Goal: Task Accomplishment & Management: Manage account settings

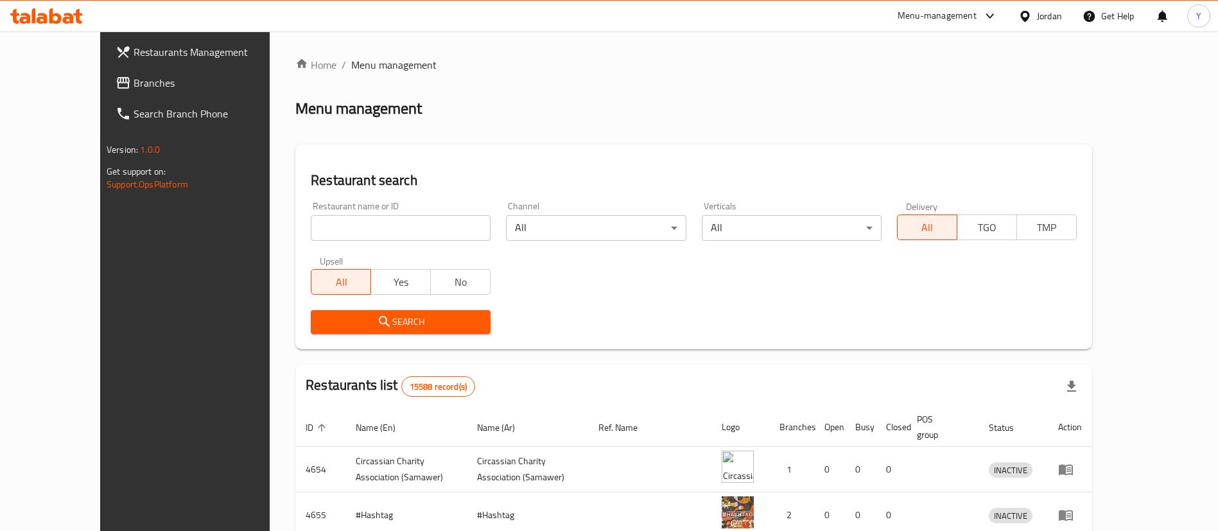
click at [329, 225] on input "search" at bounding box center [401, 228] width 180 height 26
type input "البرنس"
click button "Search" at bounding box center [401, 322] width 180 height 24
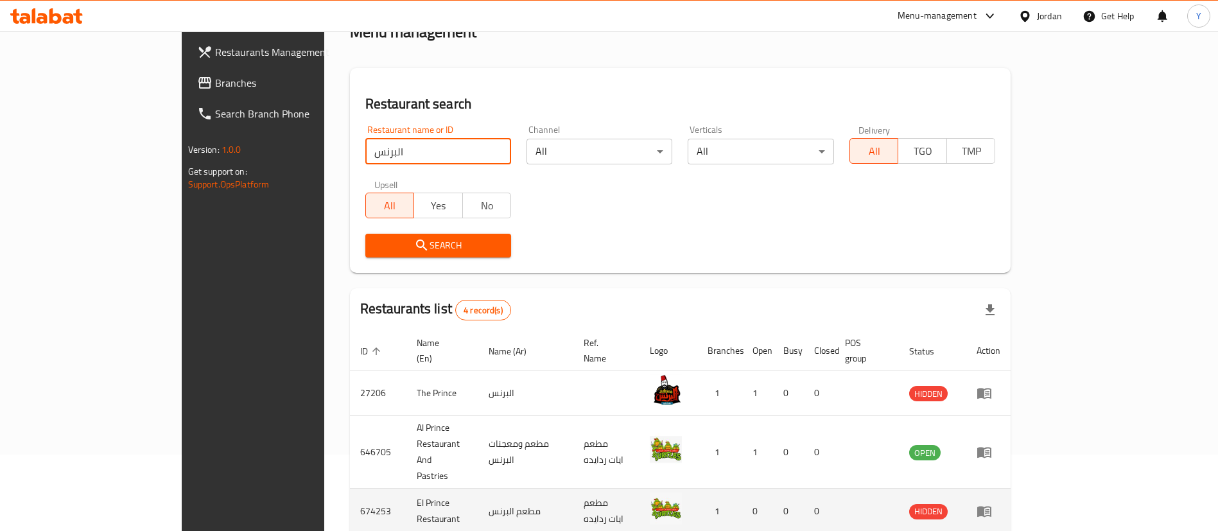
scroll to position [153, 0]
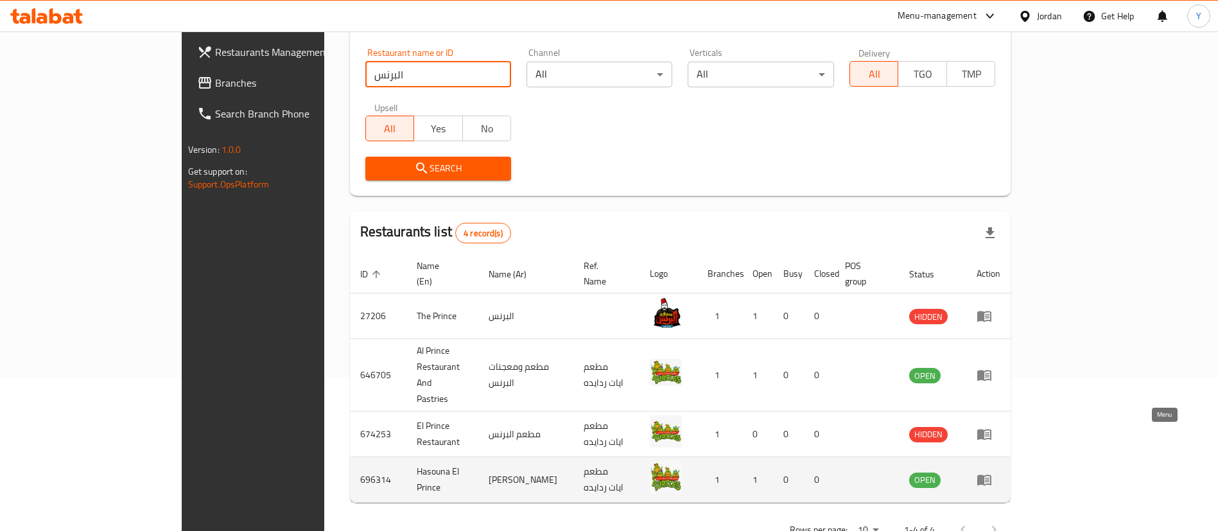
click at [992, 472] on icon "enhanced table" at bounding box center [984, 479] width 15 height 15
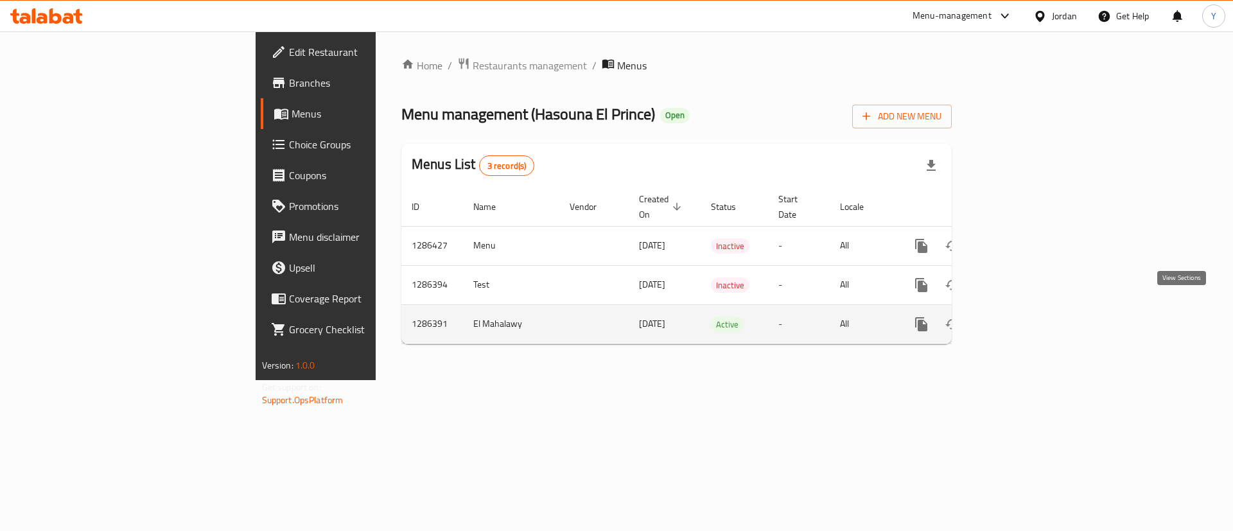
click at [1020, 318] on icon "enhanced table" at bounding box center [1014, 324] width 12 height 12
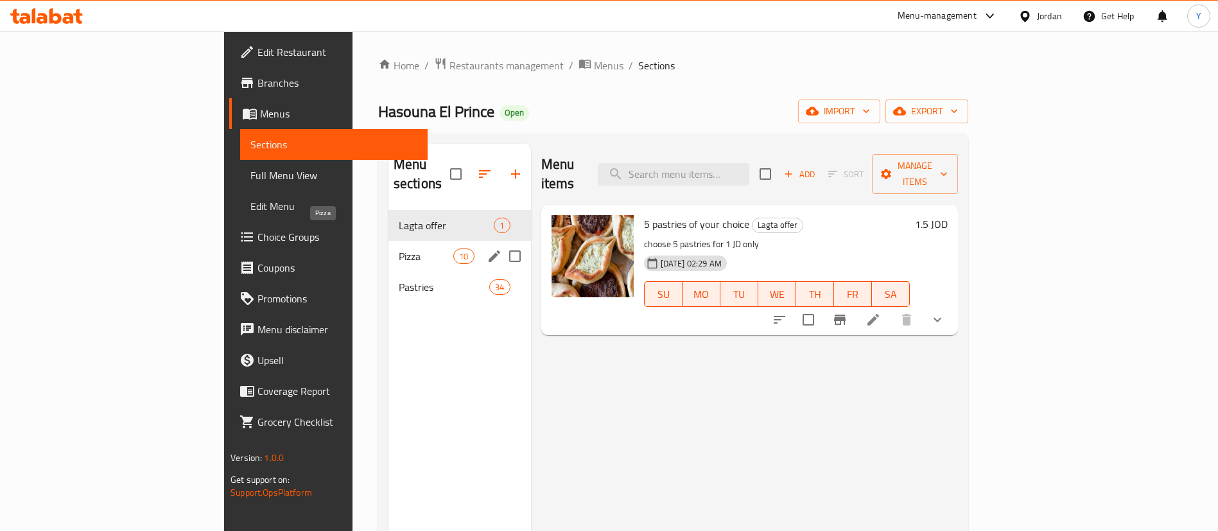
click at [399, 249] on span "Pizza" at bounding box center [426, 256] width 55 height 15
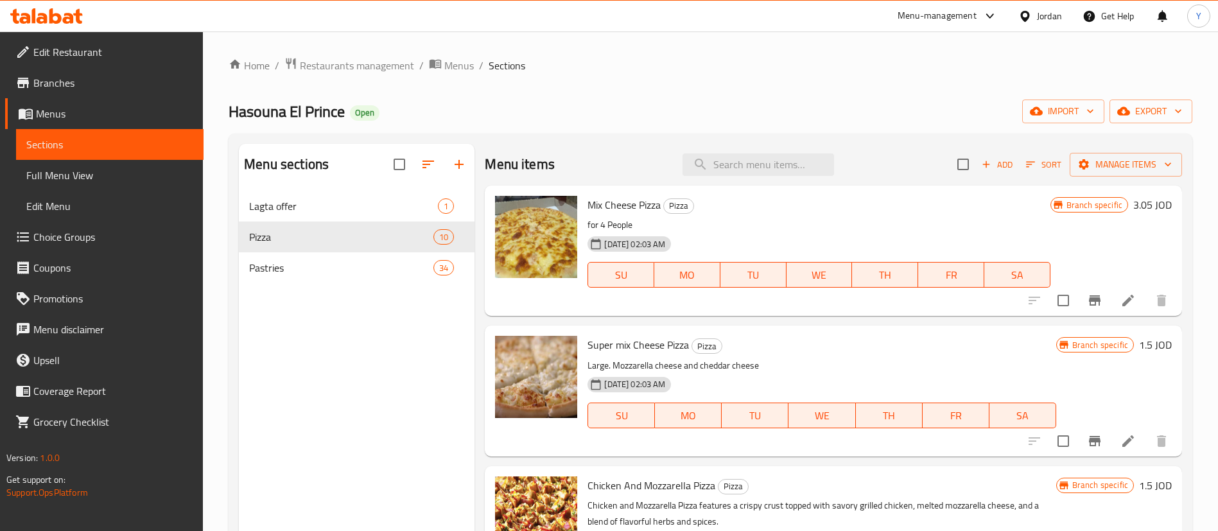
scroll to position [96, 0]
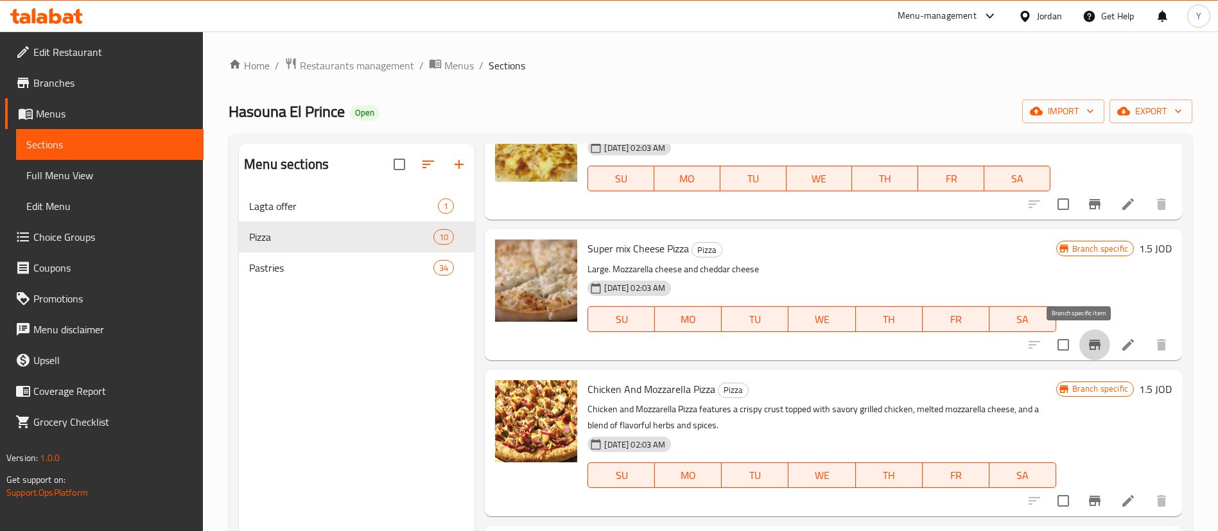
click at [1087, 339] on icon "Branch-specific-item" at bounding box center [1094, 344] width 15 height 15
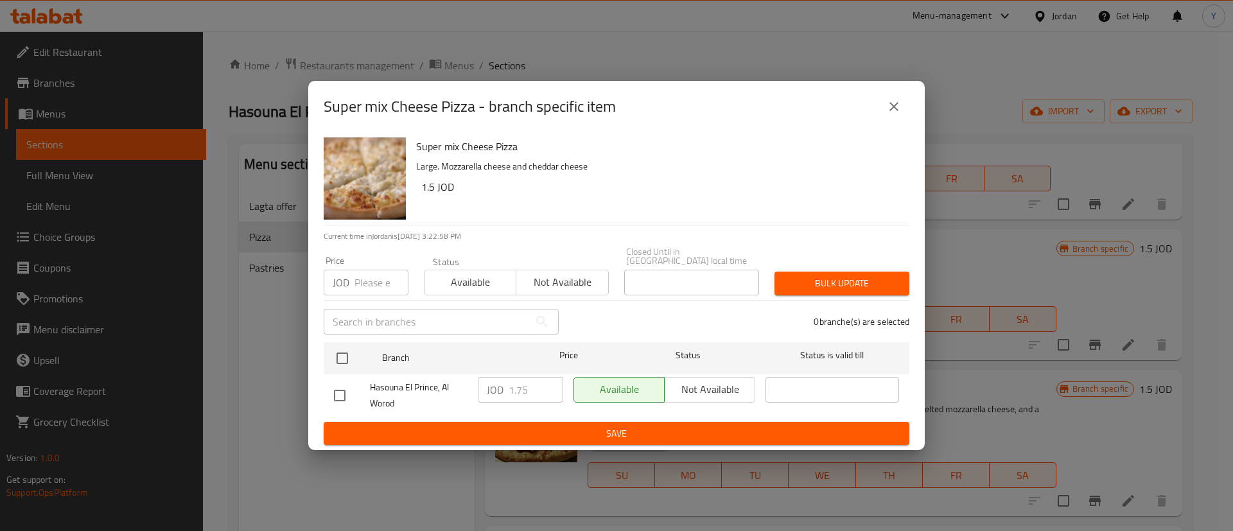
click at [334, 388] on input "checkbox" at bounding box center [339, 395] width 27 height 27
checkbox input "true"
drag, startPoint x: 527, startPoint y: 385, endPoint x: 484, endPoint y: 387, distance: 43.7
click at [484, 387] on div "JOD 1.75 ​" at bounding box center [520, 390] width 85 height 26
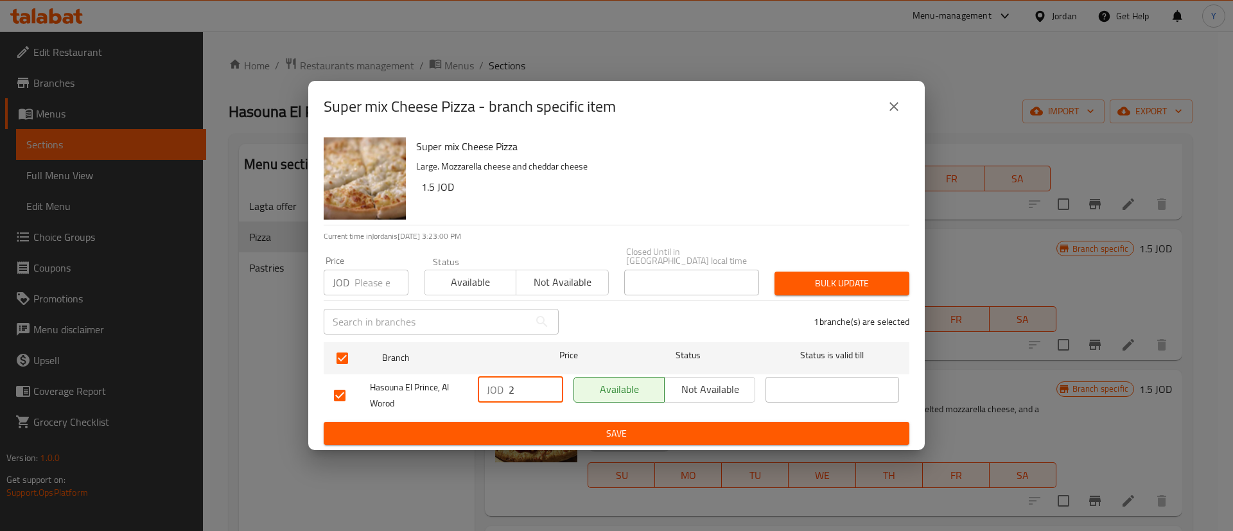
type input "2"
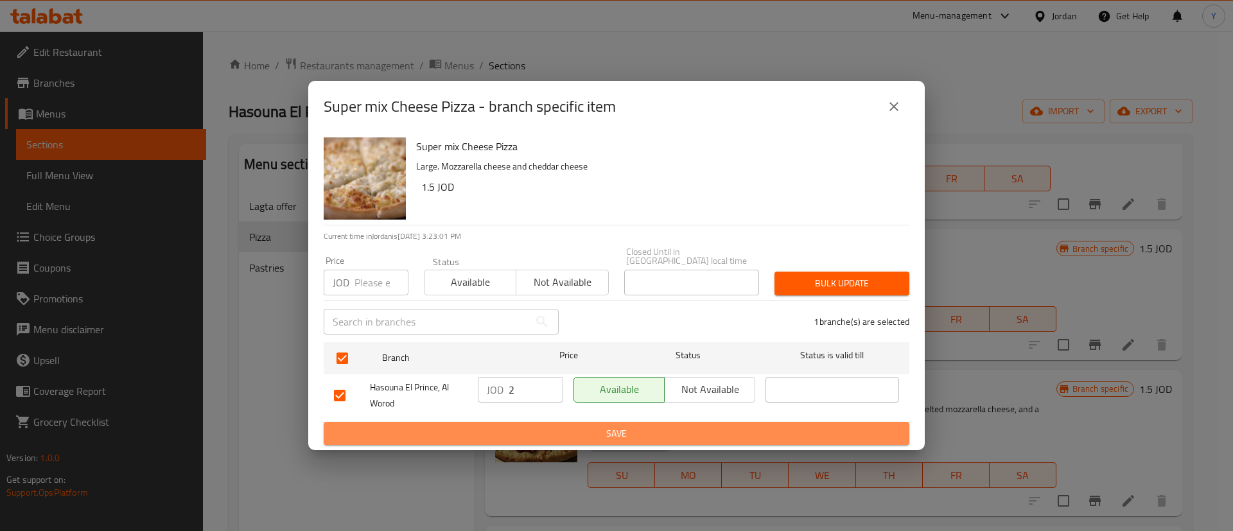
click at [539, 426] on span "Save" at bounding box center [616, 434] width 565 height 16
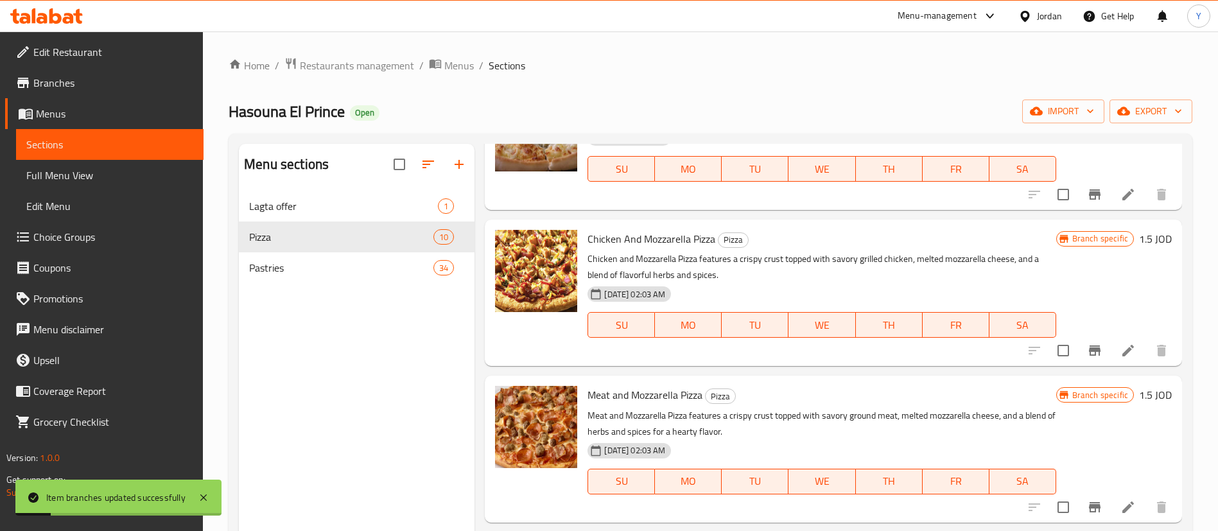
scroll to position [289, 0]
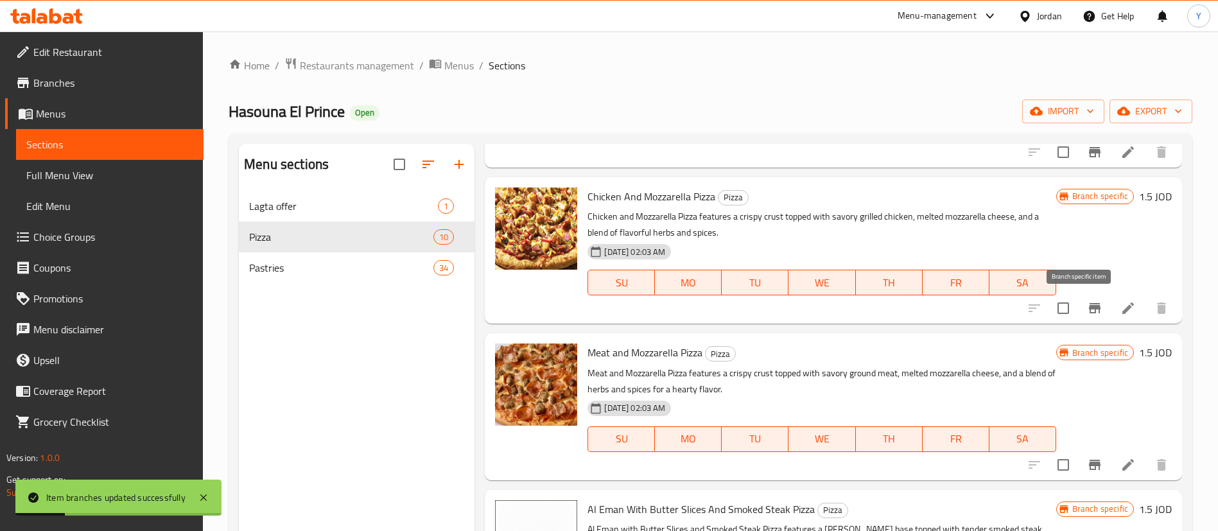
click at [1087, 311] on icon "Branch-specific-item" at bounding box center [1094, 308] width 15 height 15
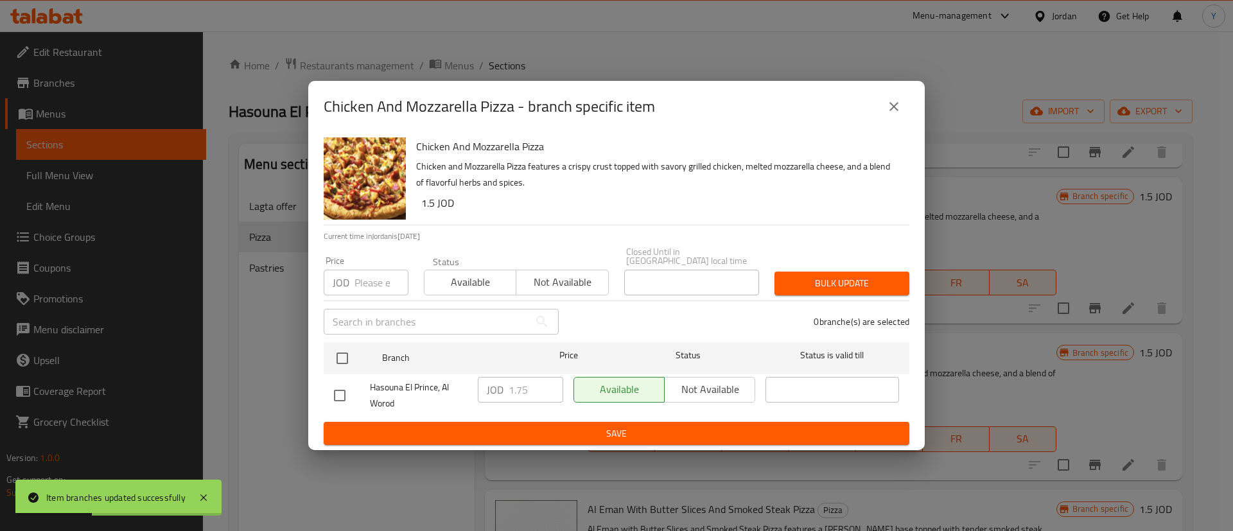
click at [335, 392] on input "checkbox" at bounding box center [339, 395] width 27 height 27
checkbox input "true"
drag, startPoint x: 531, startPoint y: 383, endPoint x: 477, endPoint y: 383, distance: 53.9
click at [477, 383] on div "JOD 1.75 ​" at bounding box center [521, 396] width 96 height 48
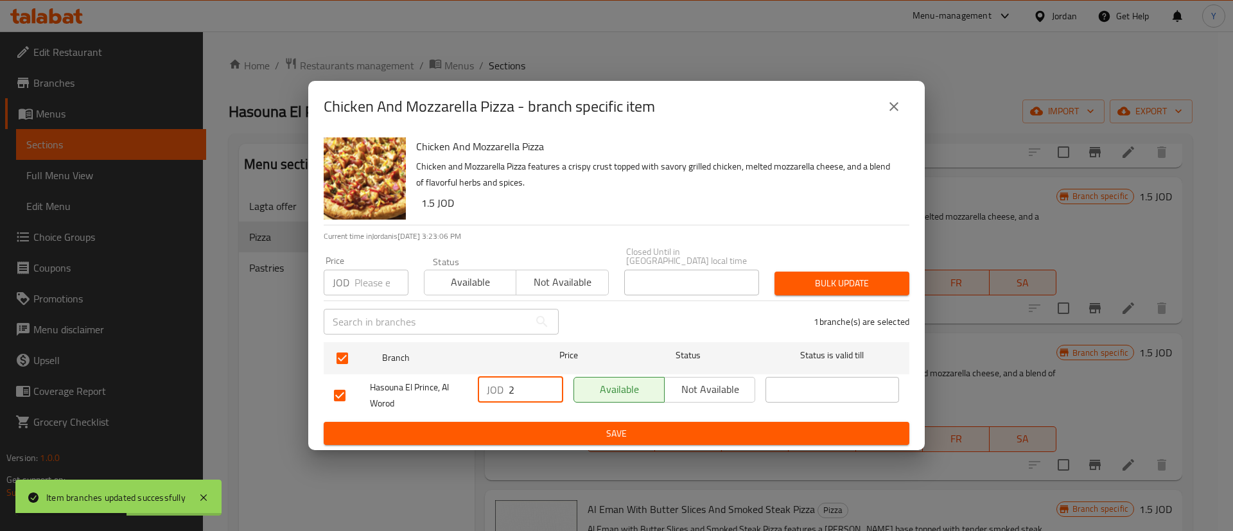
type input "2"
click at [528, 433] on span "Save" at bounding box center [616, 434] width 565 height 16
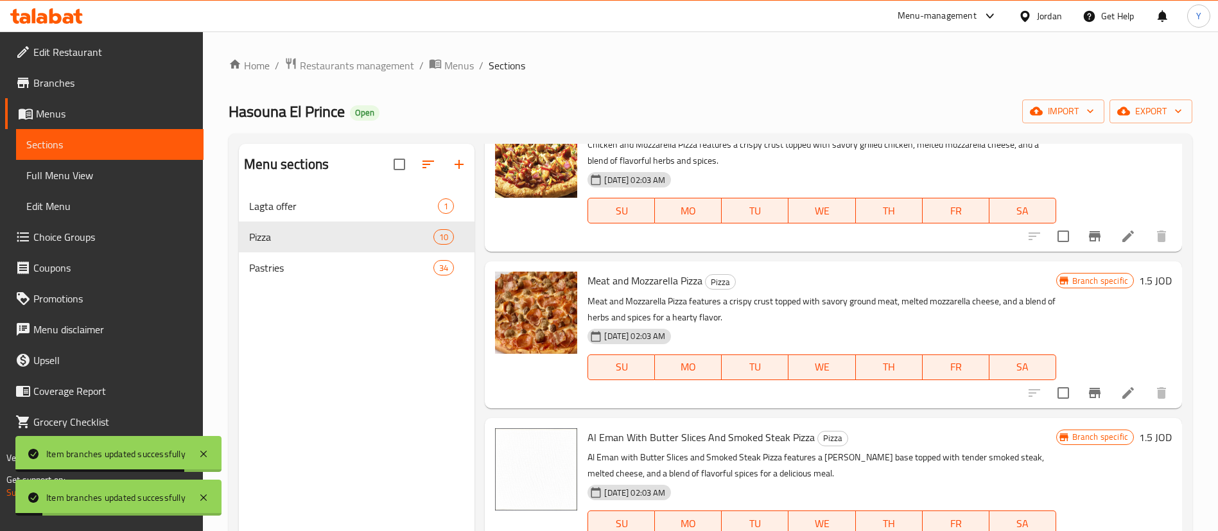
scroll to position [385, 0]
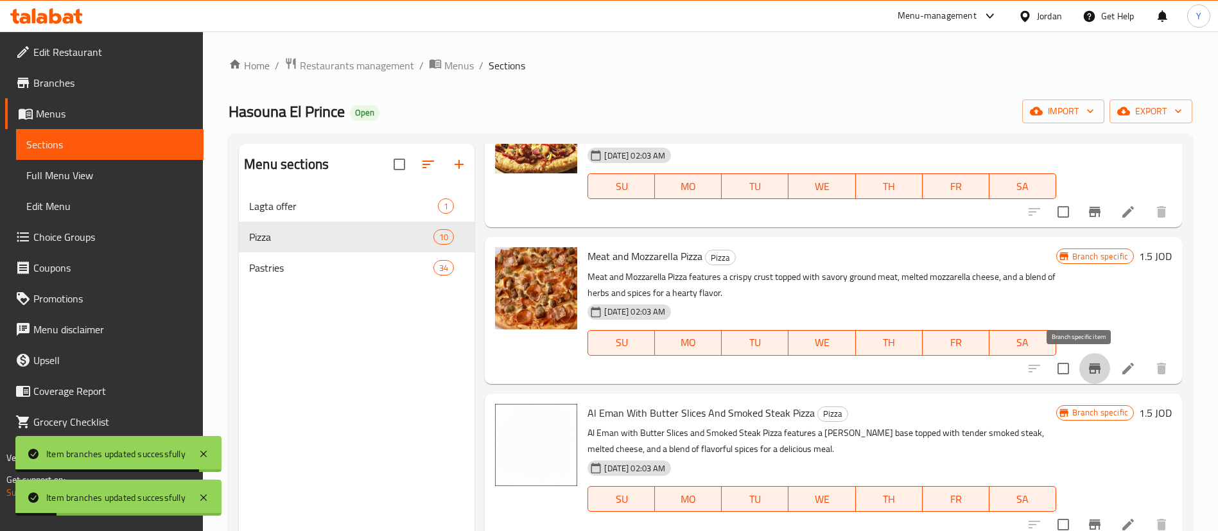
click at [1089, 366] on icon "Branch-specific-item" at bounding box center [1095, 368] width 12 height 10
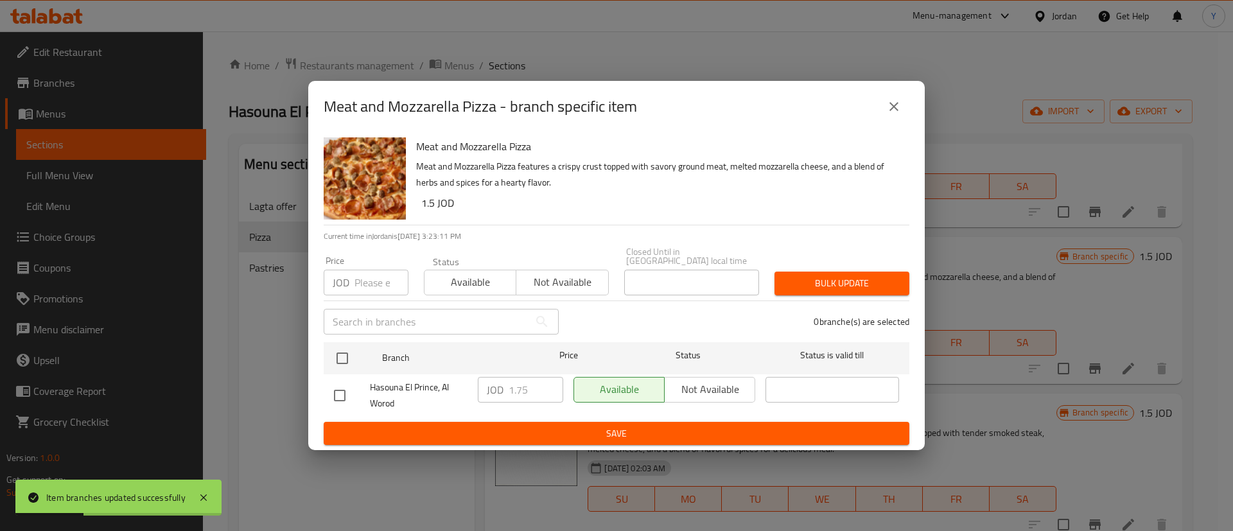
click at [342, 395] on input "checkbox" at bounding box center [339, 395] width 27 height 27
checkbox input "true"
drag, startPoint x: 534, startPoint y: 387, endPoint x: 489, endPoint y: 389, distance: 44.3
click at [494, 389] on div "JOD 1.75 ​" at bounding box center [520, 390] width 85 height 26
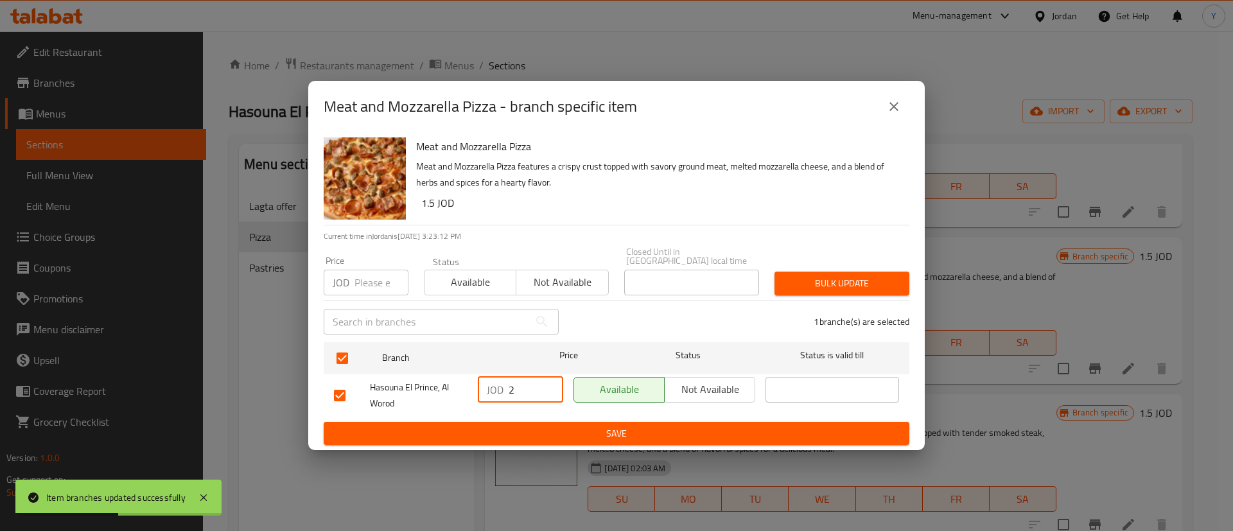
type input "2"
click at [537, 426] on span "Save" at bounding box center [616, 434] width 565 height 16
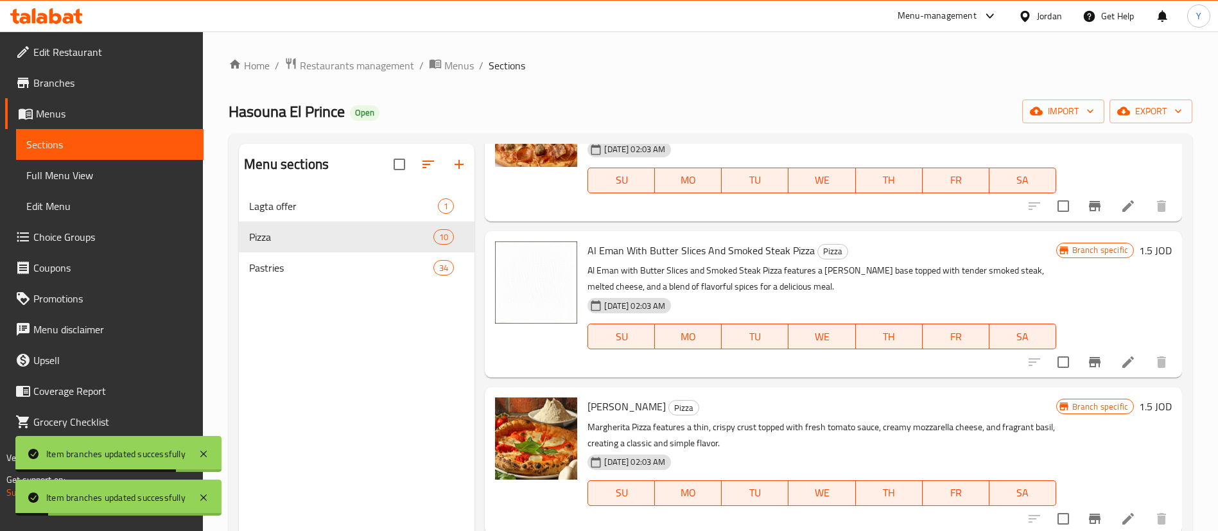
scroll to position [578, 0]
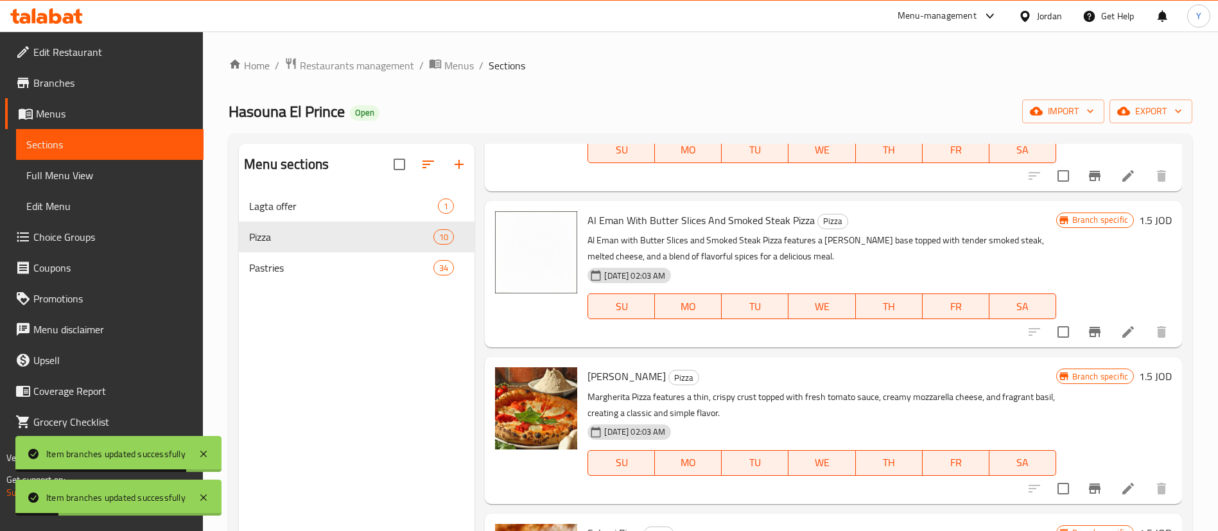
click at [1087, 333] on icon "Branch-specific-item" at bounding box center [1094, 331] width 15 height 15
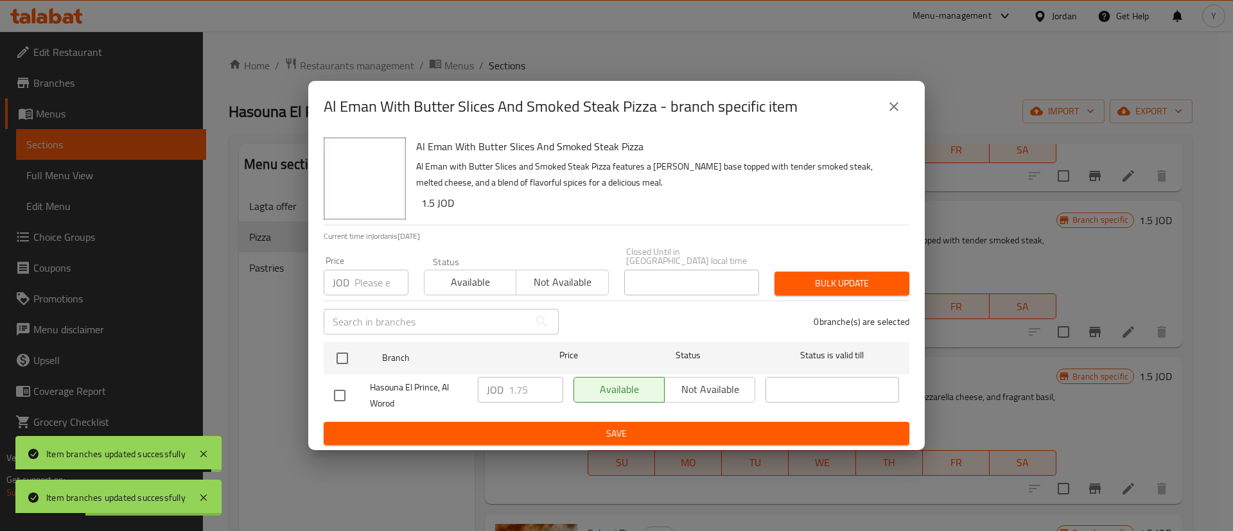
click at [336, 389] on input "checkbox" at bounding box center [339, 395] width 27 height 27
checkbox input "true"
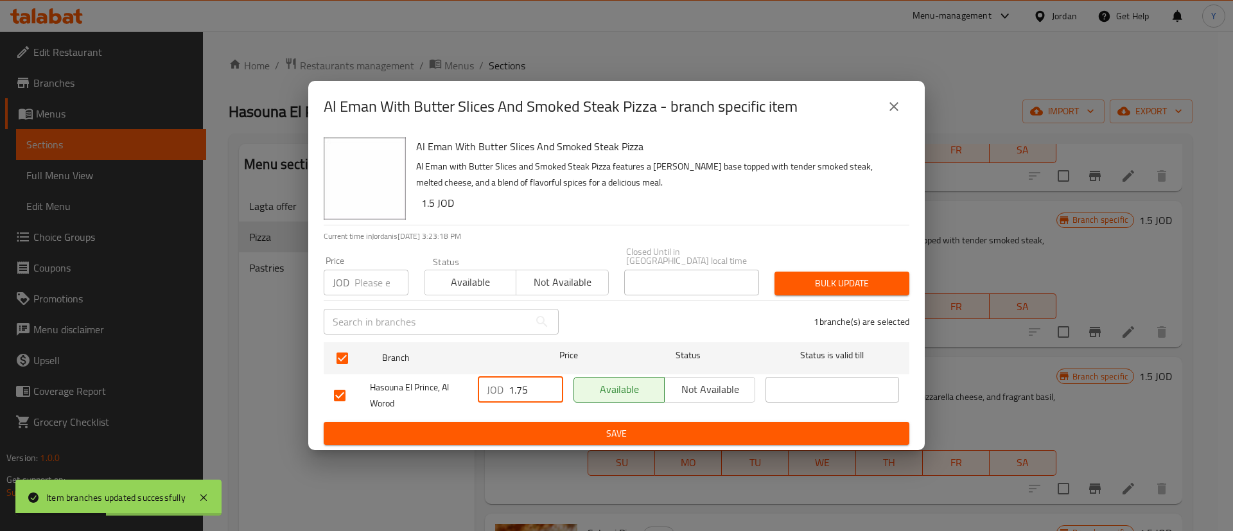
drag, startPoint x: 530, startPoint y: 380, endPoint x: 487, endPoint y: 383, distance: 43.1
click at [487, 383] on div "JOD 1.75 ​" at bounding box center [520, 390] width 85 height 26
type input "2"
click at [546, 428] on span "Save" at bounding box center [616, 434] width 565 height 16
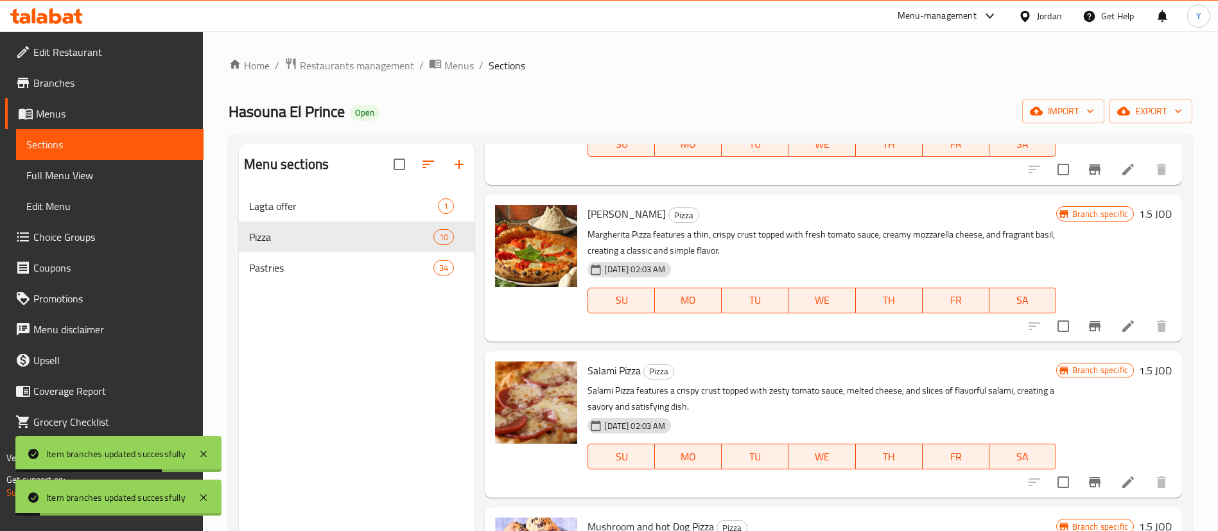
scroll to position [771, 0]
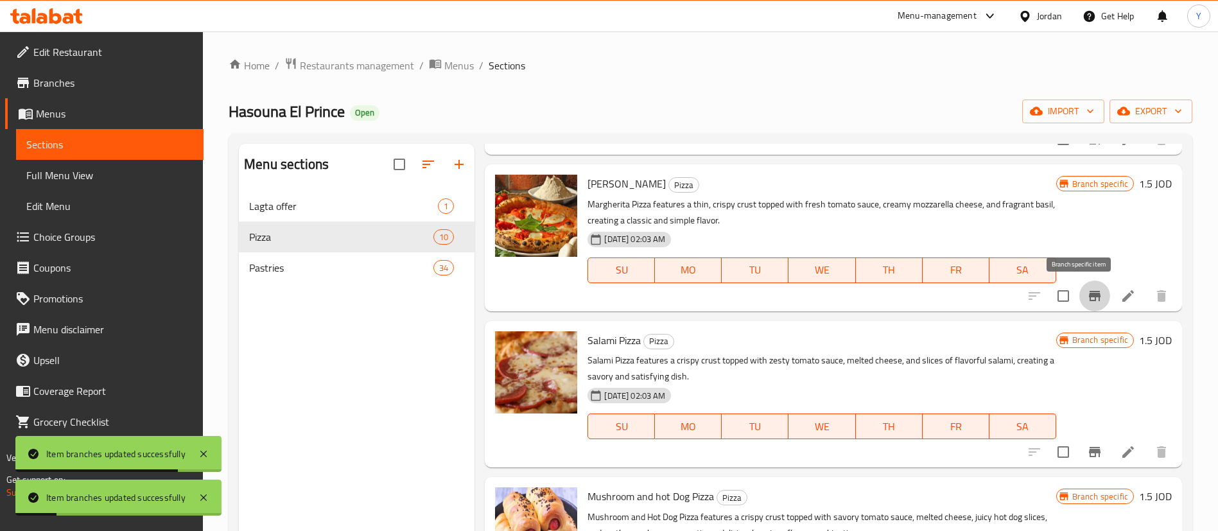
click at [1089, 293] on icon "Branch-specific-item" at bounding box center [1095, 296] width 12 height 10
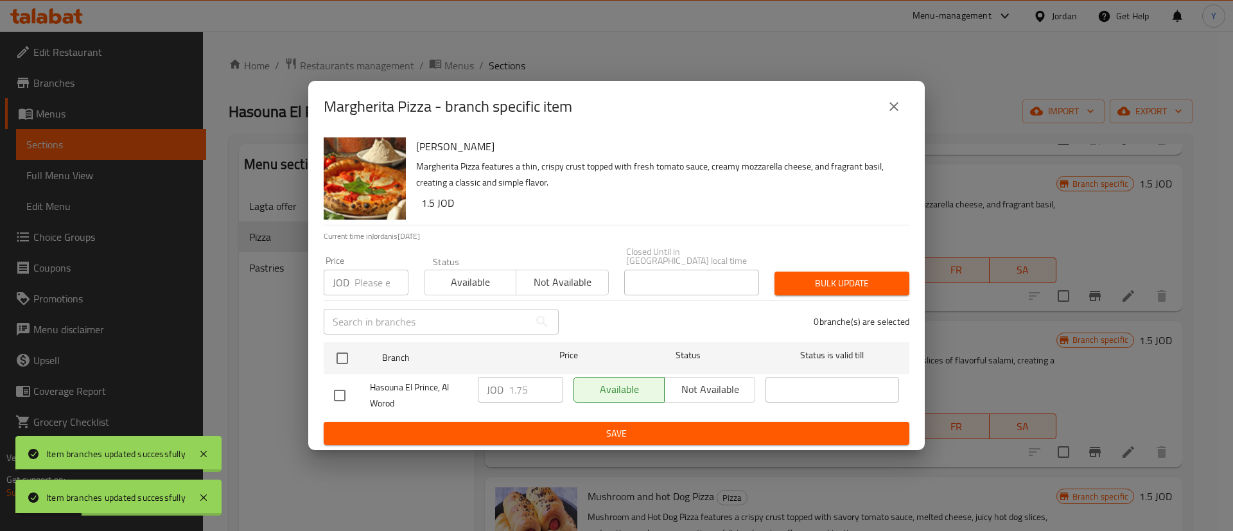
click at [340, 396] on input "checkbox" at bounding box center [339, 395] width 27 height 27
checkbox input "true"
drag, startPoint x: 532, startPoint y: 381, endPoint x: 478, endPoint y: 388, distance: 54.4
click at [470, 388] on div "Hasouna El Prince, Al Worod JOD 1.75 ​ Available Not available ​" at bounding box center [616, 396] width 575 height 48
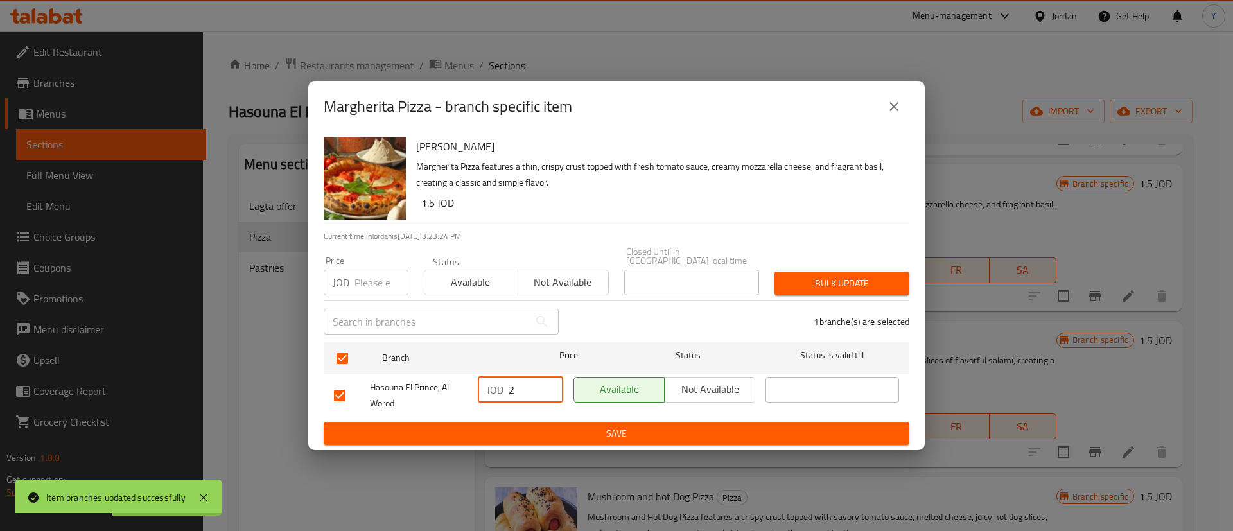
type input "2"
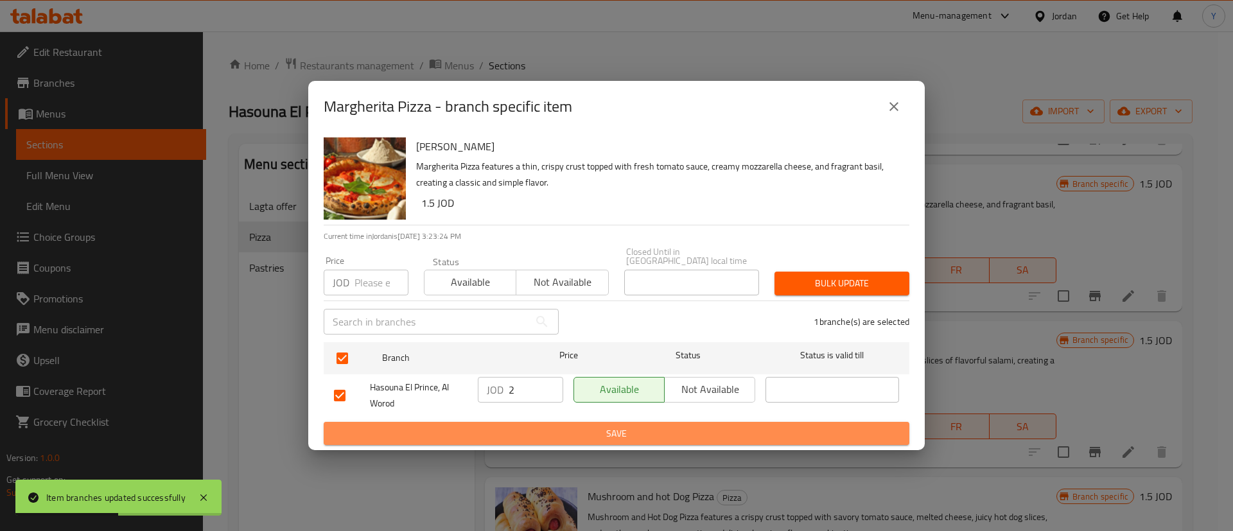
click at [523, 426] on span "Save" at bounding box center [616, 434] width 565 height 16
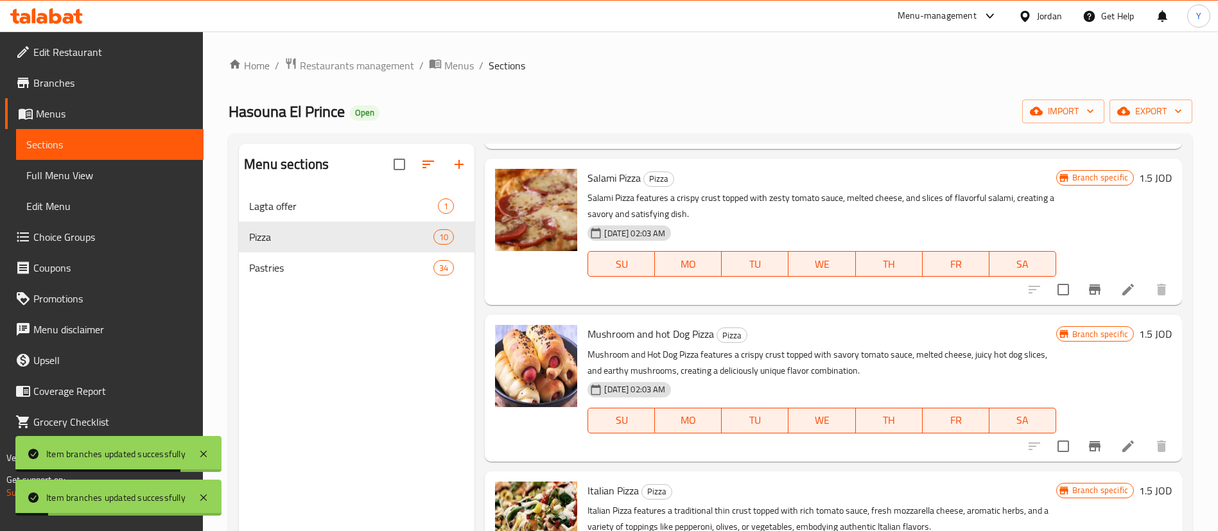
scroll to position [963, 0]
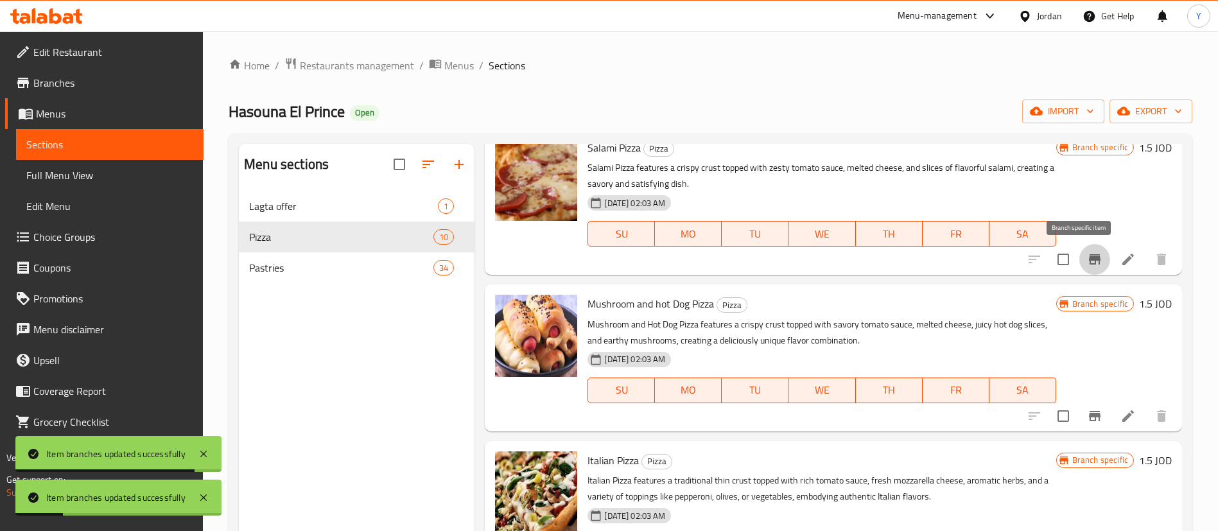
click at [1087, 259] on icon "Branch-specific-item" at bounding box center [1094, 259] width 15 height 15
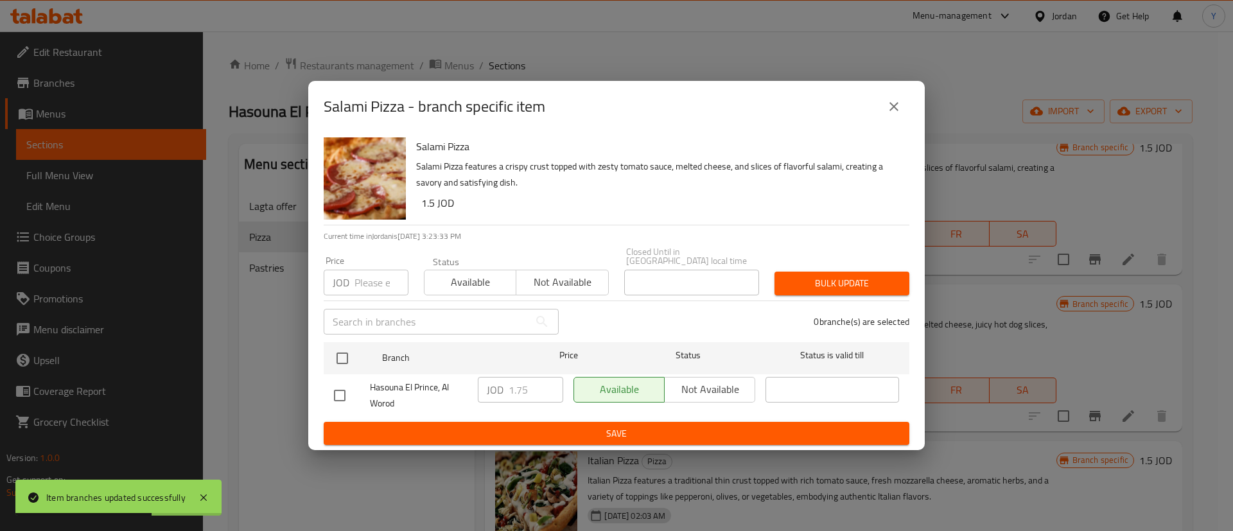
click at [343, 394] on input "checkbox" at bounding box center [339, 395] width 27 height 27
checkbox input "true"
drag, startPoint x: 531, startPoint y: 392, endPoint x: 492, endPoint y: 392, distance: 39.2
click at [492, 392] on div "JOD 1.75 ​" at bounding box center [520, 390] width 85 height 26
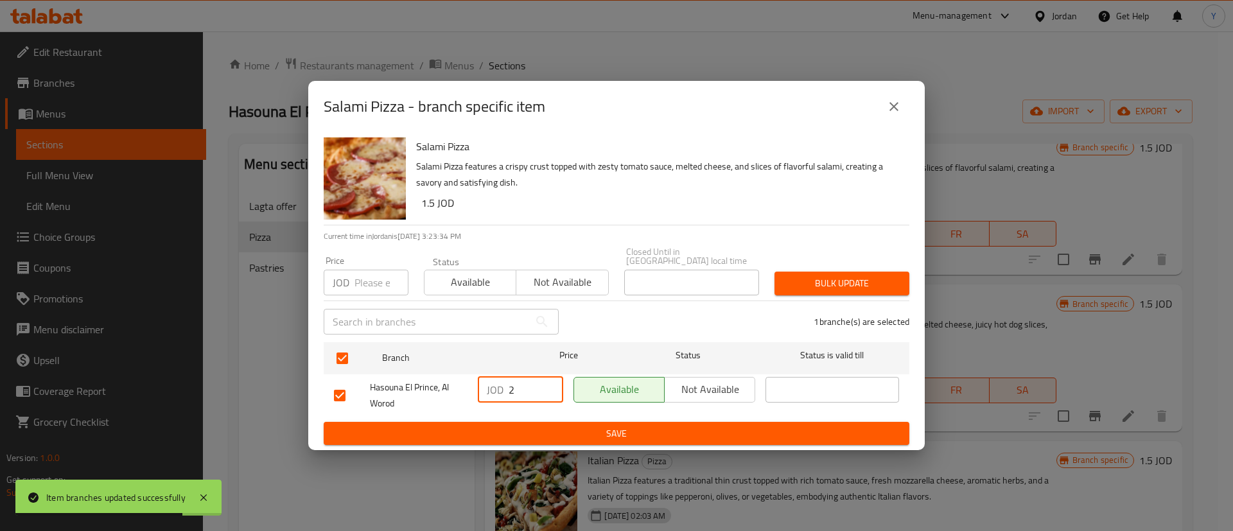
type input "2"
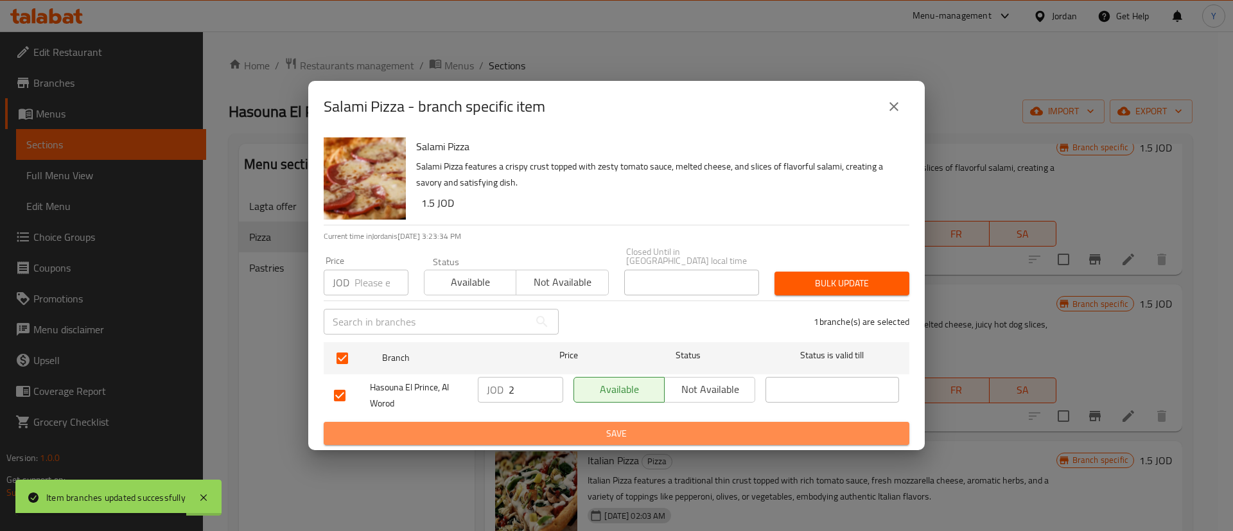
click at [537, 426] on span "Save" at bounding box center [616, 434] width 565 height 16
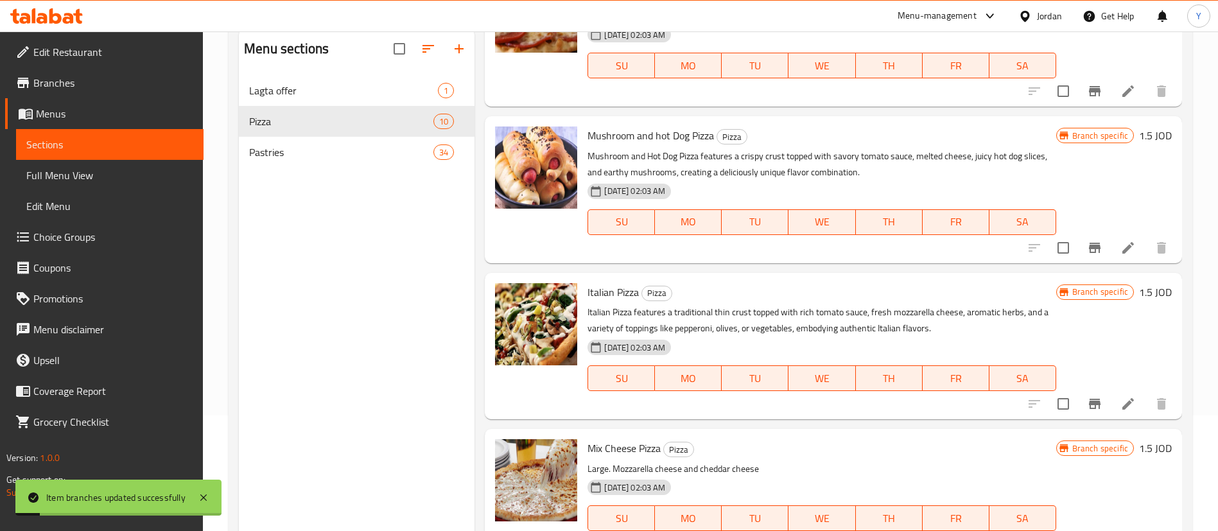
scroll to position [180, 0]
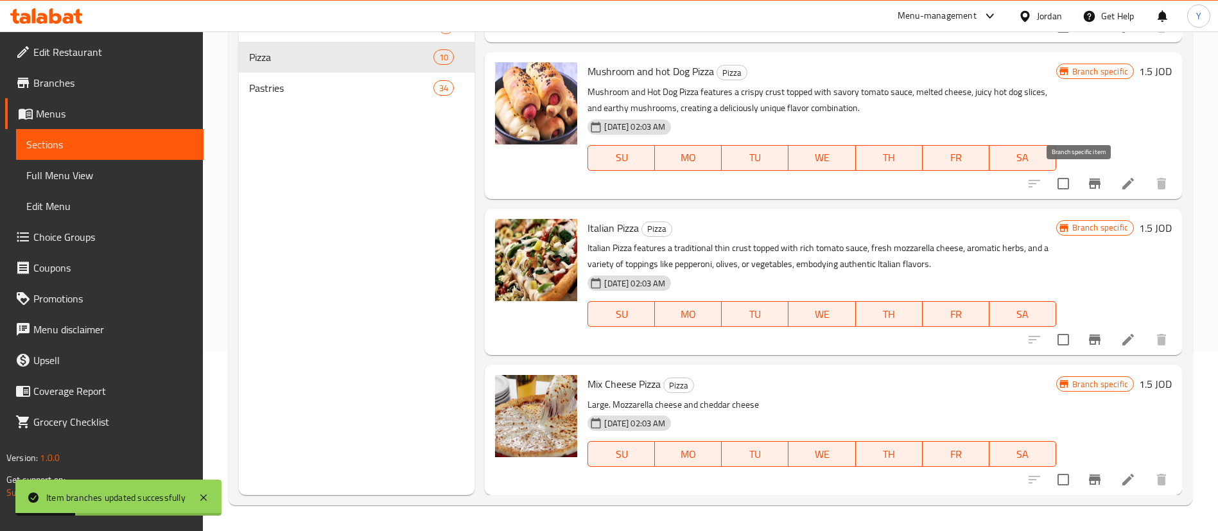
click at [1089, 180] on icon "Branch-specific-item" at bounding box center [1095, 184] width 12 height 10
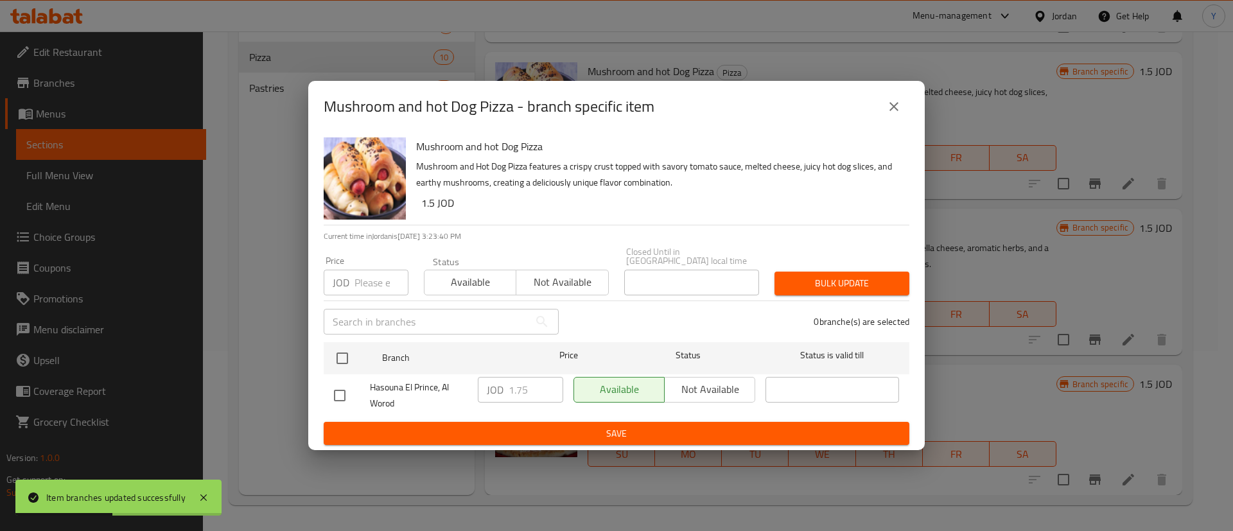
click at [339, 387] on input "checkbox" at bounding box center [339, 395] width 27 height 27
checkbox input "true"
drag, startPoint x: 535, startPoint y: 381, endPoint x: 492, endPoint y: 384, distance: 43.1
click at [493, 384] on div "JOD 1.75 ​" at bounding box center [520, 390] width 85 height 26
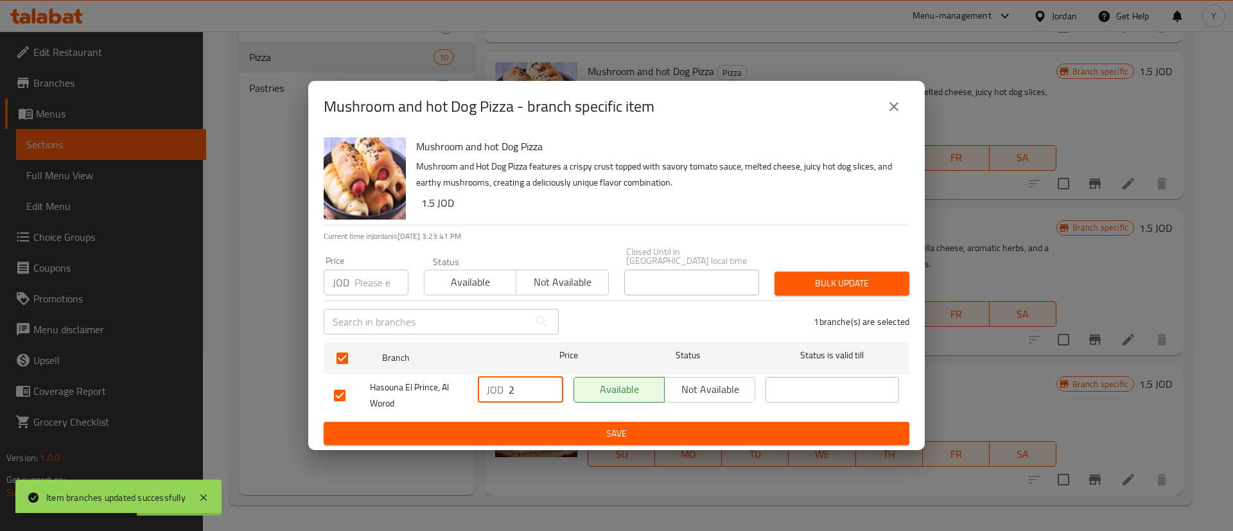
type input "2"
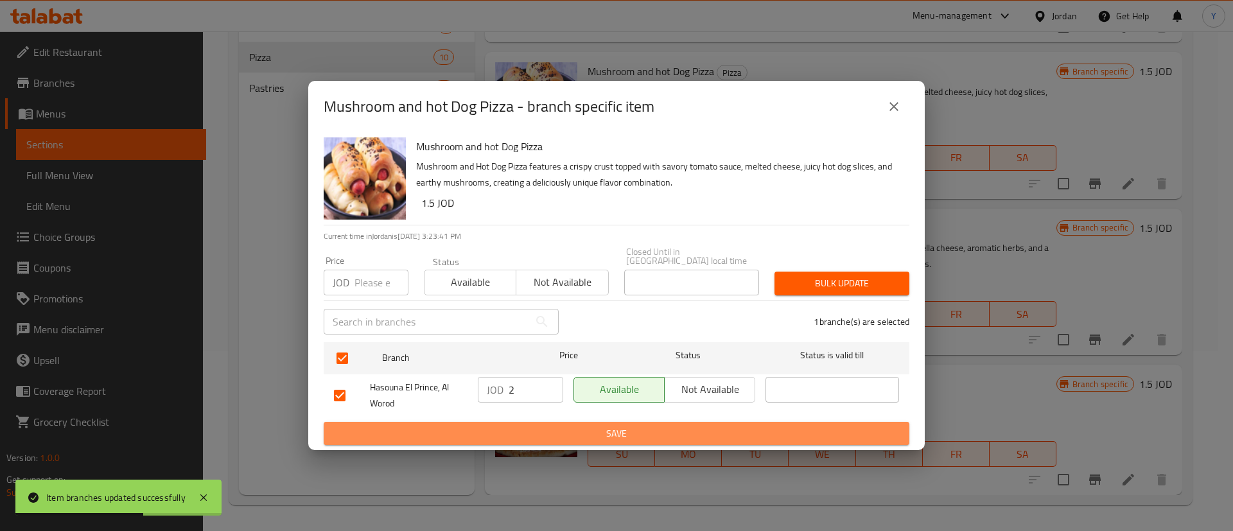
click at [512, 422] on button "Save" at bounding box center [617, 434] width 586 height 24
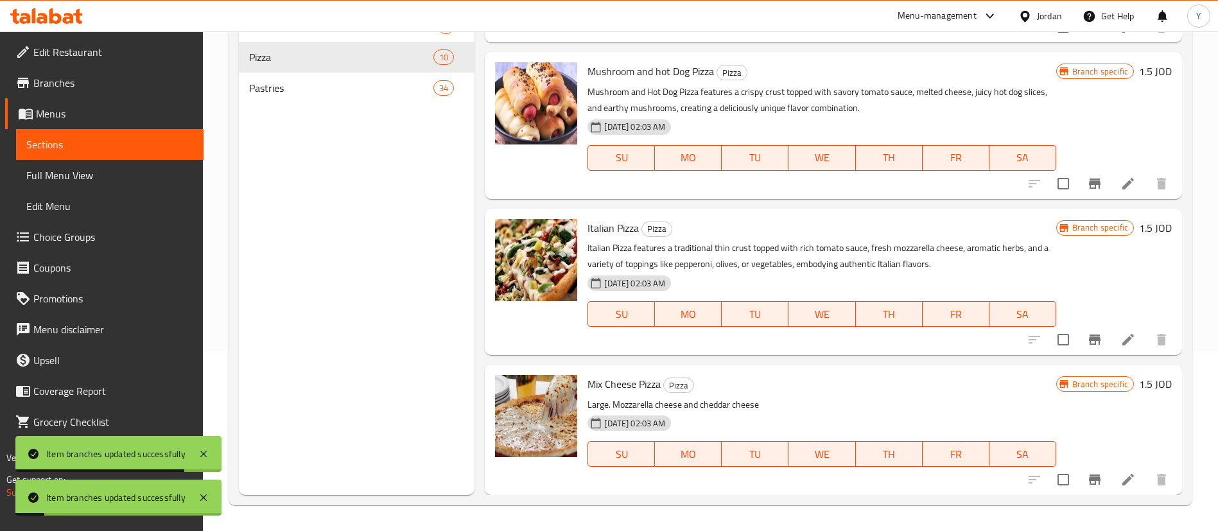
click at [1089, 340] on icon "Branch-specific-item" at bounding box center [1095, 340] width 12 height 10
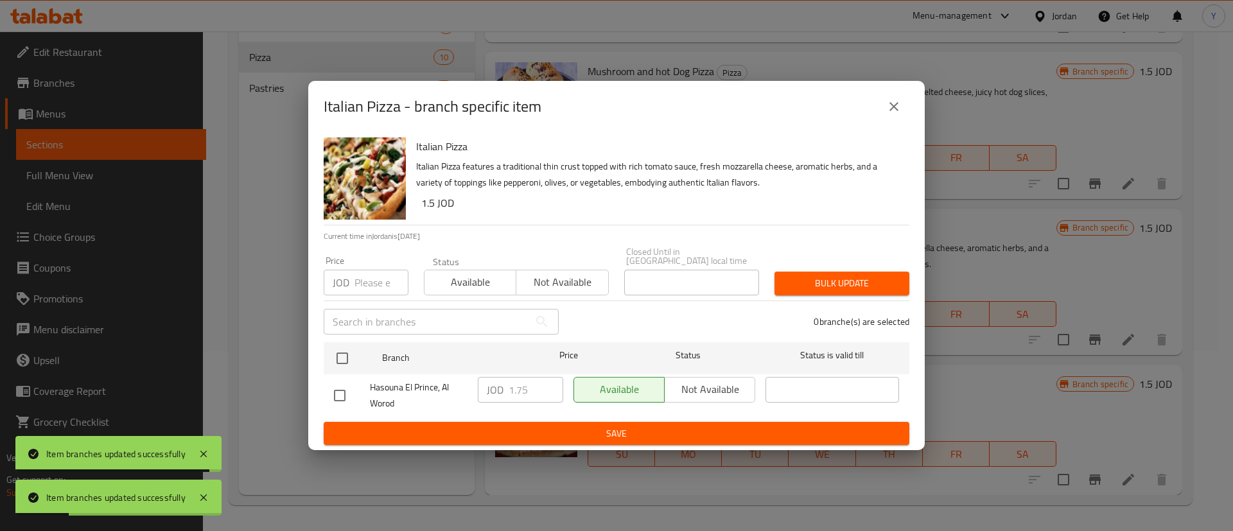
click at [340, 392] on input "checkbox" at bounding box center [339, 395] width 27 height 27
checkbox input "true"
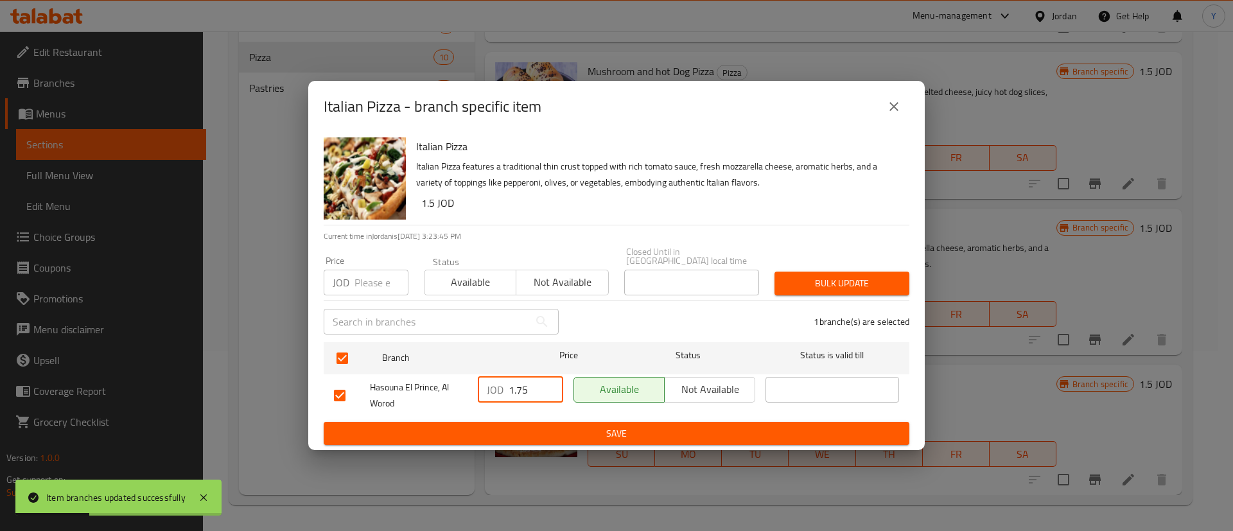
drag, startPoint x: 530, startPoint y: 391, endPoint x: 497, endPoint y: 391, distance: 33.4
click at [497, 391] on div "JOD 1.75 ​" at bounding box center [520, 390] width 85 height 26
type input "2"
click at [528, 432] on span "Save" at bounding box center [616, 434] width 565 height 16
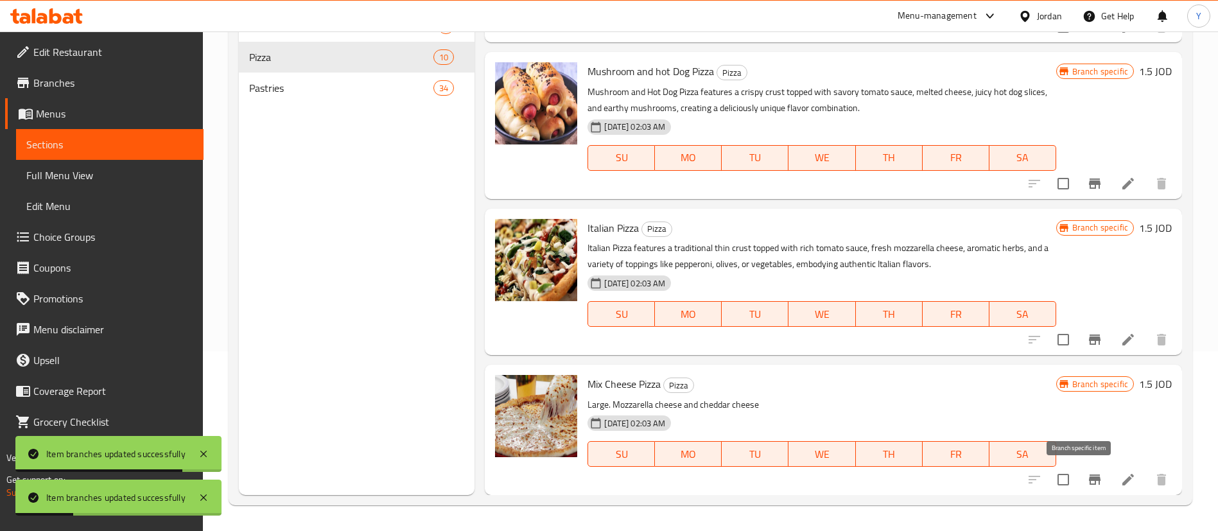
click at [1089, 480] on icon "Branch-specific-item" at bounding box center [1095, 480] width 12 height 10
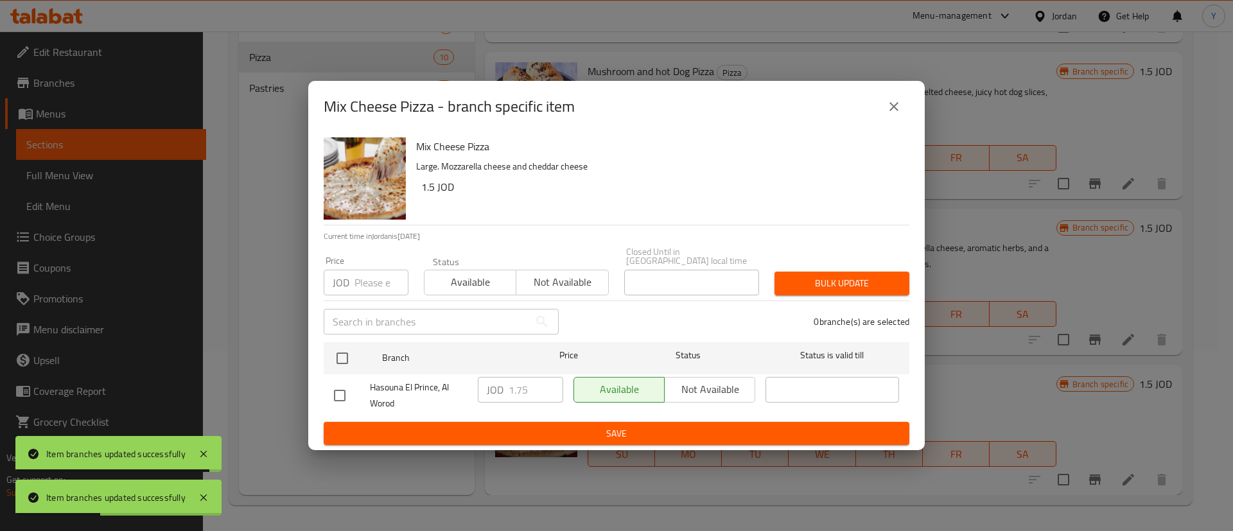
click at [340, 394] on input "checkbox" at bounding box center [339, 395] width 27 height 27
checkbox input "true"
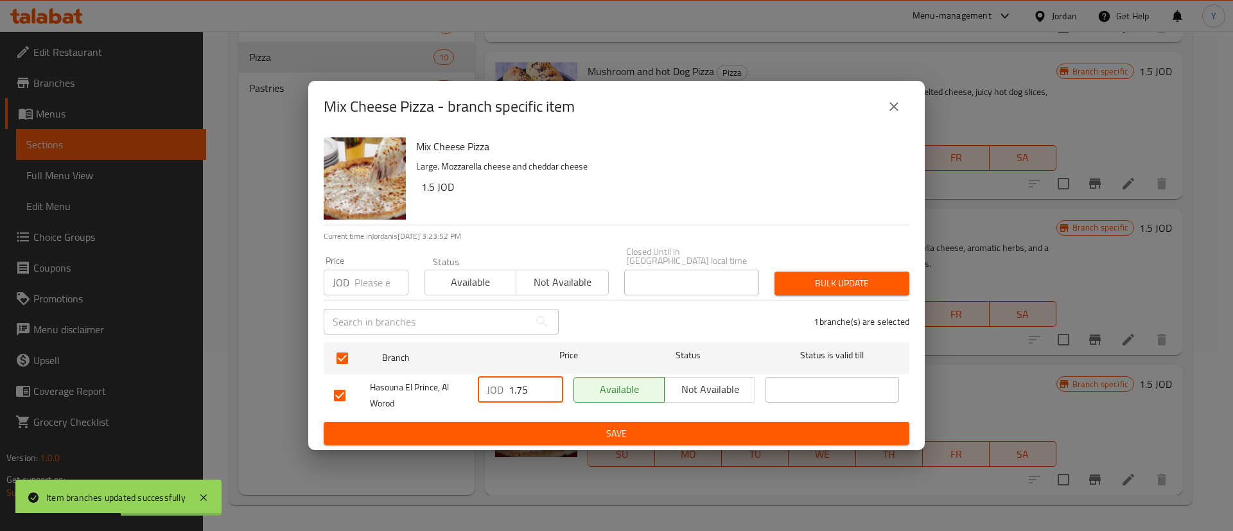
drag, startPoint x: 530, startPoint y: 385, endPoint x: 484, endPoint y: 386, distance: 46.3
click at [484, 386] on div "JOD 1.75 ​" at bounding box center [520, 390] width 85 height 26
type input "2"
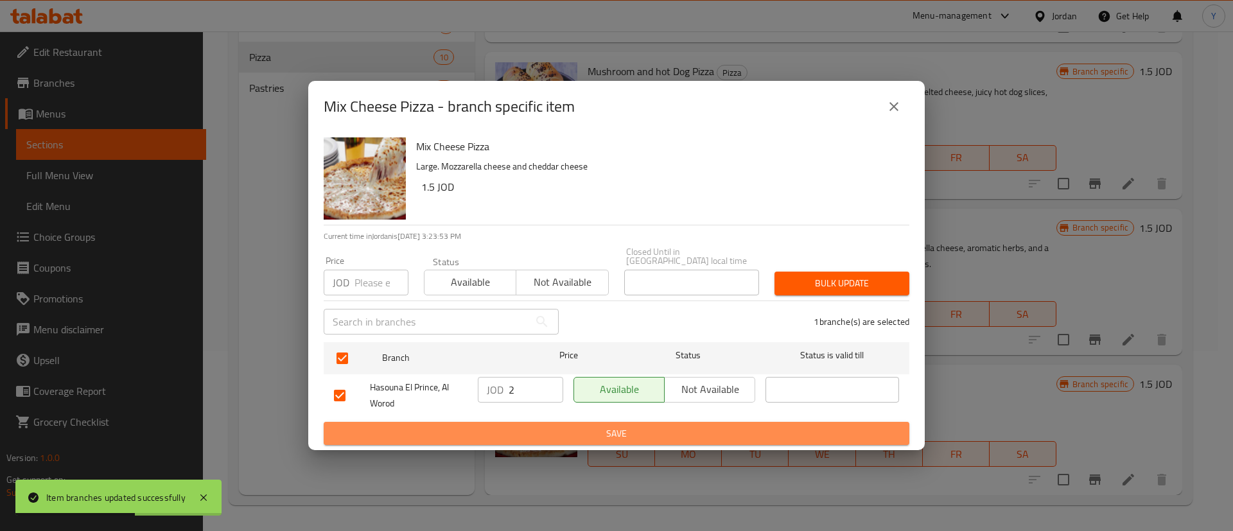
click at [539, 422] on button "Save" at bounding box center [617, 434] width 586 height 24
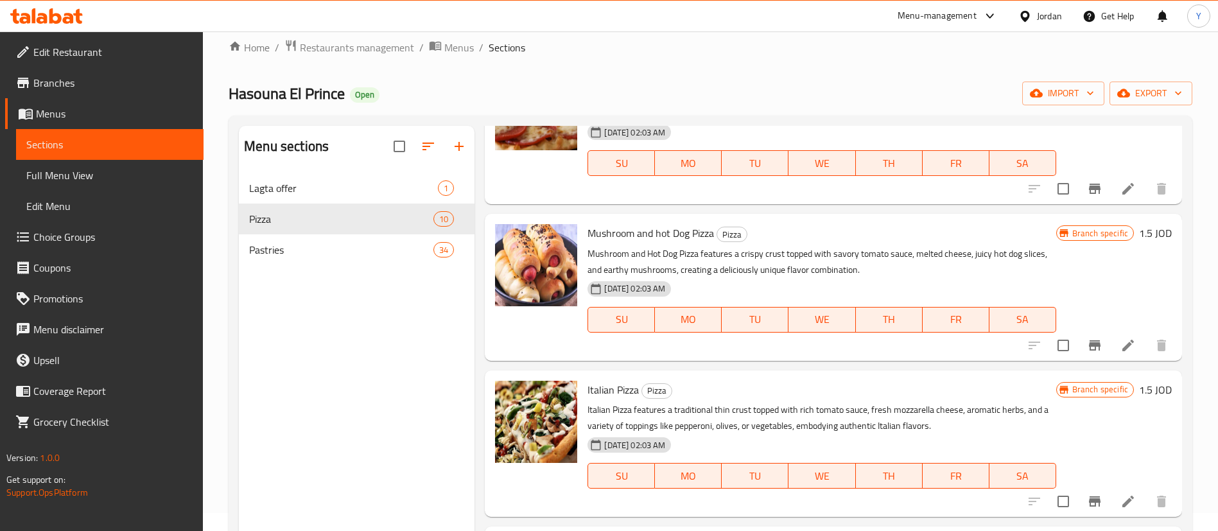
scroll to position [0, 0]
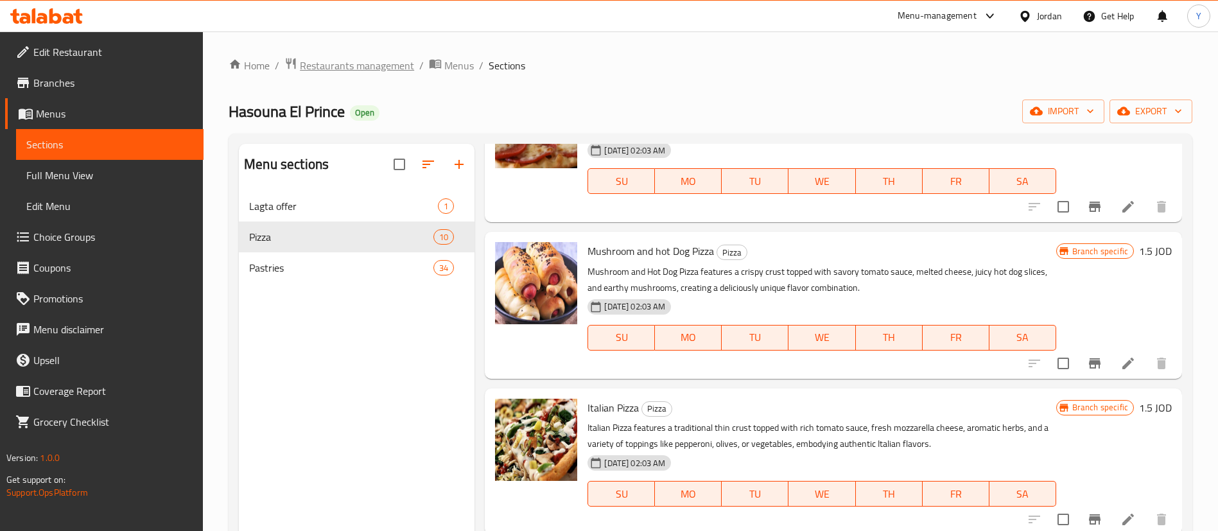
click at [377, 67] on span "Restaurants management" at bounding box center [357, 65] width 114 height 15
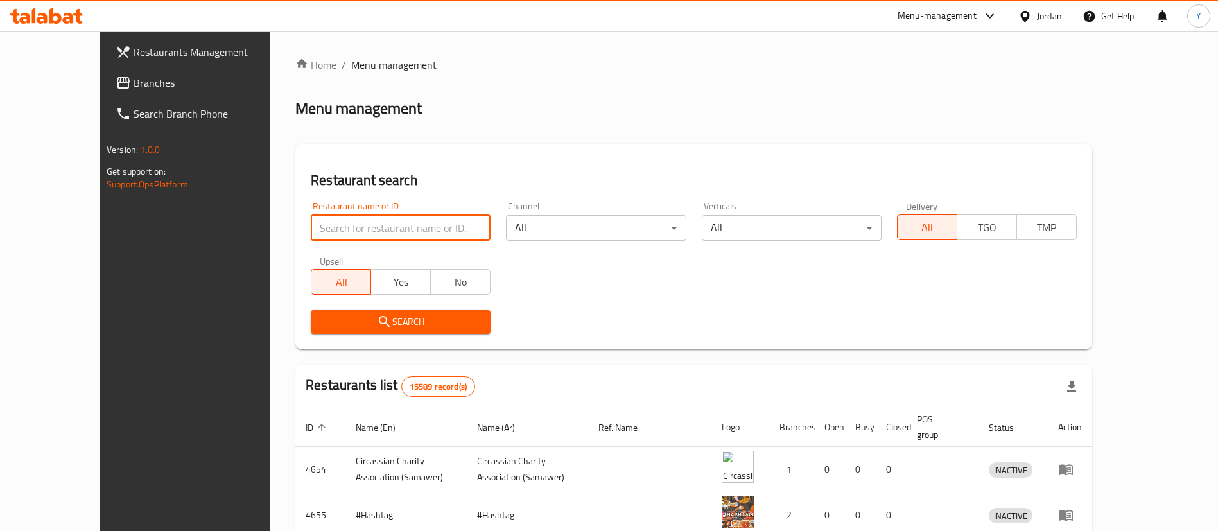
click at [414, 221] on input "search" at bounding box center [401, 228] width 180 height 26
click button "Search" at bounding box center [401, 322] width 180 height 24
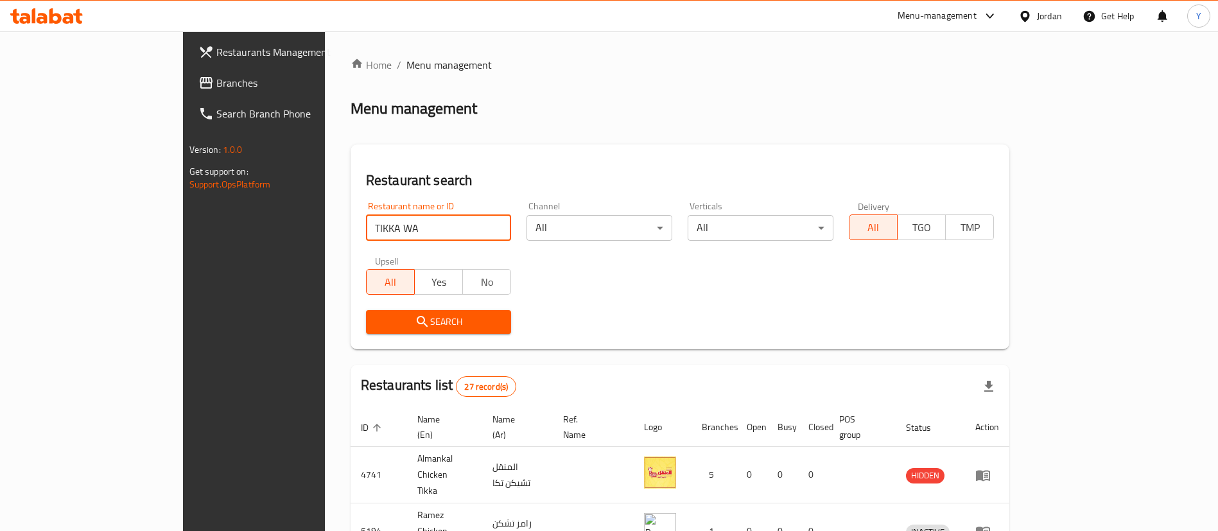
type input "TIKKA WA"
click button "Search" at bounding box center [439, 322] width 146 height 24
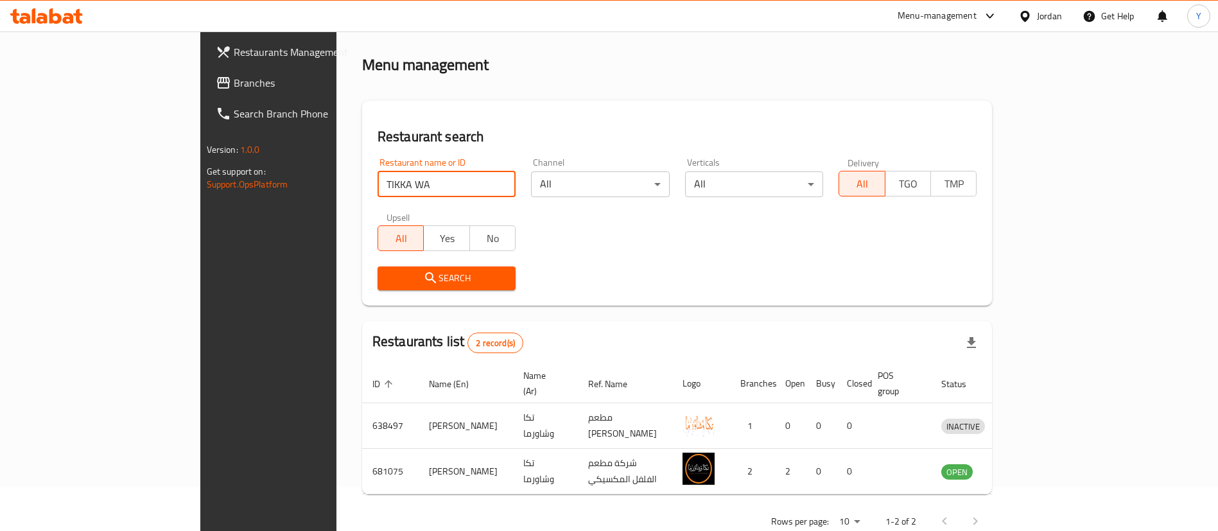
scroll to position [62, 0]
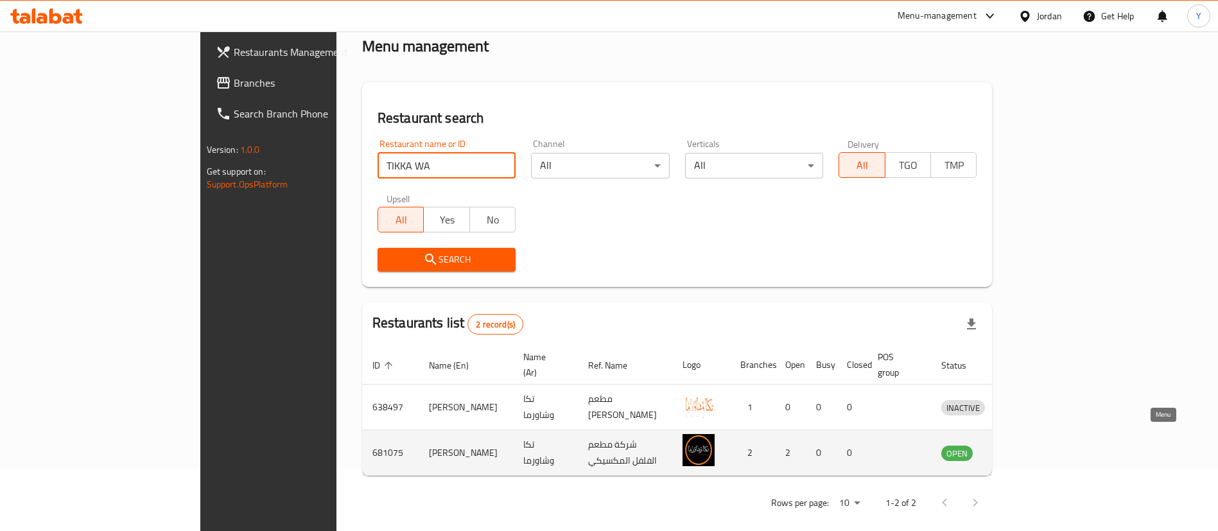
click at [1025, 448] on icon "enhanced table" at bounding box center [1018, 453] width 14 height 11
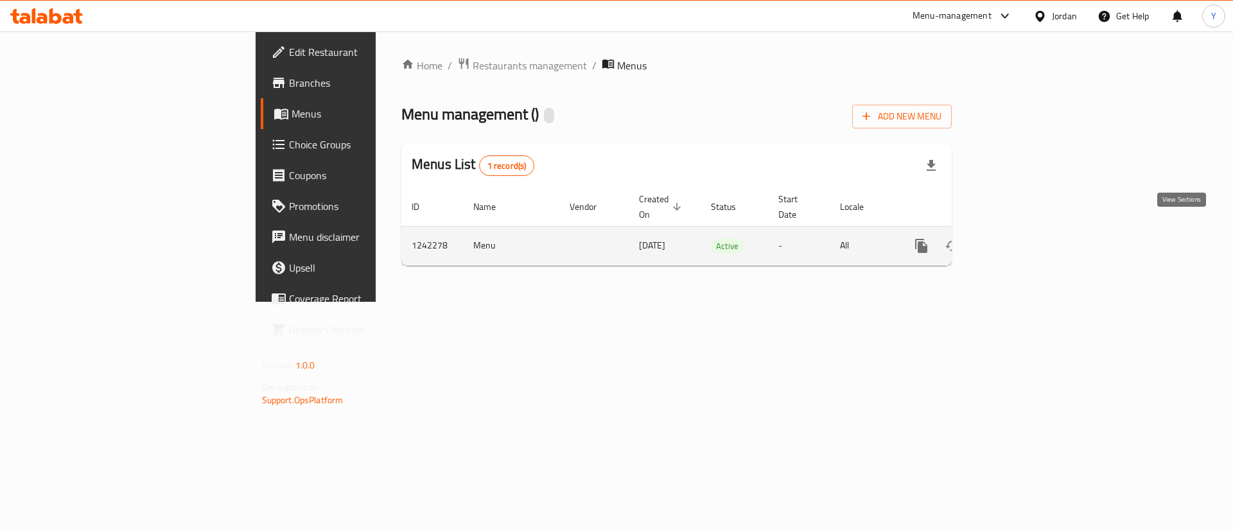
click at [1029, 239] on link "enhanced table" at bounding box center [1014, 246] width 31 height 31
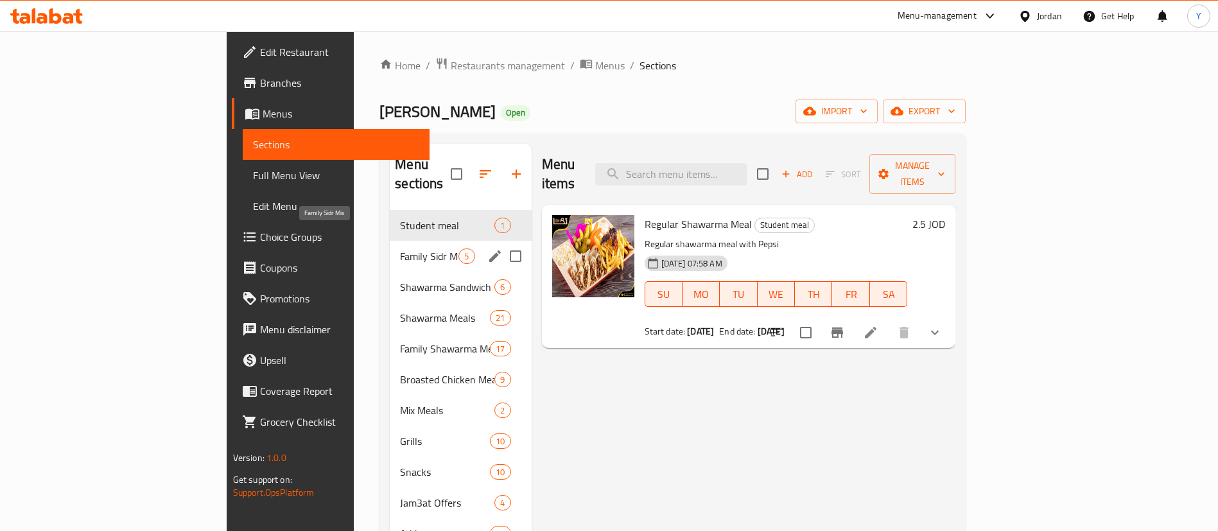
click at [400, 249] on span "Family Sidr Mix" at bounding box center [429, 256] width 58 height 15
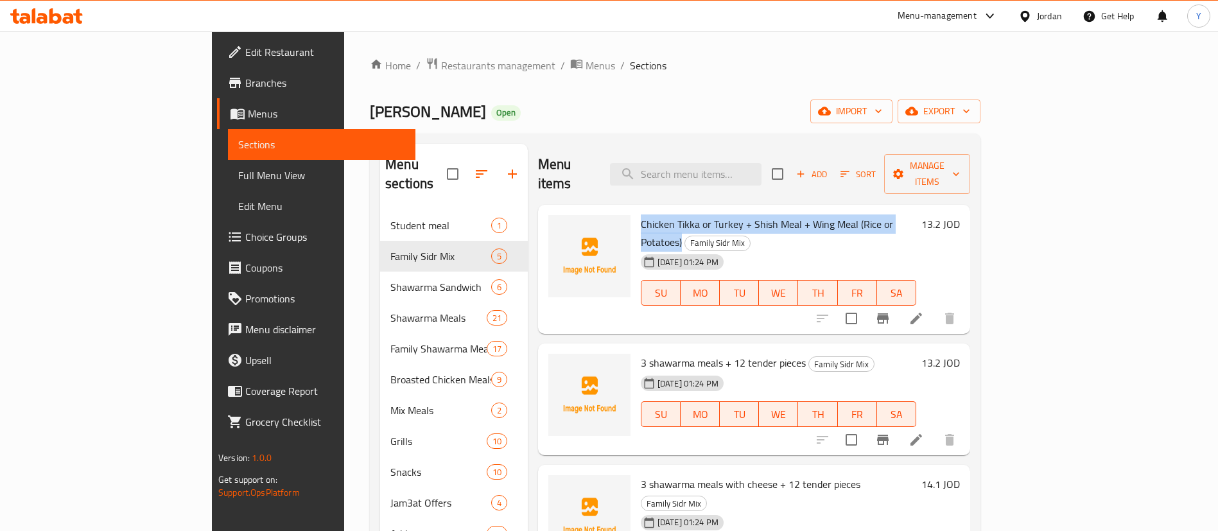
drag, startPoint x: 587, startPoint y: 200, endPoint x: 880, endPoint y: 209, distance: 293.6
click at [880, 210] on div "Chicken Tikka or Turkey + Shish Meal + Wing Meal (Rice or Potatoes) Family Sidr…" at bounding box center [779, 269] width 286 height 119
copy span "Chicken Tikka or Turkey + Shish Meal + Wing Meal (Rice or Potatoes)"
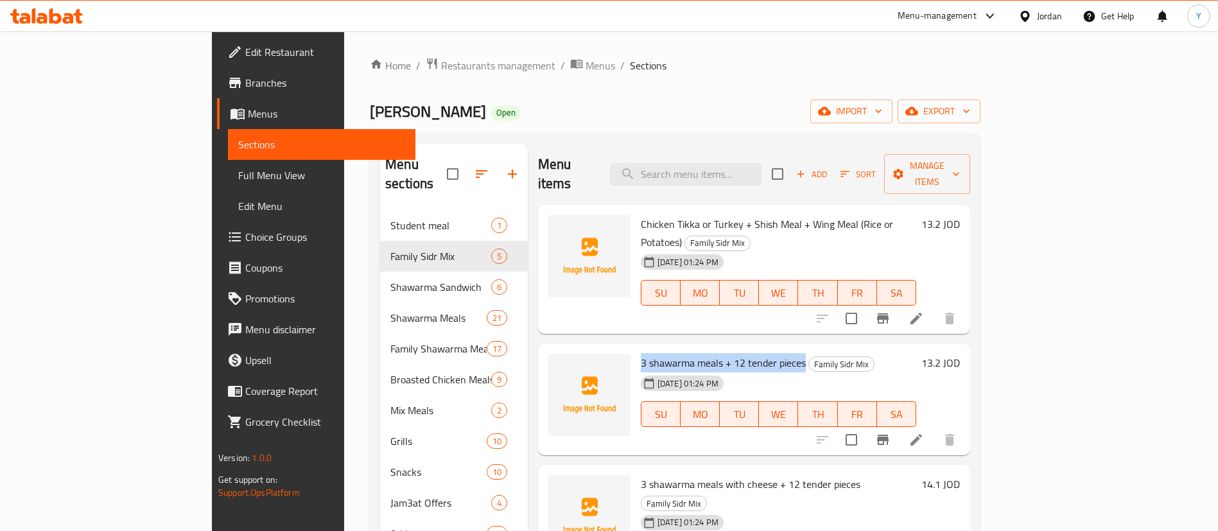
drag, startPoint x: 586, startPoint y: 320, endPoint x: 752, endPoint y: 333, distance: 166.2
click at [752, 349] on div "3 shawarma meals + 12 tender pieces Family Sidr Mix [DATE] 01:24 PM SU MO TU WE…" at bounding box center [779, 399] width 286 height 101
copy span "3 shawarma meals + 12 tender pieces"
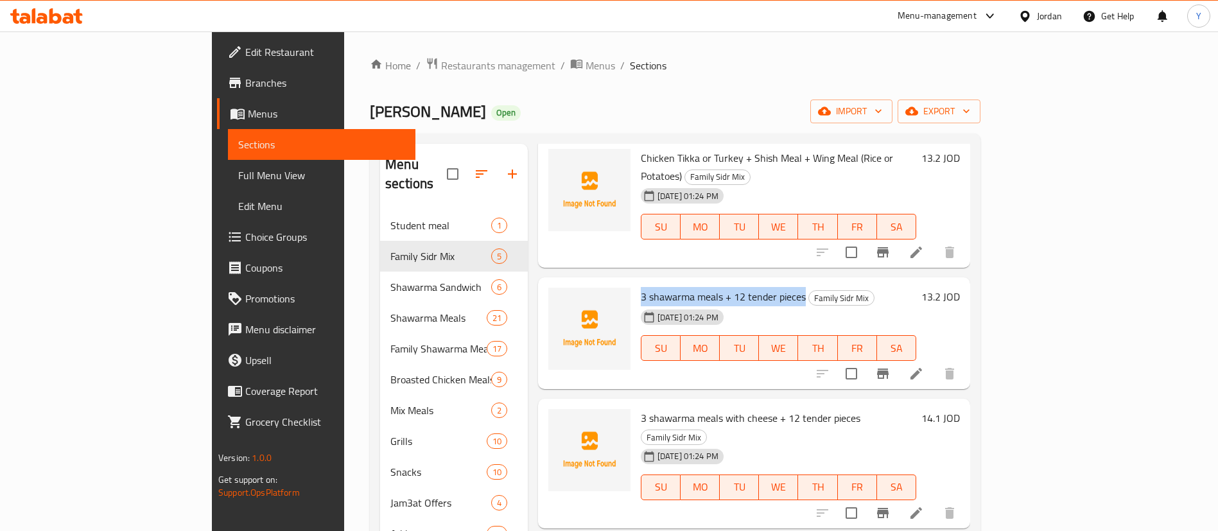
scroll to position [96, 0]
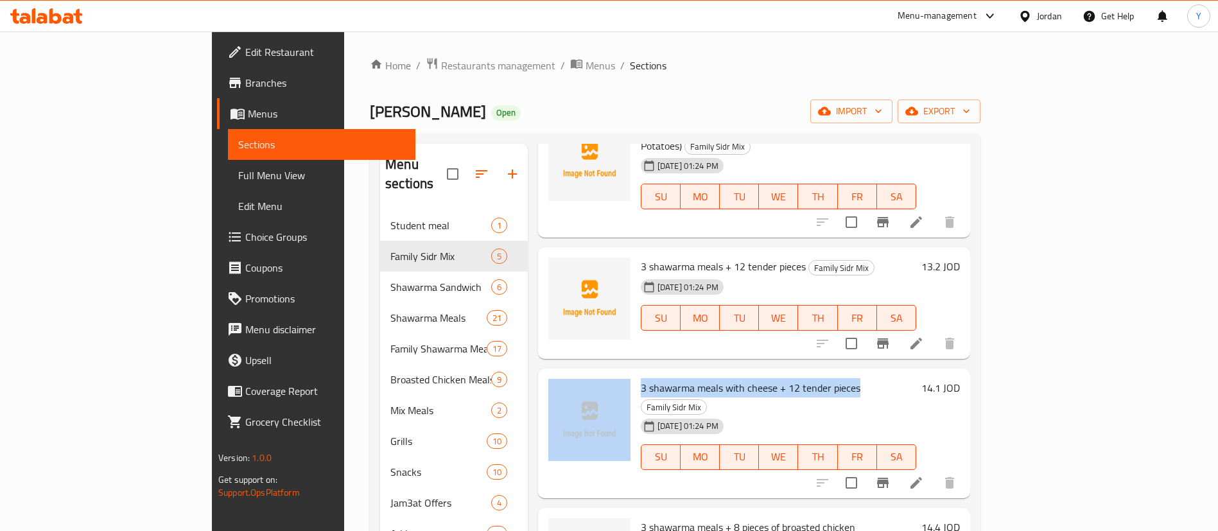
drag, startPoint x: 581, startPoint y: 351, endPoint x: 805, endPoint y: 345, distance: 223.6
click at [805, 374] on div "3 shawarma meals with cheese + 12 tender pieces Family Sidr Mix [DATE] 01:24 PM…" at bounding box center [754, 433] width 422 height 119
copy div "3 shawarma meals with cheese + 12 tender pieces"
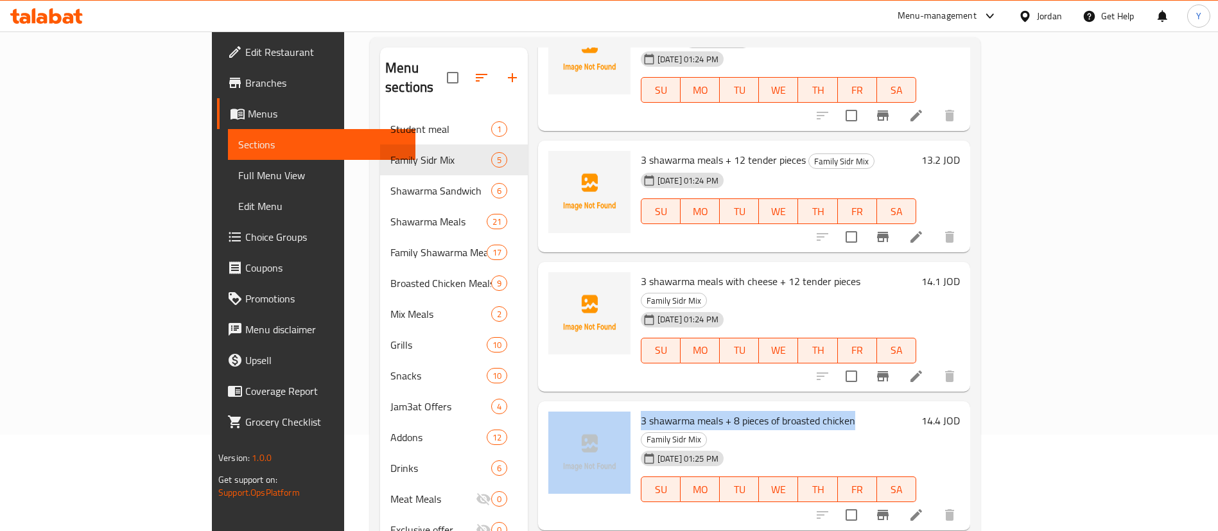
drag, startPoint x: 590, startPoint y: 362, endPoint x: 799, endPoint y: 373, distance: 209.0
click at [799, 406] on div "3 shawarma meals + 8 pieces of broasted chicken Family Sidr Mix [DATE] 01:25 PM…" at bounding box center [754, 465] width 422 height 119
copy div "3 shawarma meals + 8 pieces of broasted chicken"
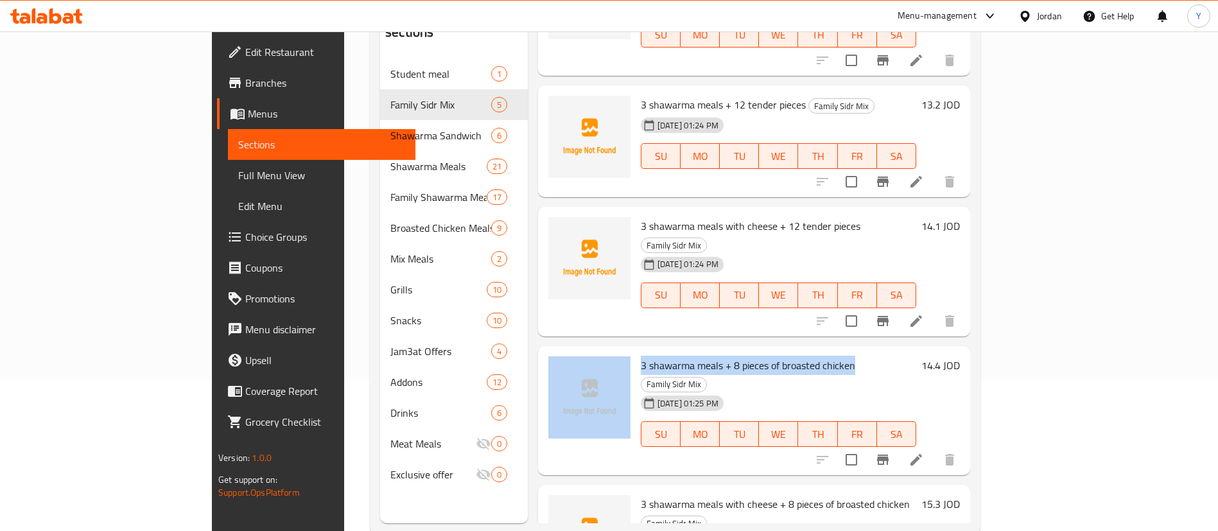
scroll to position [180, 0]
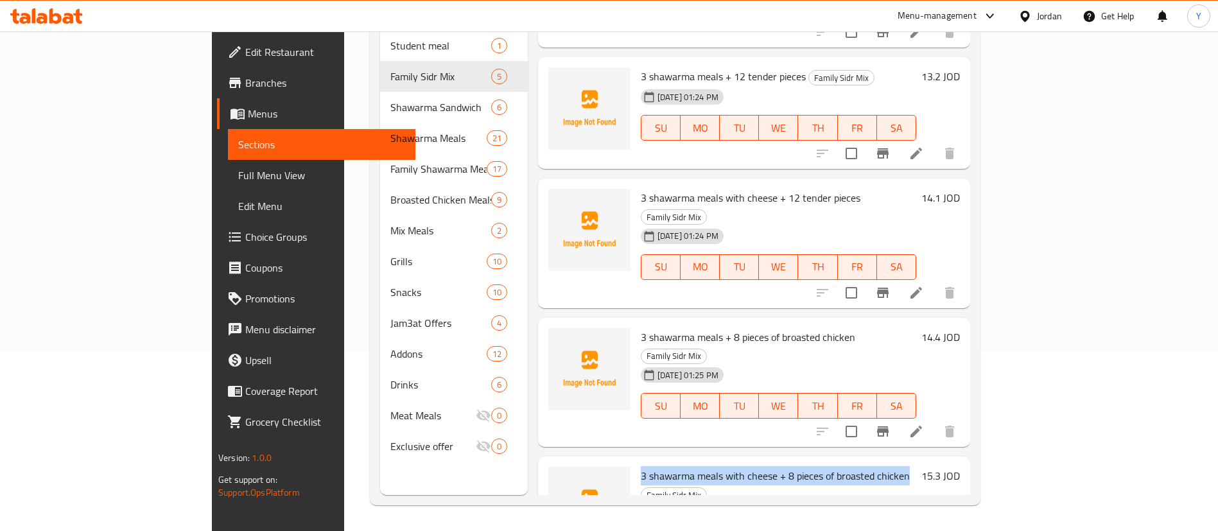
drag, startPoint x: 586, startPoint y: 393, endPoint x: 855, endPoint y: 403, distance: 268.6
click at [855, 462] on div "3 shawarma meals with cheese + 8 pieces of broasted chicken Family Sidr Mix [DA…" at bounding box center [779, 521] width 286 height 119
copy span "3 shawarma meals with cheese + 8 pieces of broasted chicken"
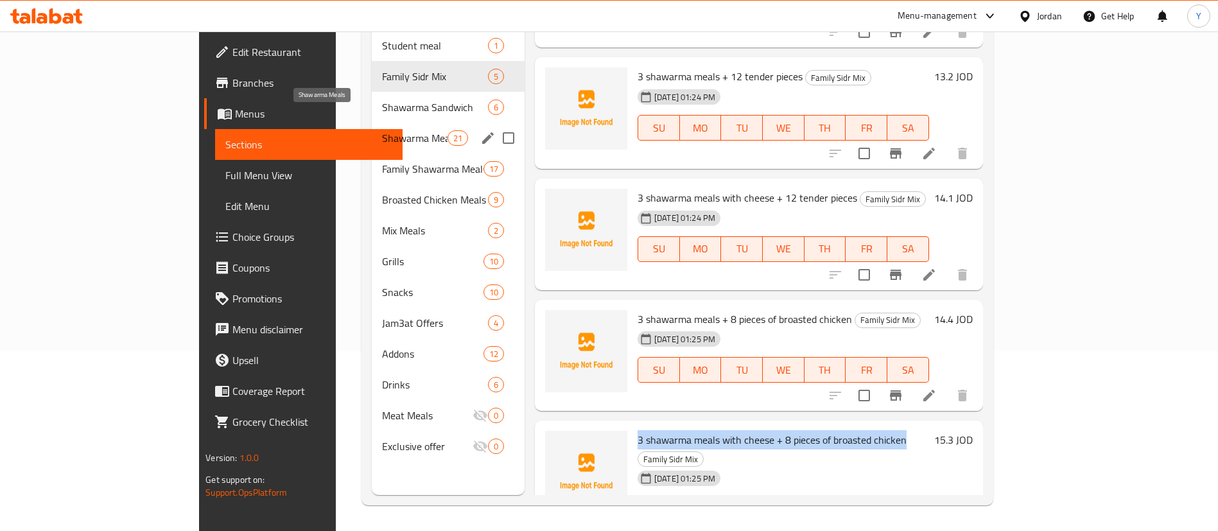
click at [382, 130] on span "Shawarma Meals" at bounding box center [414, 137] width 65 height 15
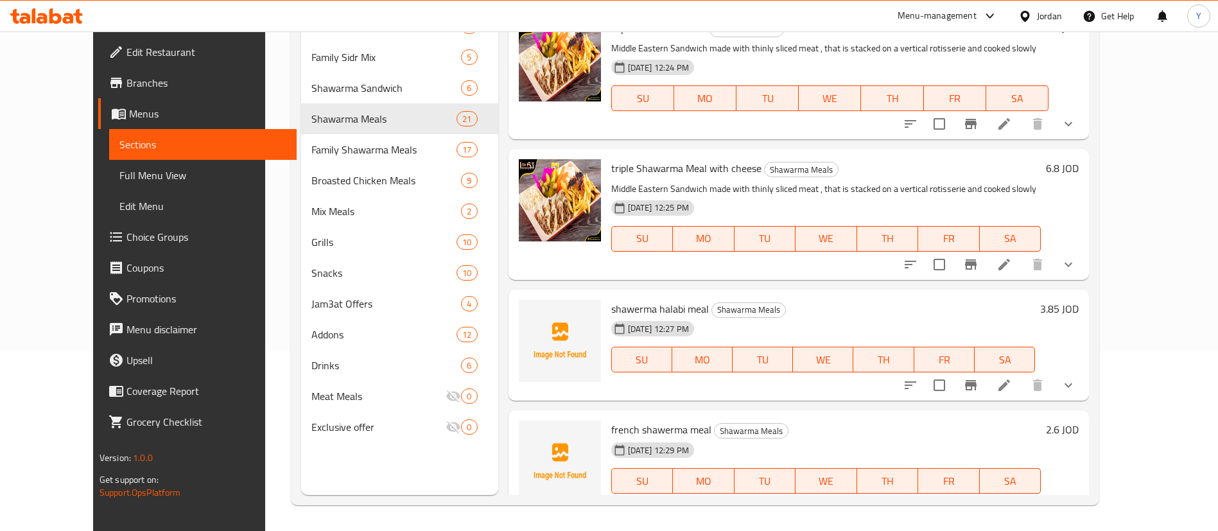
scroll to position [685, 0]
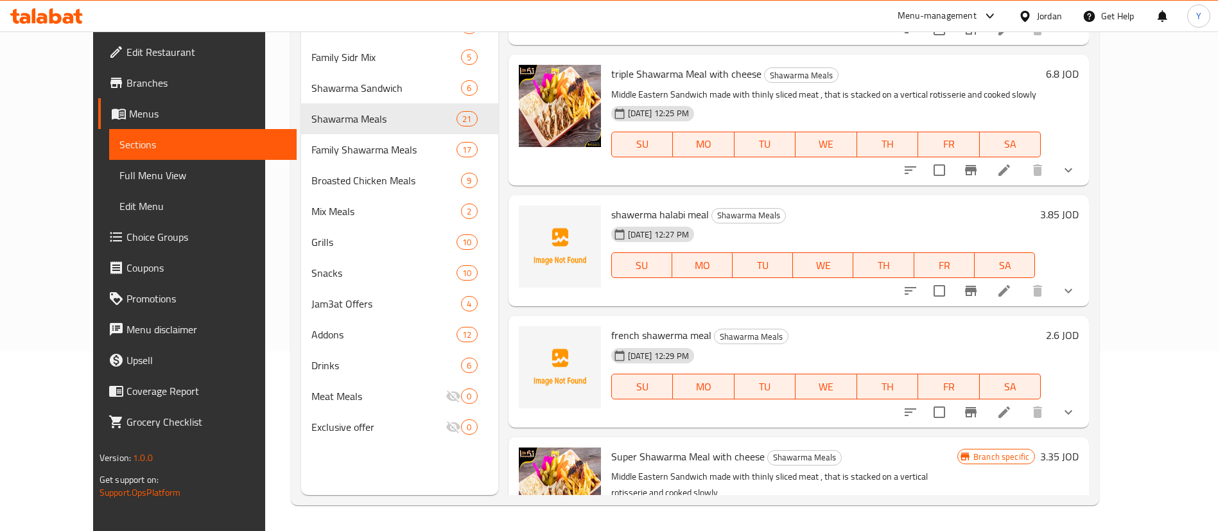
click at [616, 205] on span "shawerma halabi meal" at bounding box center [660, 214] width 98 height 19
copy h6 "shawerma halabi meal"
click at [632, 326] on span "french shawerma meal" at bounding box center [661, 335] width 100 height 19
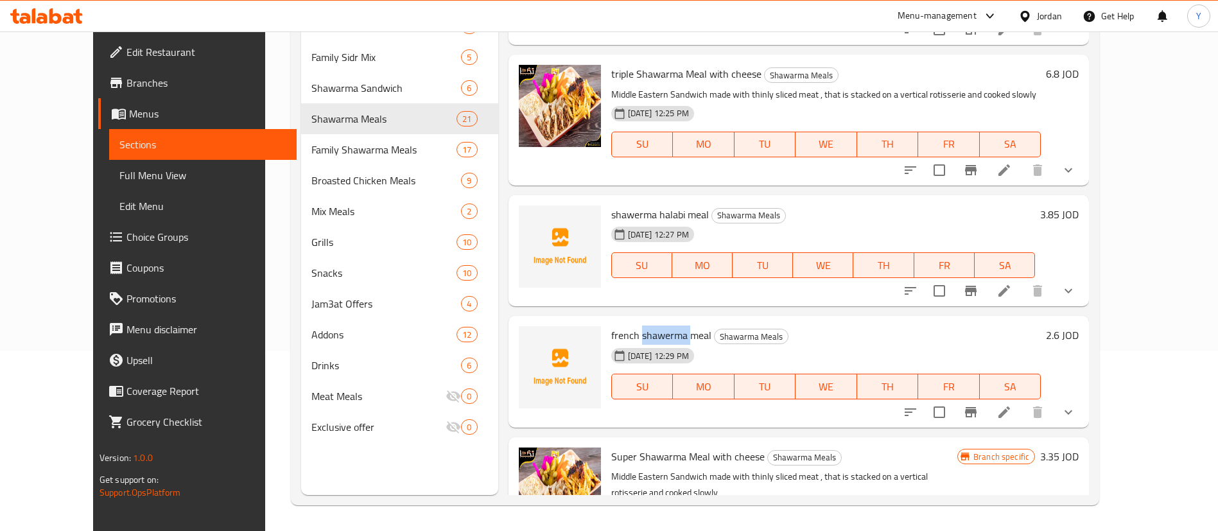
click at [632, 326] on span "french shawerma meal" at bounding box center [661, 335] width 100 height 19
copy h6 "french shawerma meal"
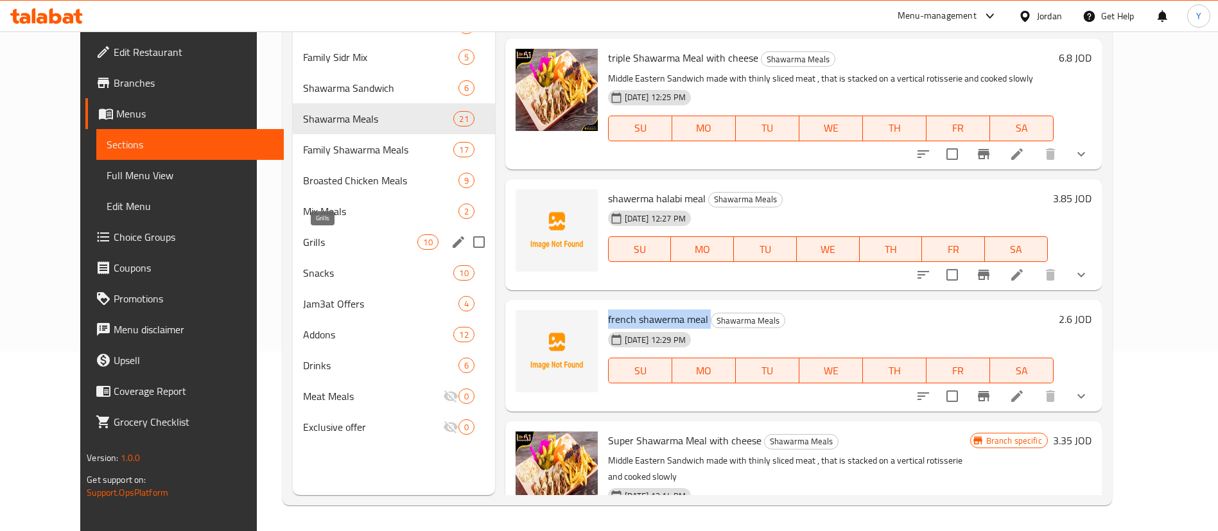
click at [303, 238] on span "Grills" at bounding box center [360, 241] width 115 height 15
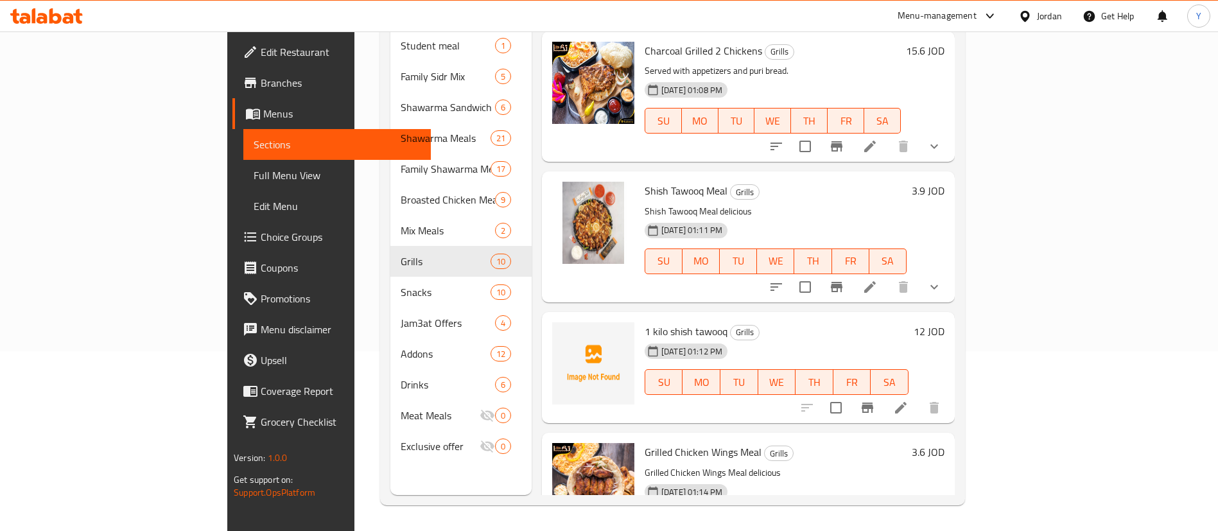
scroll to position [307, 0]
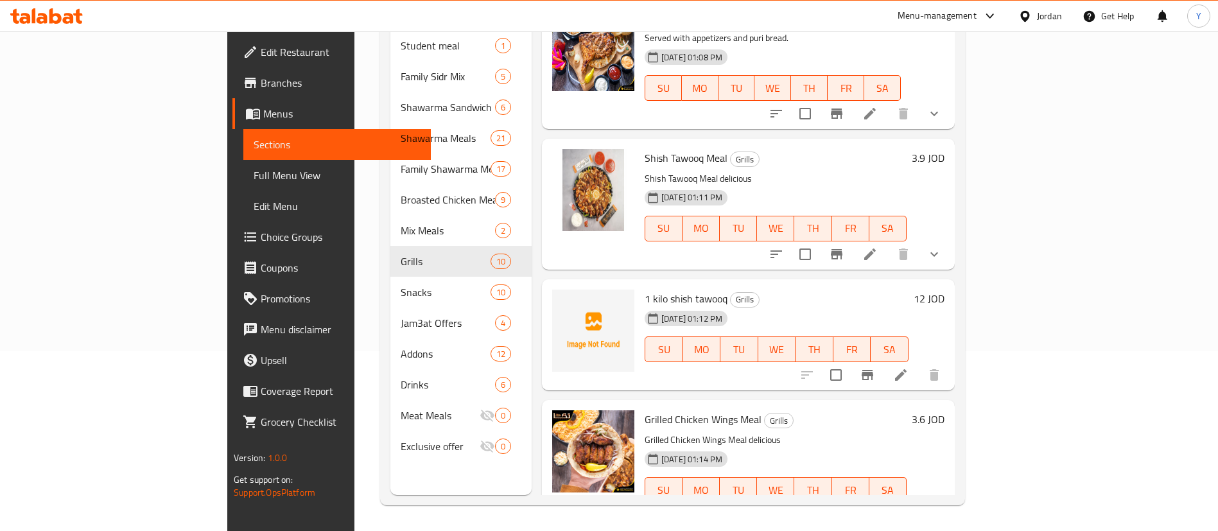
click at [645, 289] on span "1 kilo shish tawooq" at bounding box center [686, 298] width 83 height 19
copy h6 "1 kilo shish tawooq"
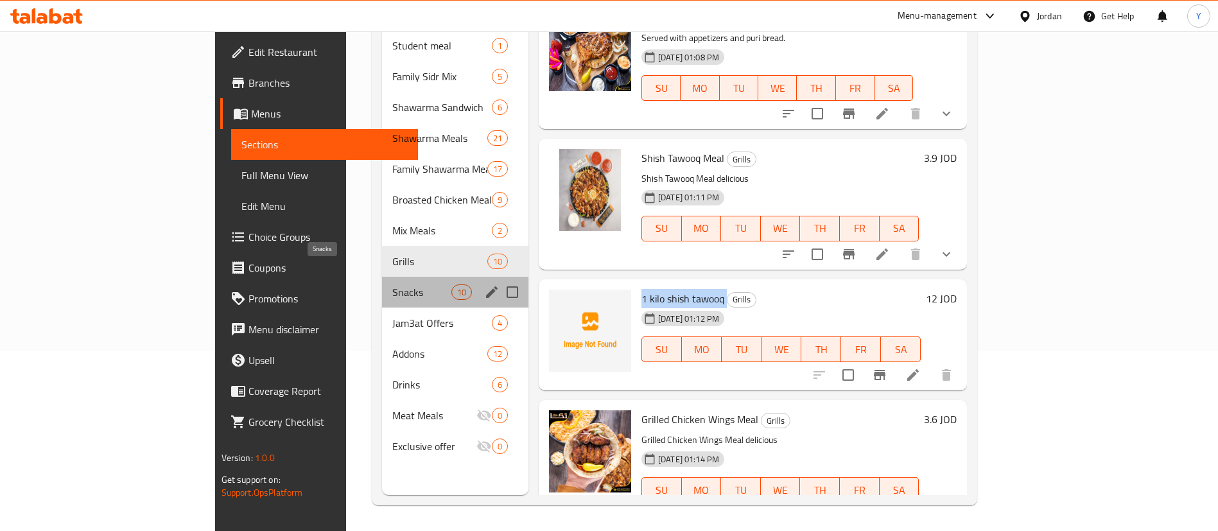
click at [392, 284] on span "Snacks" at bounding box center [421, 291] width 58 height 15
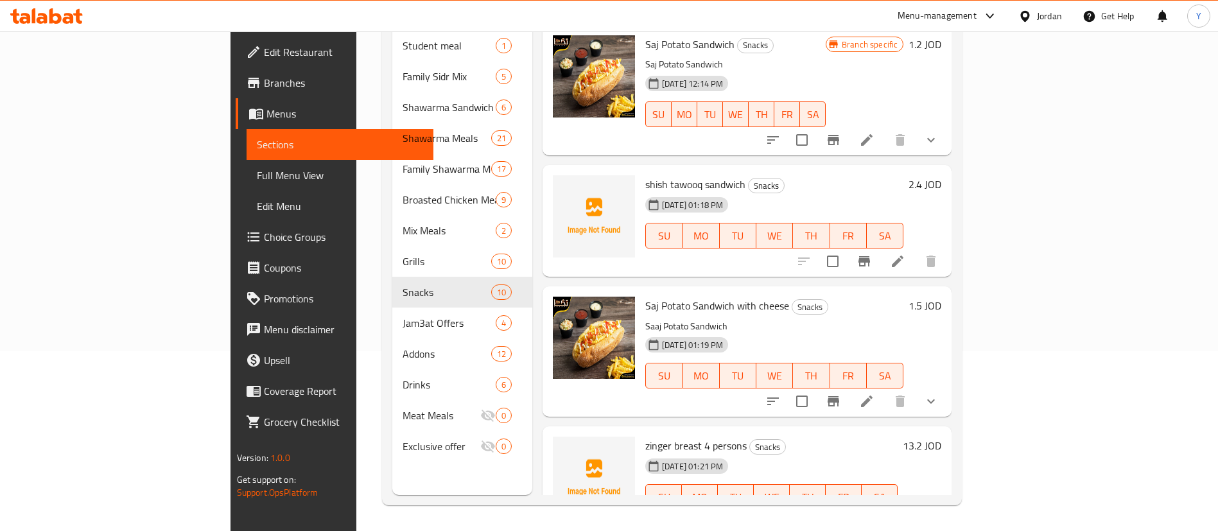
click at [647, 175] on span "shish tawooq sandwich" at bounding box center [695, 184] width 100 height 19
copy h6 "shish tawooq sandwich"
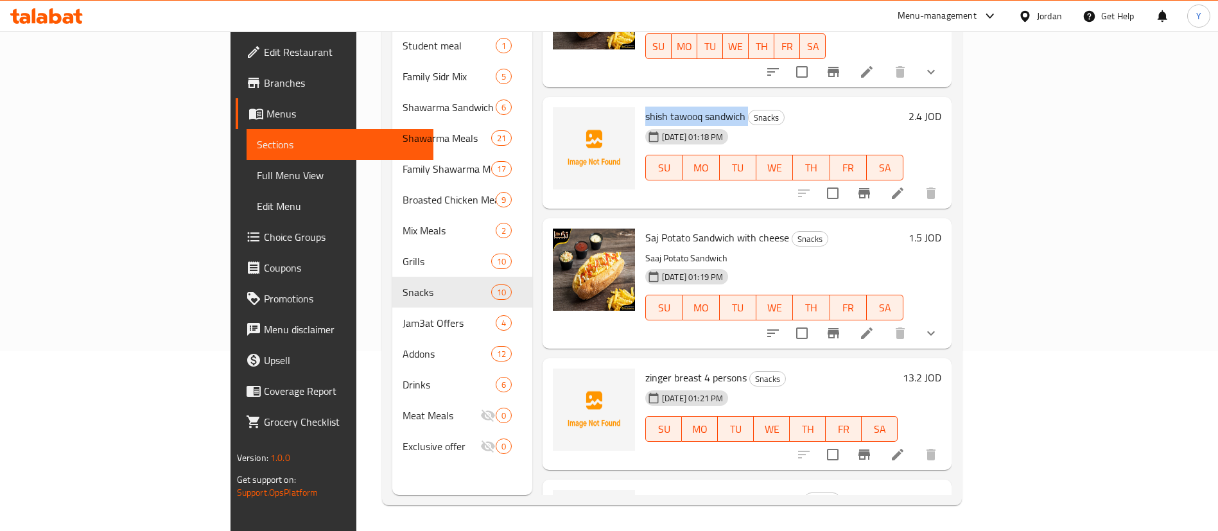
scroll to position [96, 0]
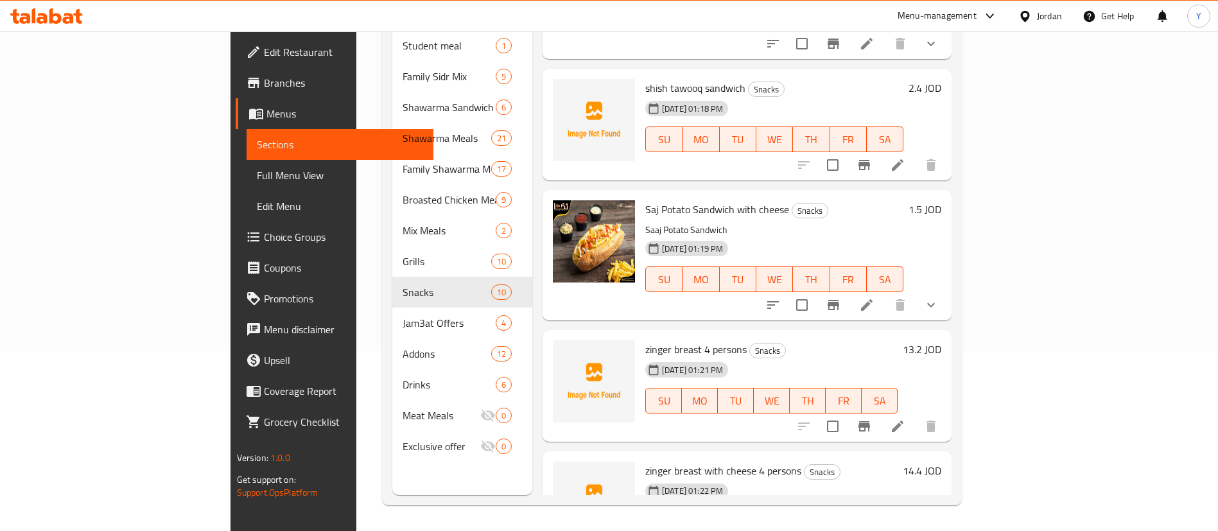
click at [645, 340] on span "zinger breast 4 persons" at bounding box center [695, 349] width 101 height 19
copy h6 "zinger breast 4 persons"
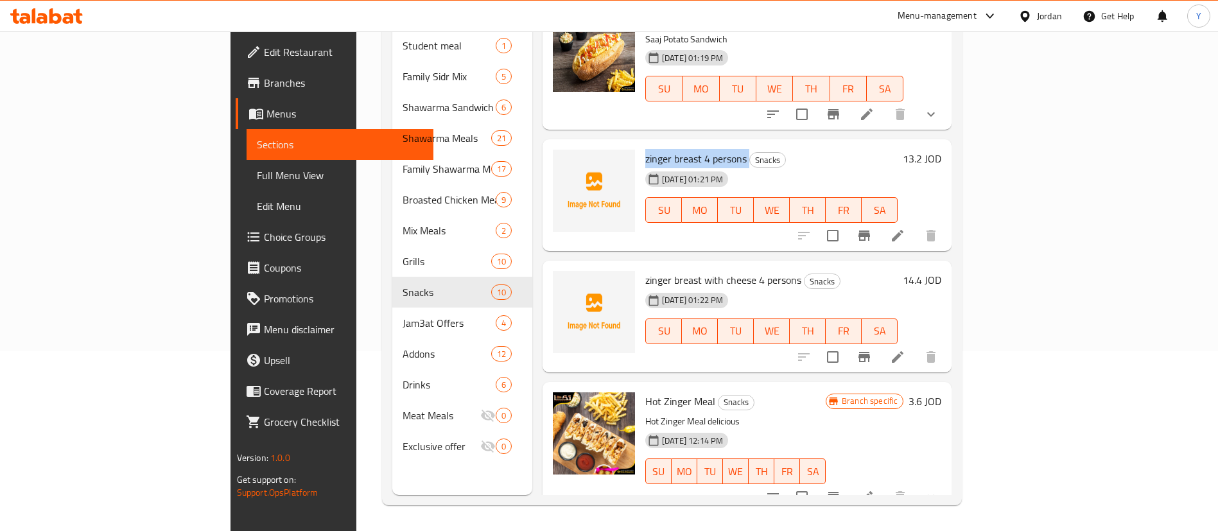
scroll to position [289, 0]
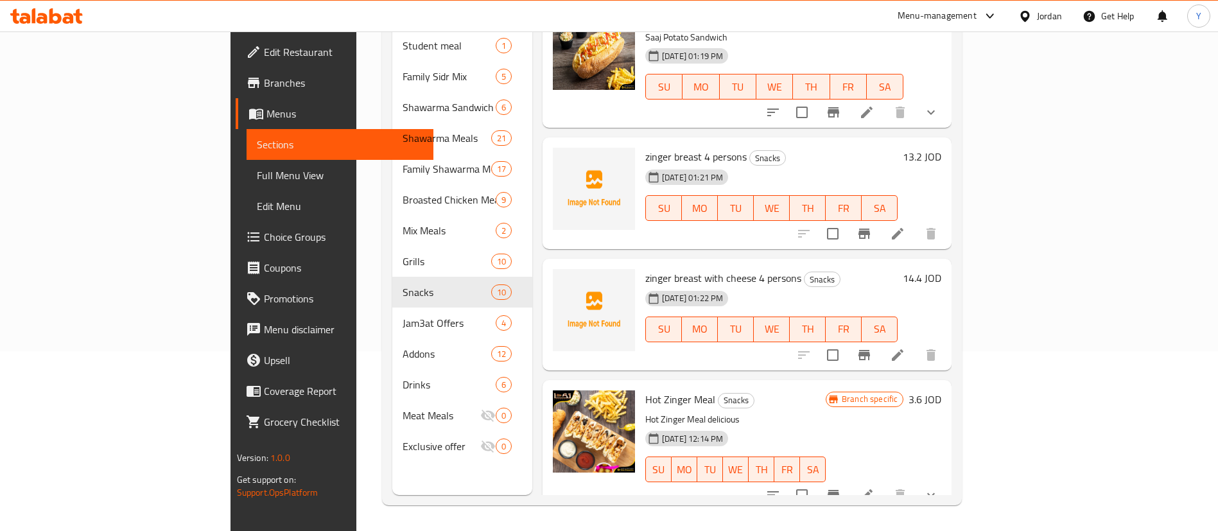
click at [647, 268] on span "zinger breast with cheese 4 persons" at bounding box center [723, 277] width 156 height 19
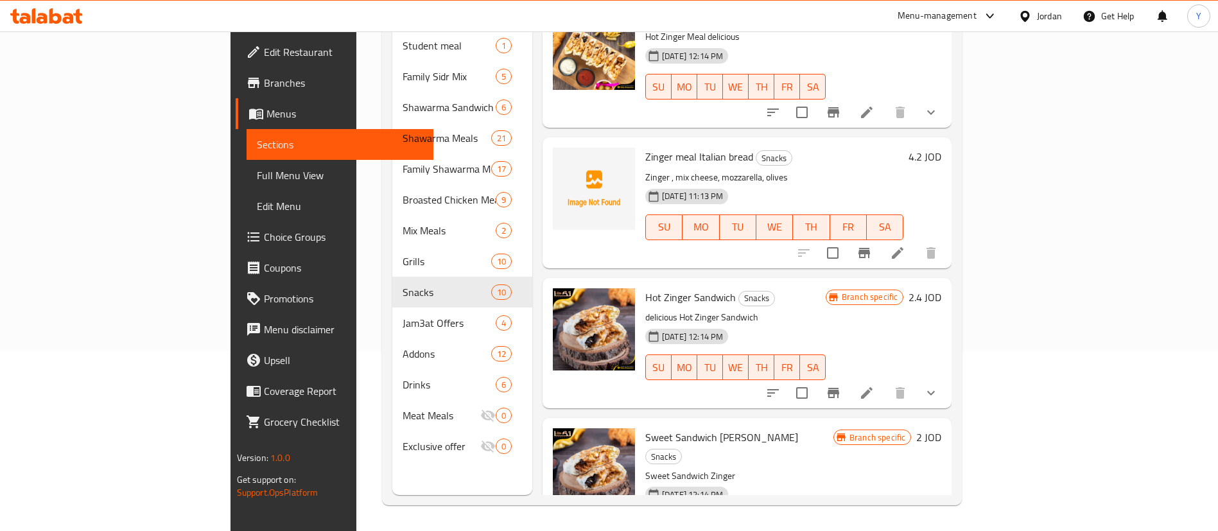
scroll to position [674, 0]
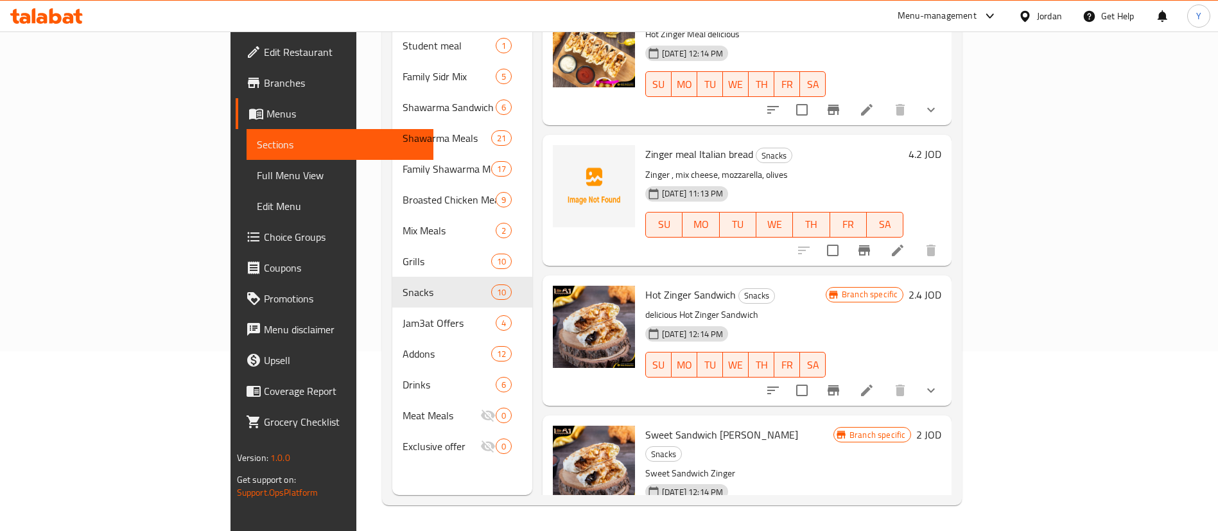
click at [647, 144] on span "Zinger meal Italian bread" at bounding box center [699, 153] width 108 height 19
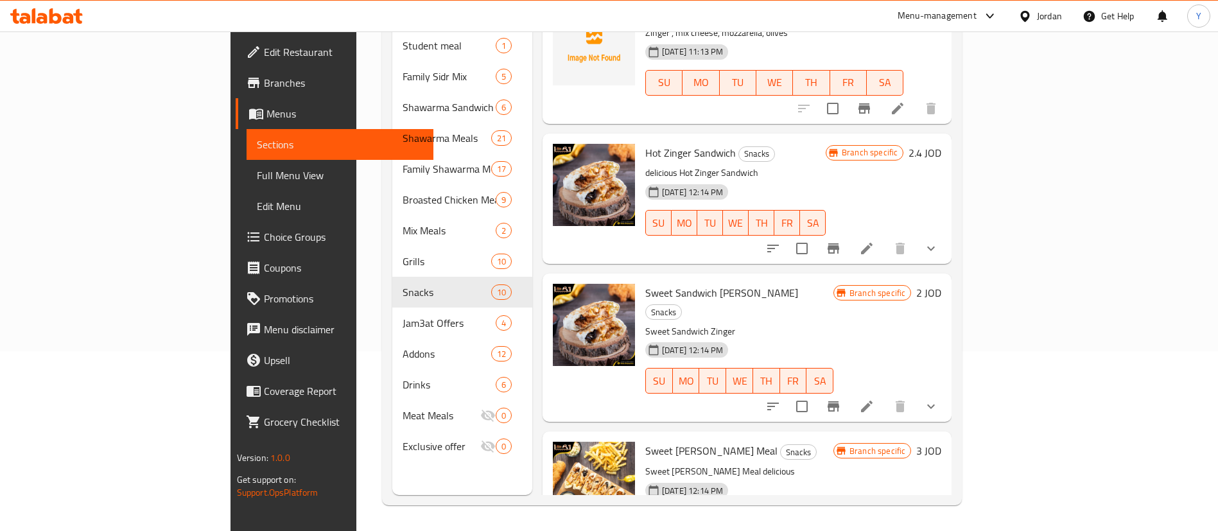
scroll to position [846, 0]
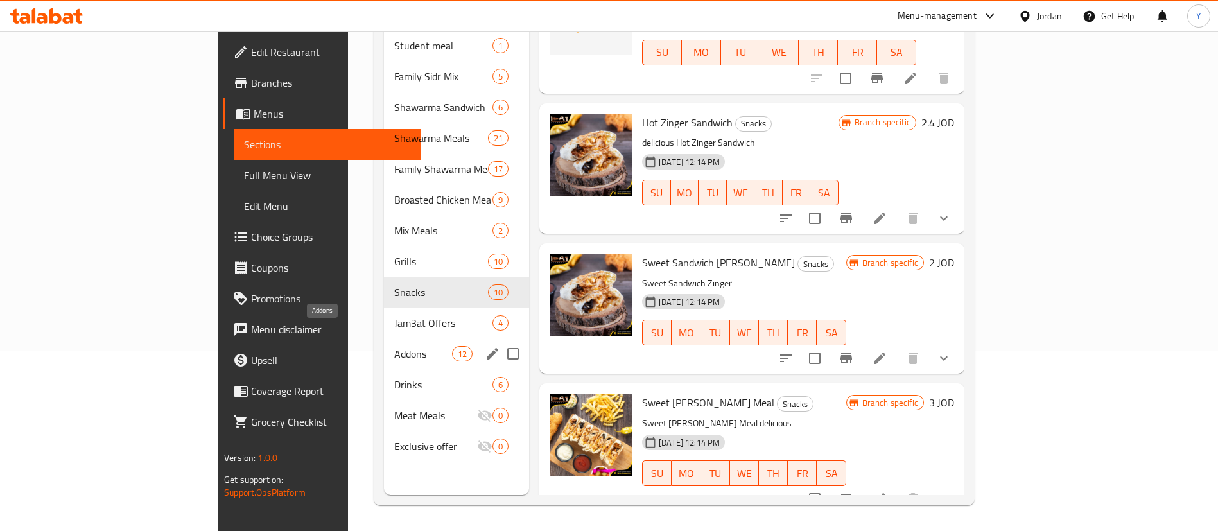
click at [394, 346] on span "Addons" at bounding box center [423, 353] width 58 height 15
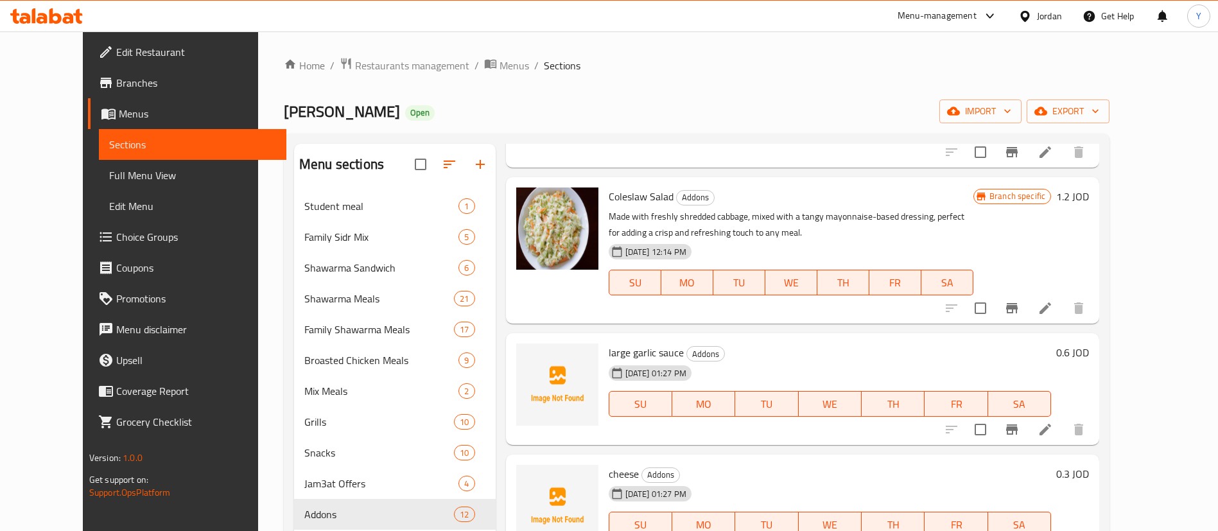
scroll to position [385, 0]
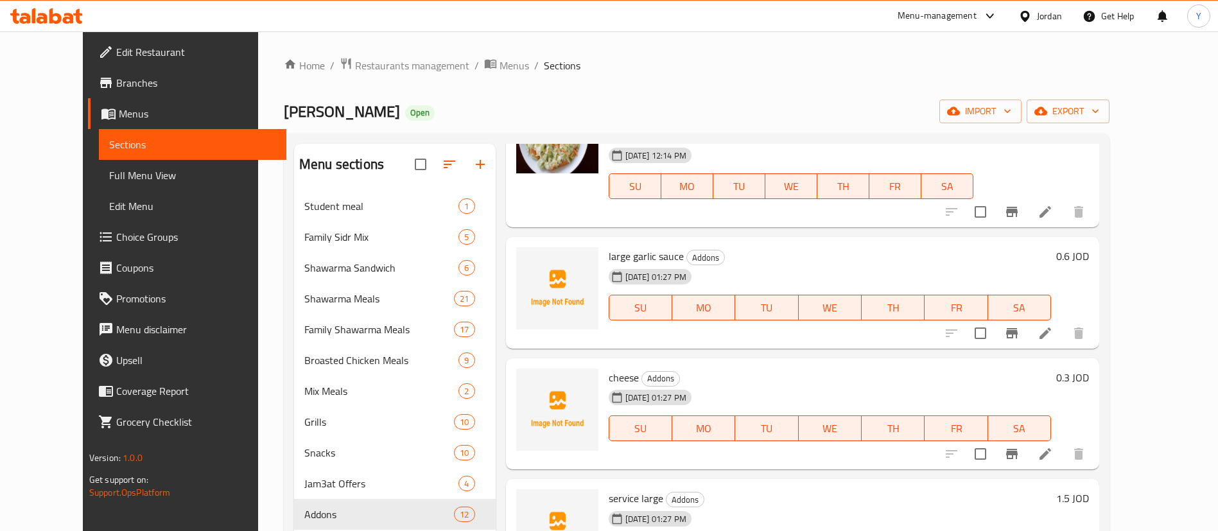
click at [623, 253] on span "large garlic sauce" at bounding box center [646, 256] width 75 height 19
click at [609, 377] on span "cheese" at bounding box center [624, 377] width 30 height 19
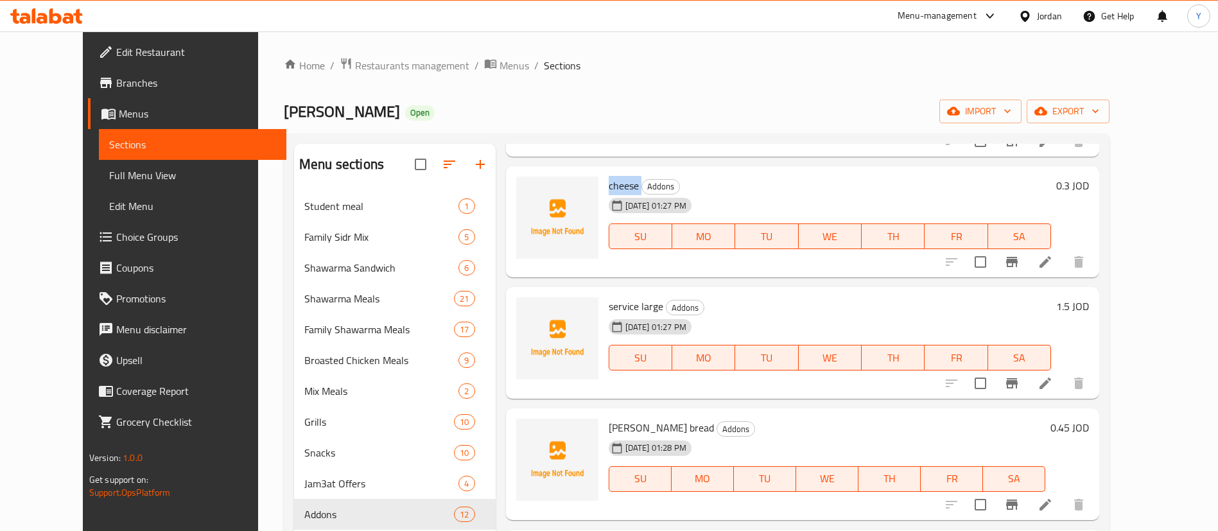
scroll to position [578, 0]
click at [618, 302] on span "service large" at bounding box center [636, 305] width 55 height 19
click at [619, 306] on span "service large" at bounding box center [636, 305] width 55 height 19
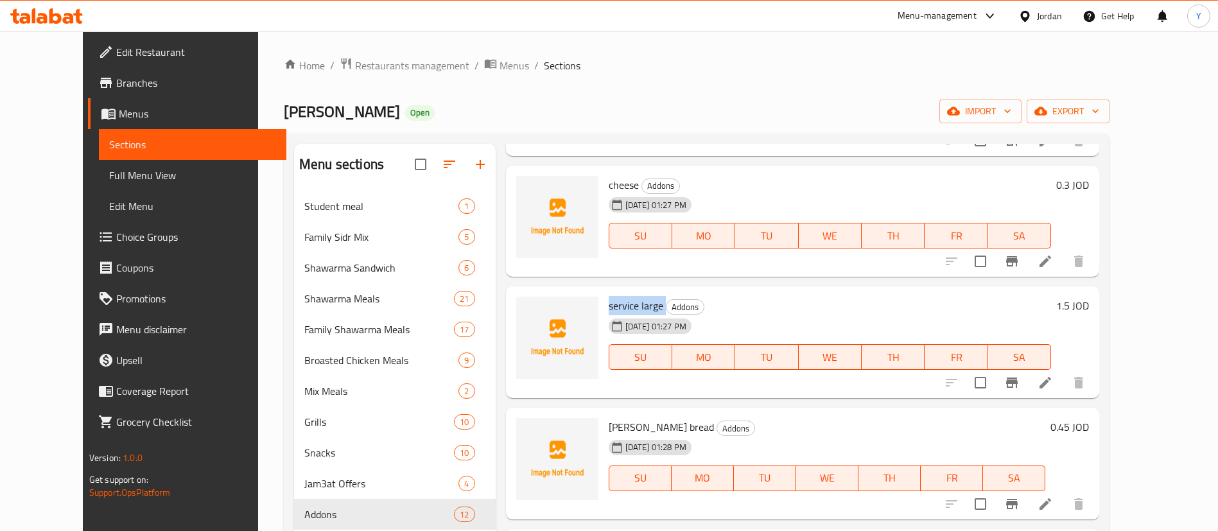
click at [619, 306] on span "service large" at bounding box center [636, 305] width 55 height 19
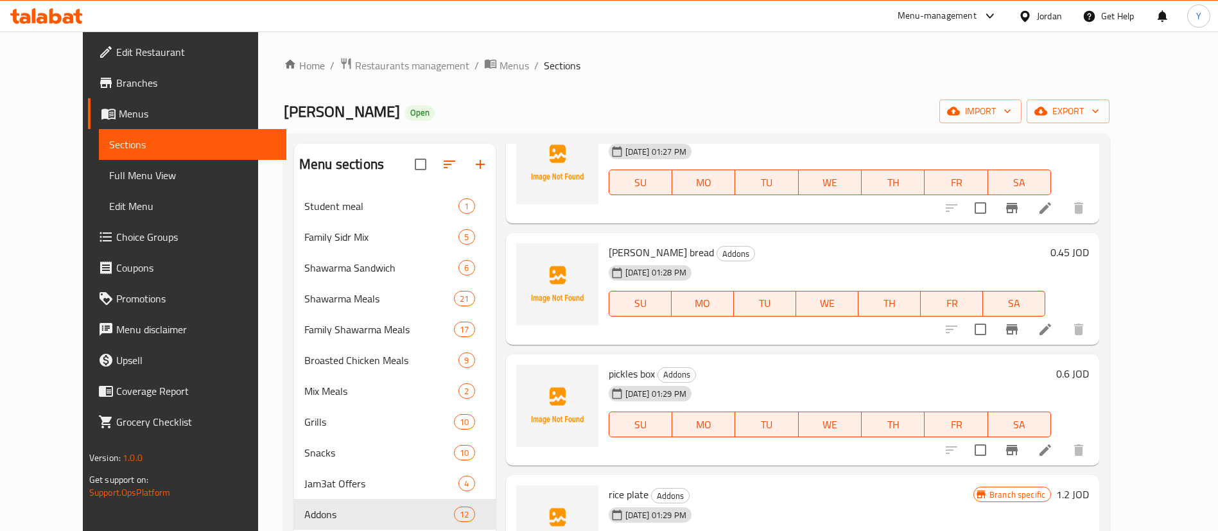
scroll to position [771, 0]
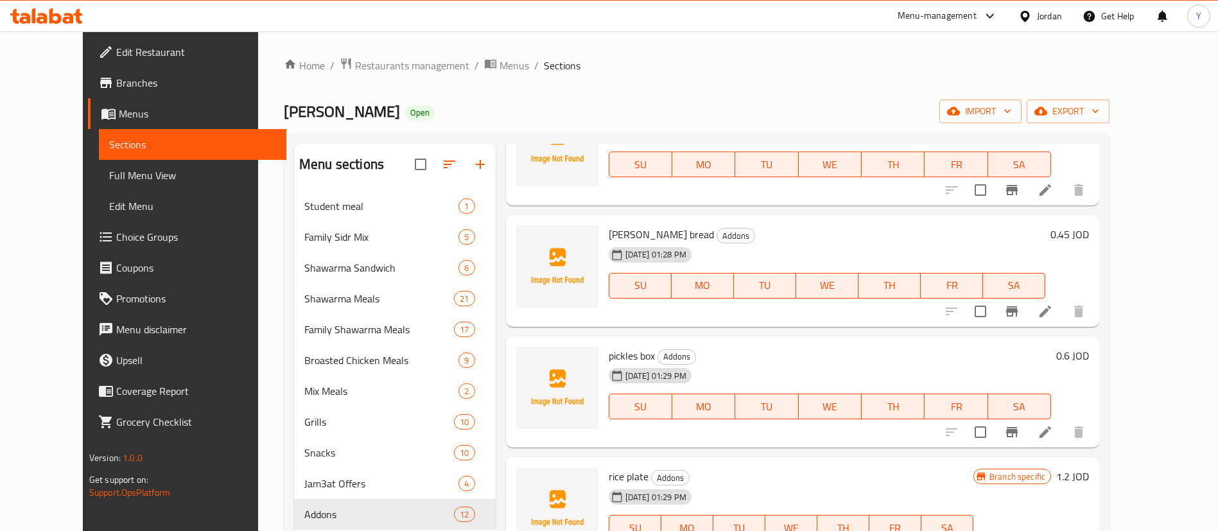
click at [622, 231] on span "[PERSON_NAME] bread" at bounding box center [661, 234] width 105 height 19
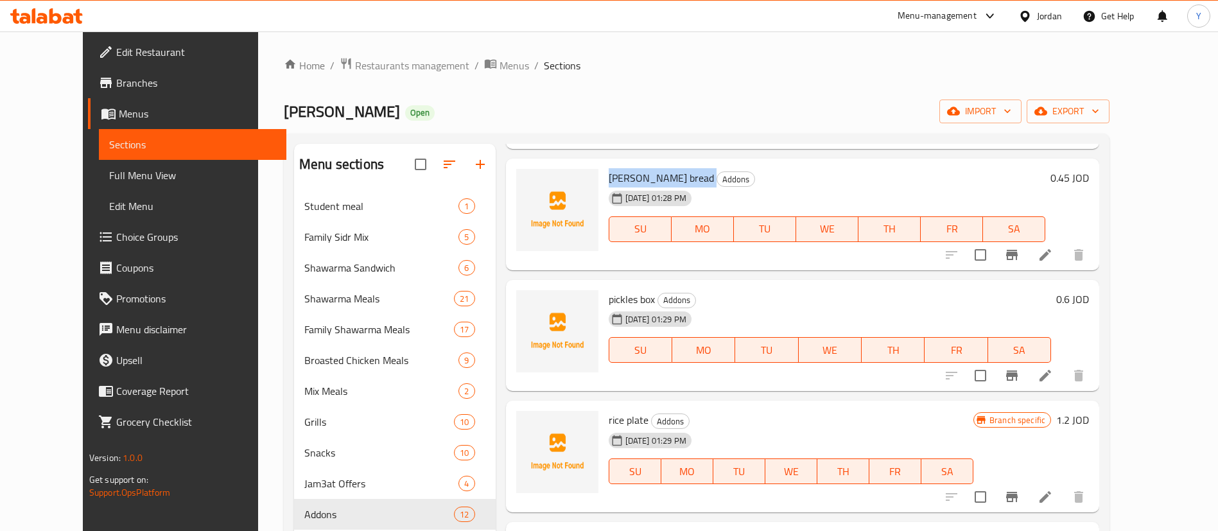
scroll to position [867, 0]
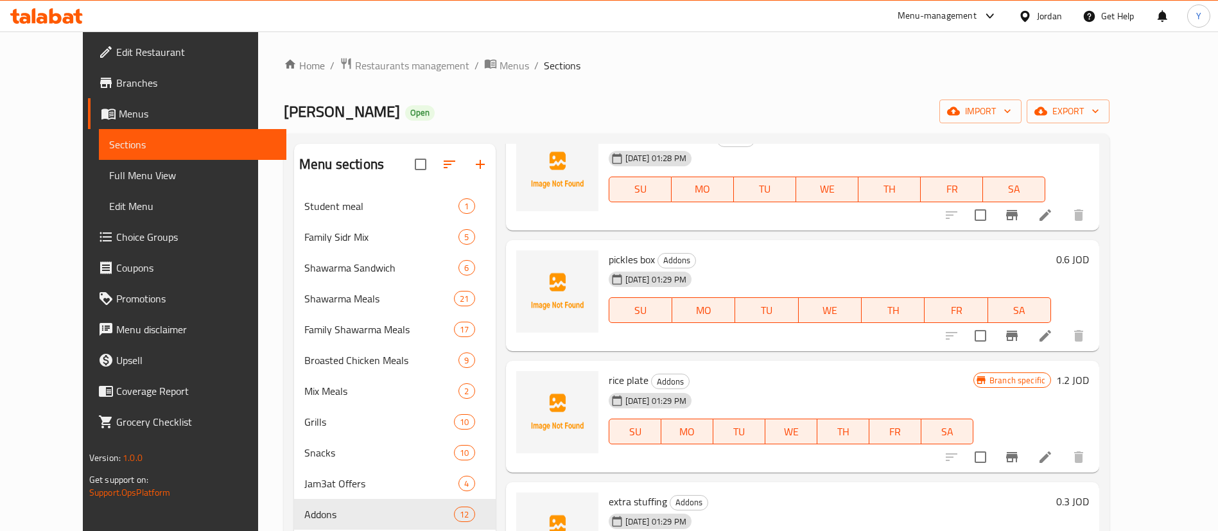
click at [609, 258] on span "pickles box" at bounding box center [632, 259] width 46 height 19
click at [609, 257] on span "pickles box" at bounding box center [632, 259] width 46 height 19
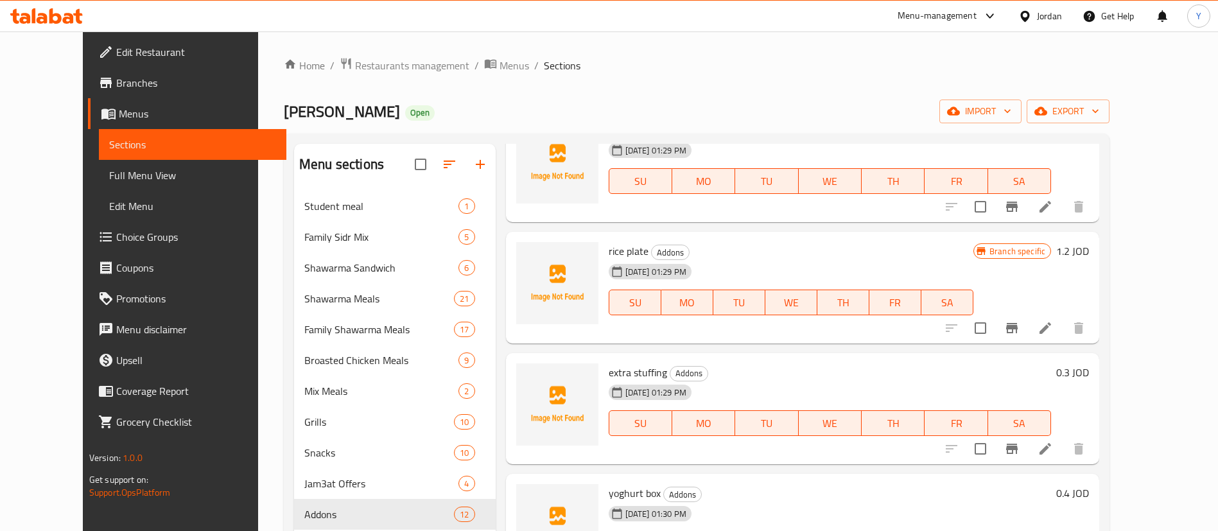
scroll to position [1047, 0]
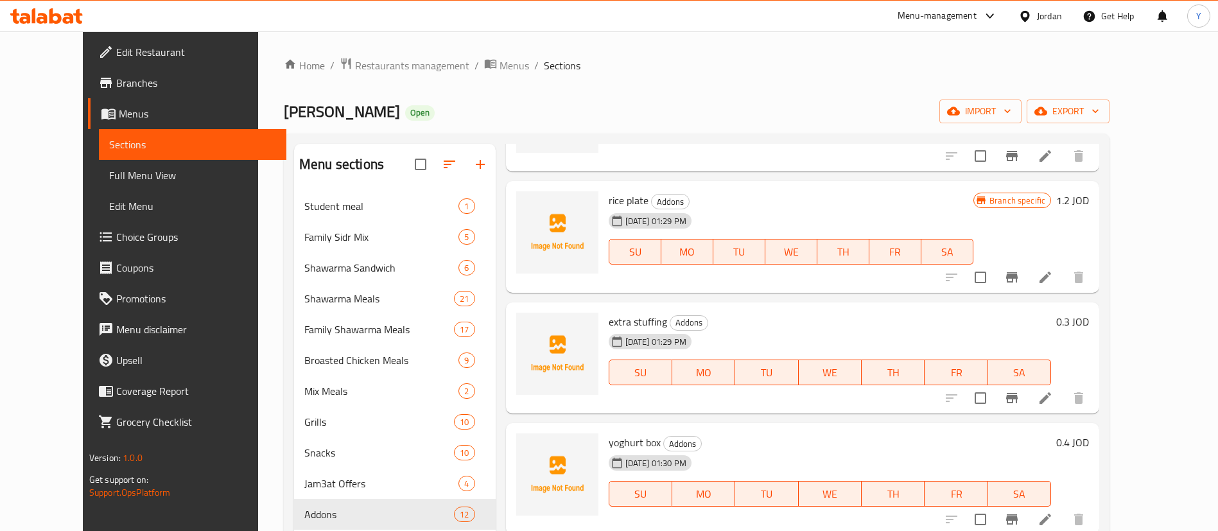
click at [611, 204] on span "rice plate" at bounding box center [629, 200] width 40 height 19
click at [611, 324] on span "extra stuffing" at bounding box center [638, 321] width 58 height 19
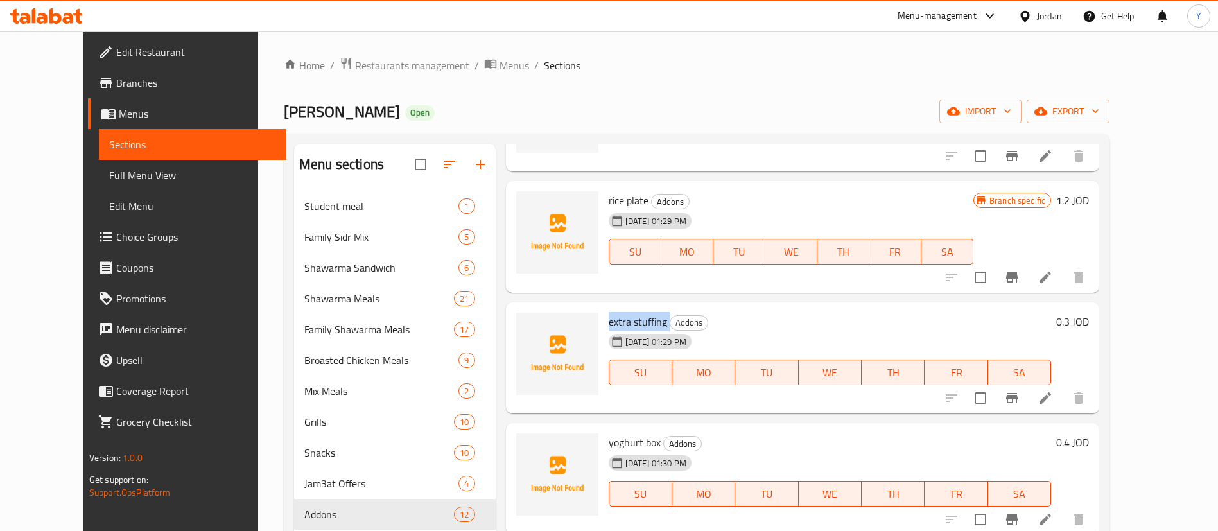
click at [611, 324] on span "extra stuffing" at bounding box center [638, 321] width 58 height 19
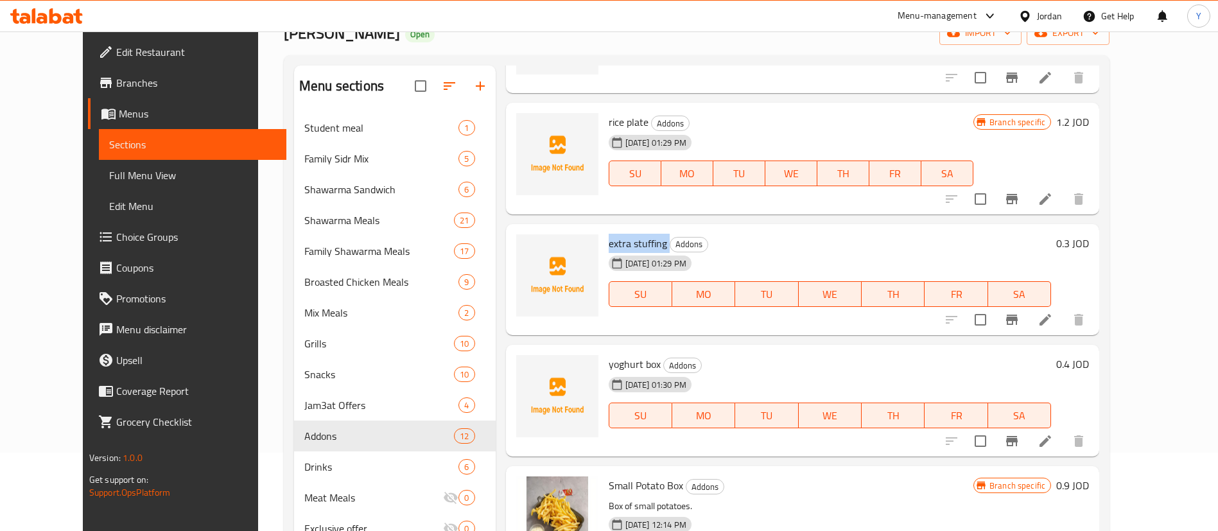
scroll to position [96, 0]
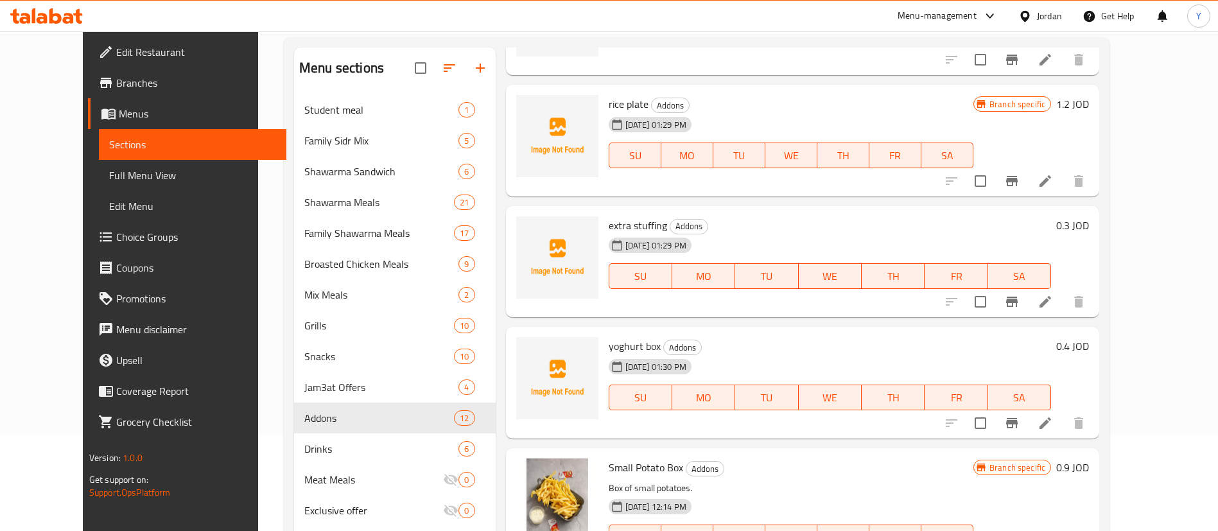
click at [611, 341] on span "yoghurt box" at bounding box center [635, 345] width 52 height 19
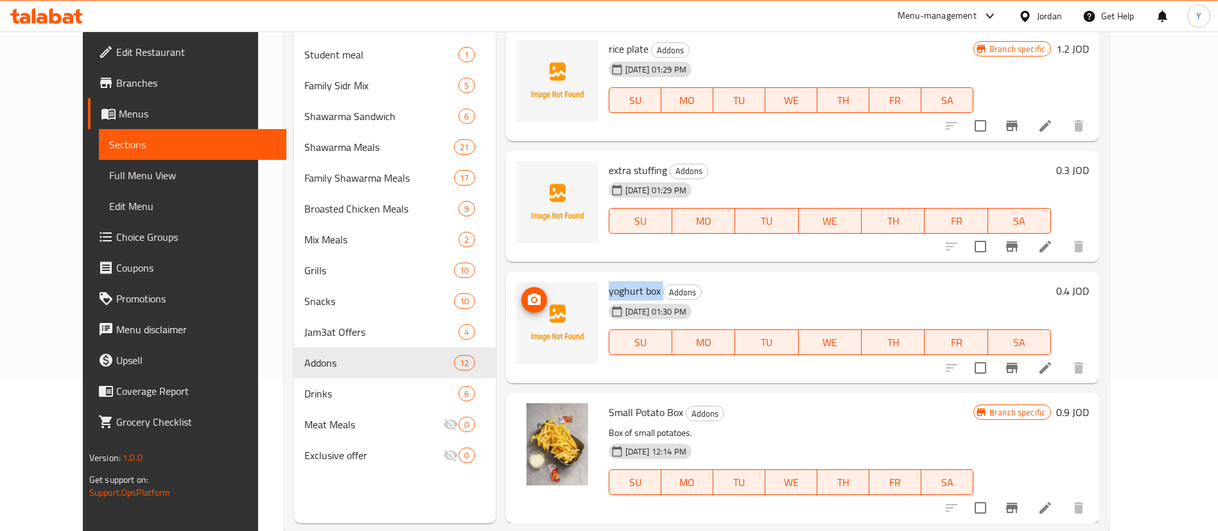
scroll to position [180, 0]
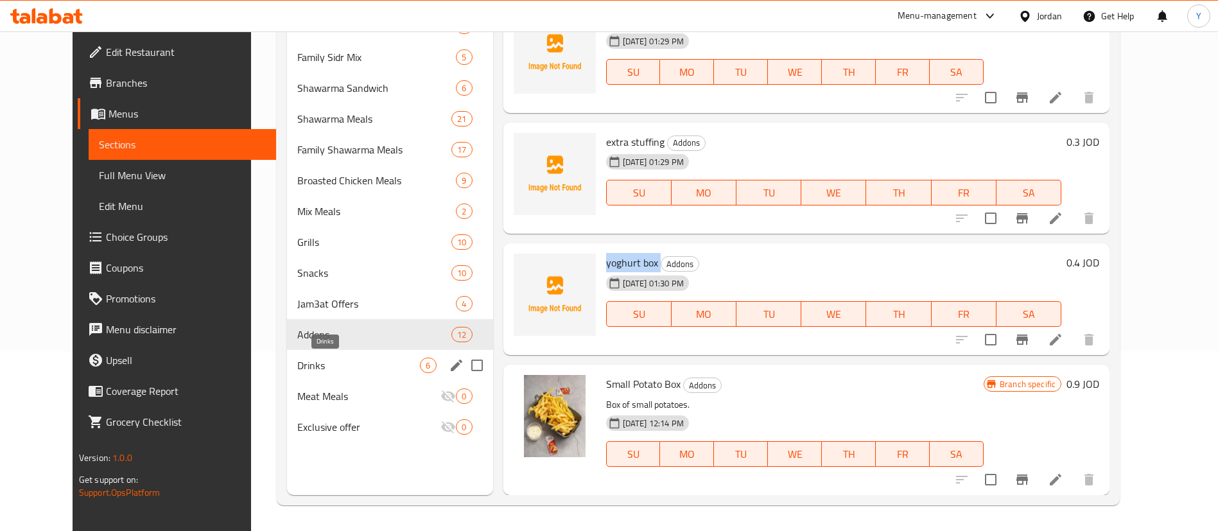
click at [325, 369] on span "Drinks" at bounding box center [358, 365] width 123 height 15
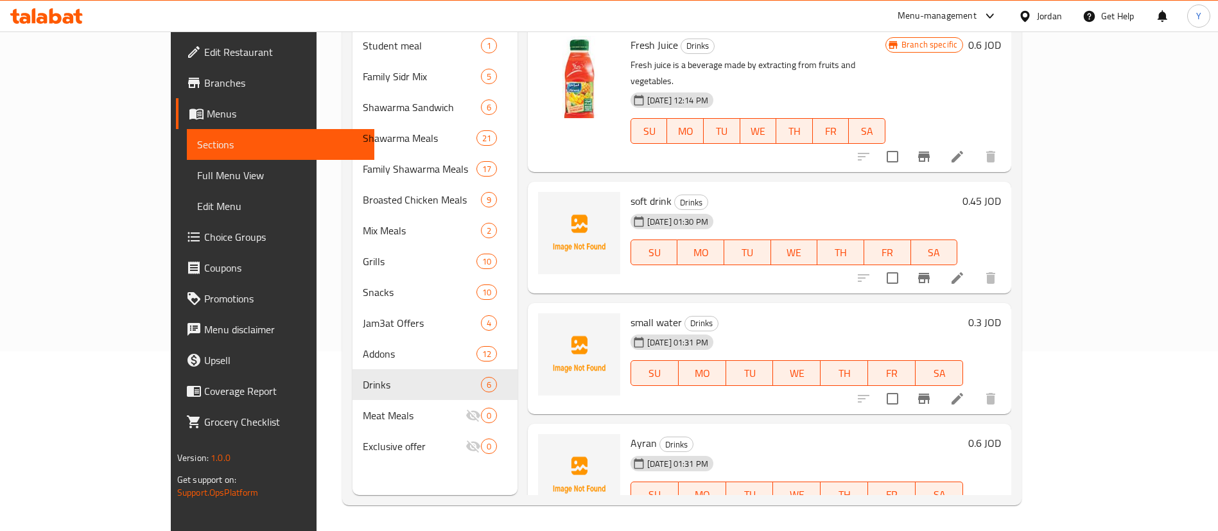
scroll to position [285, 0]
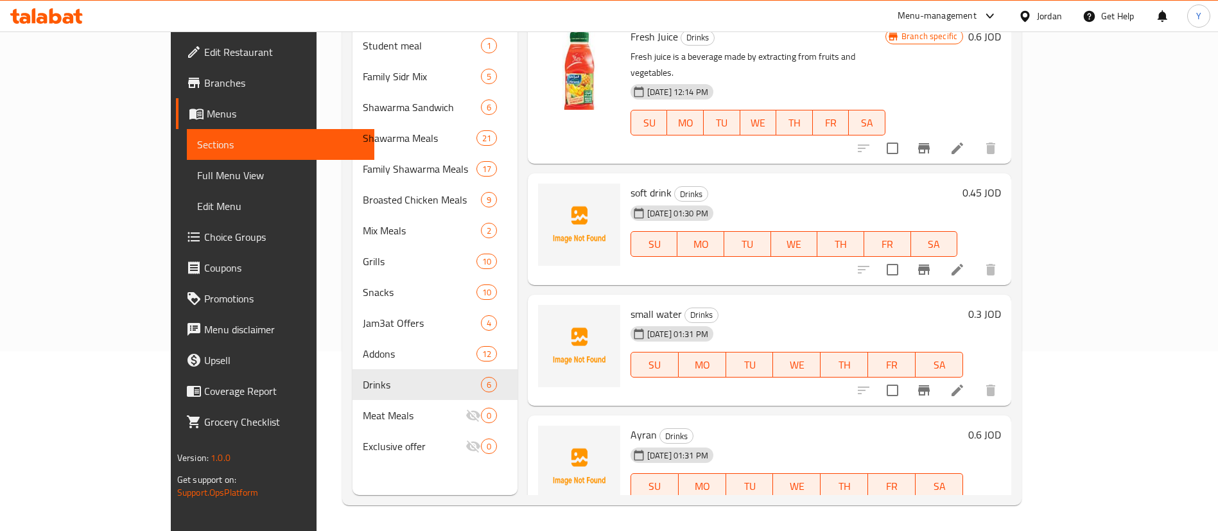
click at [631, 183] on span "soft drink" at bounding box center [651, 192] width 41 height 19
click at [631, 304] on span "small water" at bounding box center [656, 313] width 51 height 19
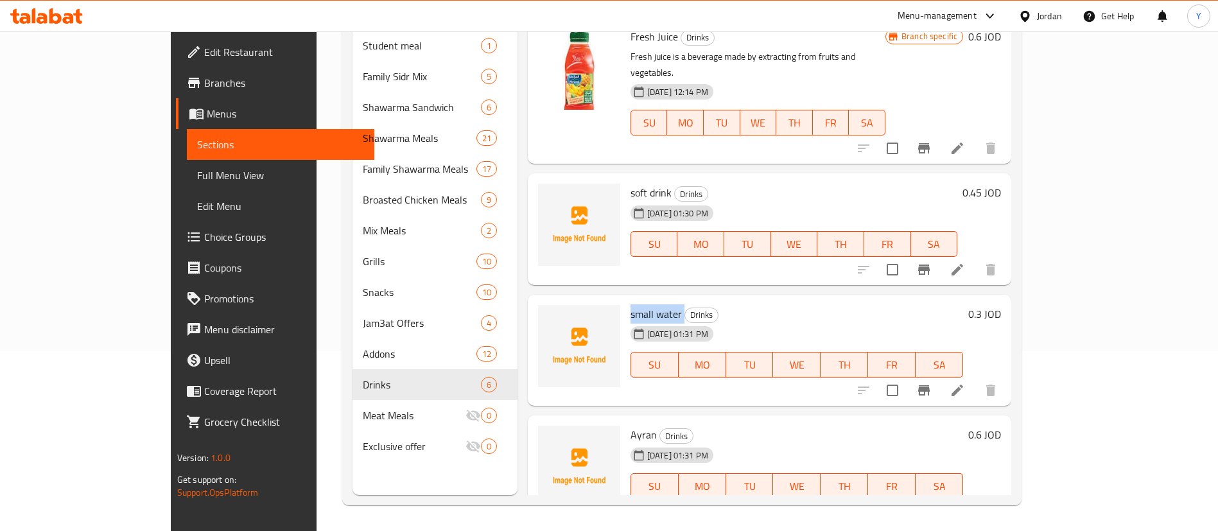
click at [631, 304] on span "small water" at bounding box center [656, 313] width 51 height 19
click at [631, 425] on span "Ayran" at bounding box center [644, 434] width 26 height 19
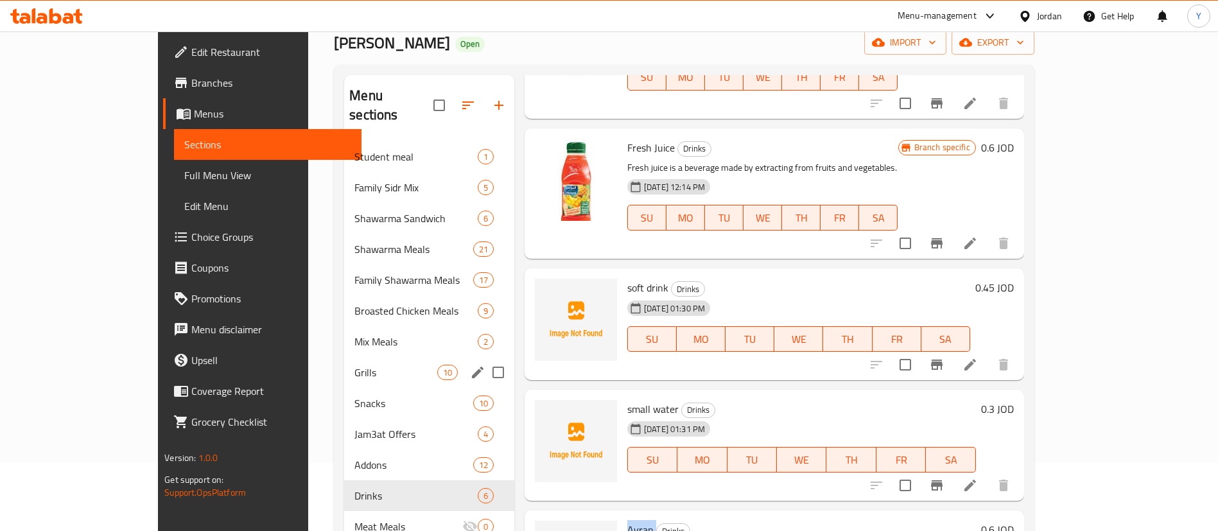
scroll to position [0, 0]
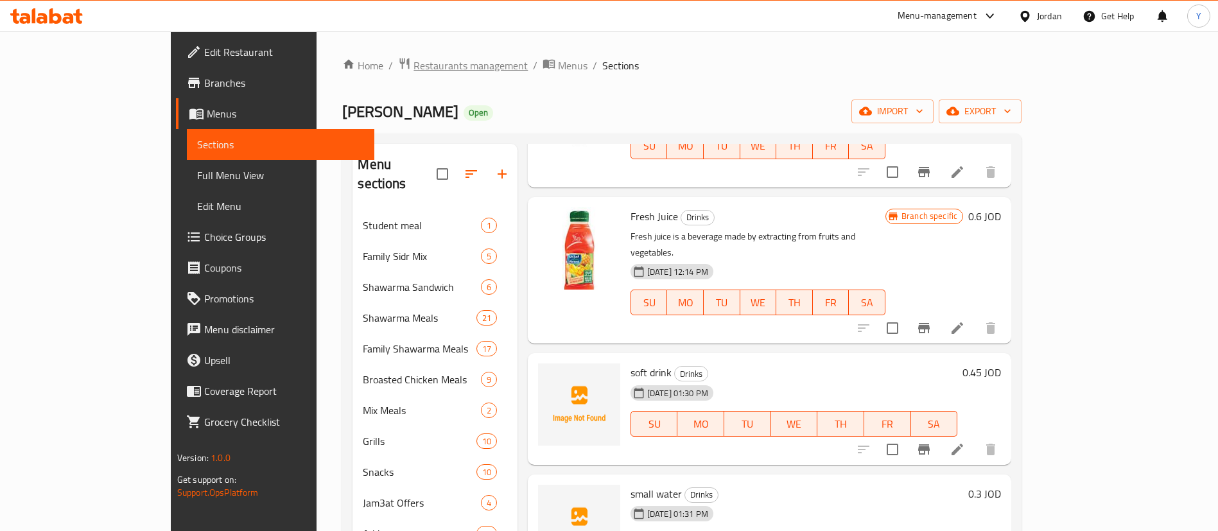
click at [414, 58] on span "Restaurants management" at bounding box center [471, 65] width 114 height 15
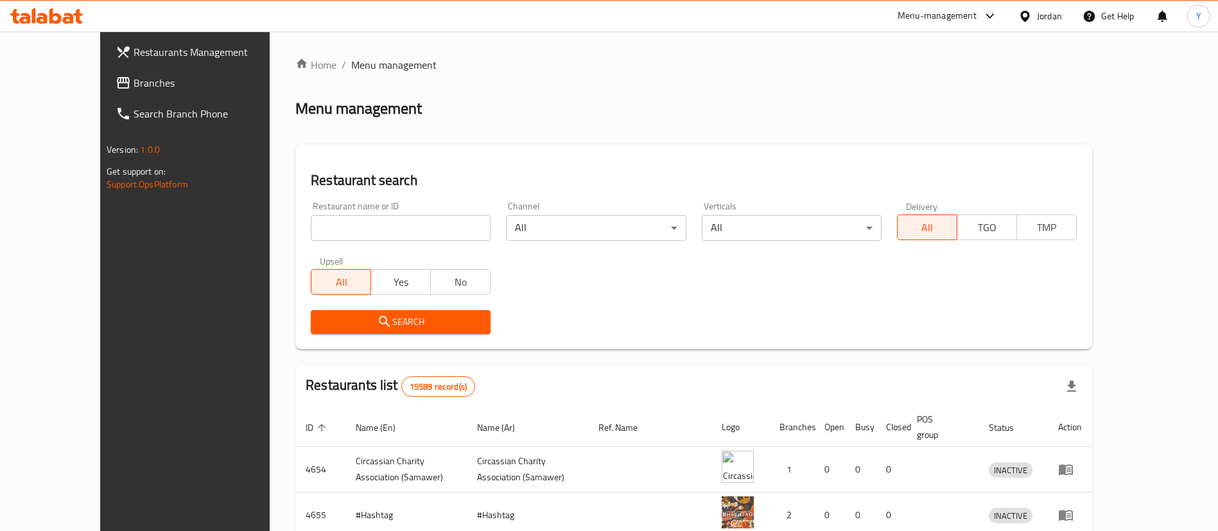
click at [334, 222] on input "search" at bounding box center [401, 228] width 180 height 26
type input "halape"
click button "Search" at bounding box center [401, 322] width 180 height 24
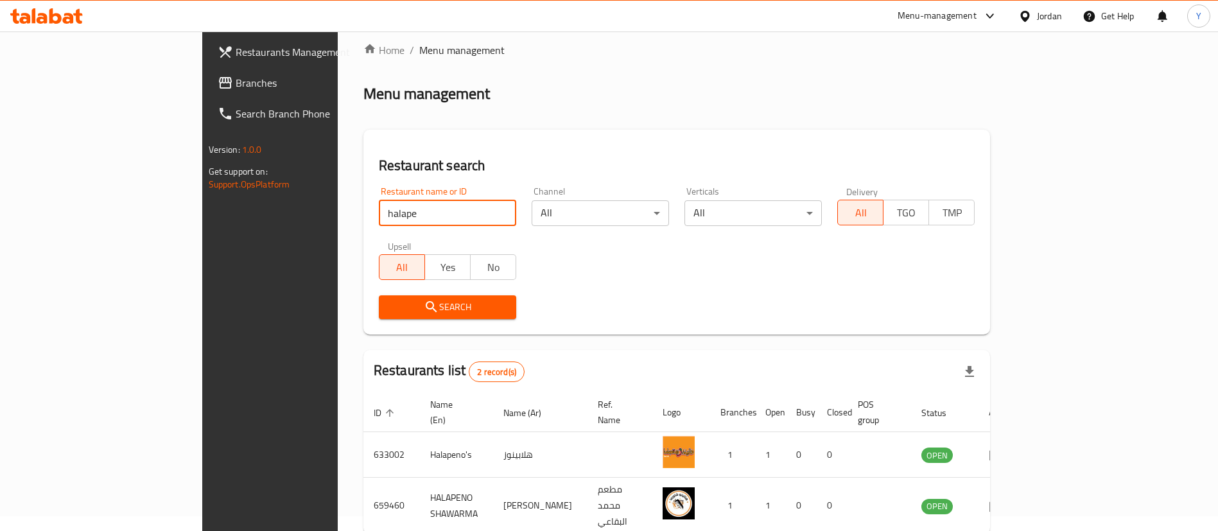
scroll to position [62, 0]
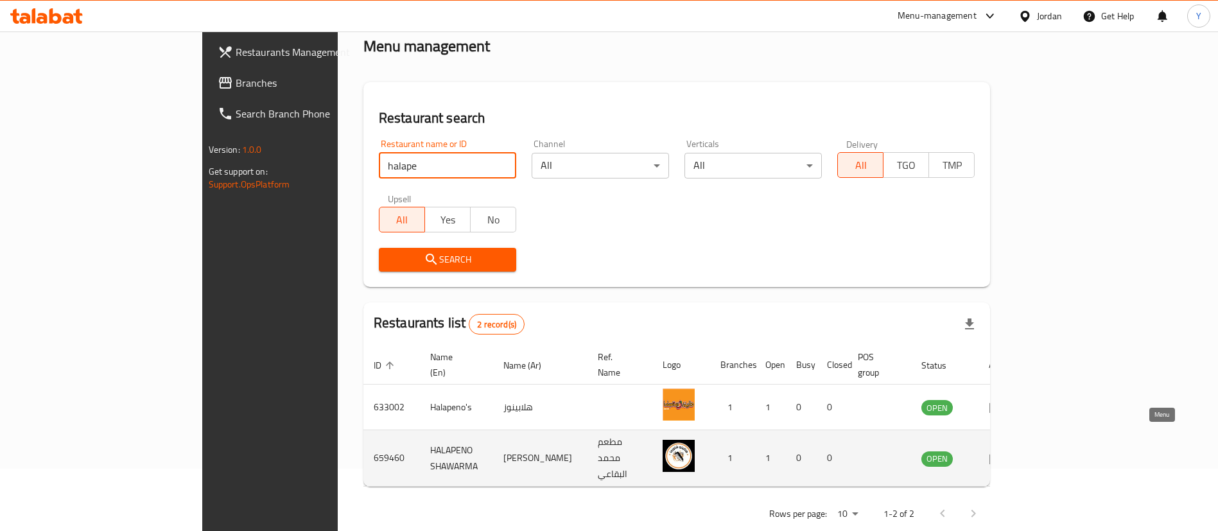
click at [1004, 453] on icon "enhanced table" at bounding box center [997, 458] width 14 height 11
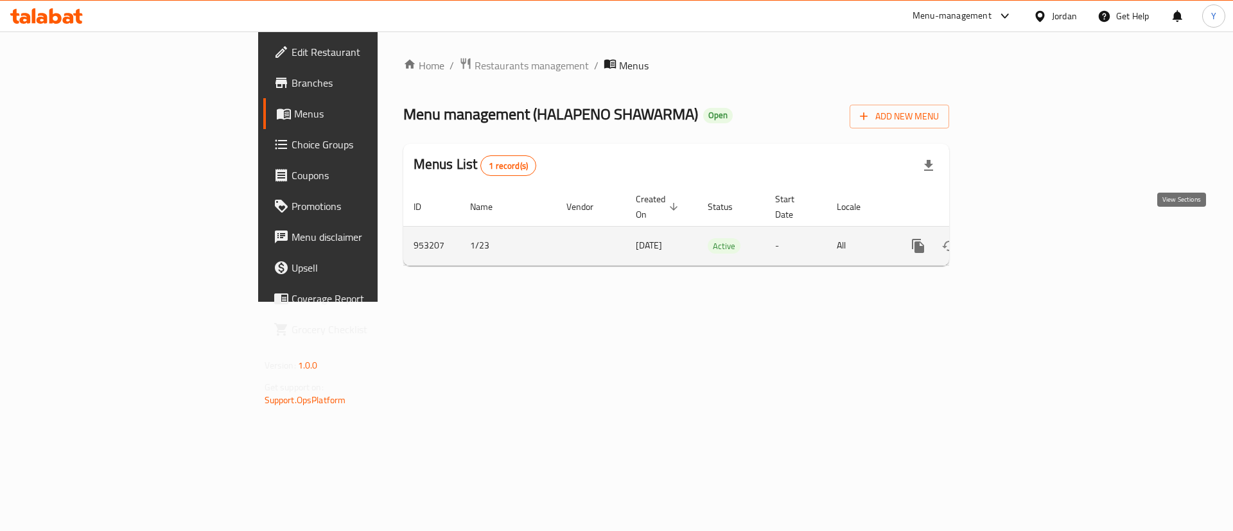
click at [1026, 231] on link "enhanced table" at bounding box center [1010, 246] width 31 height 31
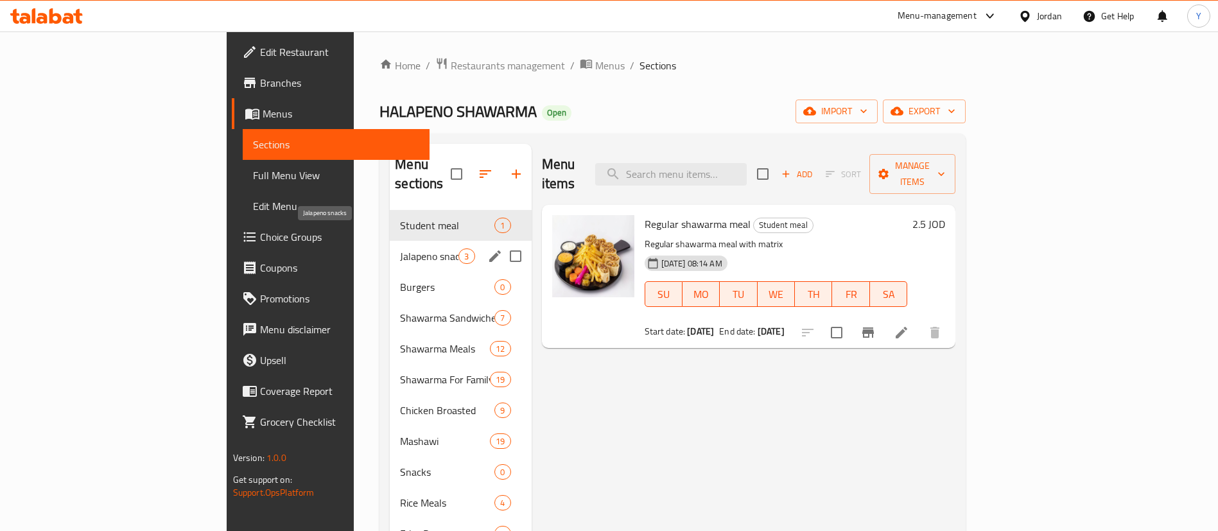
click at [400, 249] on span "Jalapeno snacks" at bounding box center [429, 256] width 58 height 15
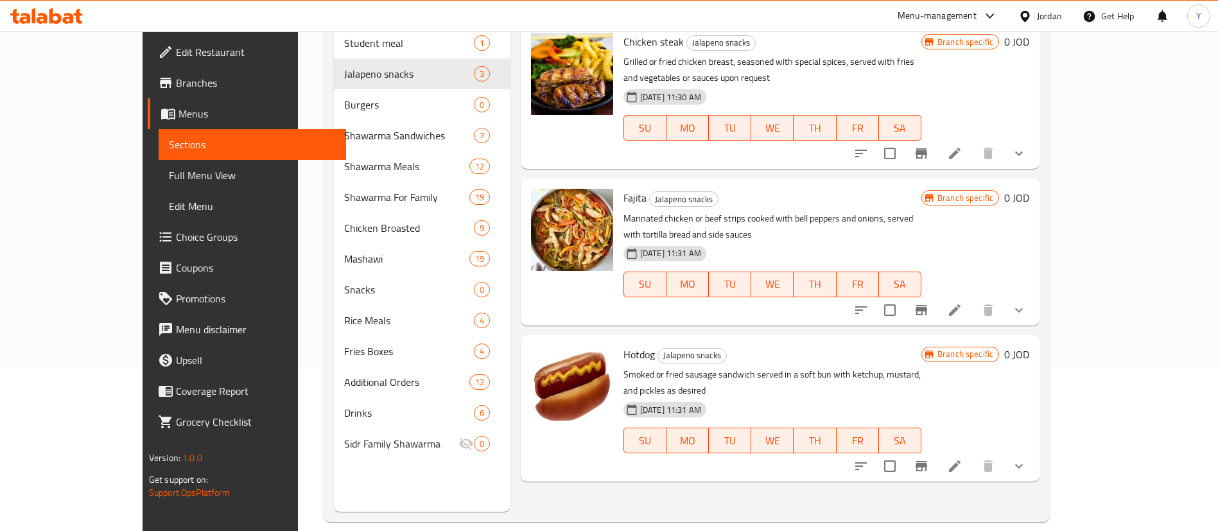
scroll to position [180, 0]
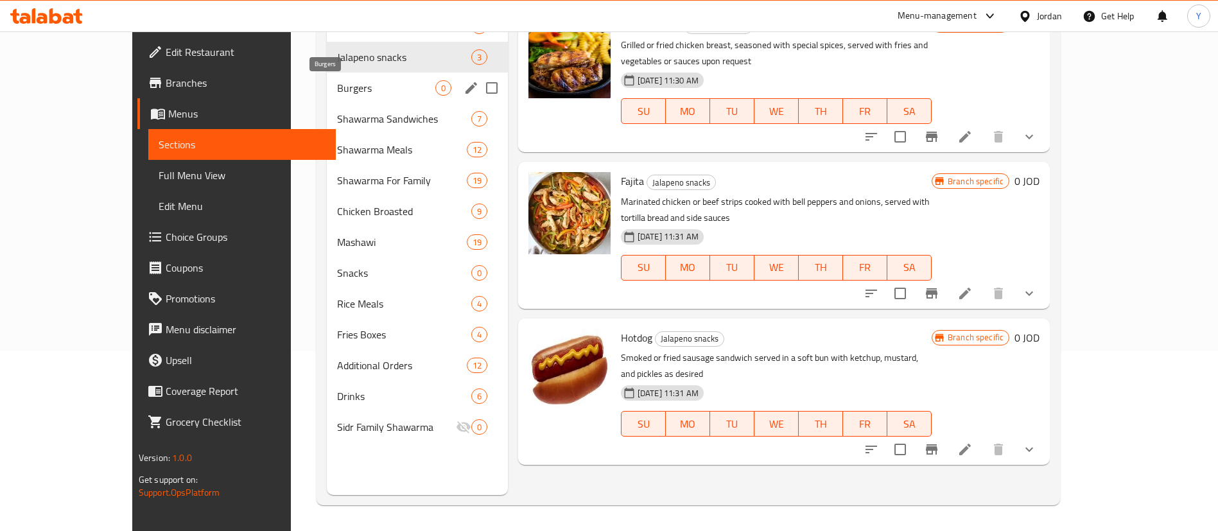
click at [337, 92] on span "Burgers" at bounding box center [386, 87] width 98 height 15
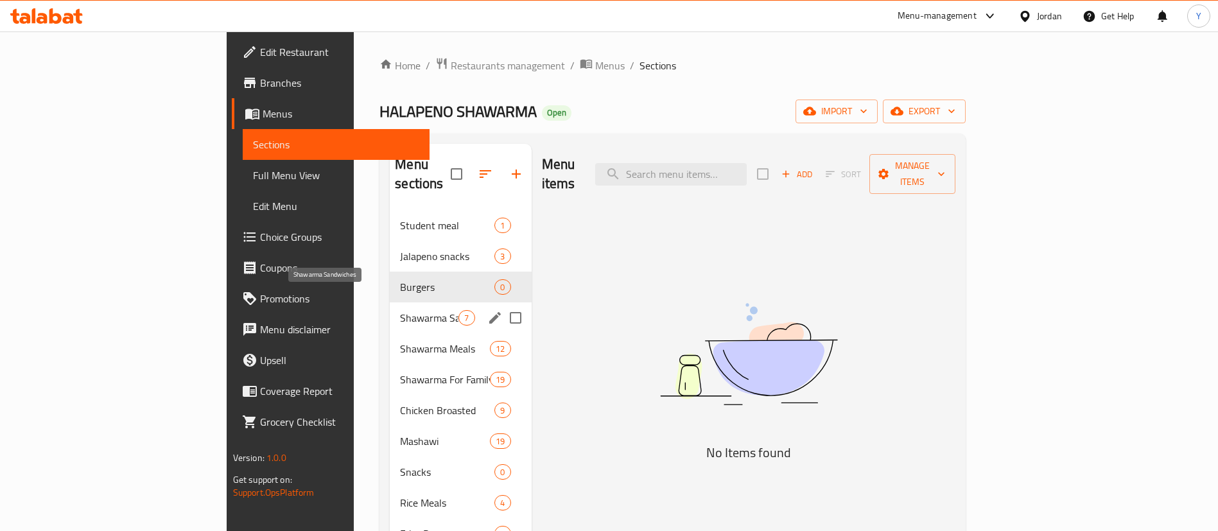
click at [400, 310] on span "Shawarma Sandwiches" at bounding box center [429, 317] width 58 height 15
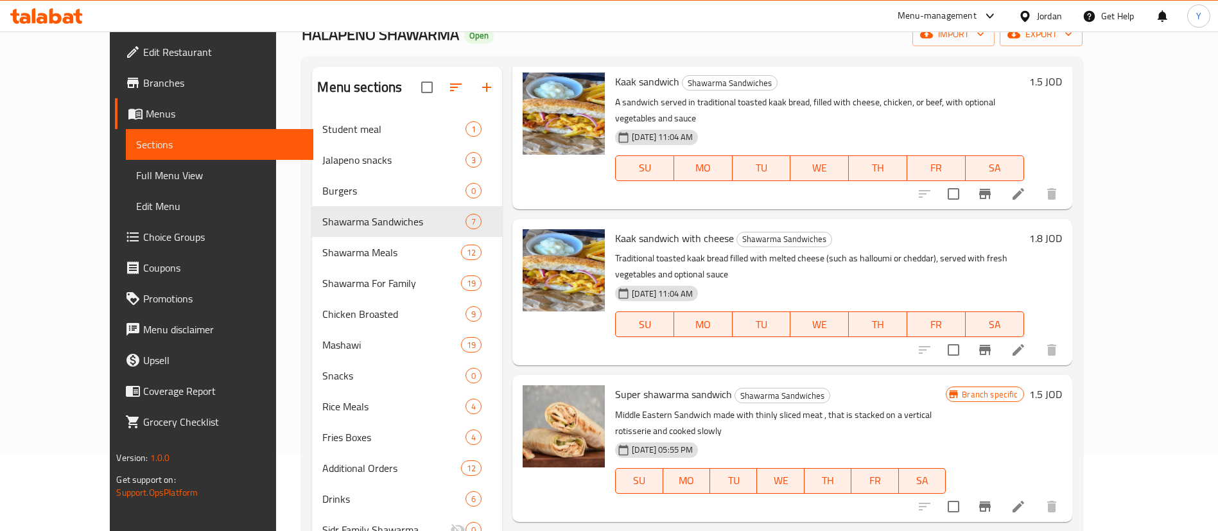
scroll to position [180, 0]
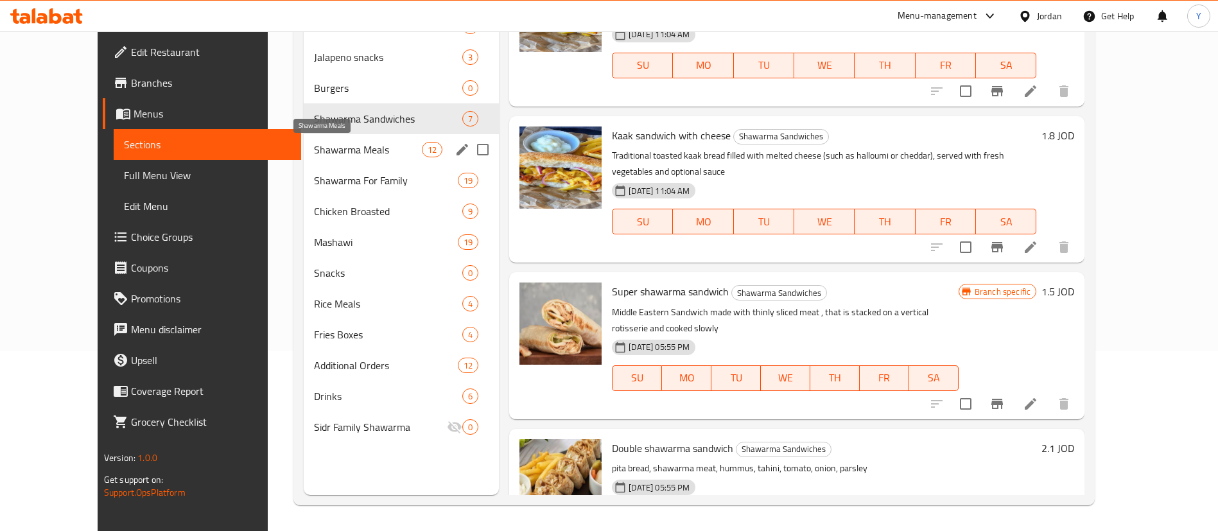
click at [343, 153] on span "Shawarma Meals" at bounding box center [368, 149] width 108 height 15
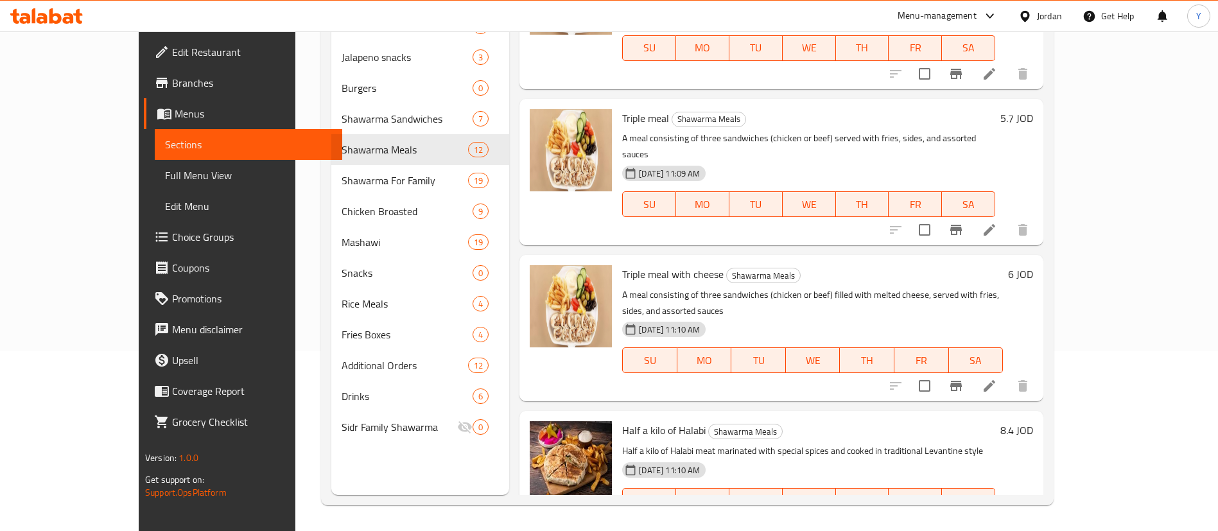
scroll to position [1184, 0]
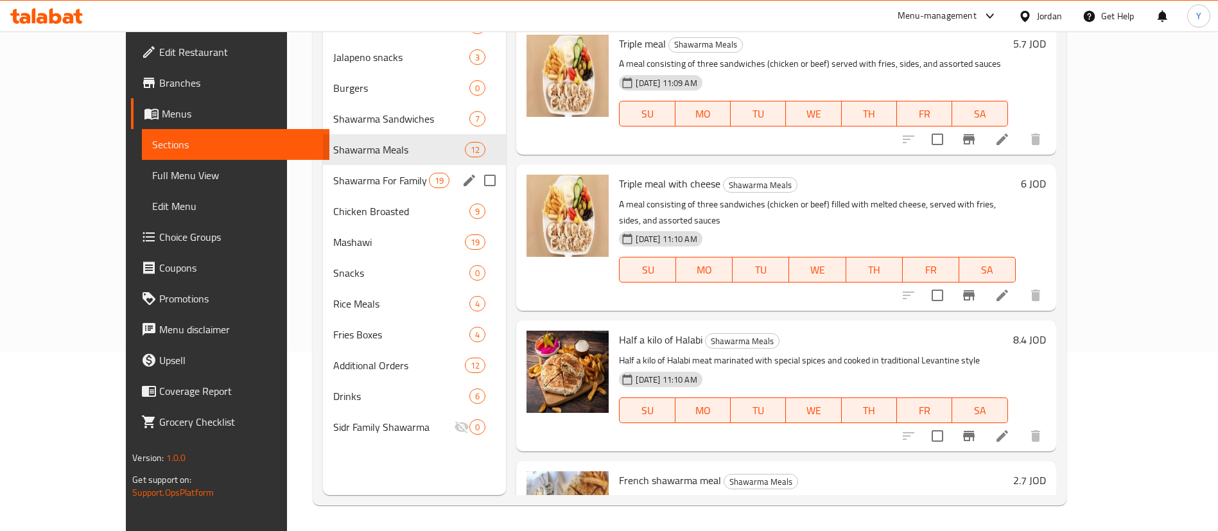
click at [345, 174] on span "Shawarma For Family" at bounding box center [381, 180] width 96 height 15
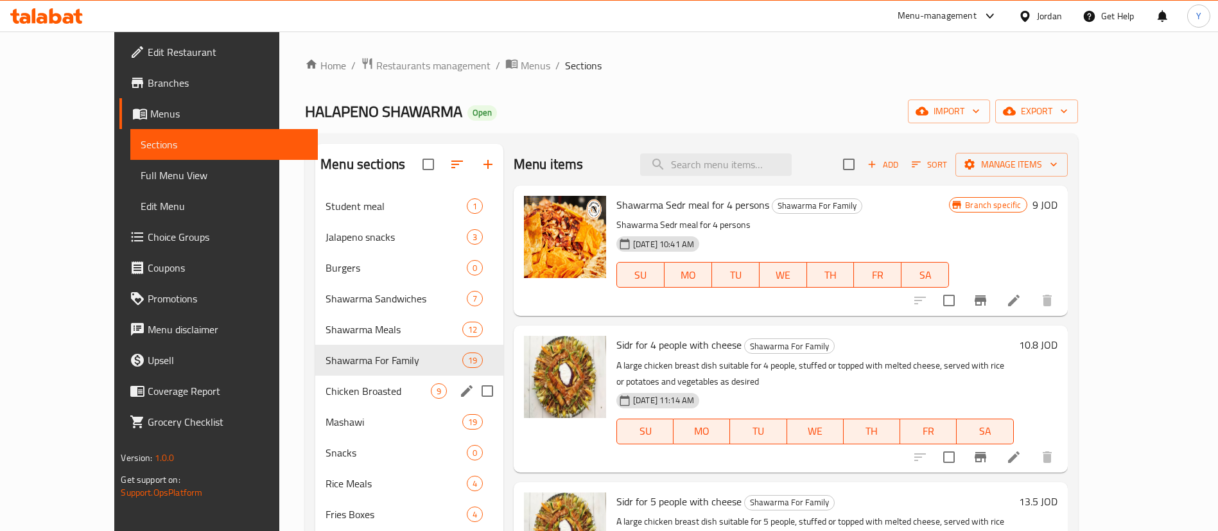
click at [339, 382] on div "Chicken Broasted 9" at bounding box center [409, 391] width 188 height 31
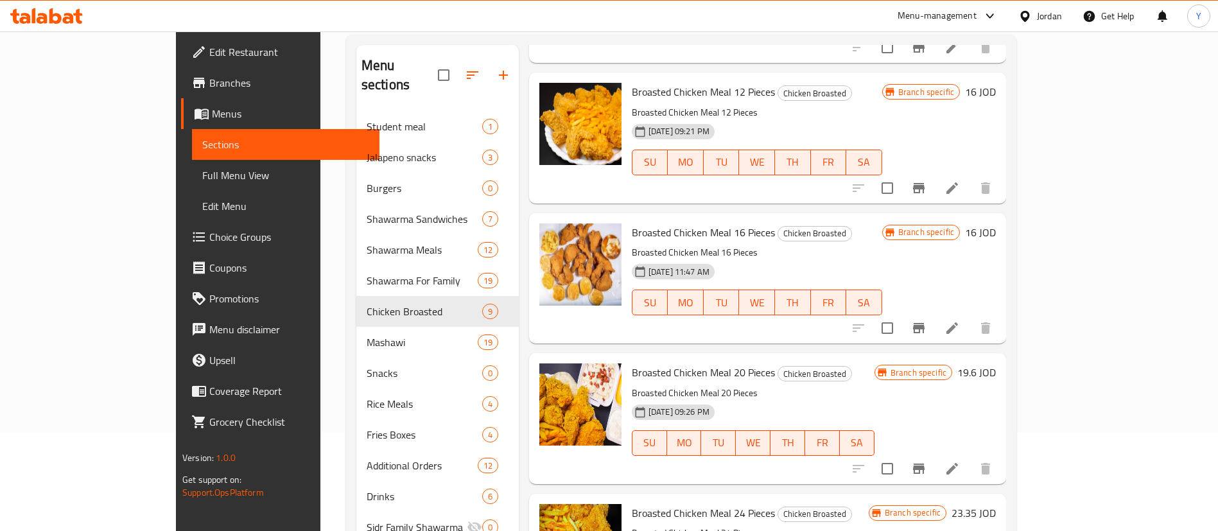
scroll to position [180, 0]
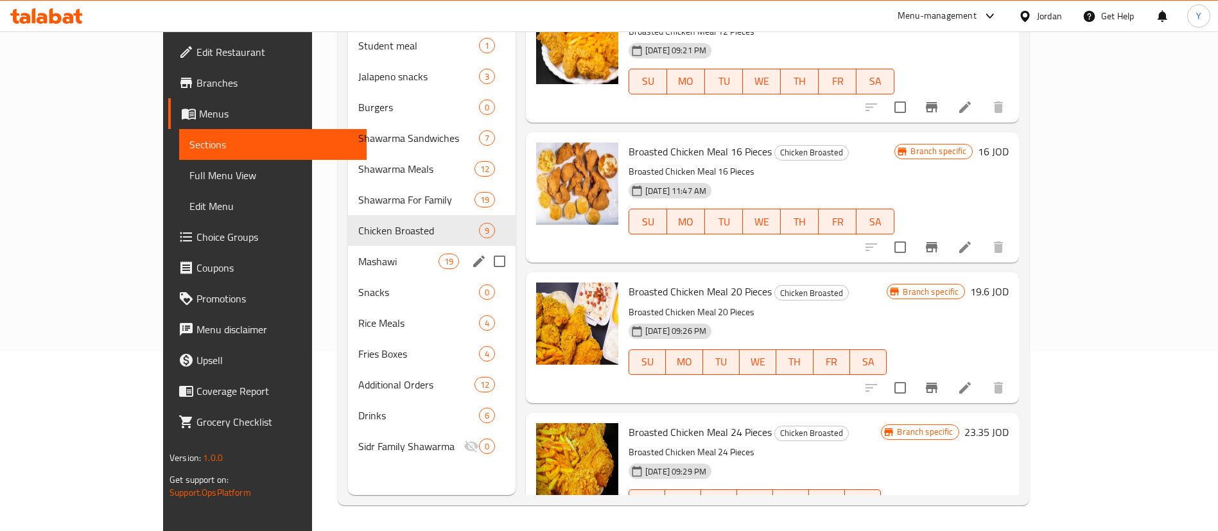
click at [358, 254] on span "Mashawi" at bounding box center [398, 261] width 80 height 15
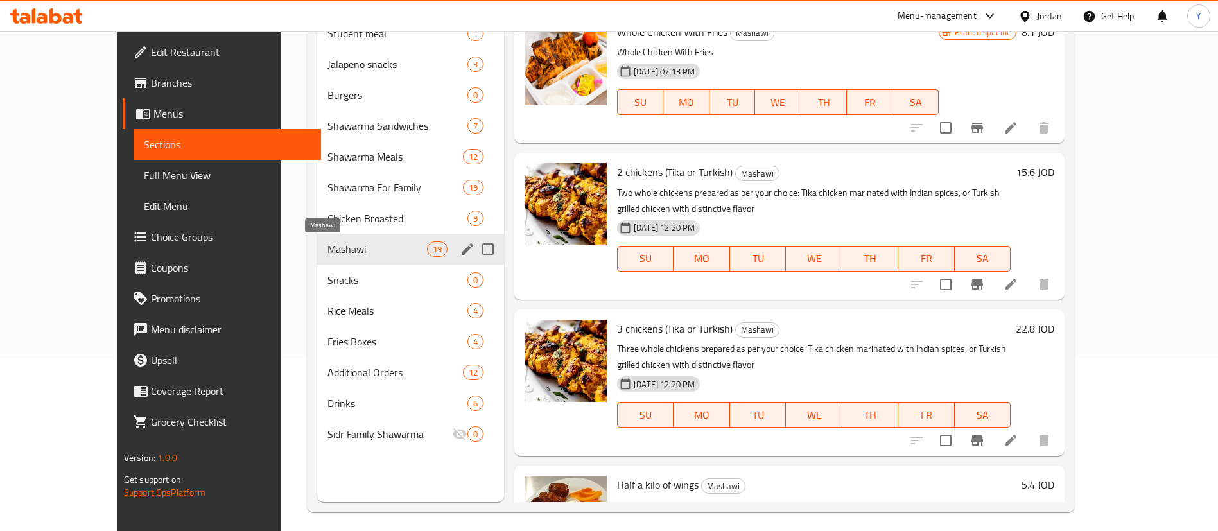
scroll to position [180, 0]
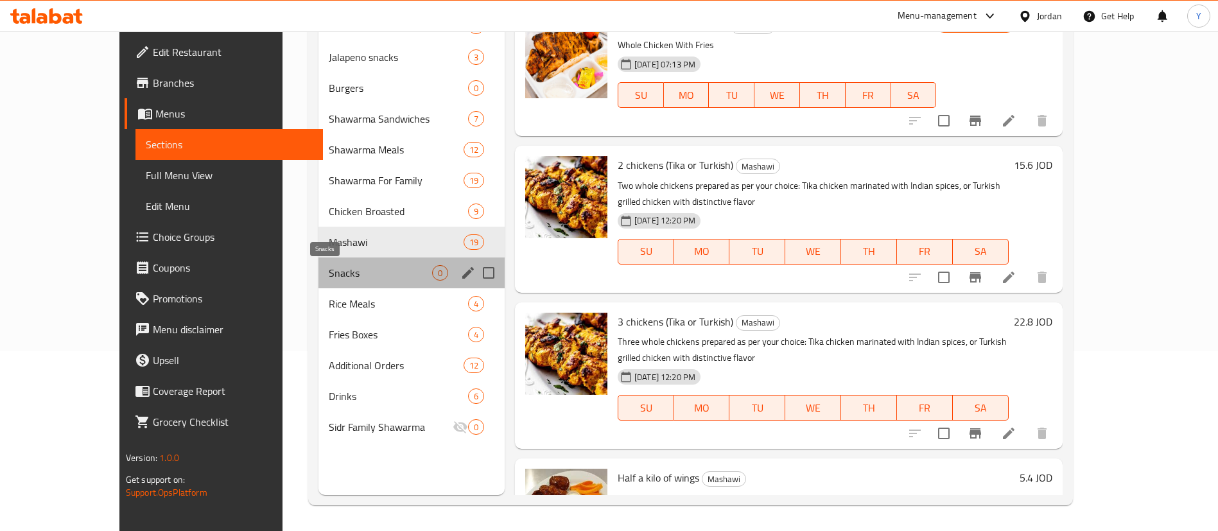
click at [329, 275] on span "Snacks" at bounding box center [380, 272] width 103 height 15
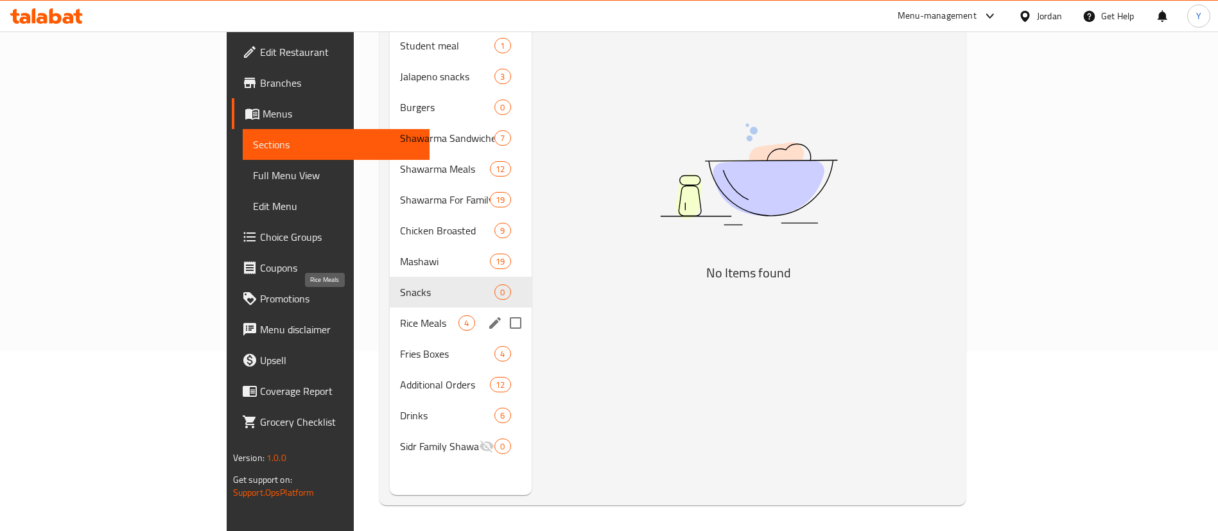
click at [400, 315] on span "Rice Meals" at bounding box center [429, 322] width 58 height 15
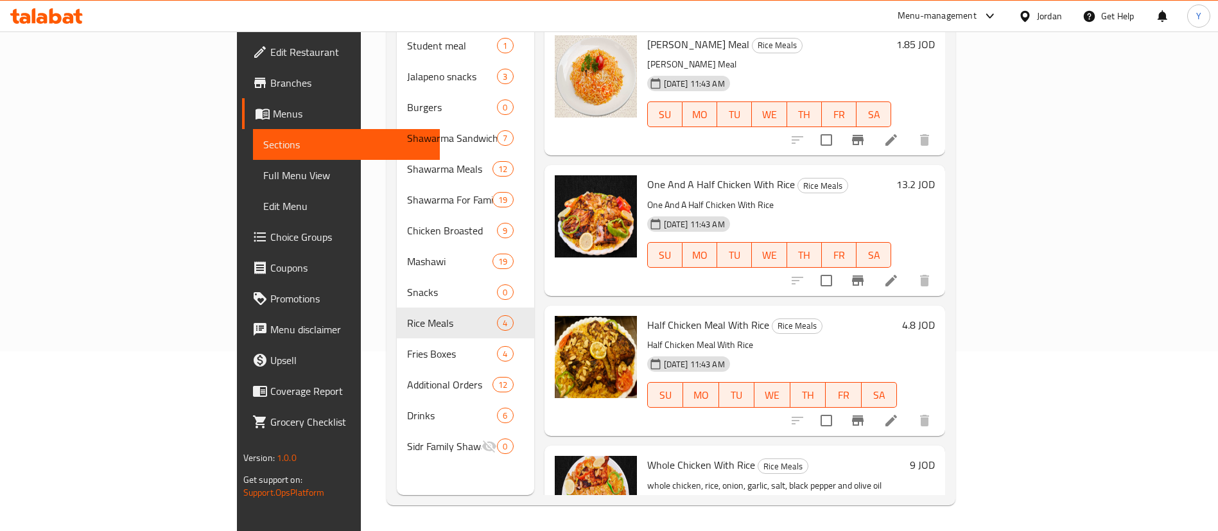
scroll to position [62, 0]
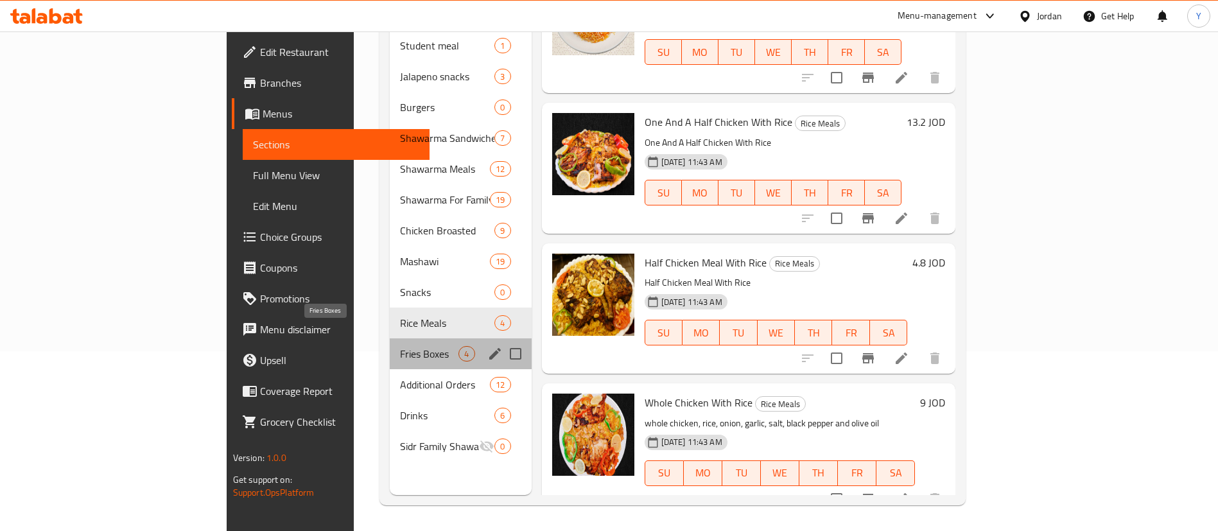
click at [400, 346] on span "Fries Boxes" at bounding box center [429, 353] width 58 height 15
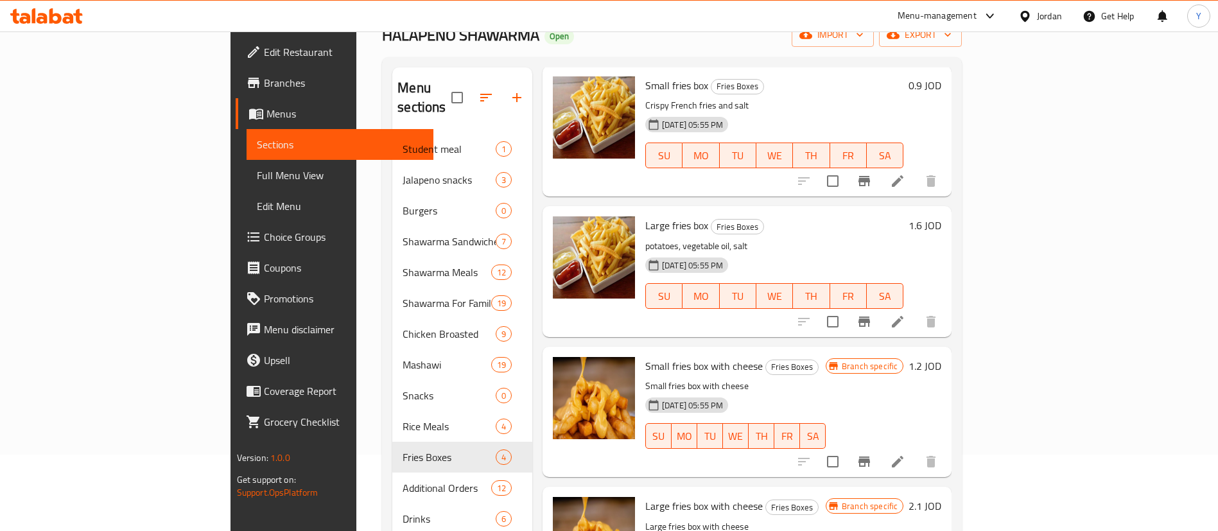
scroll to position [180, 0]
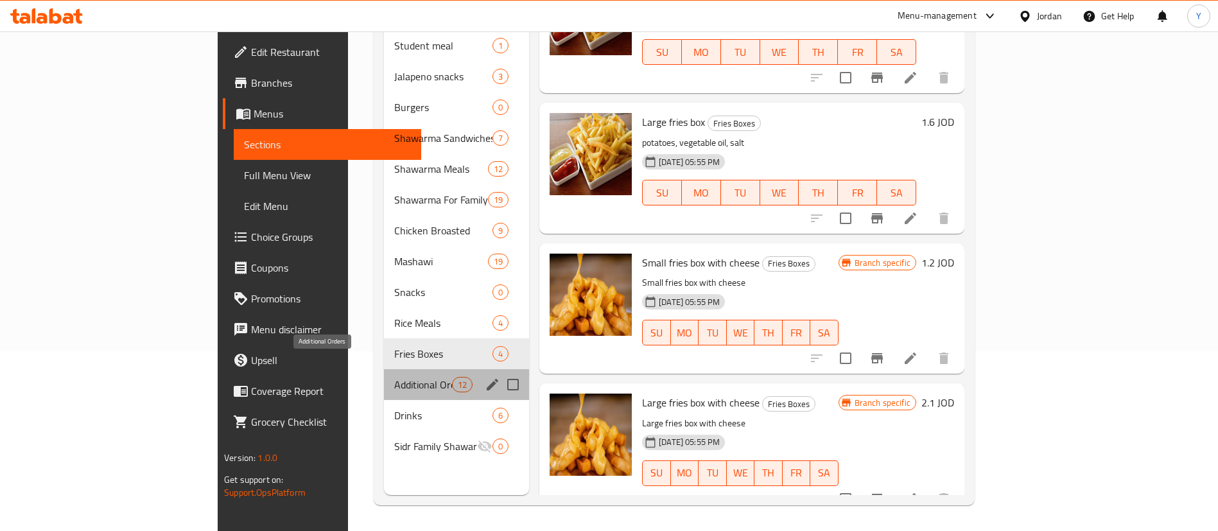
click at [394, 377] on span "Additional Orders" at bounding box center [423, 384] width 58 height 15
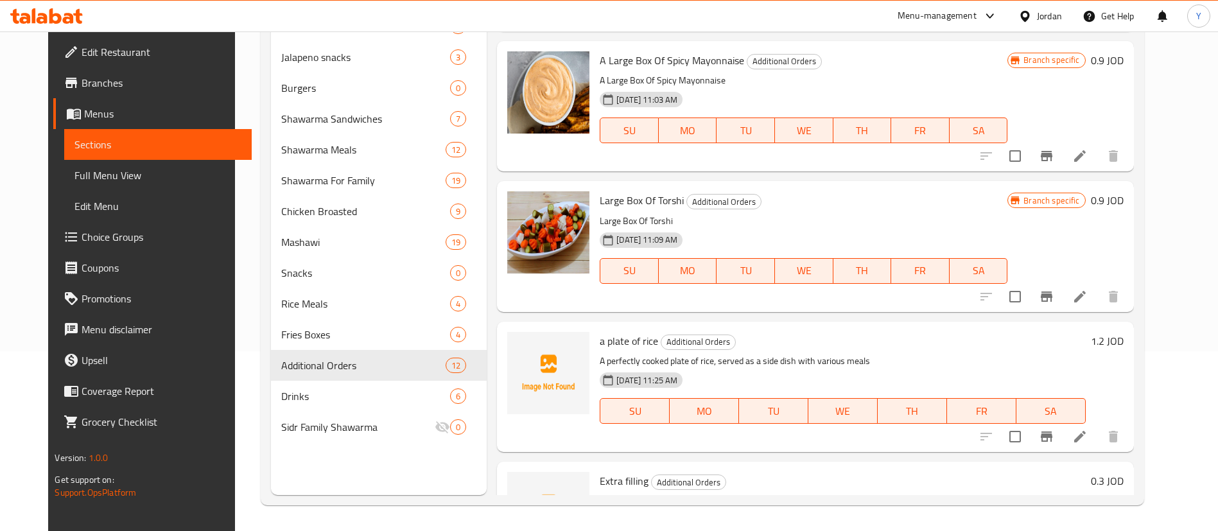
scroll to position [622, 0]
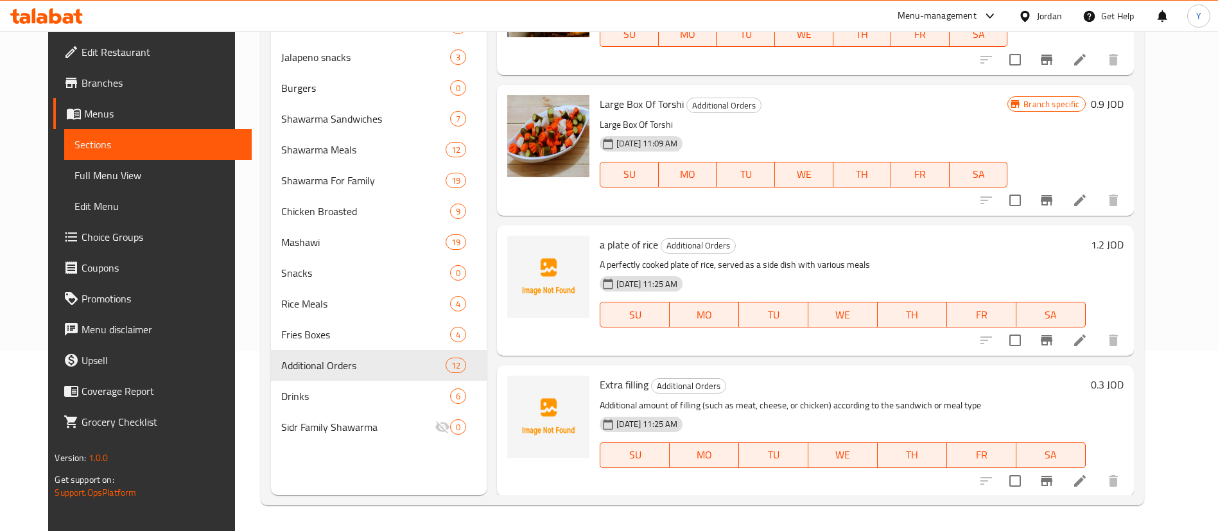
click at [610, 243] on span "a plate of rice" at bounding box center [629, 244] width 58 height 19
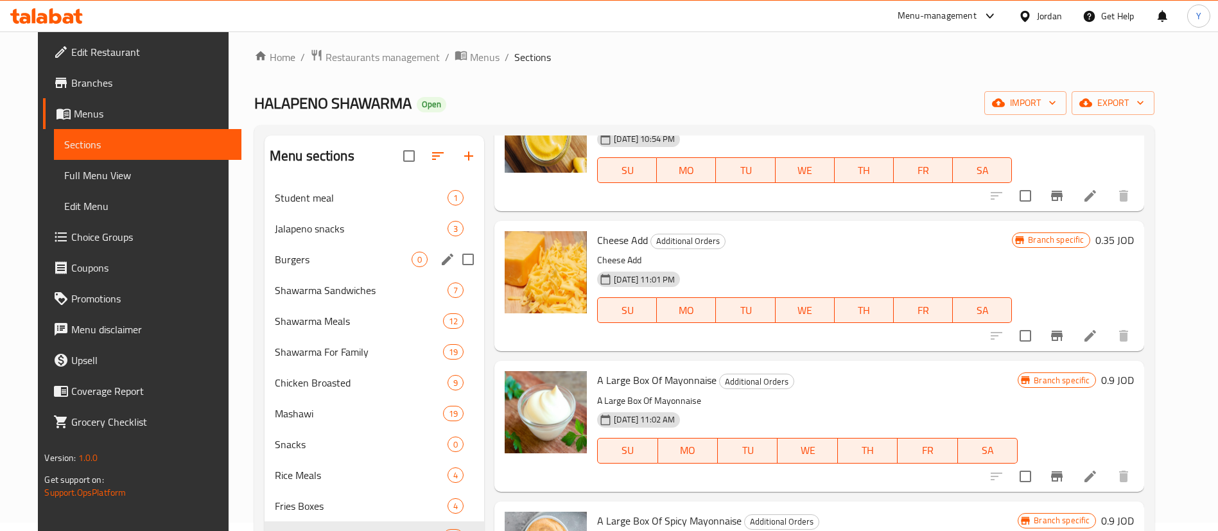
scroll to position [0, 0]
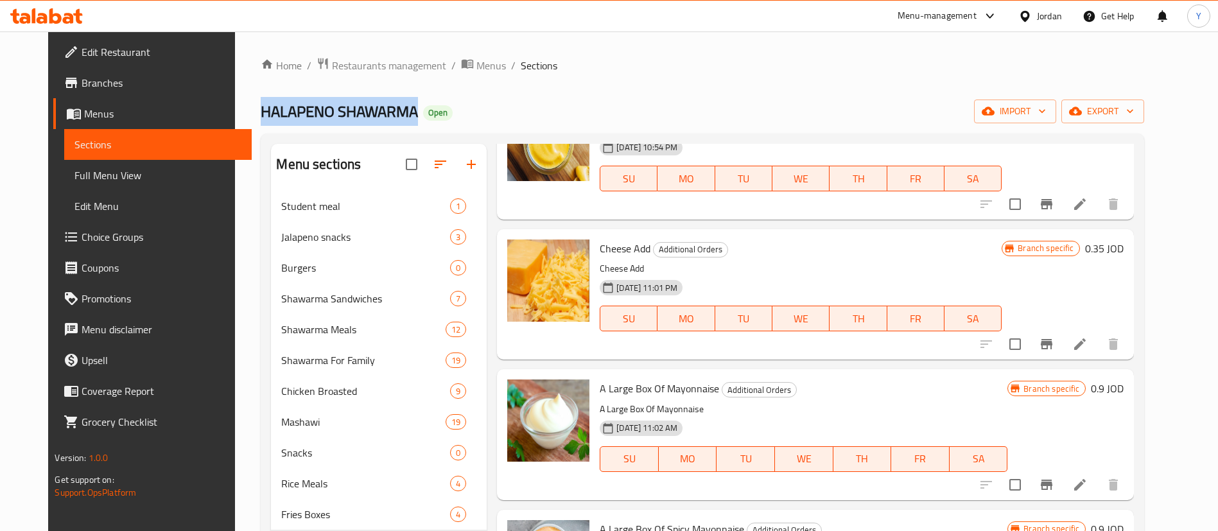
drag, startPoint x: 387, startPoint y: 107, endPoint x: 230, endPoint y: 112, distance: 157.4
click at [261, 112] on span "HALAPENO SHAWARMA" at bounding box center [339, 111] width 157 height 29
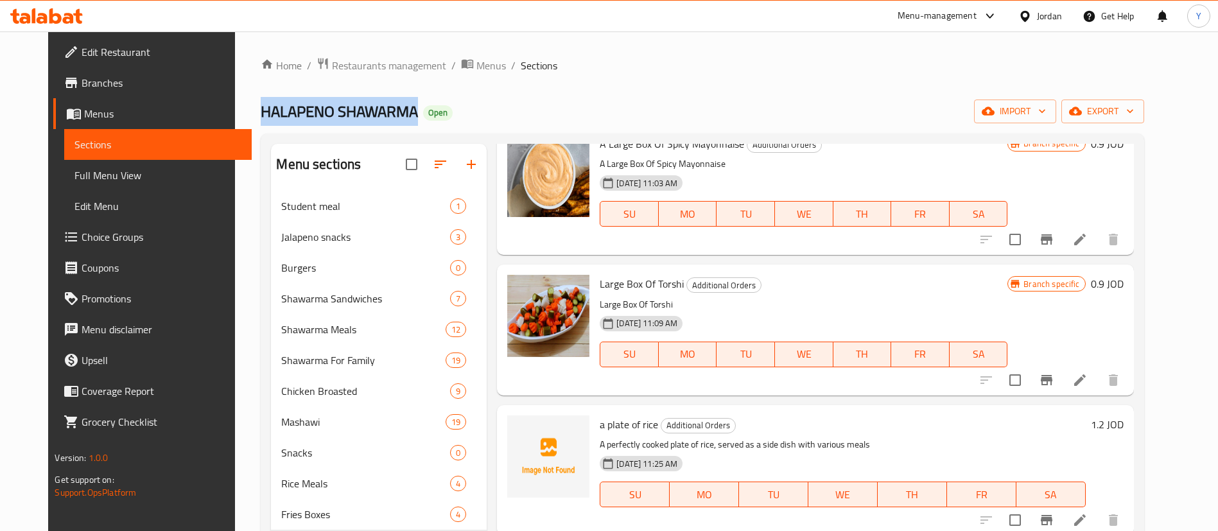
scroll to position [719, 0]
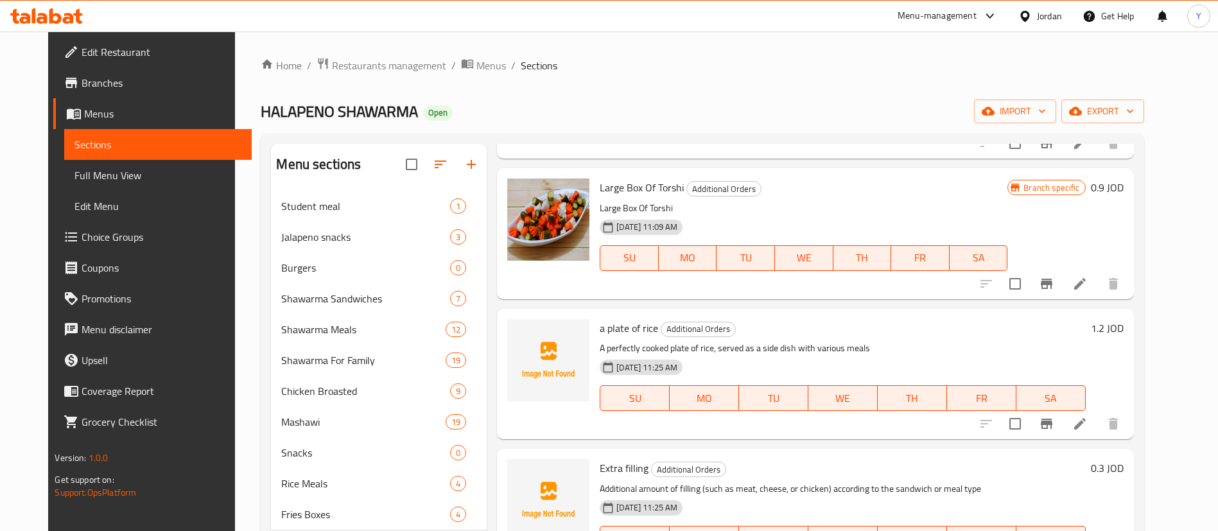
click at [613, 327] on span "a plate of rice" at bounding box center [629, 327] width 58 height 19
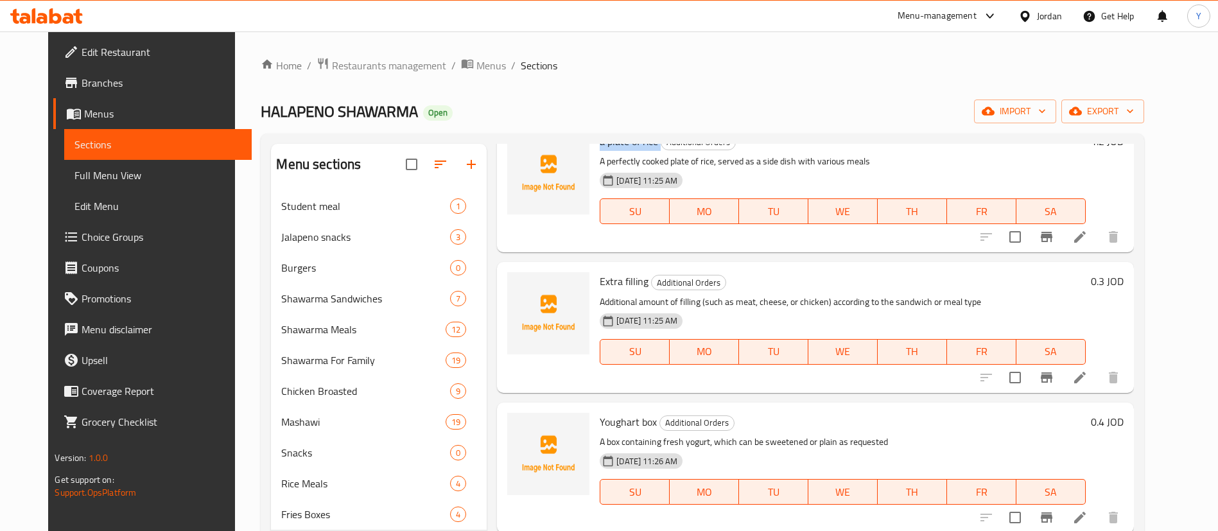
scroll to position [911, 0]
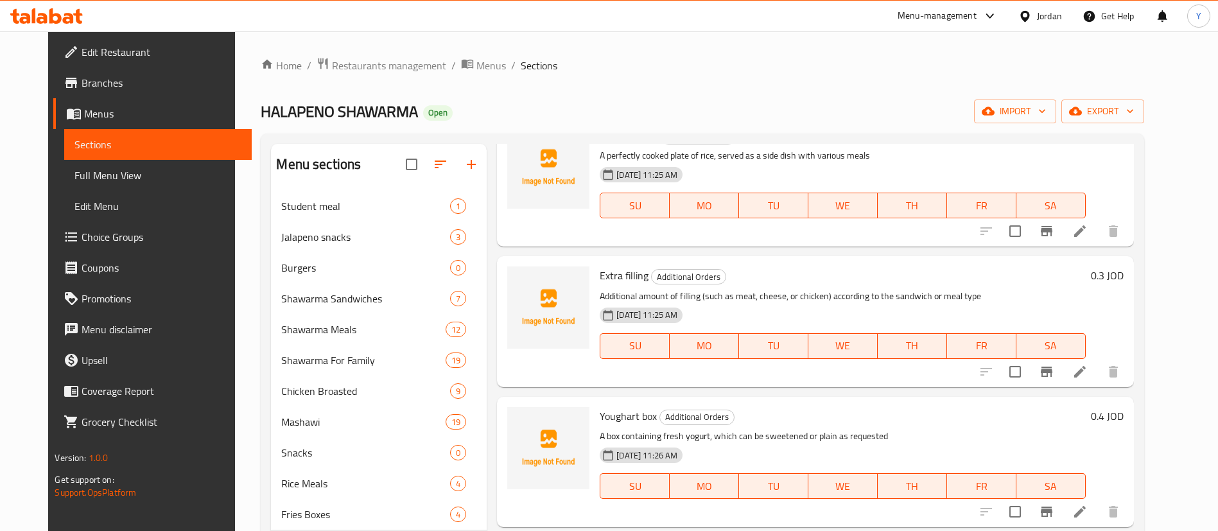
click at [612, 273] on span "Extra filling" at bounding box center [624, 275] width 49 height 19
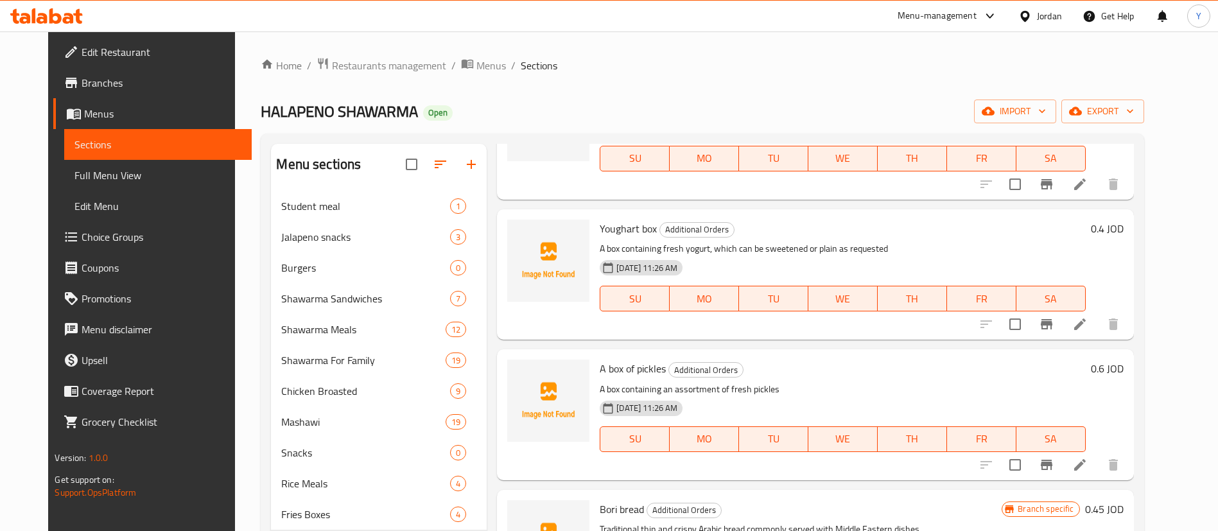
scroll to position [1104, 0]
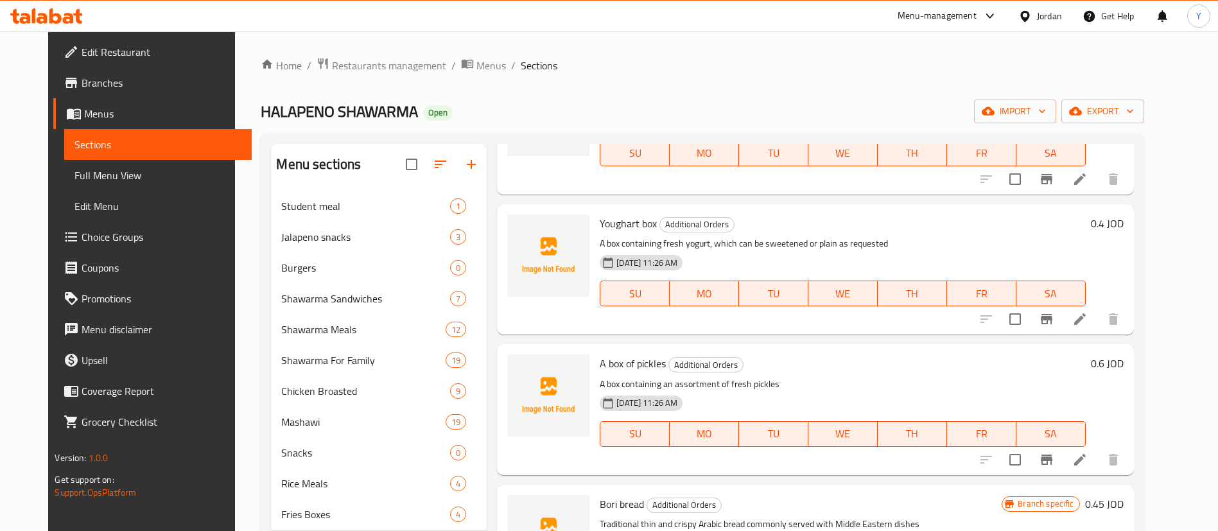
click at [615, 226] on span "Youghart box" at bounding box center [628, 223] width 57 height 19
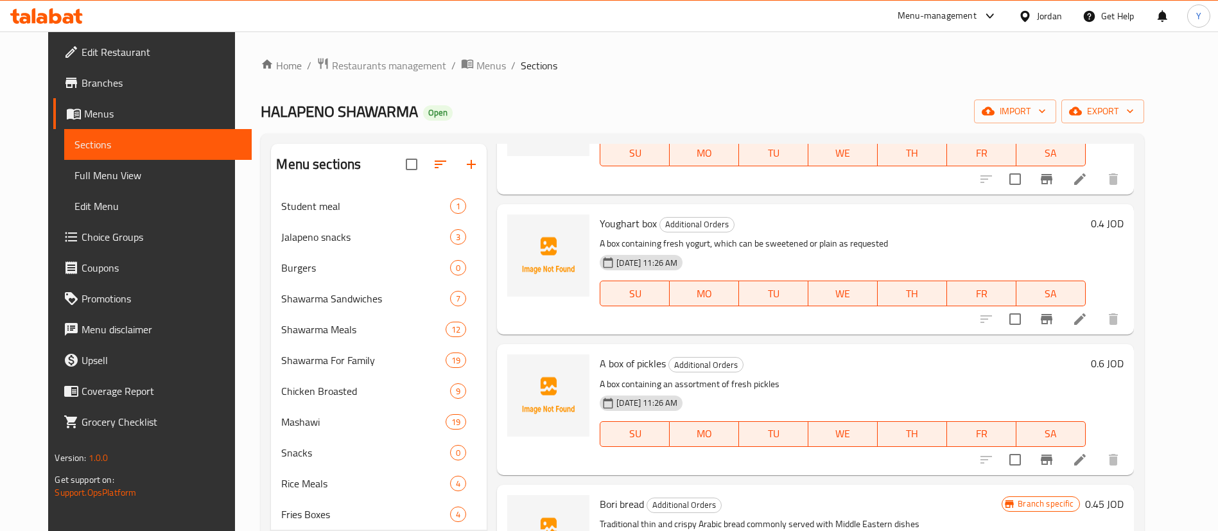
click at [623, 359] on span "A box of pickles" at bounding box center [633, 363] width 66 height 19
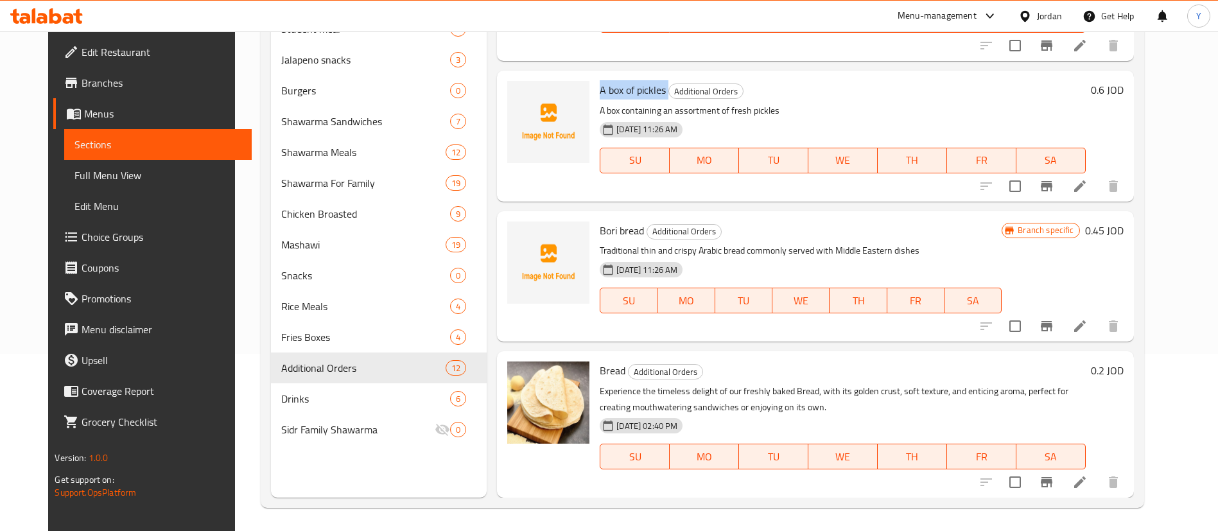
scroll to position [180, 0]
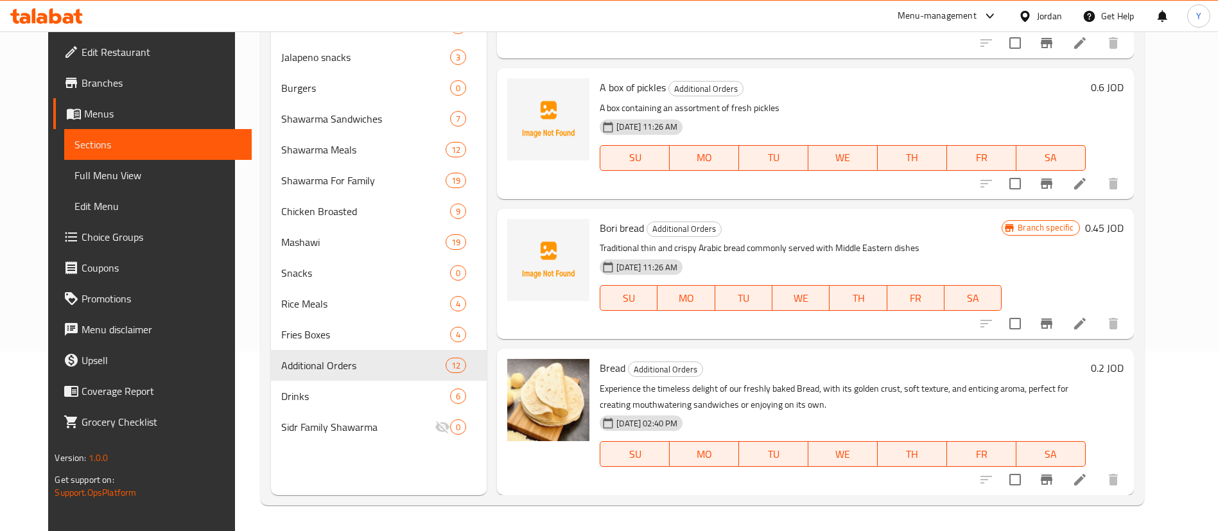
click at [607, 227] on span "Bori bread" at bounding box center [622, 227] width 44 height 19
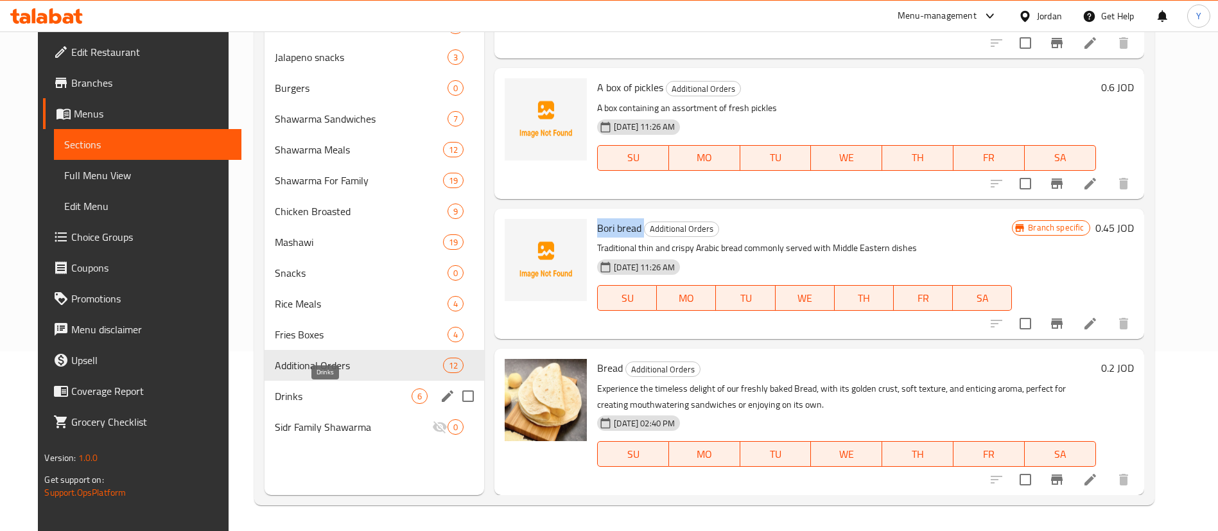
click at [325, 399] on span "Drinks" at bounding box center [343, 395] width 137 height 15
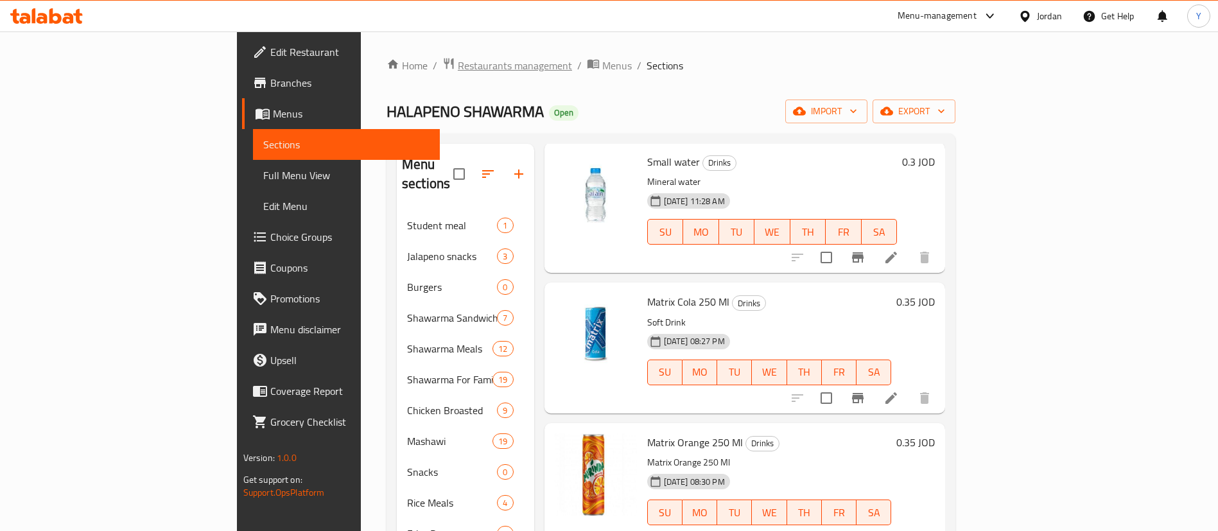
click at [458, 61] on span "Restaurants management" at bounding box center [515, 65] width 114 height 15
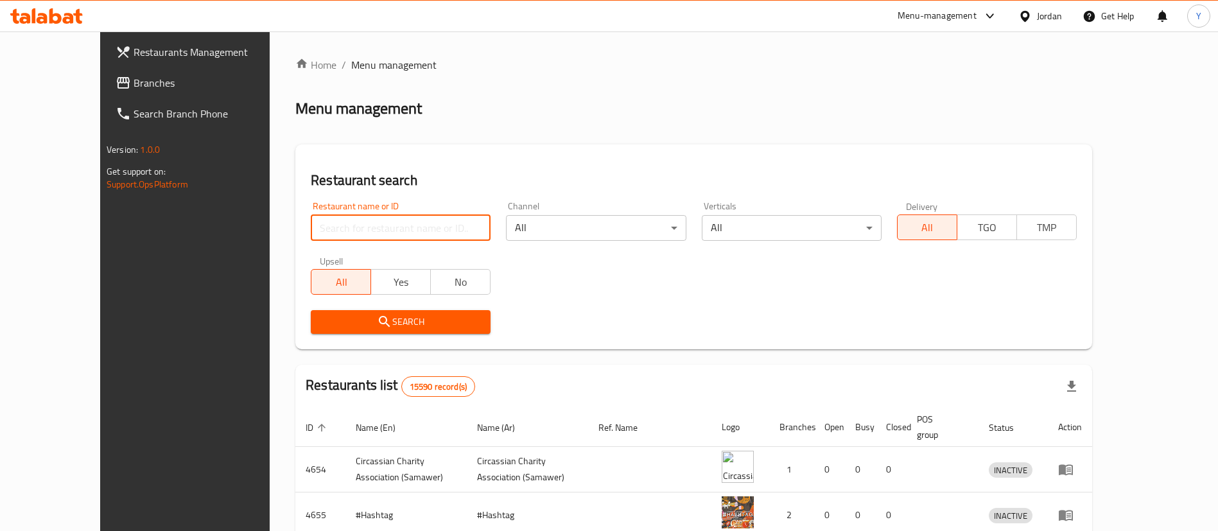
click at [371, 220] on input "search" at bounding box center [401, 228] width 180 height 26
click button "Search" at bounding box center [401, 322] width 180 height 24
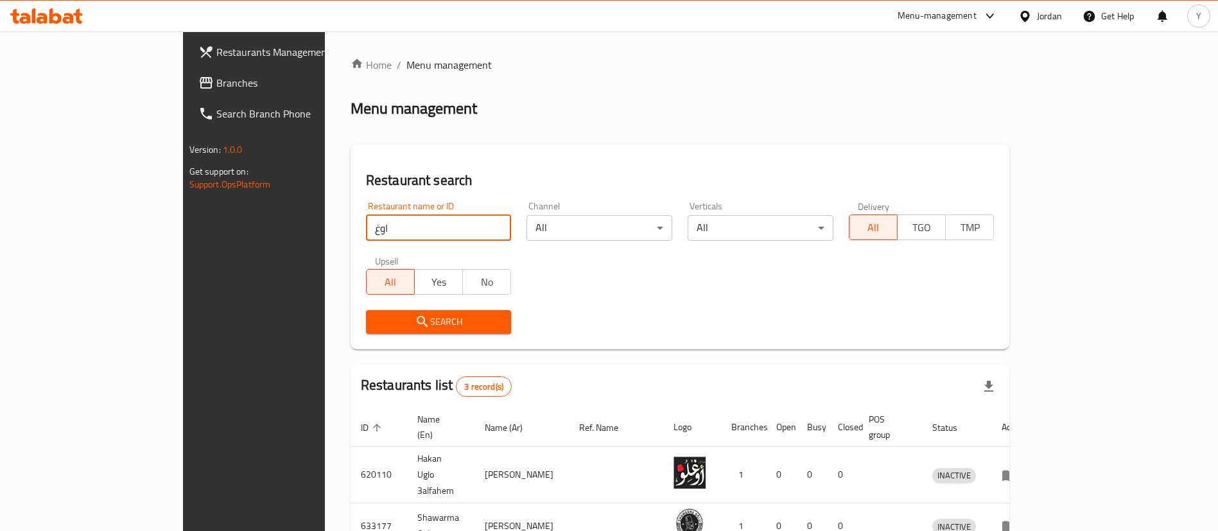
type input "اوغ"
click button "Search" at bounding box center [439, 322] width 146 height 24
drag, startPoint x: 281, startPoint y: 232, endPoint x: 211, endPoint y: 232, distance: 70.6
click at [325, 232] on div "Home / Menu management Menu management Restaurant search Restaurant name or ID …" at bounding box center [680, 352] width 711 height 643
click button "Search" at bounding box center [439, 322] width 146 height 24
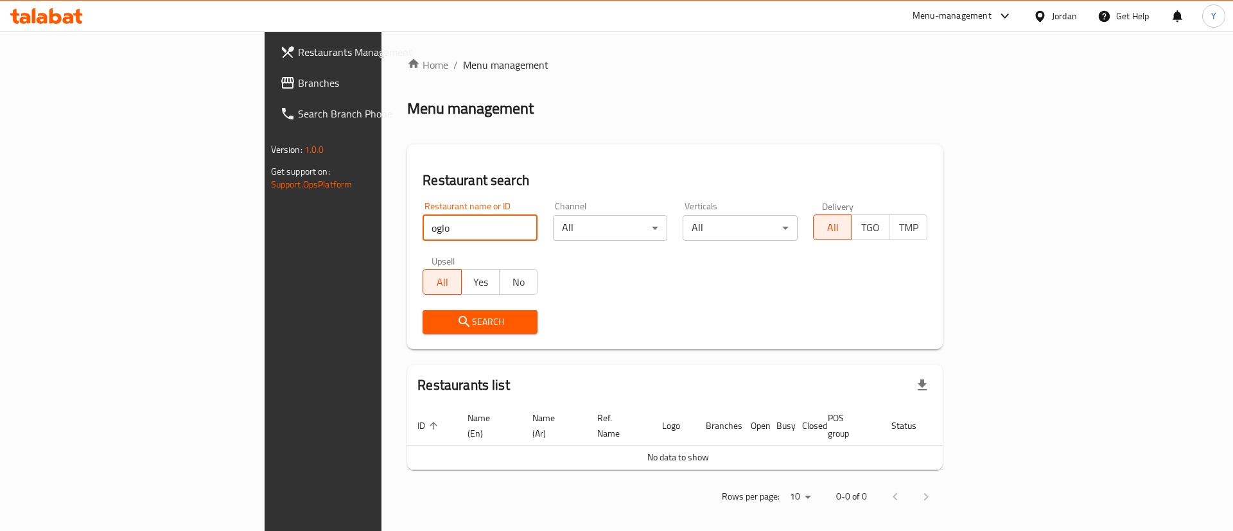
click button "Search" at bounding box center [480, 322] width 115 height 24
type input "o"
click button "Search" at bounding box center [480, 322] width 115 height 24
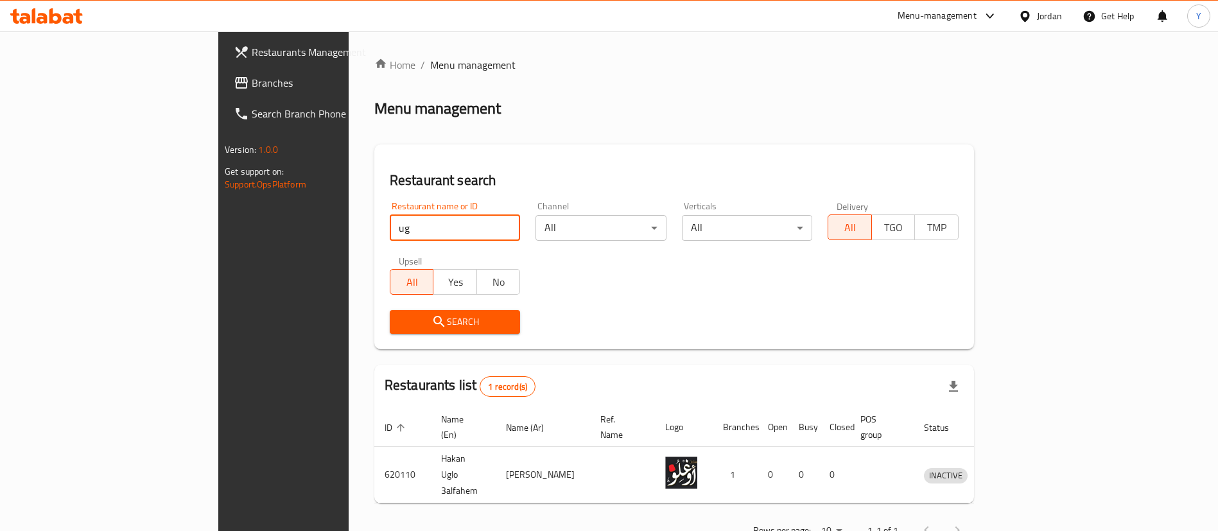
type input "u"
type input "hakan"
click button "Search" at bounding box center [455, 322] width 131 height 24
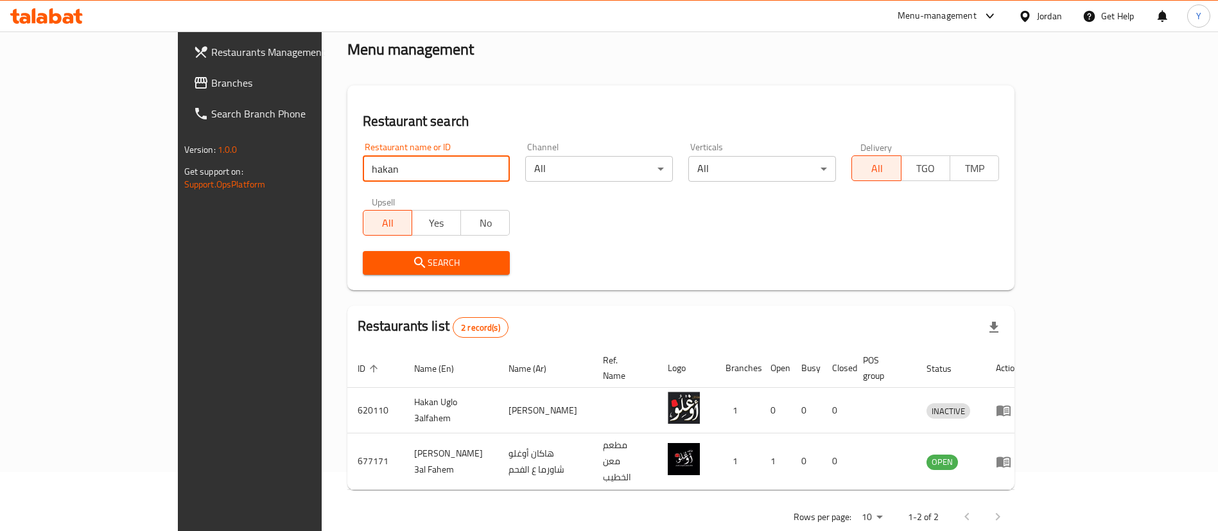
scroll to position [62, 0]
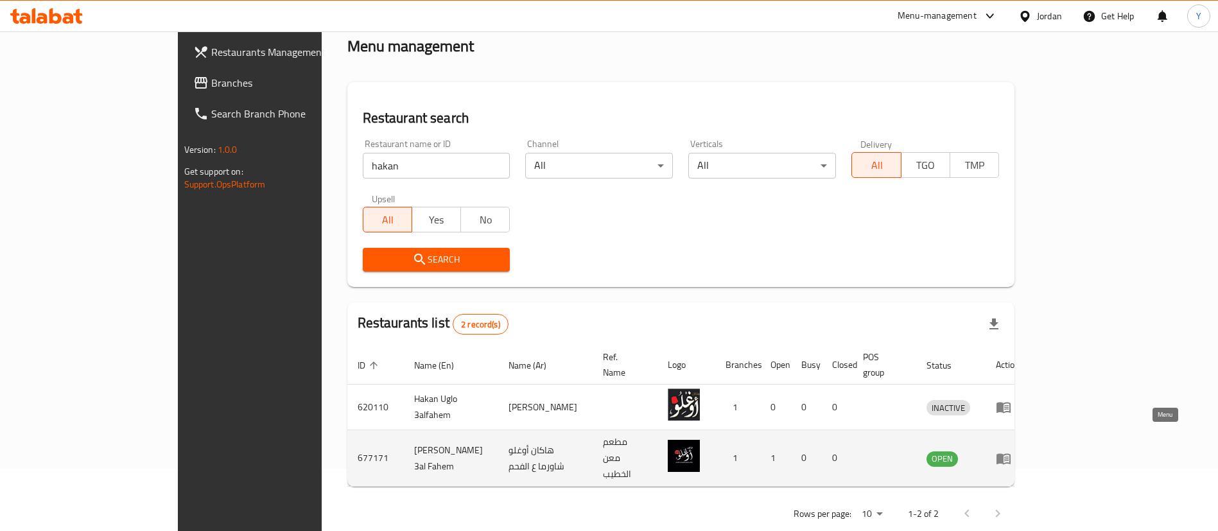
click at [1011, 451] on icon "enhanced table" at bounding box center [1003, 458] width 15 height 15
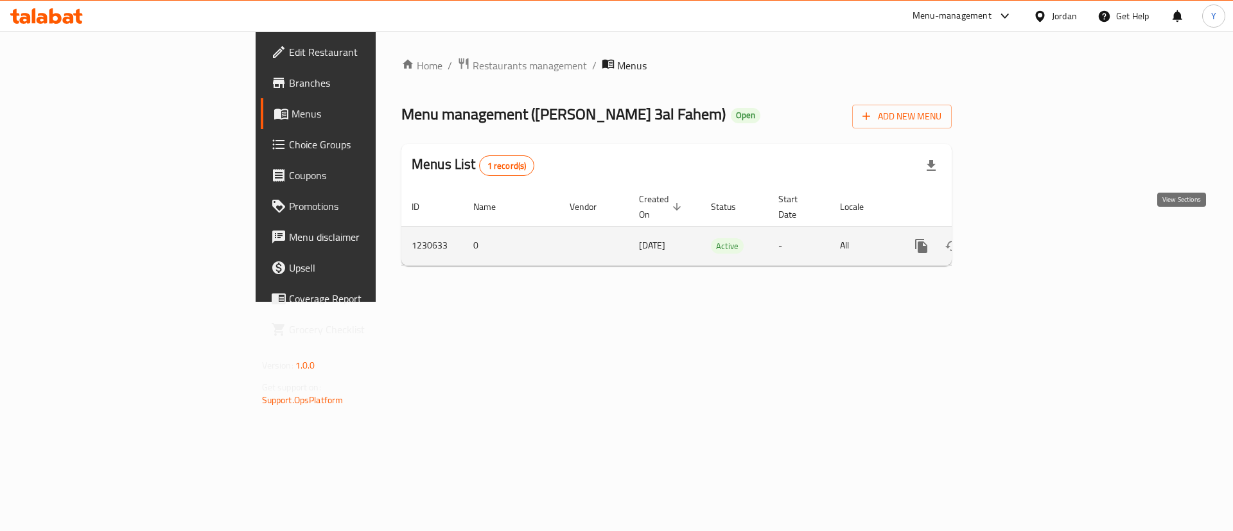
click at [1022, 238] on icon "enhanced table" at bounding box center [1013, 245] width 15 height 15
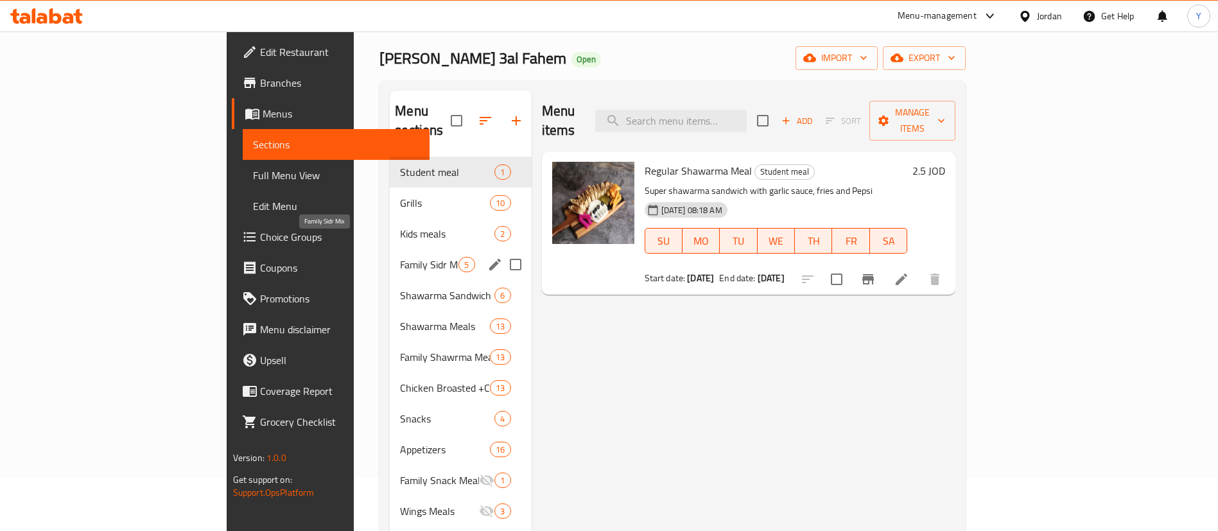
scroll to position [96, 0]
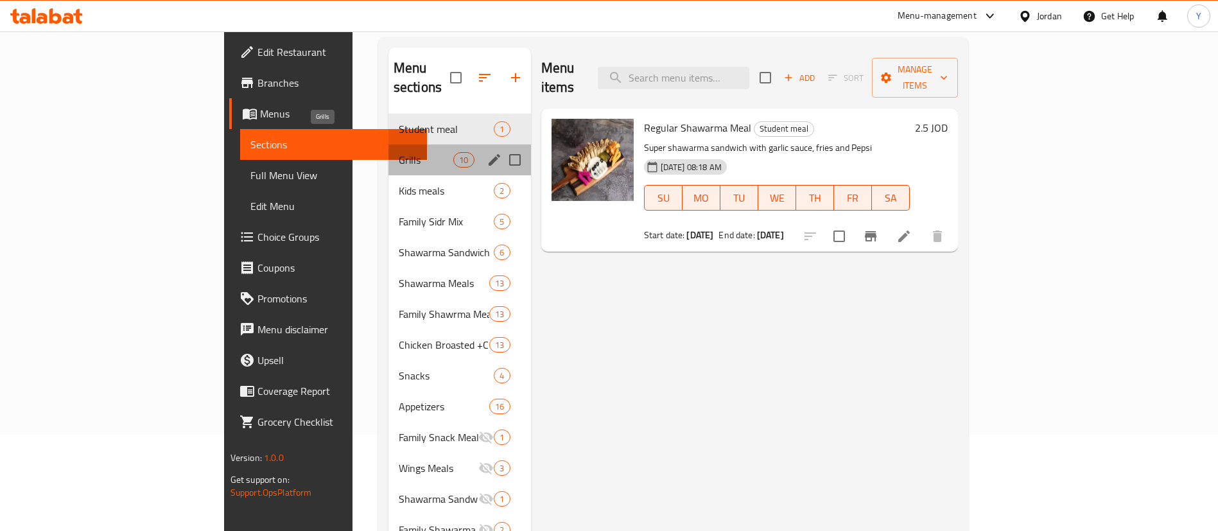
click at [399, 152] on span "Grills" at bounding box center [426, 159] width 55 height 15
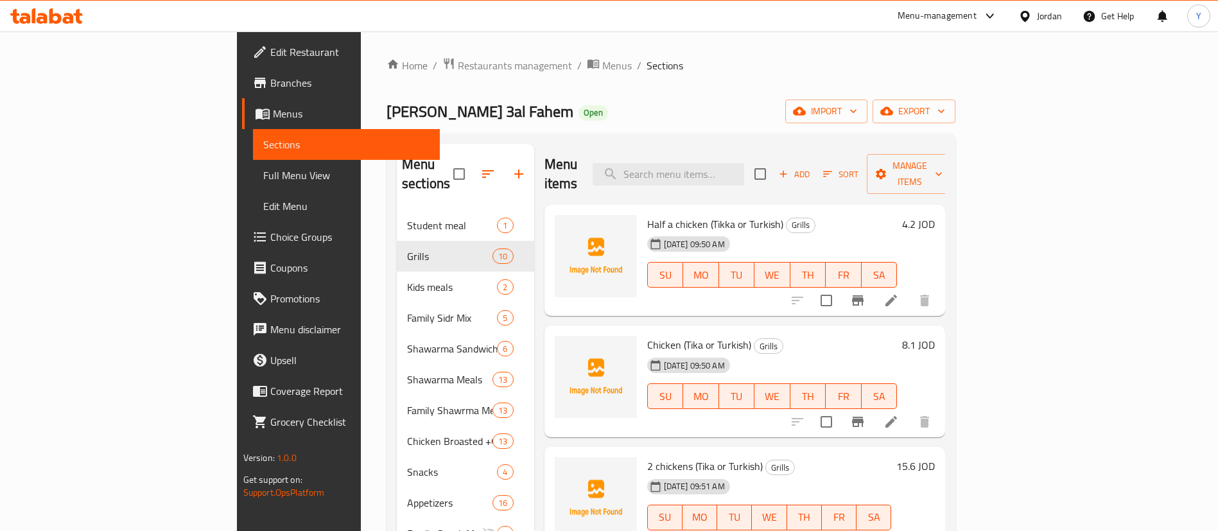
click at [647, 214] on span "Half a chicken (Tikka or Turkish)" at bounding box center [715, 223] width 136 height 19
click at [387, 112] on span "[PERSON_NAME] 3al Fahem" at bounding box center [480, 111] width 187 height 29
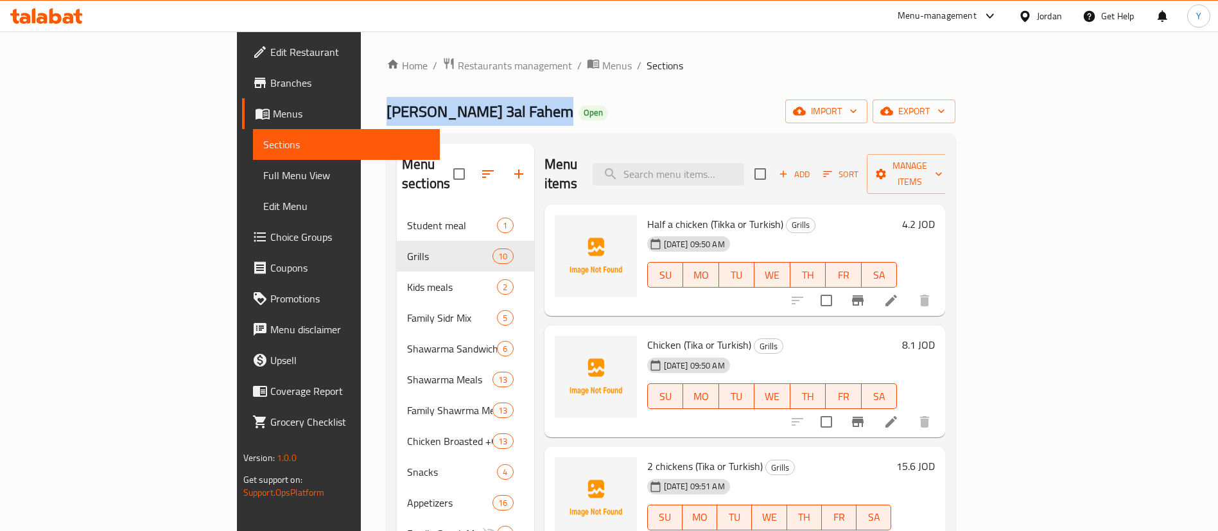
click at [387, 112] on span "[PERSON_NAME] 3al Fahem" at bounding box center [480, 111] width 187 height 29
click at [647, 214] on span "Half a chicken (Tikka or Turkish)" at bounding box center [715, 223] width 136 height 19
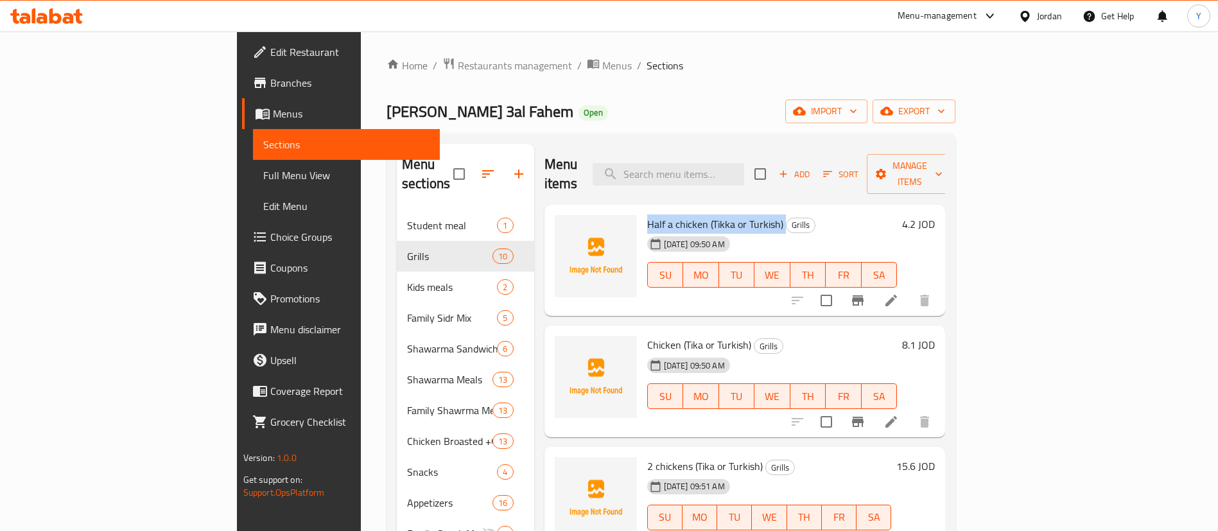
click at [647, 214] on span "Half a chicken (Tikka or Turkish)" at bounding box center [715, 223] width 136 height 19
click at [647, 335] on span "Chicken (Tika or Turkish)" at bounding box center [699, 344] width 104 height 19
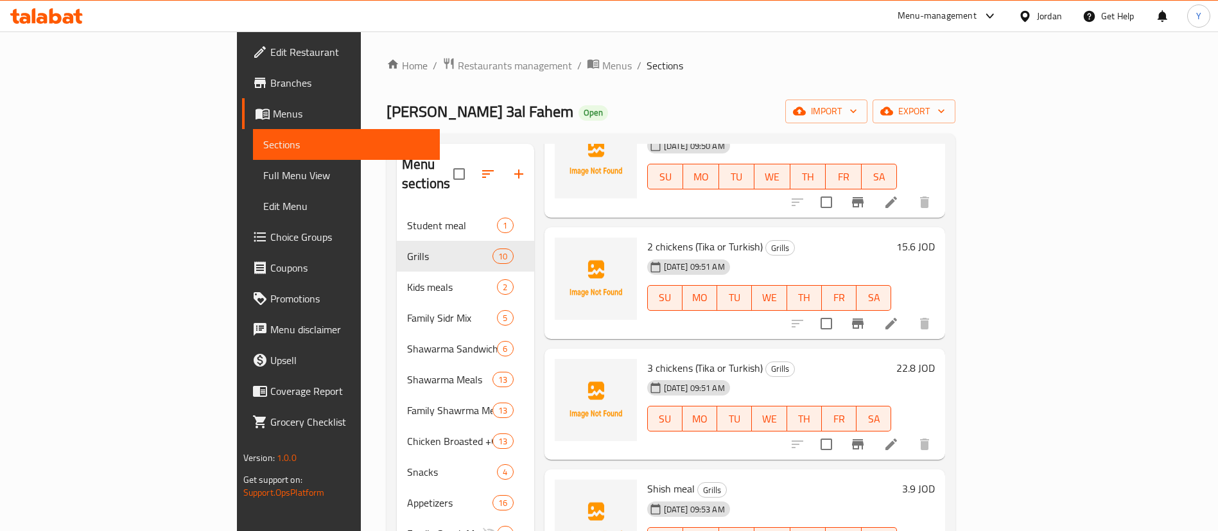
scroll to position [193, 0]
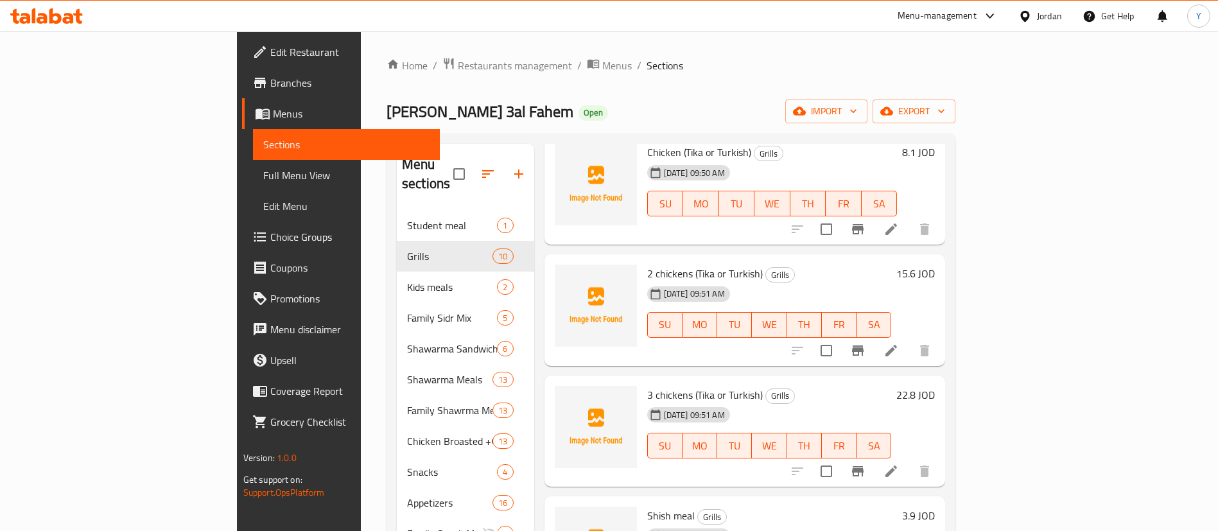
click at [647, 264] on span "2 chickens (Tika or Turkish)" at bounding box center [705, 273] width 116 height 19
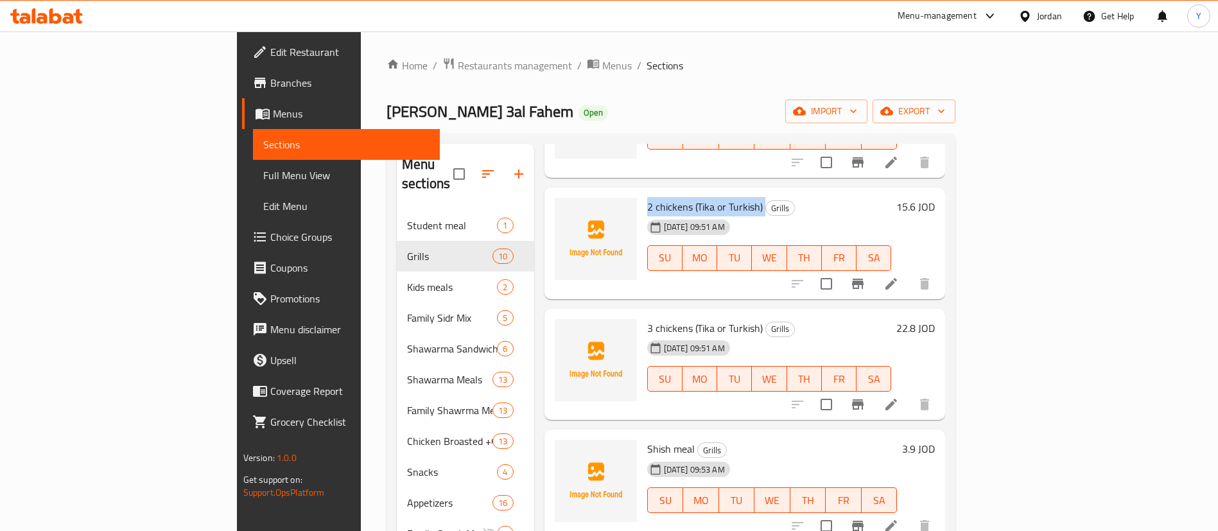
scroll to position [289, 0]
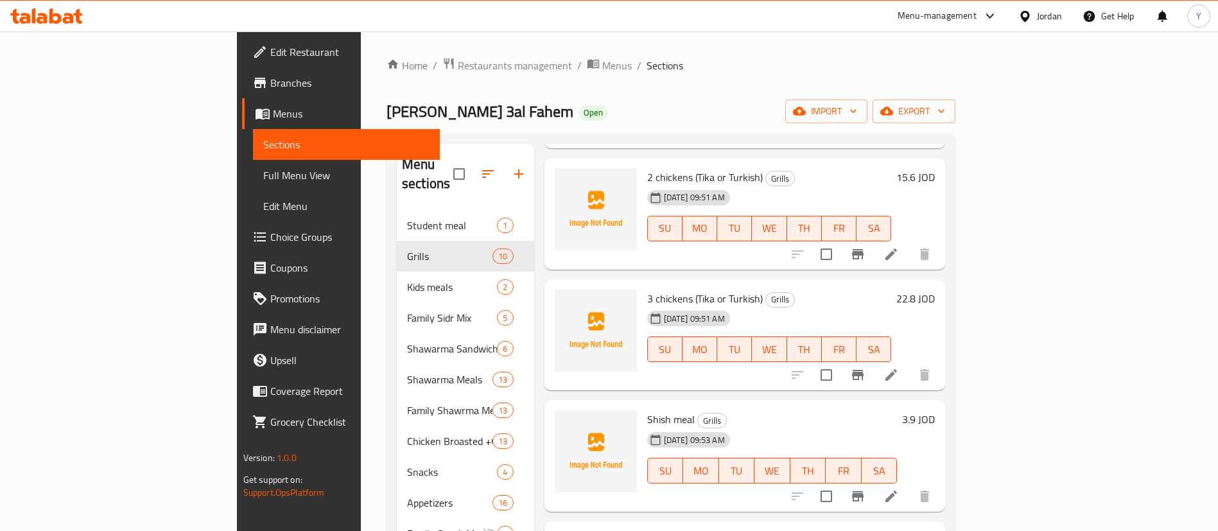
click at [647, 289] on span "3 chickens (Tika or Turkish)" at bounding box center [705, 298] width 116 height 19
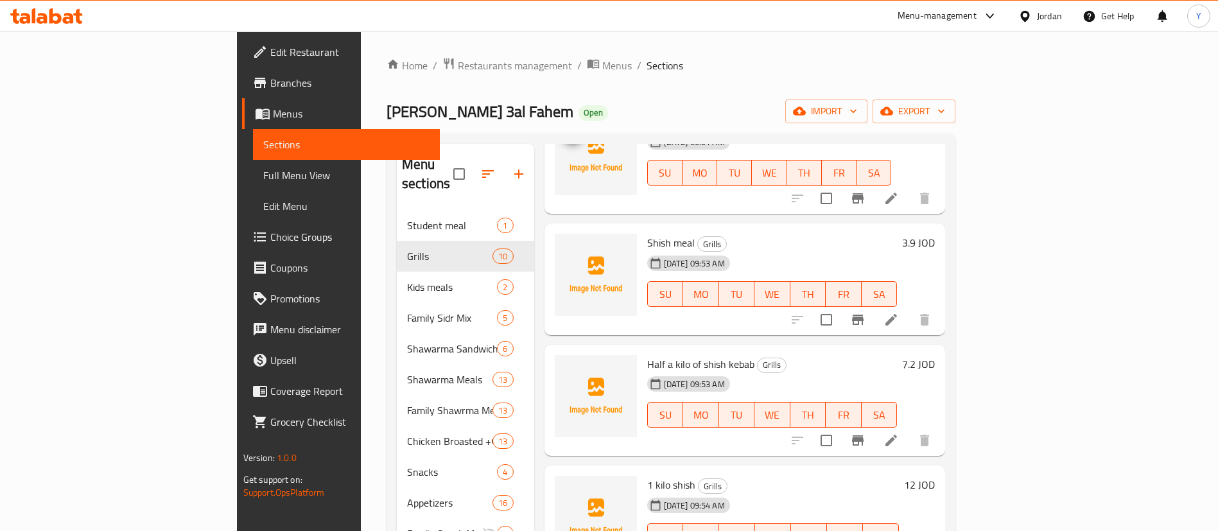
scroll to position [482, 0]
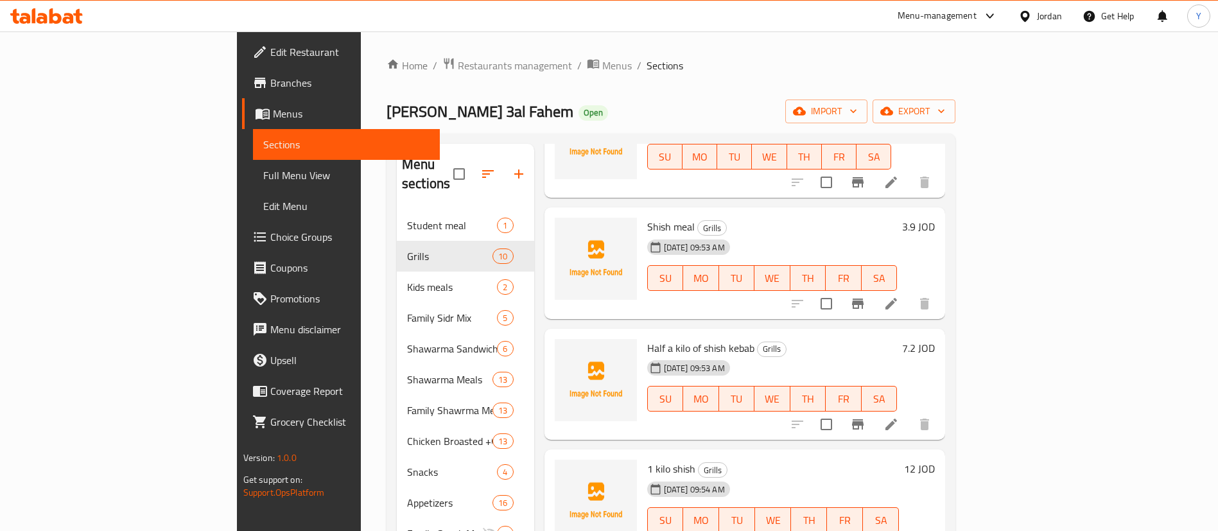
click at [642, 213] on div "Shish meal Grills [DATE] 09:53 AM SU MO TU WE TH FR SA" at bounding box center [772, 263] width 261 height 101
click at [647, 217] on span "Shish meal" at bounding box center [671, 226] width 48 height 19
click at [647, 338] on span "Half a kilo of shish kebab" at bounding box center [700, 347] width 107 height 19
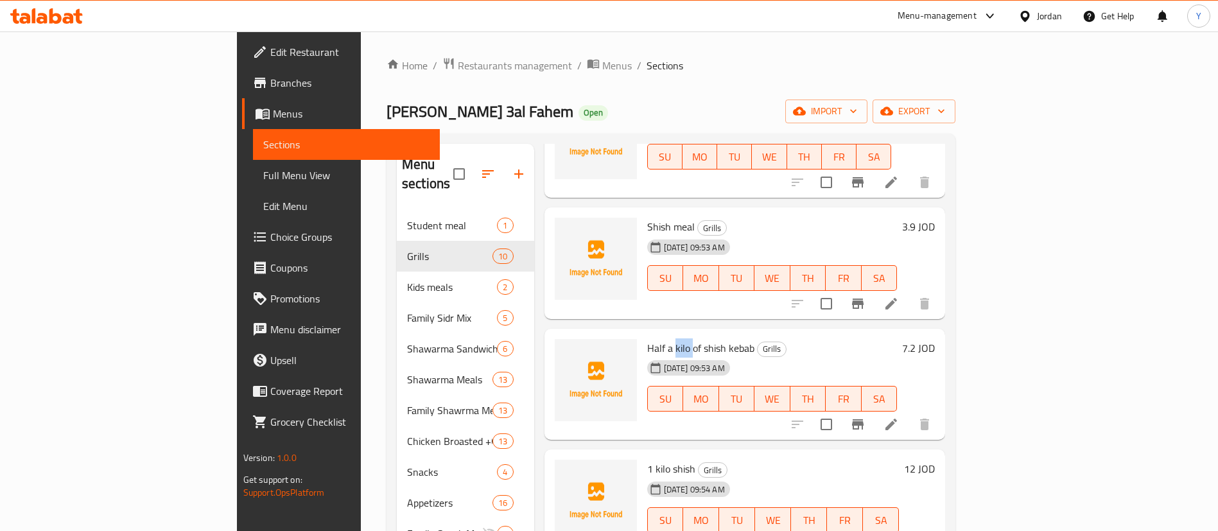
click at [647, 338] on span "Half a kilo of shish kebab" at bounding box center [700, 347] width 107 height 19
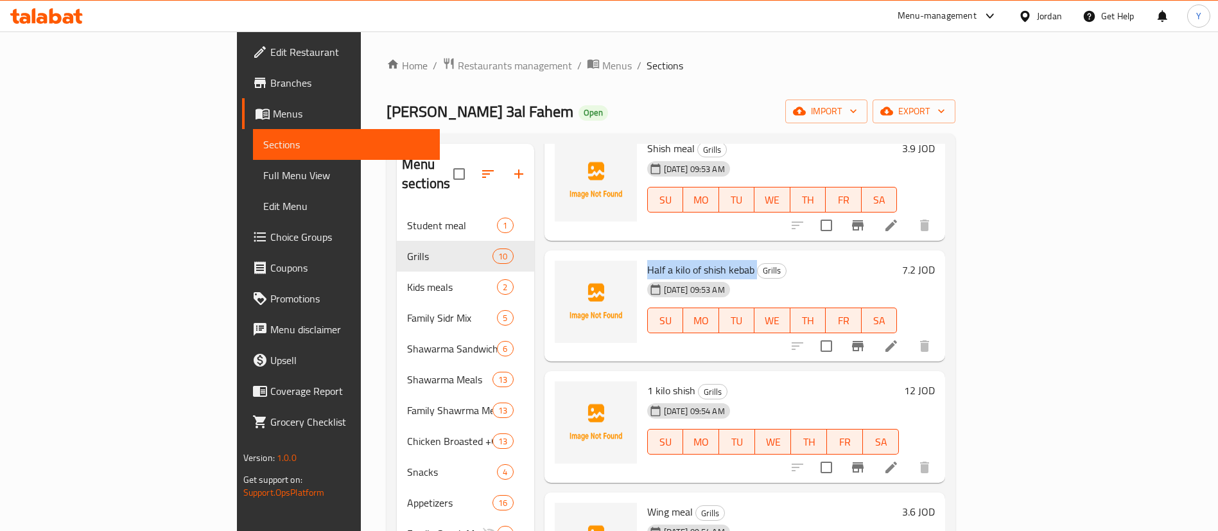
scroll to position [578, 0]
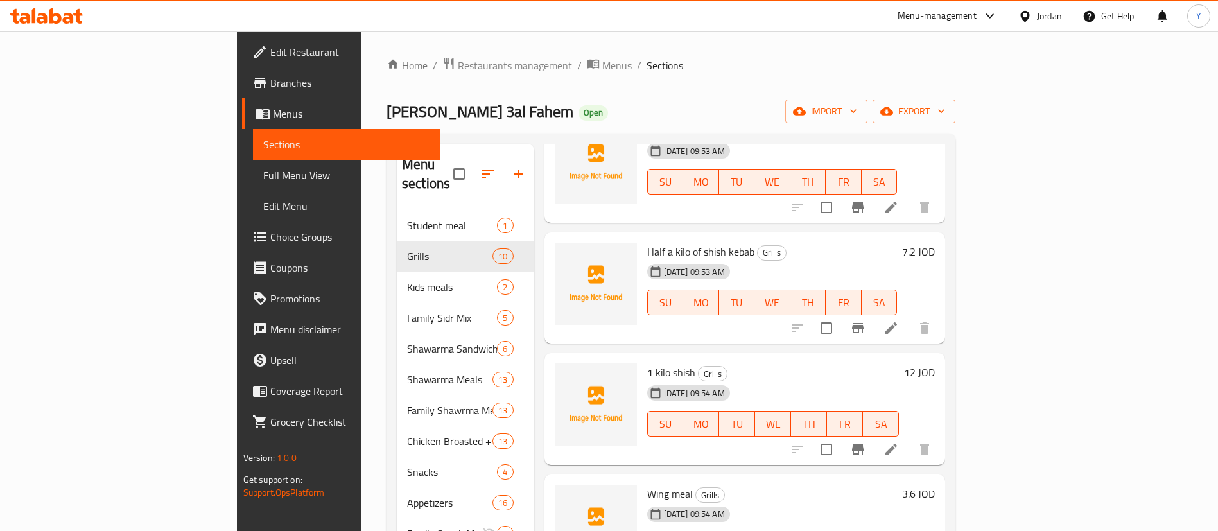
click at [647, 363] on span "1 kilo shish" at bounding box center [671, 372] width 48 height 19
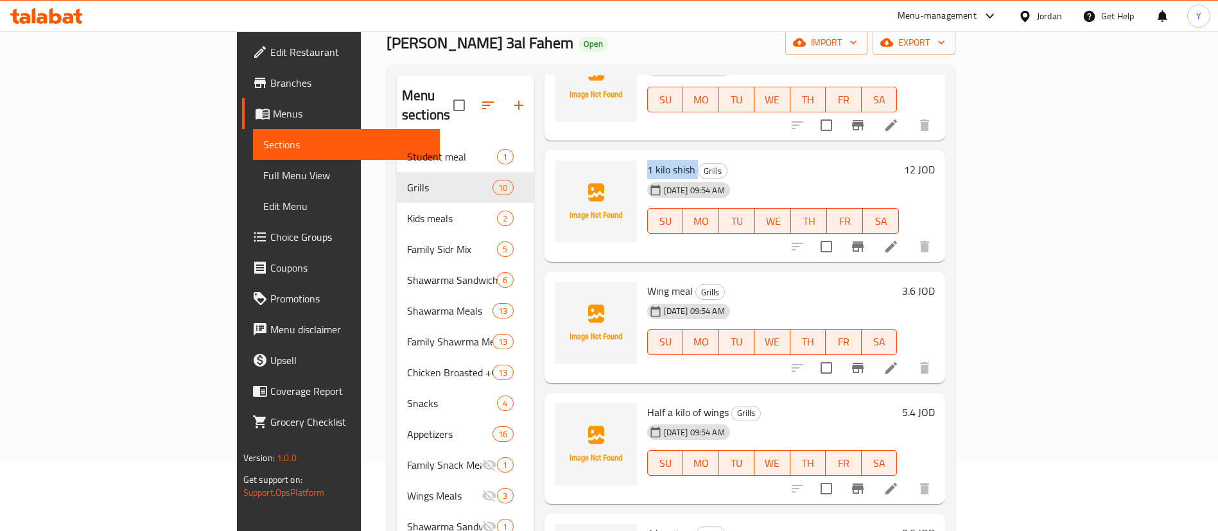
scroll to position [96, 0]
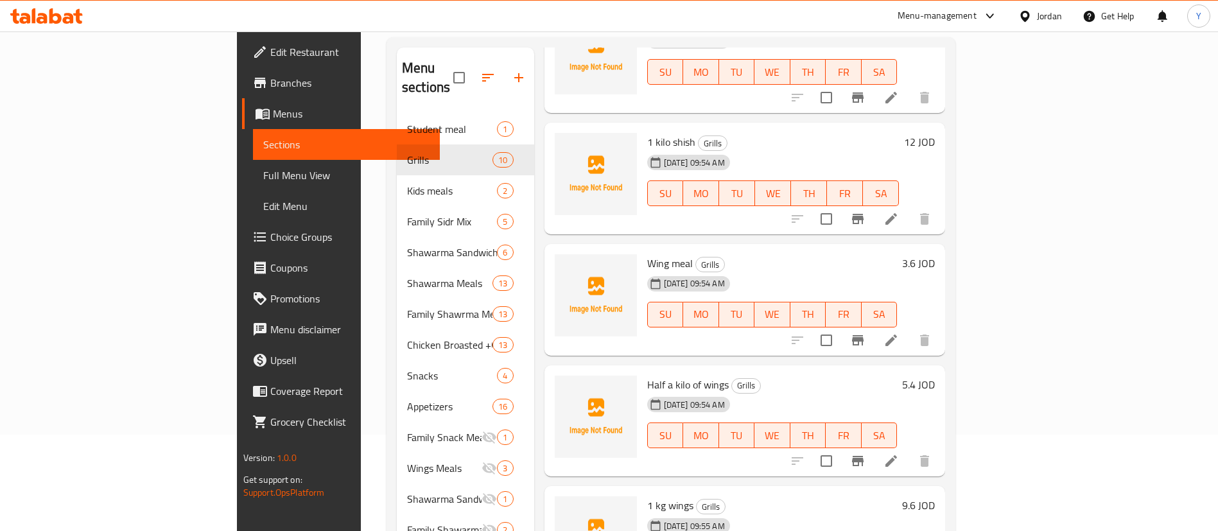
click at [647, 254] on span "Wing meal" at bounding box center [670, 263] width 46 height 19
click at [647, 375] on span "Half a kilo of wings" at bounding box center [688, 384] width 82 height 19
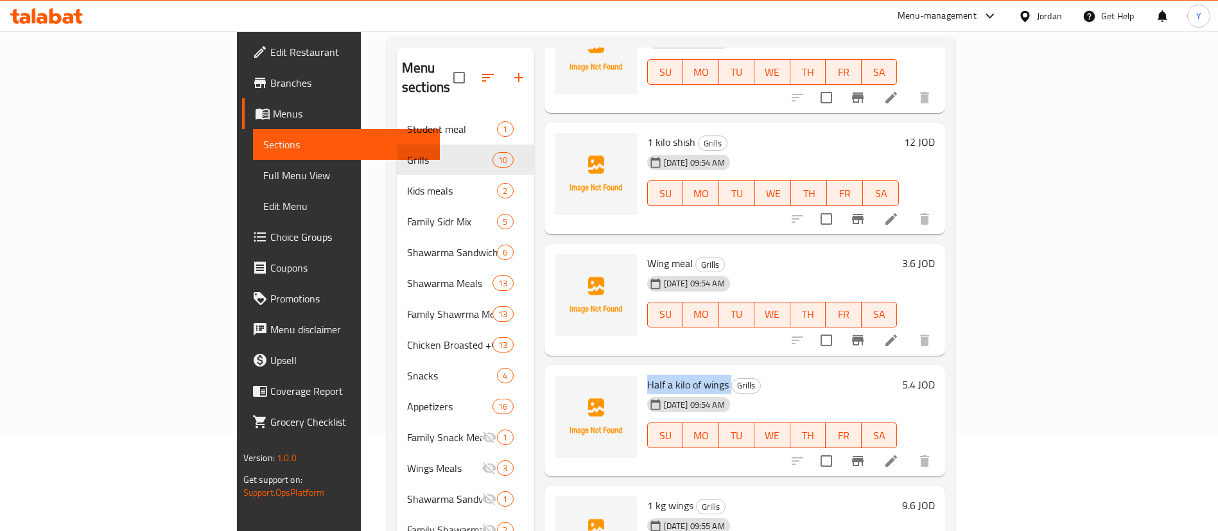
click at [647, 375] on span "Half a kilo of wings" at bounding box center [688, 384] width 82 height 19
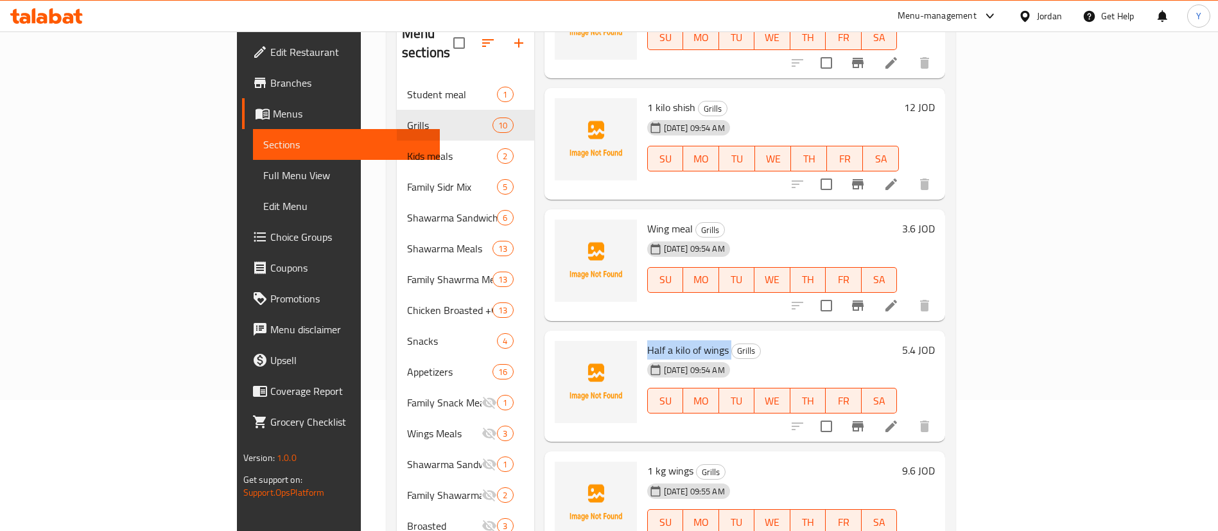
scroll to position [180, 0]
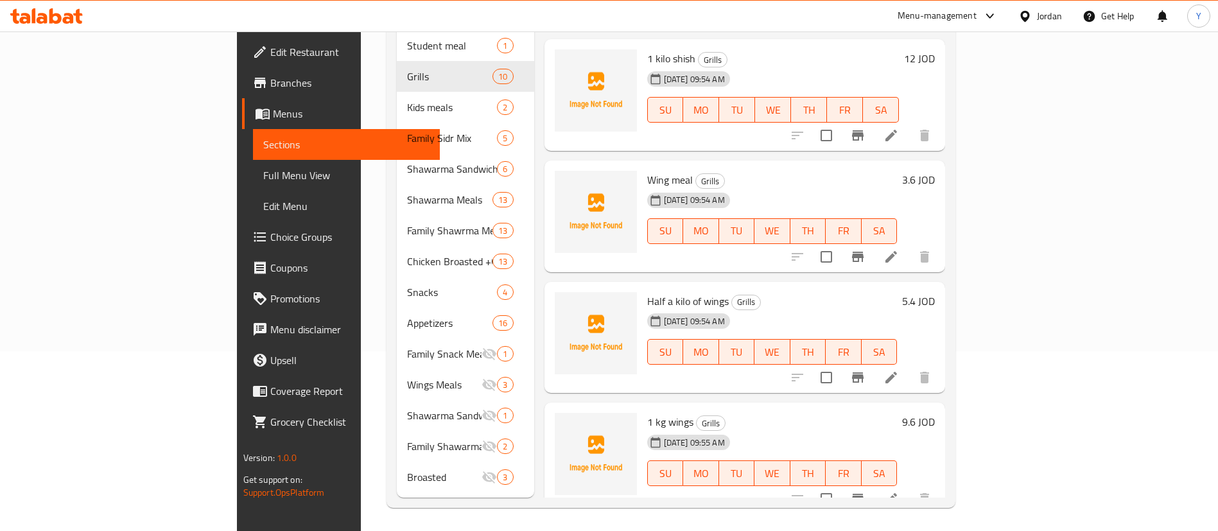
click at [647, 412] on span "1 kg wings" at bounding box center [670, 421] width 46 height 19
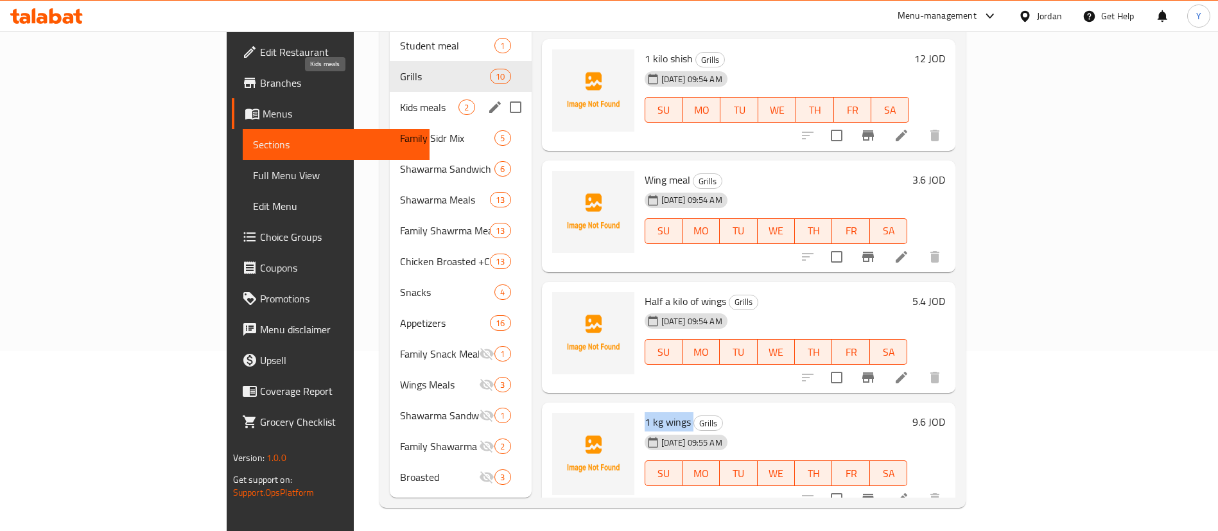
click at [400, 100] on span "Kids meals" at bounding box center [429, 107] width 58 height 15
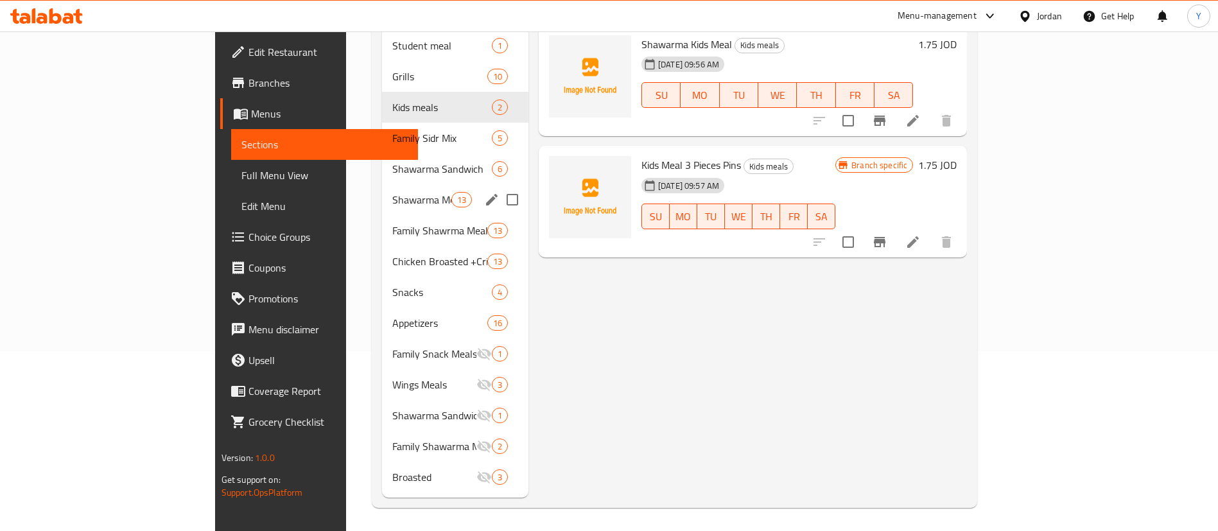
scroll to position [83, 0]
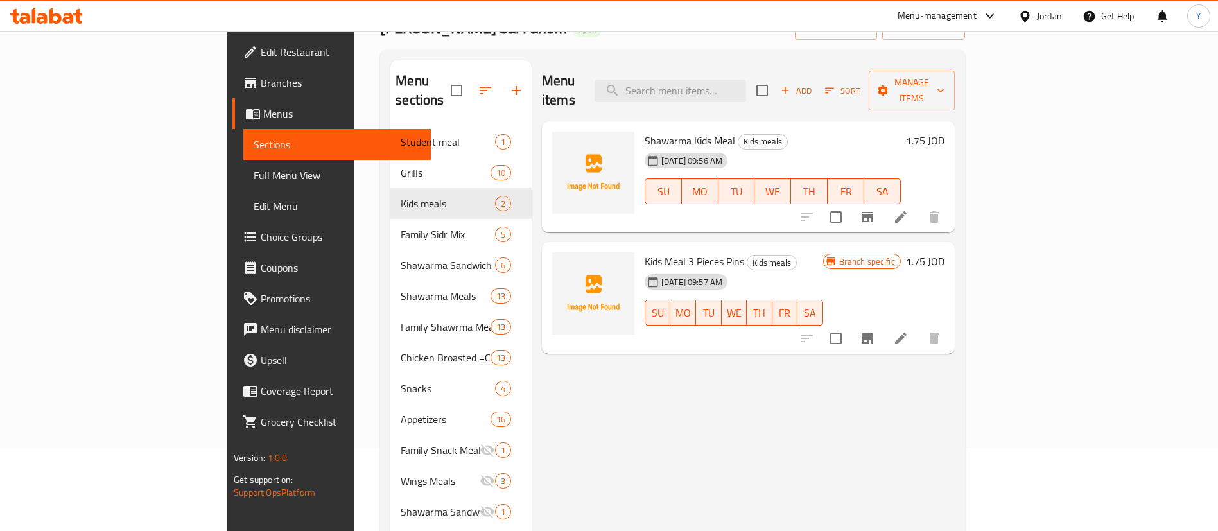
click at [645, 131] on span "Shawarma Kids Meal" at bounding box center [690, 140] width 91 height 19
click at [645, 252] on span "Kids Meal 3 Pieces Pins" at bounding box center [695, 261] width 100 height 19
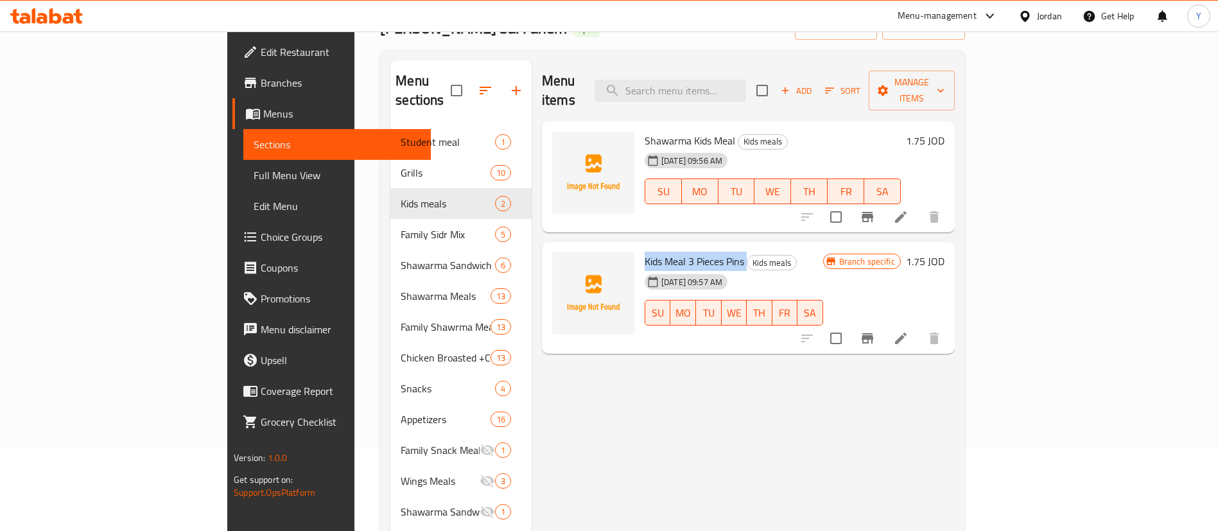
click at [645, 252] on span "Kids Meal 3 Pieces Pins" at bounding box center [695, 261] width 100 height 19
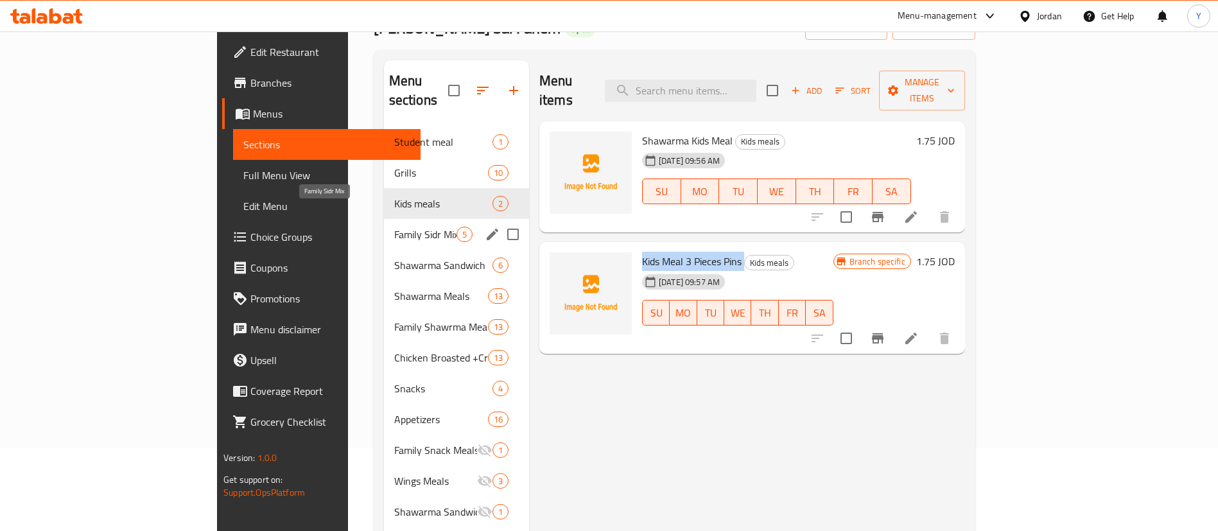
click at [394, 227] on span "Family Sidr Mix" at bounding box center [425, 234] width 62 height 15
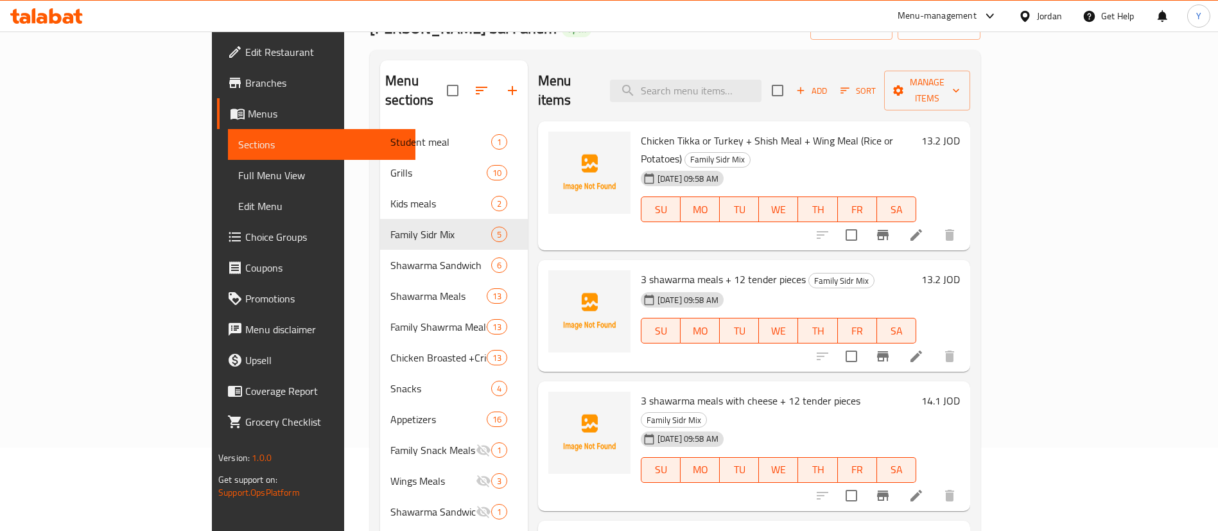
click at [660, 131] on span "Chicken Tikka or Turkey + Shish Meal + Wing Meal (Rice or Potatoes)" at bounding box center [767, 149] width 252 height 37
click at [643, 270] on span "3 shawarma meals + 12 tender pieces" at bounding box center [723, 279] width 165 height 19
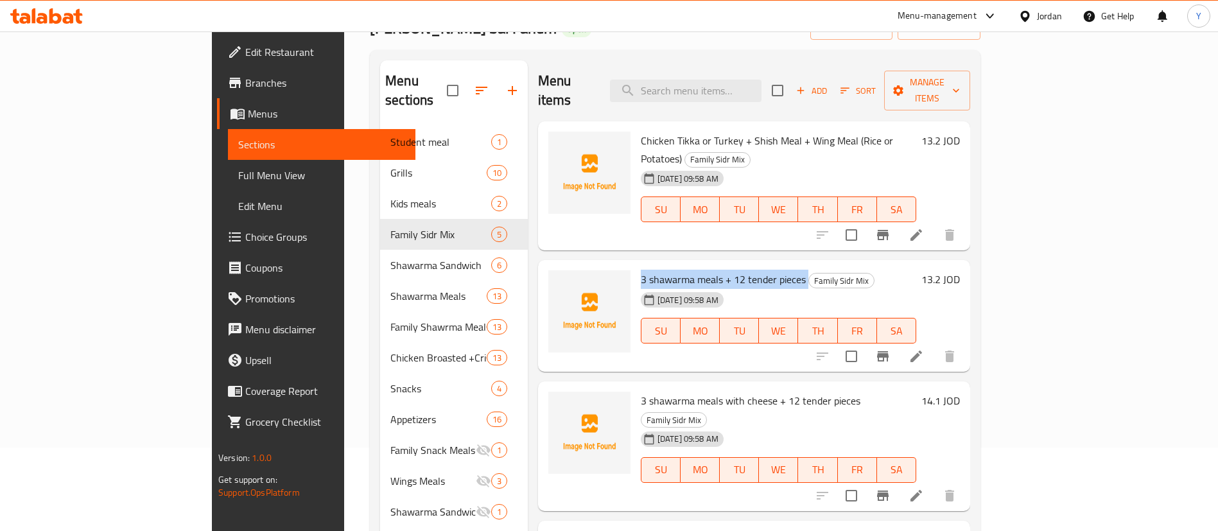
click at [643, 270] on span "3 shawarma meals + 12 tender pieces" at bounding box center [723, 279] width 165 height 19
click at [656, 391] on span "3 shawarma meals with cheese + 12 tender pieces" at bounding box center [751, 400] width 220 height 19
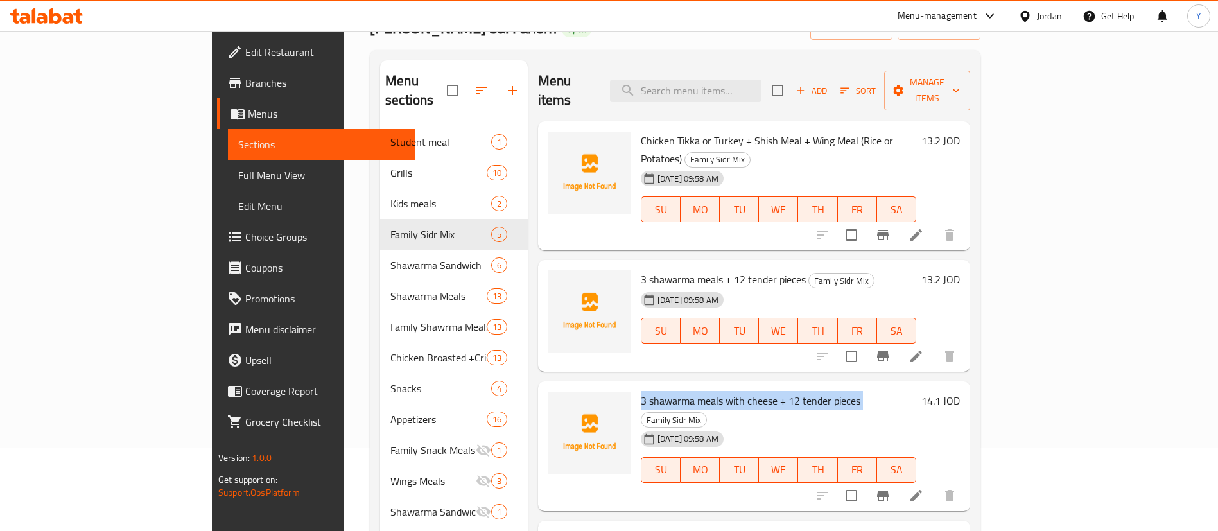
click at [656, 391] on span "3 shawarma meals with cheese + 12 tender pieces" at bounding box center [751, 400] width 220 height 19
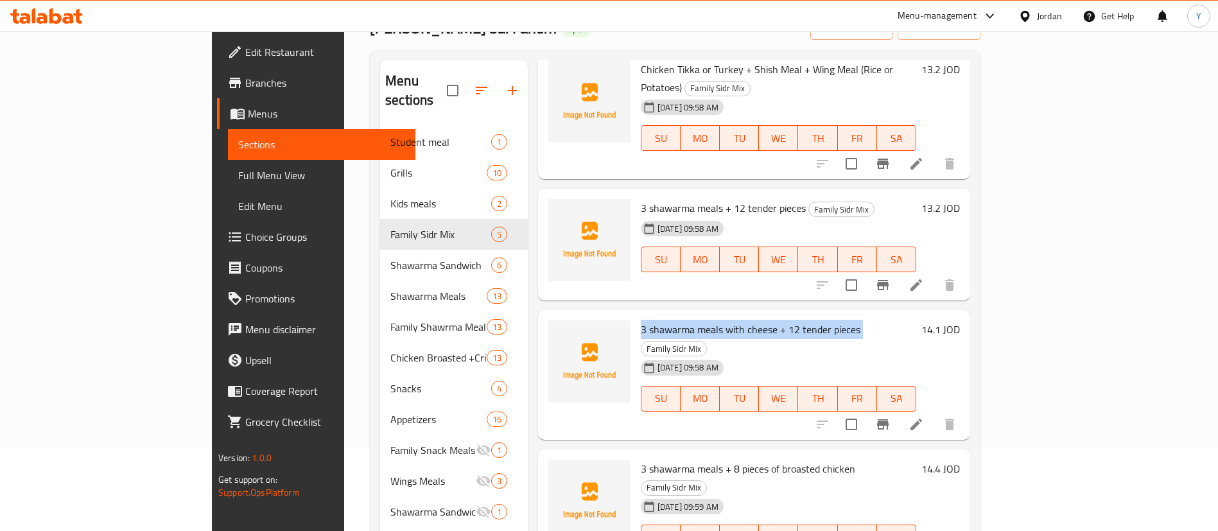
scroll to position [96, 0]
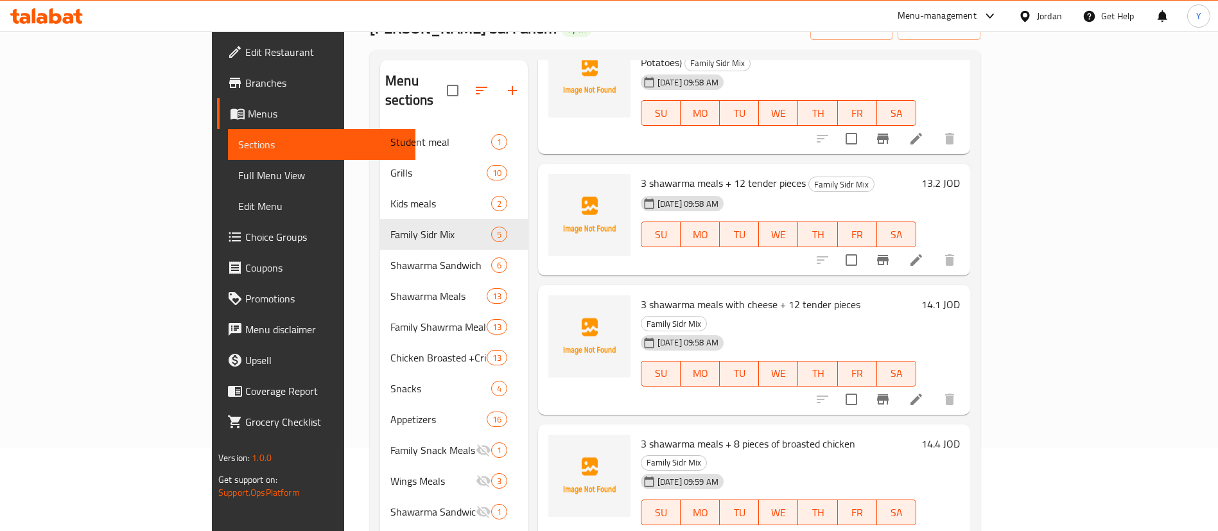
click at [665, 434] on span "3 shawarma meals + 8 pieces of broasted chicken" at bounding box center [748, 443] width 214 height 19
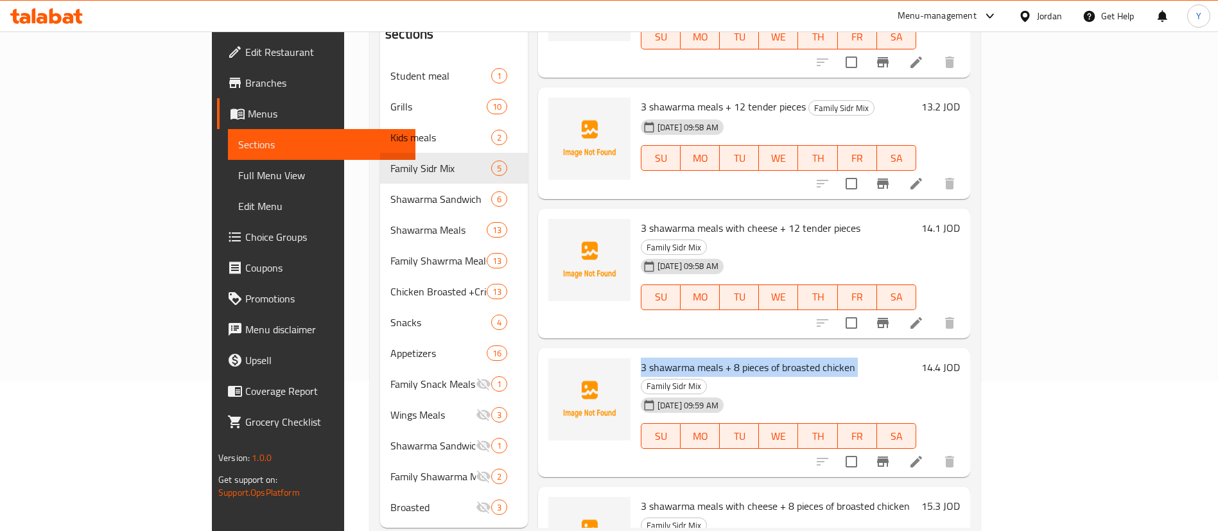
scroll to position [180, 0]
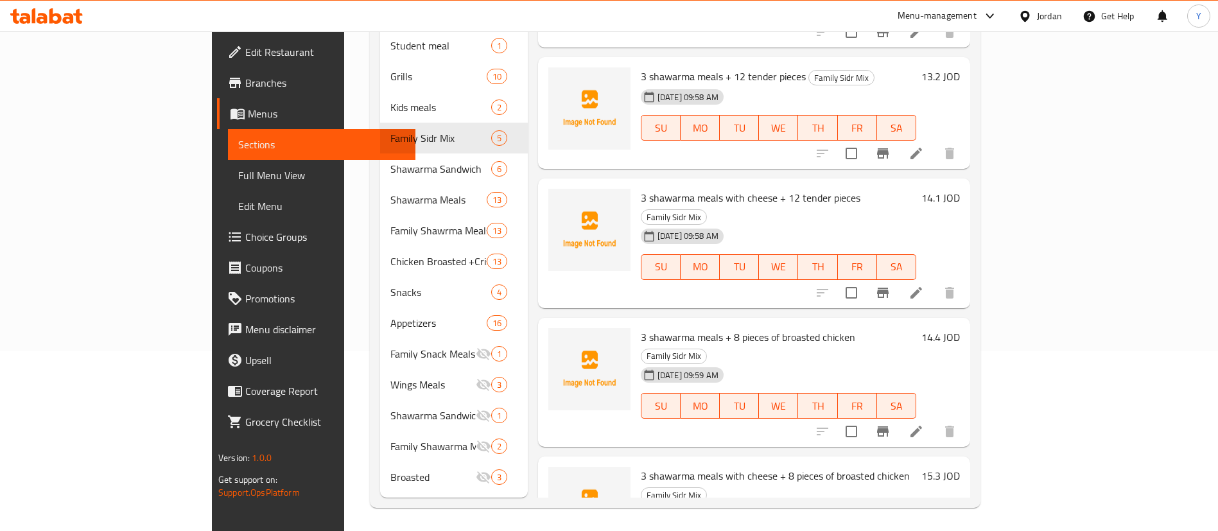
click at [641, 466] on span "3 shawarma meals with cheese + 8 pieces of broasted chicken" at bounding box center [775, 475] width 269 height 19
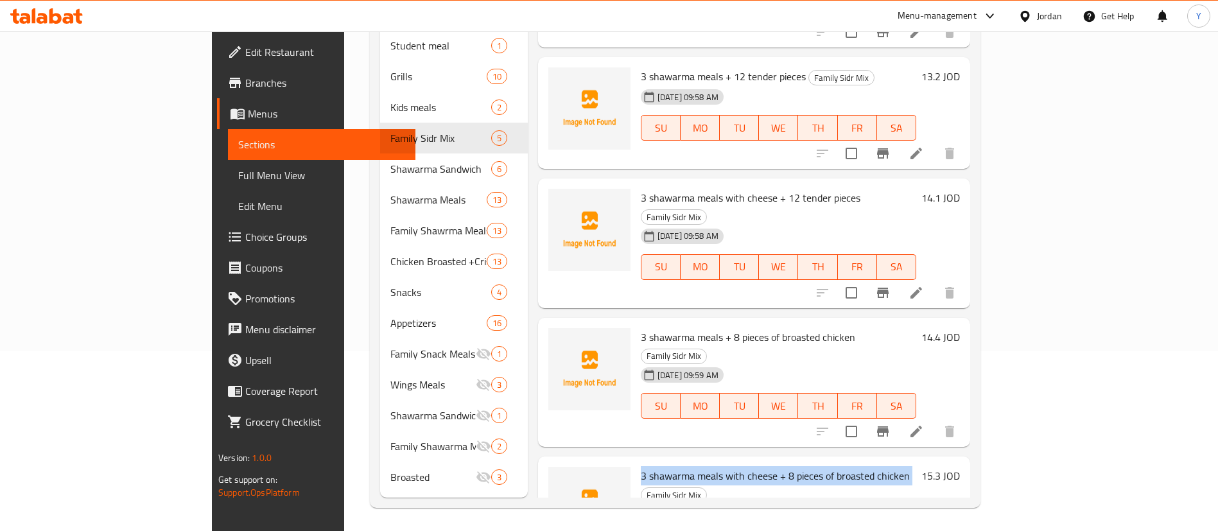
click at [641, 466] on span "3 shawarma meals with cheese + 8 pieces of broasted chicken" at bounding box center [775, 475] width 269 height 19
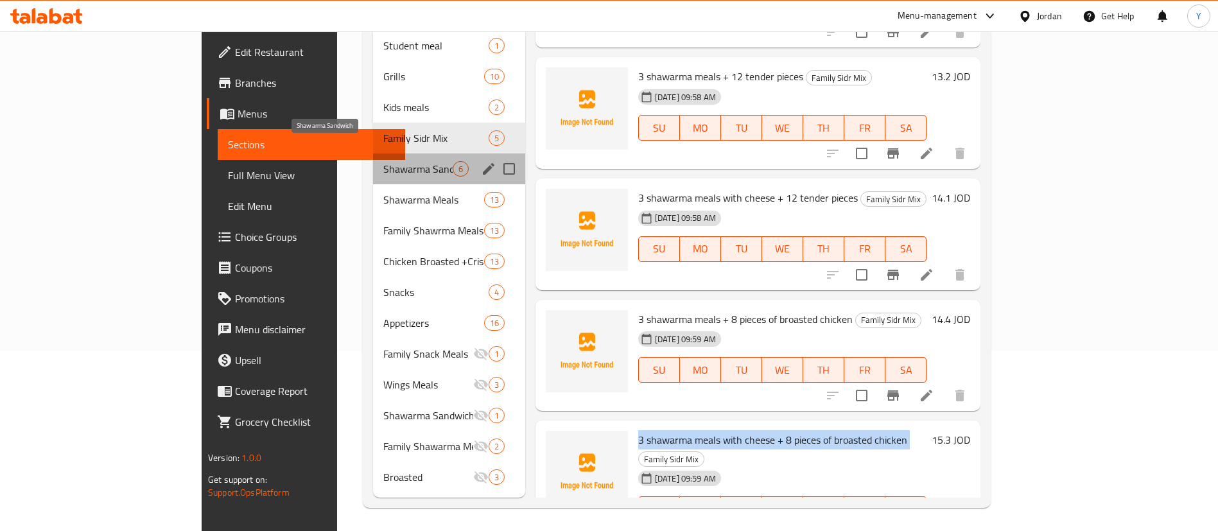
click at [383, 161] on span "Shawarma Sandwich" at bounding box center [417, 168] width 69 height 15
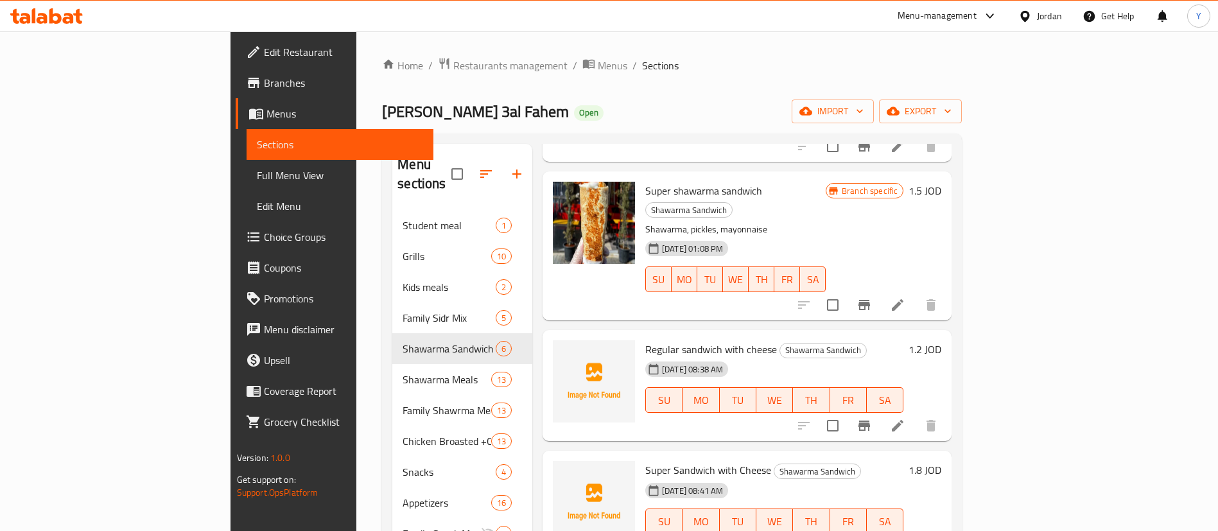
scroll to position [193, 0]
click at [645, 338] on span "Regular sandwich with cheese" at bounding box center [711, 347] width 132 height 19
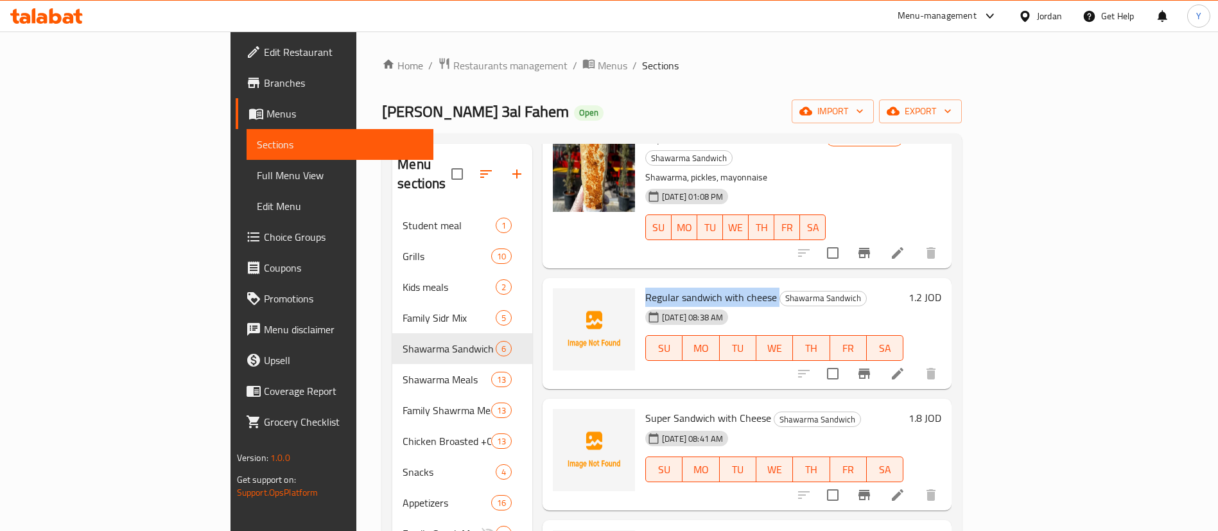
scroll to position [266, 0]
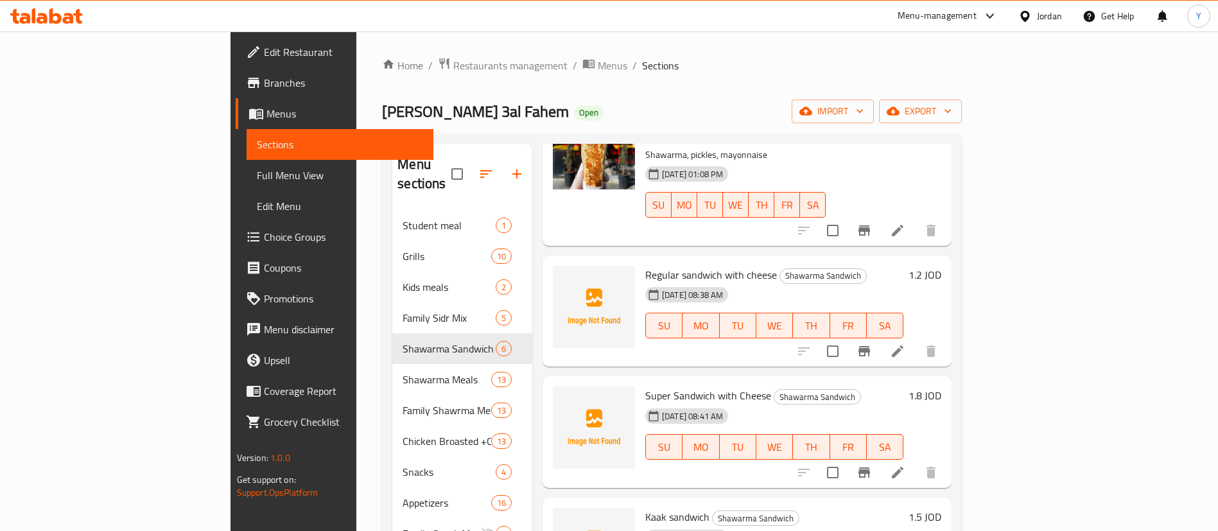
click at [650, 386] on span "Super Sandwich with Cheese" at bounding box center [708, 395] width 126 height 19
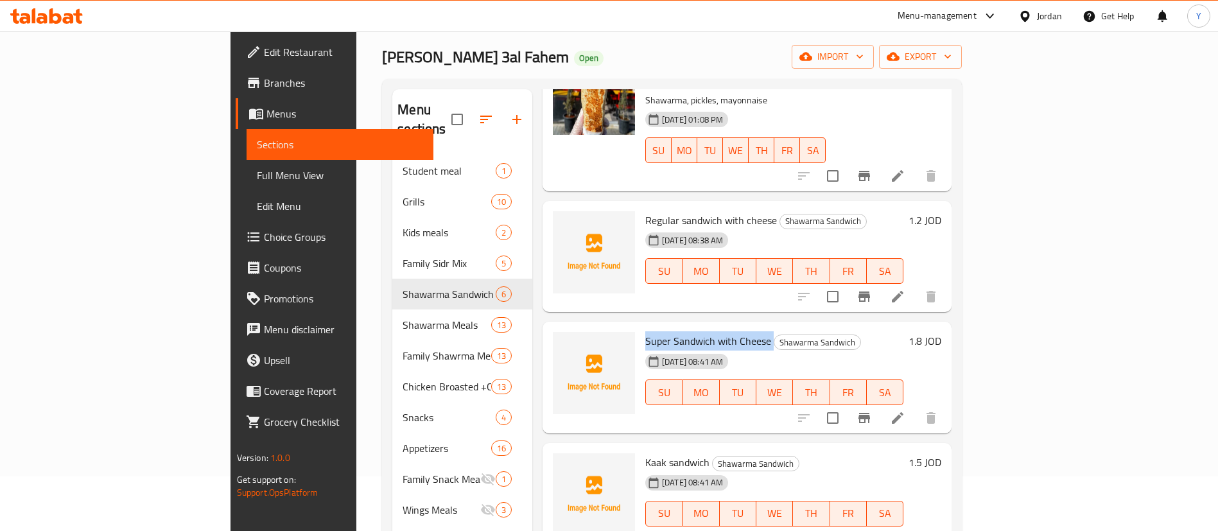
scroll to position [96, 0]
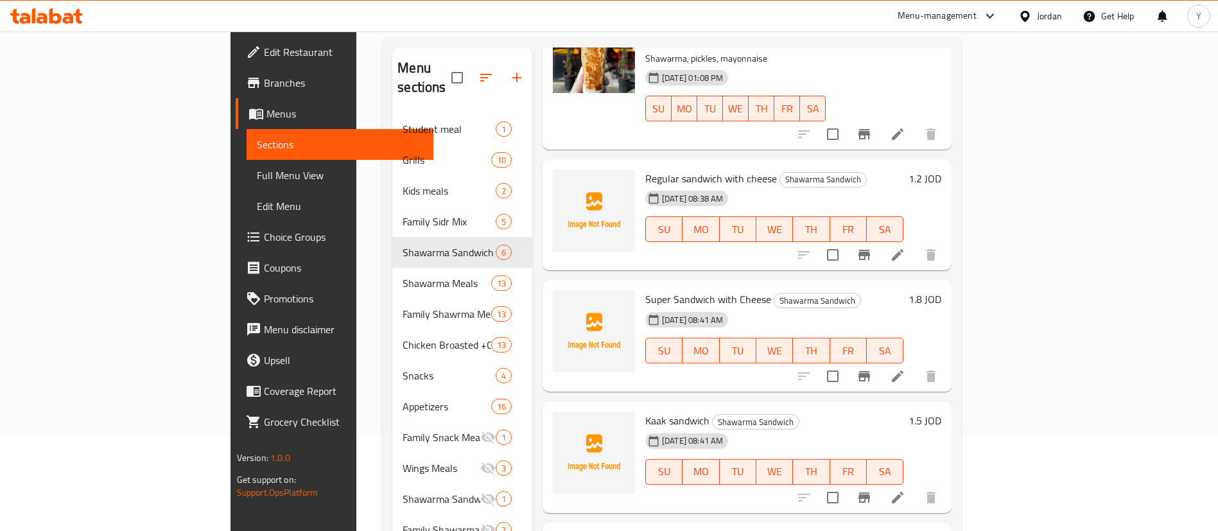
click at [645, 411] on span "Kaak sandwich" at bounding box center [677, 420] width 64 height 19
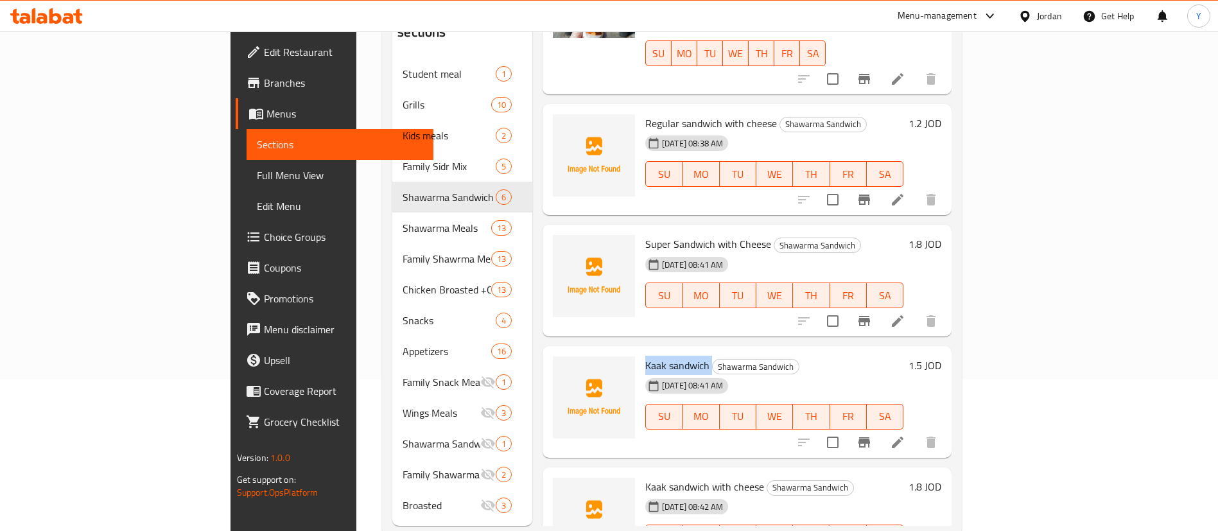
scroll to position [180, 0]
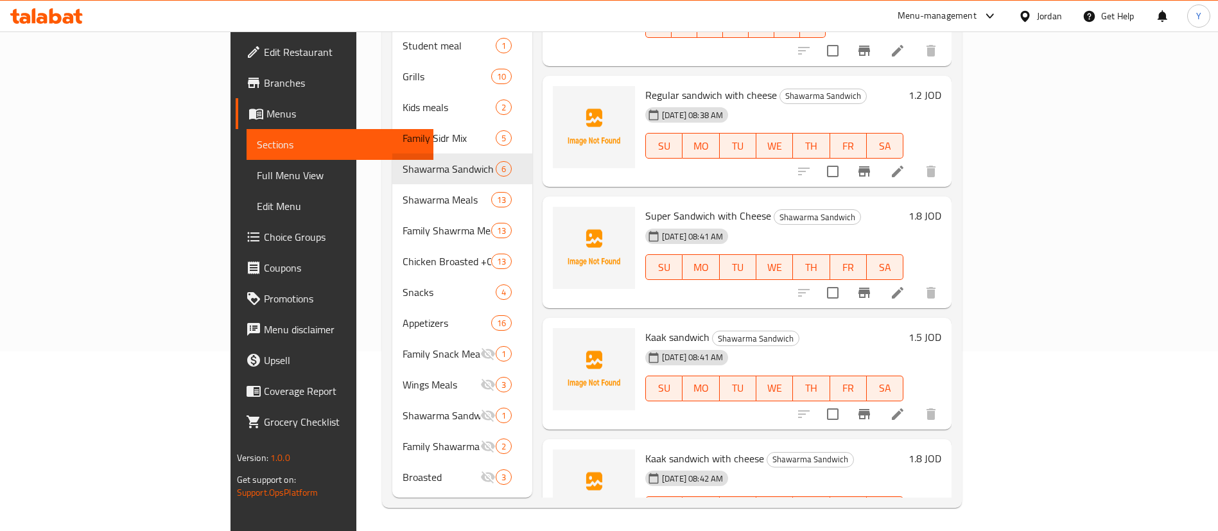
click at [645, 449] on span "Kaak sandwich with cheese" at bounding box center [704, 458] width 119 height 19
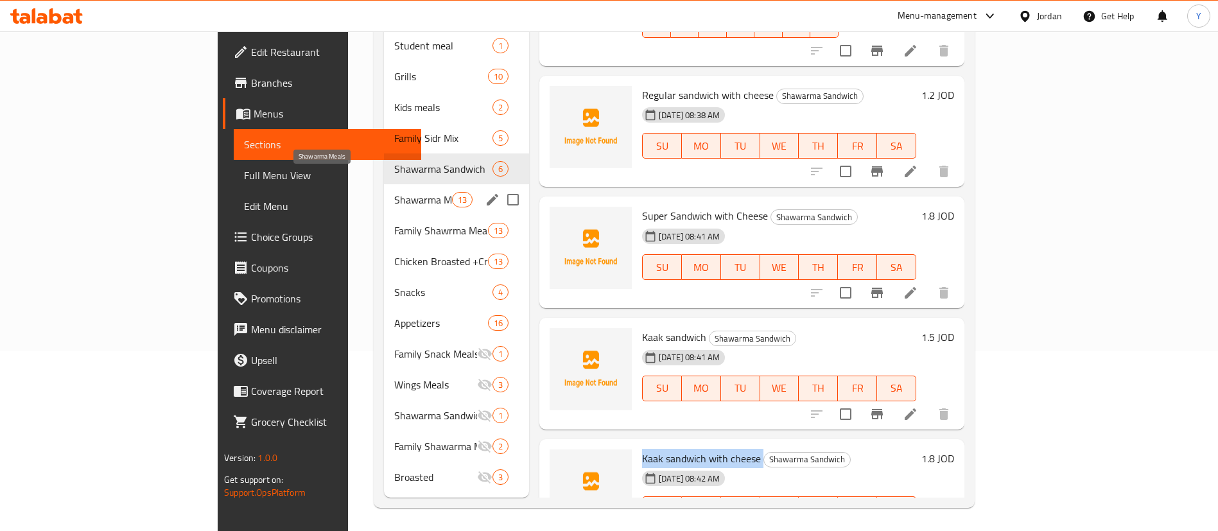
click at [394, 192] on span "Shawarma Meals" at bounding box center [423, 199] width 58 height 15
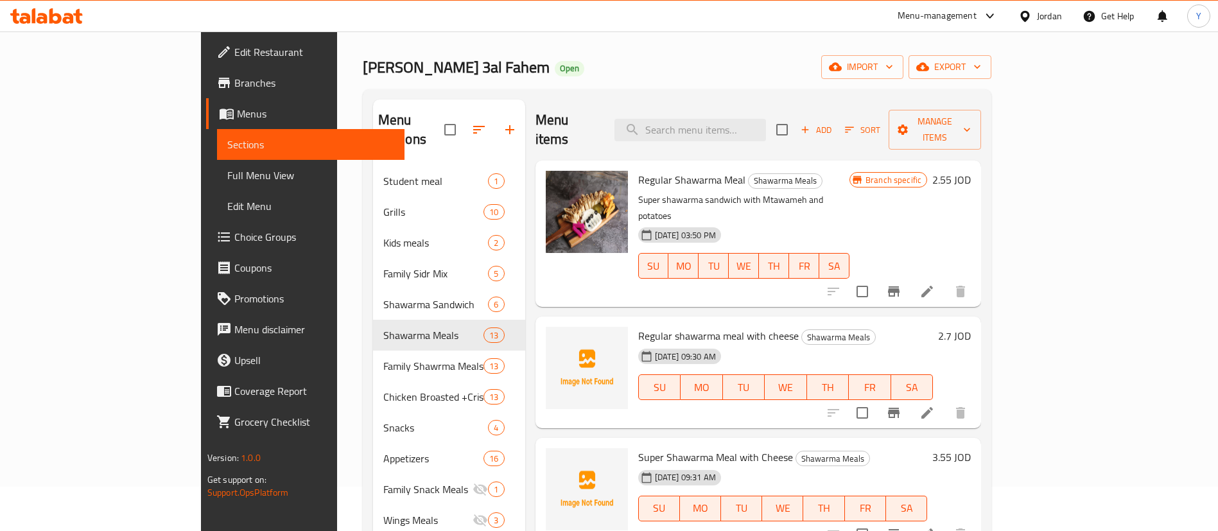
scroll to position [180, 0]
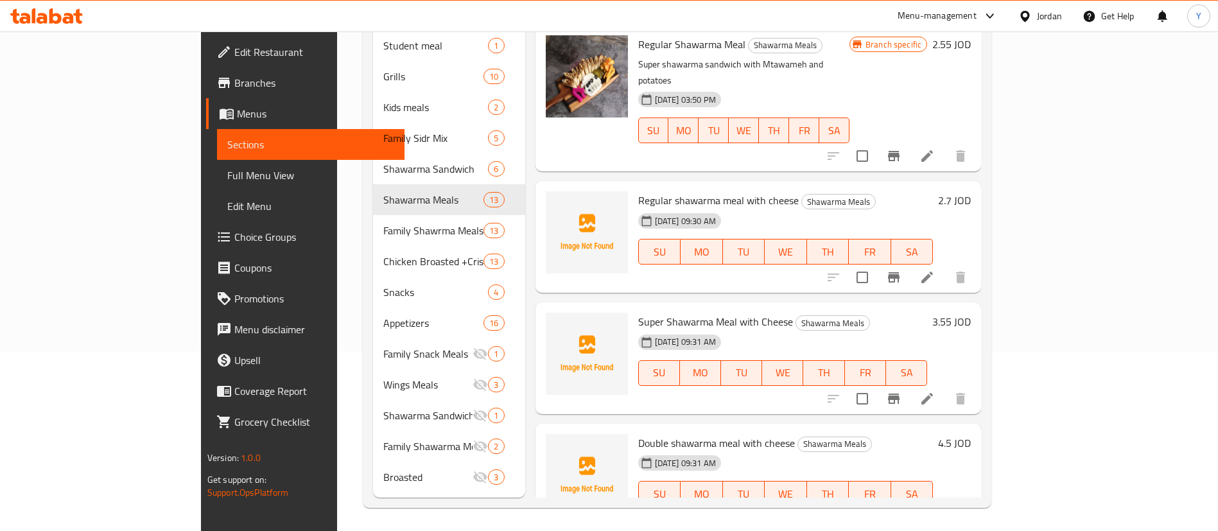
click at [656, 191] on span "Regular shawarma meal with cheese" at bounding box center [718, 200] width 161 height 19
click at [638, 312] on span "Super Shawarma Meal with Cheese" at bounding box center [715, 321] width 155 height 19
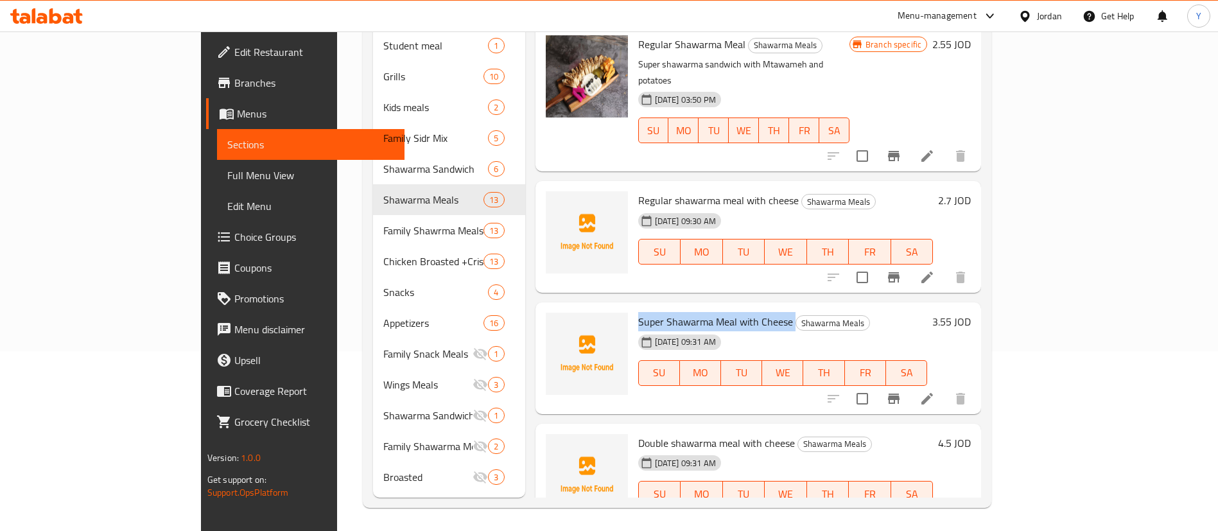
click at [638, 312] on span "Super Shawarma Meal with Cheese" at bounding box center [715, 321] width 155 height 19
click at [650, 433] on span "Double shawarma meal with cheese" at bounding box center [716, 442] width 157 height 19
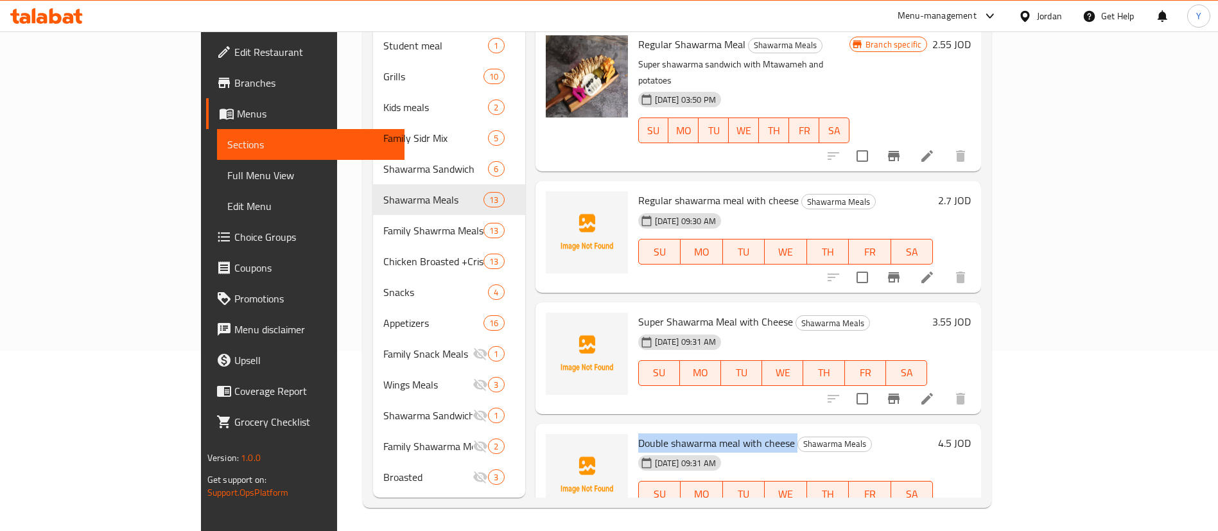
click at [650, 433] on span "Double shawarma meal with cheese" at bounding box center [716, 442] width 157 height 19
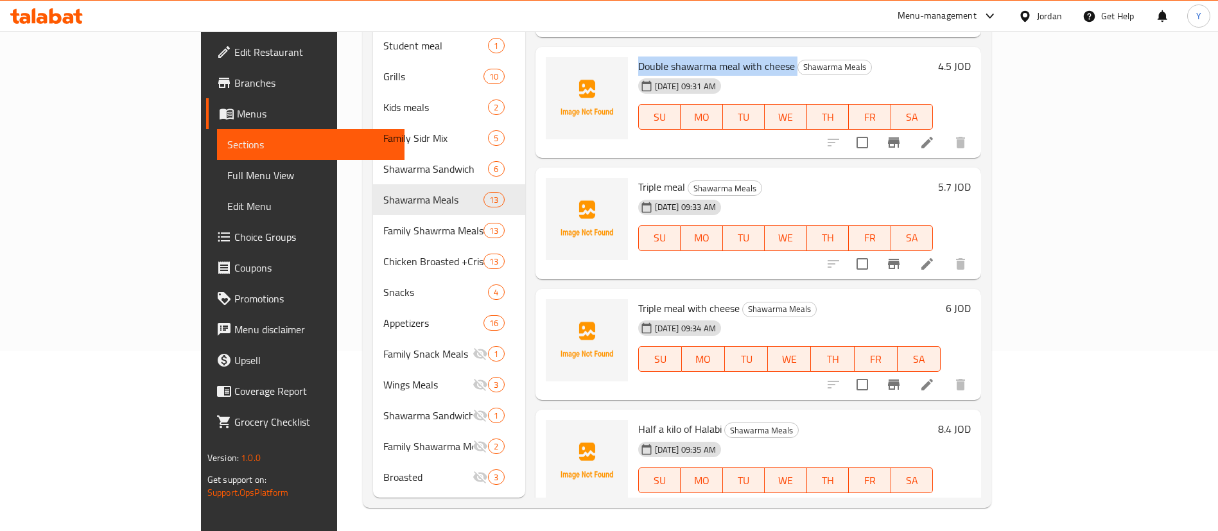
scroll to position [385, 0]
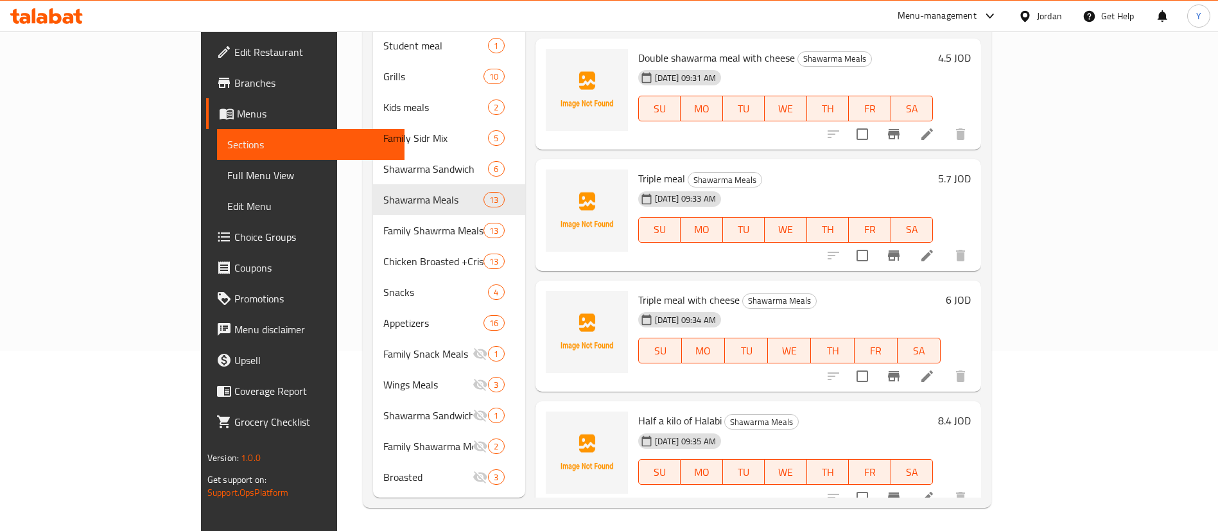
click at [638, 169] on span "Triple meal" at bounding box center [661, 178] width 47 height 19
click at [638, 290] on span "Triple meal with cheese" at bounding box center [688, 299] width 101 height 19
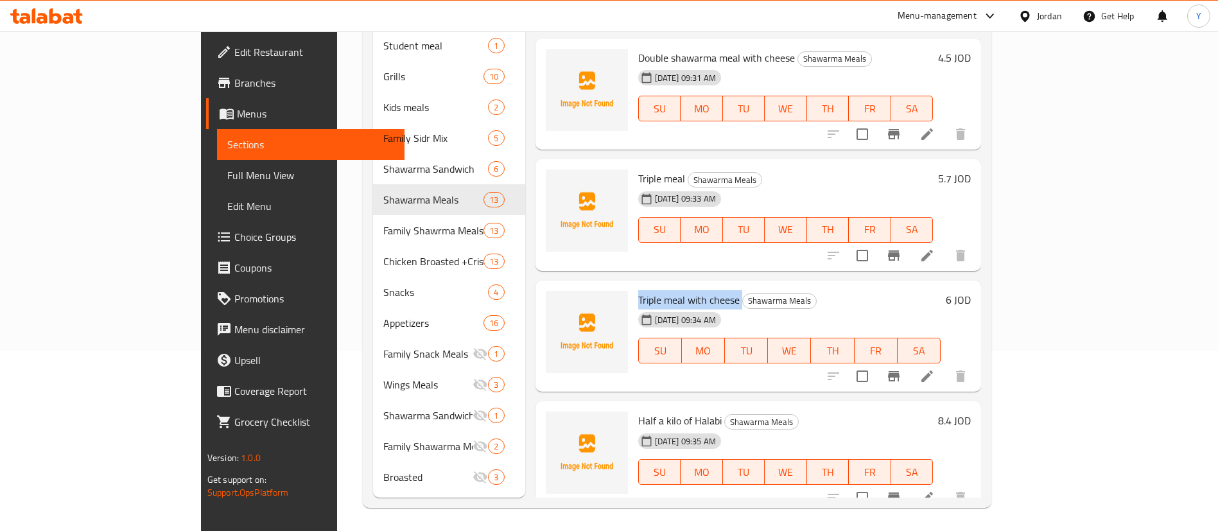
click at [638, 290] on span "Triple meal with cheese" at bounding box center [688, 299] width 101 height 19
click at [638, 411] on span "Half a kilo of Halabi" at bounding box center [679, 420] width 83 height 19
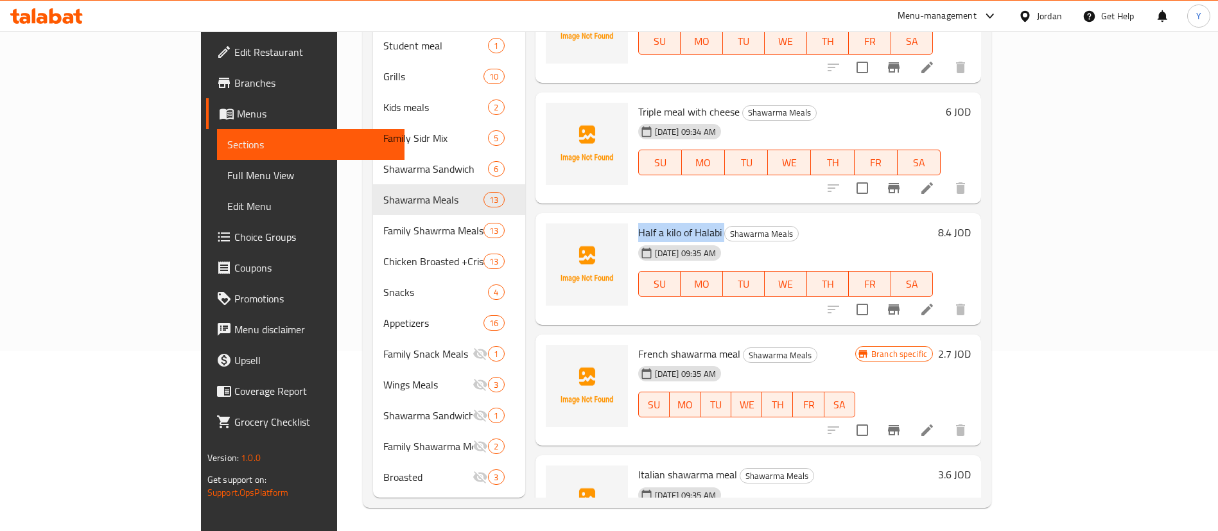
scroll to position [578, 0]
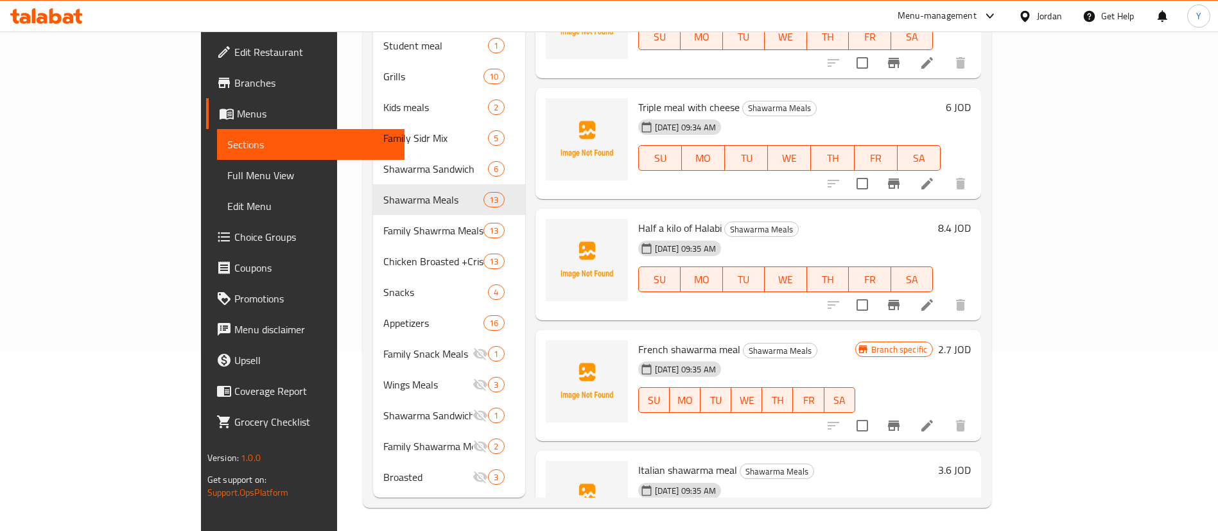
click at [638, 340] on span "French shawarma meal" at bounding box center [689, 349] width 102 height 19
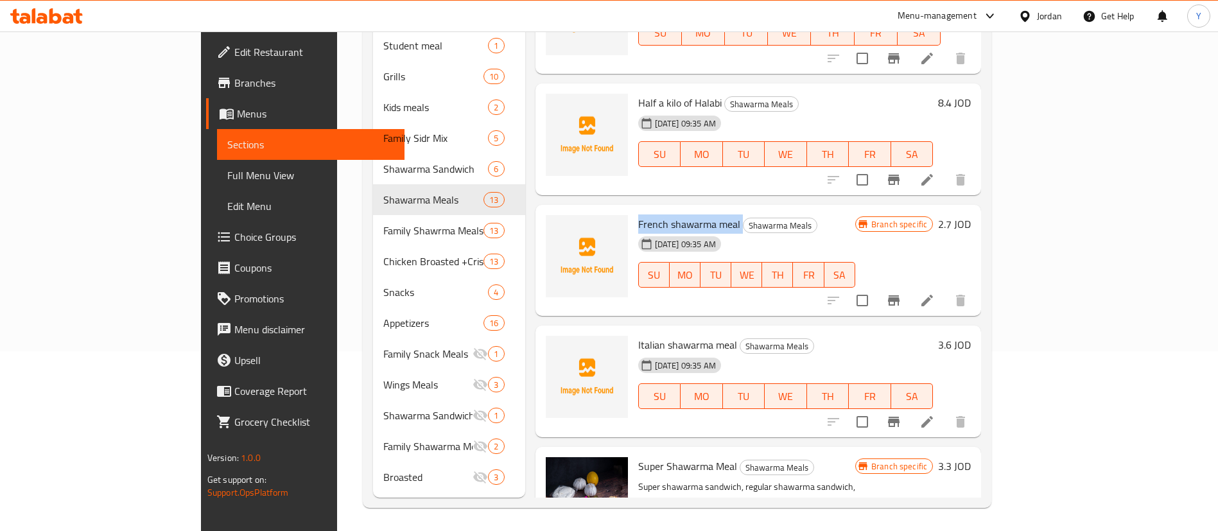
scroll to position [771, 0]
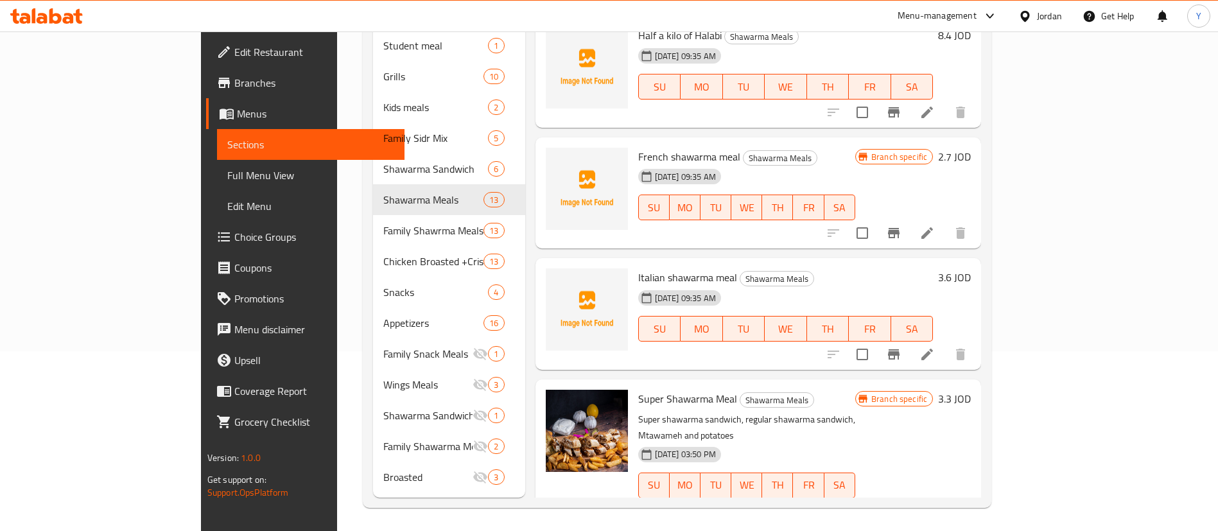
click at [638, 268] on span "Italian shawarma meal" at bounding box center [687, 277] width 99 height 19
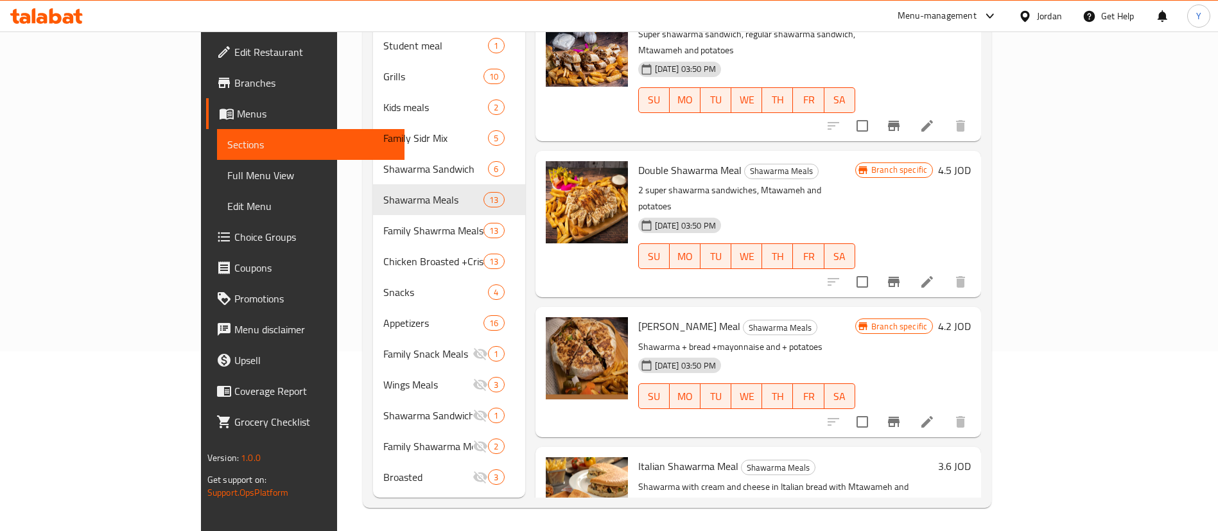
scroll to position [1171, 0]
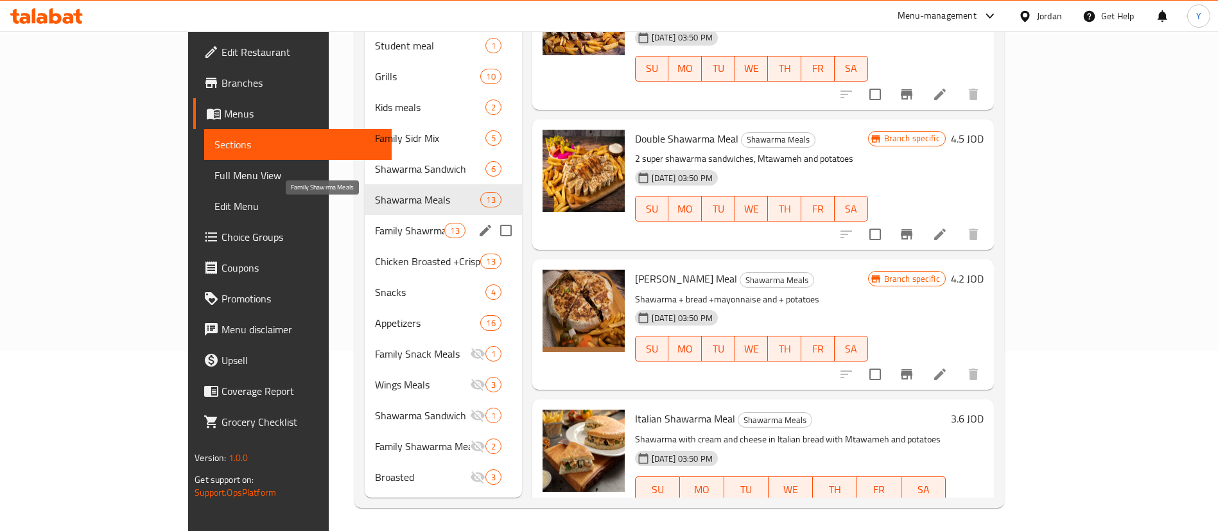
click at [375, 223] on span "Family Shawrma Meals" at bounding box center [410, 230] width 70 height 15
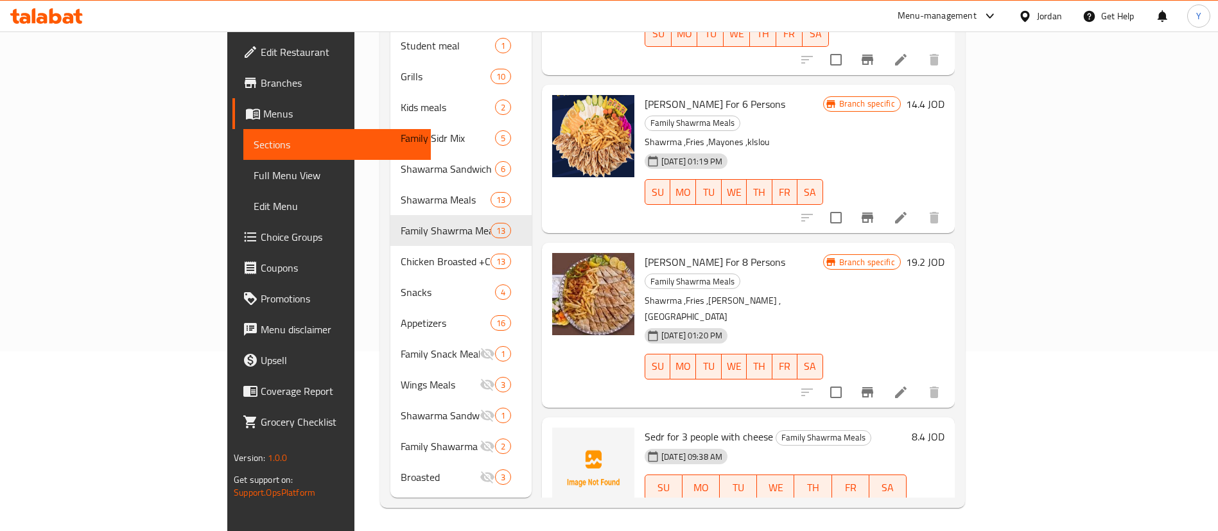
scroll to position [482, 0]
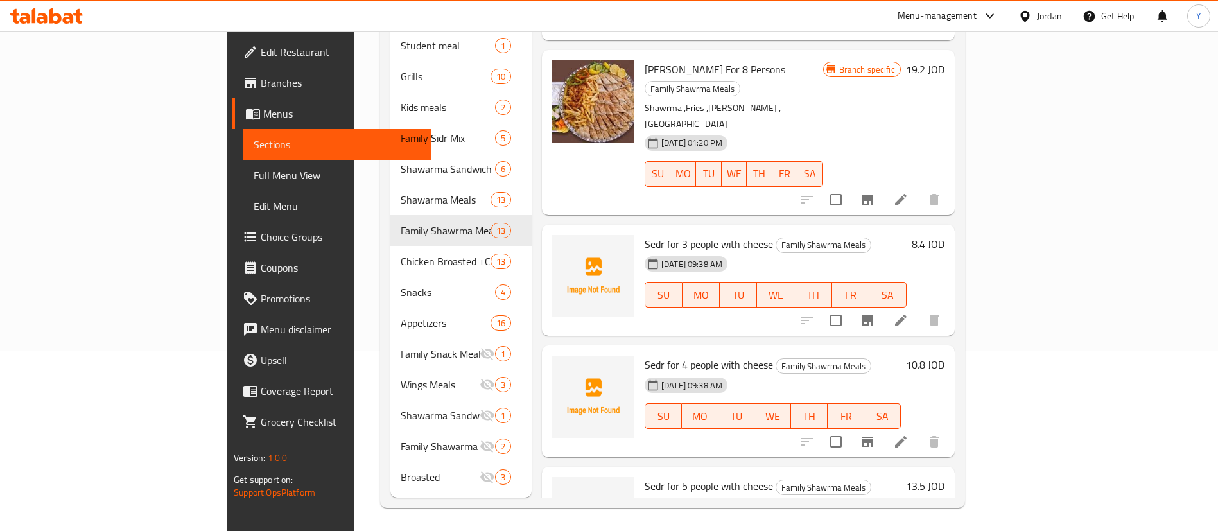
click at [656, 234] on span "Sedr for 3 people with cheese" at bounding box center [709, 243] width 128 height 19
click at [652, 355] on span "Sedr for 4 people with cheese" at bounding box center [709, 364] width 128 height 19
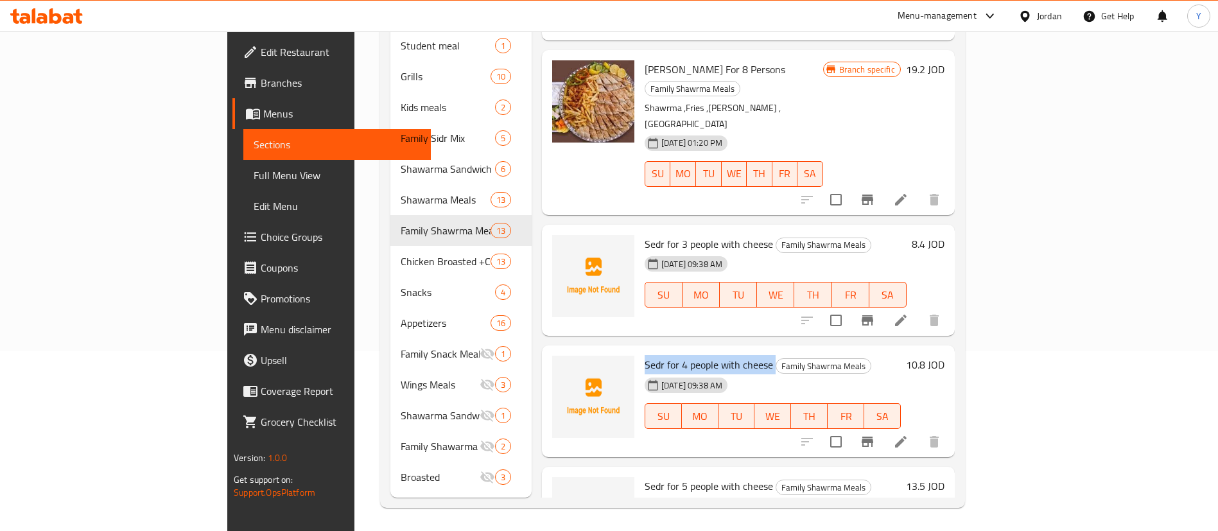
click at [652, 355] on span "Sedr for 4 people with cheese" at bounding box center [709, 364] width 128 height 19
click at [649, 476] on span "Sedr for 5 people with cheese" at bounding box center [709, 485] width 128 height 19
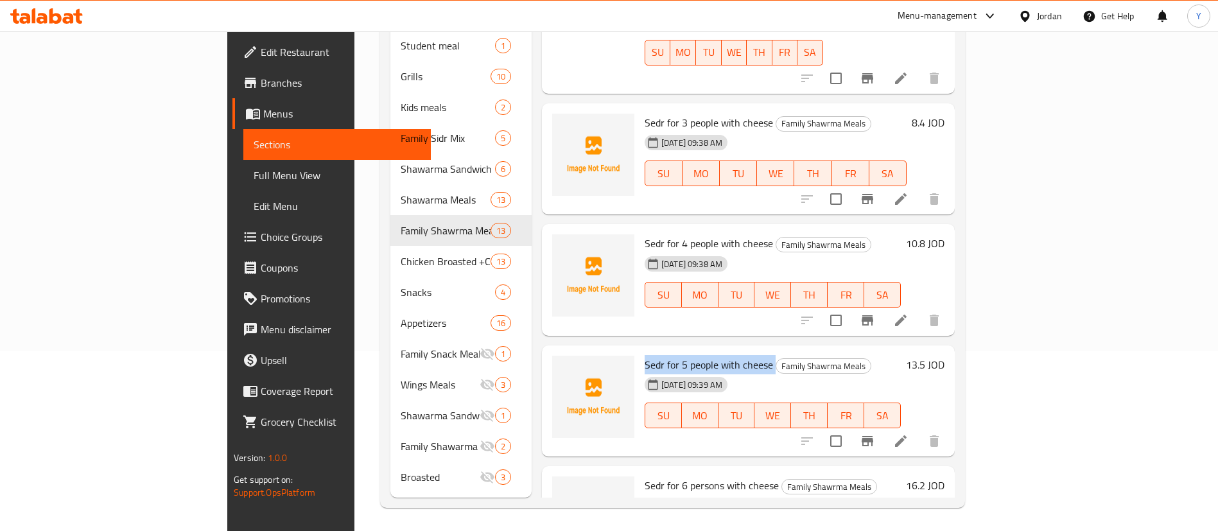
scroll to position [674, 0]
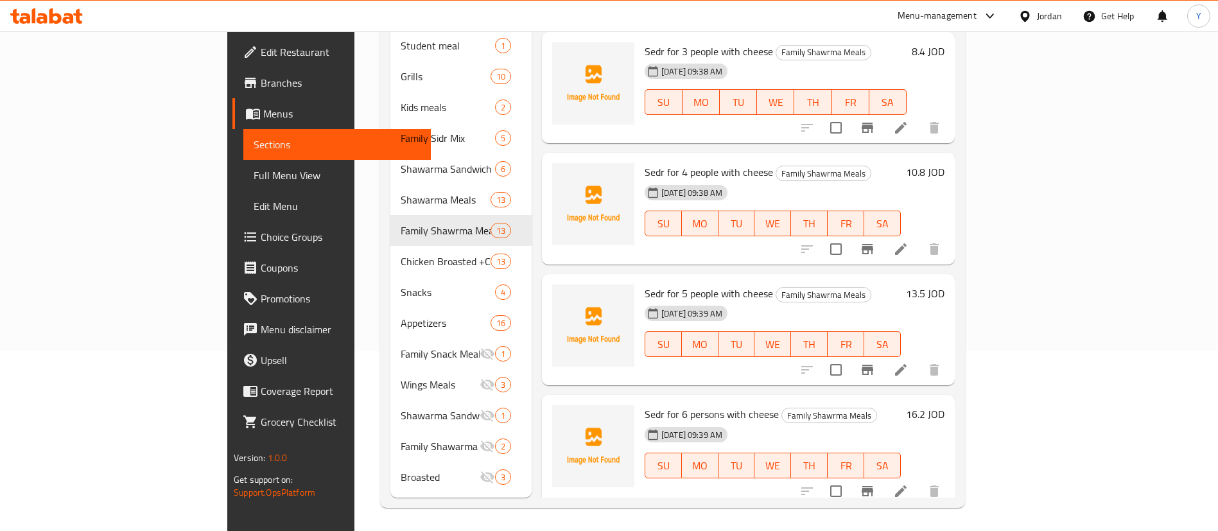
click at [657, 405] on span "Sedr for 6 persons with cheese" at bounding box center [712, 414] width 134 height 19
click at [656, 400] on div "Sedr for 6 persons with cheese Family Shawrma Meals [DATE] 09:39 AM SU MO TU WE…" at bounding box center [773, 450] width 266 height 101
click at [656, 422] on div "[DATE] 09:39 AM" at bounding box center [673, 435] width 67 height 26
click at [649, 405] on span "Sedr for 6 persons with cheese" at bounding box center [712, 414] width 134 height 19
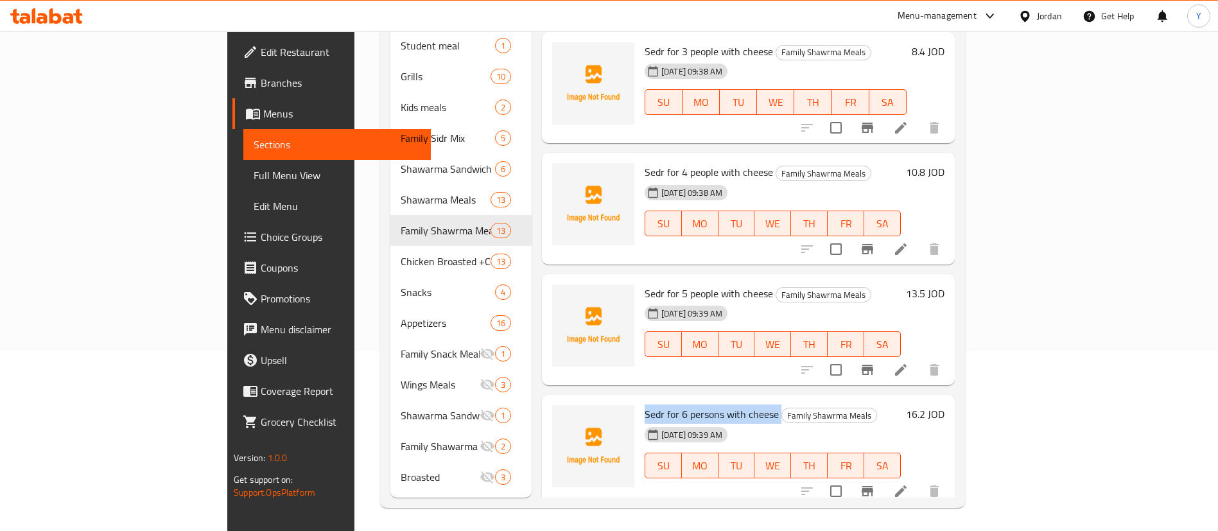
click at [649, 405] on span "Sedr for 6 persons with cheese" at bounding box center [712, 414] width 134 height 19
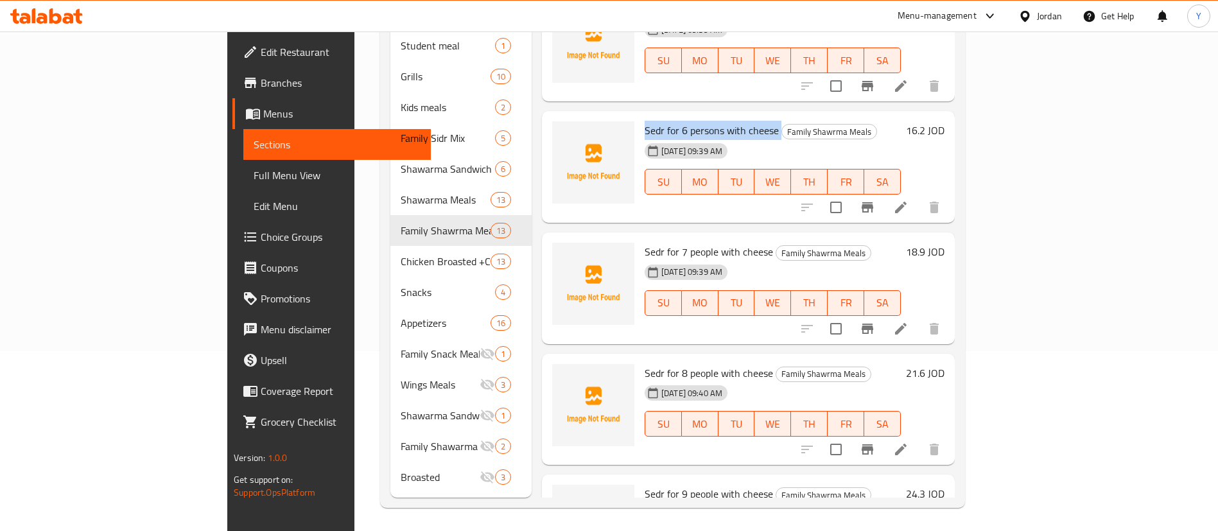
scroll to position [963, 0]
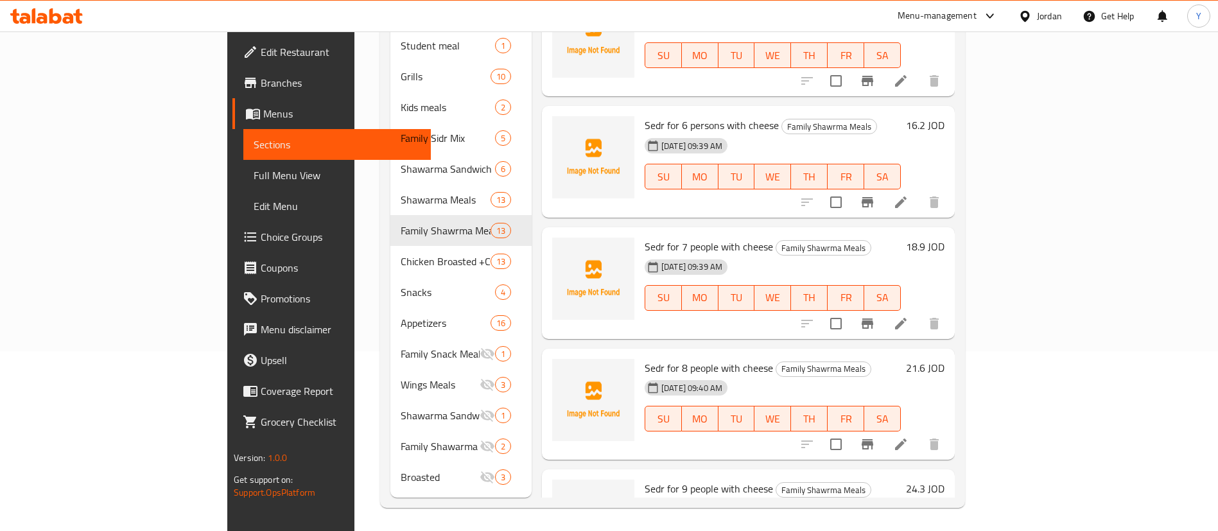
click at [645, 237] on span "Sedr for 7 people with cheese" at bounding box center [709, 246] width 128 height 19
click at [650, 358] on span "Sedr for 8 people with cheese" at bounding box center [709, 367] width 128 height 19
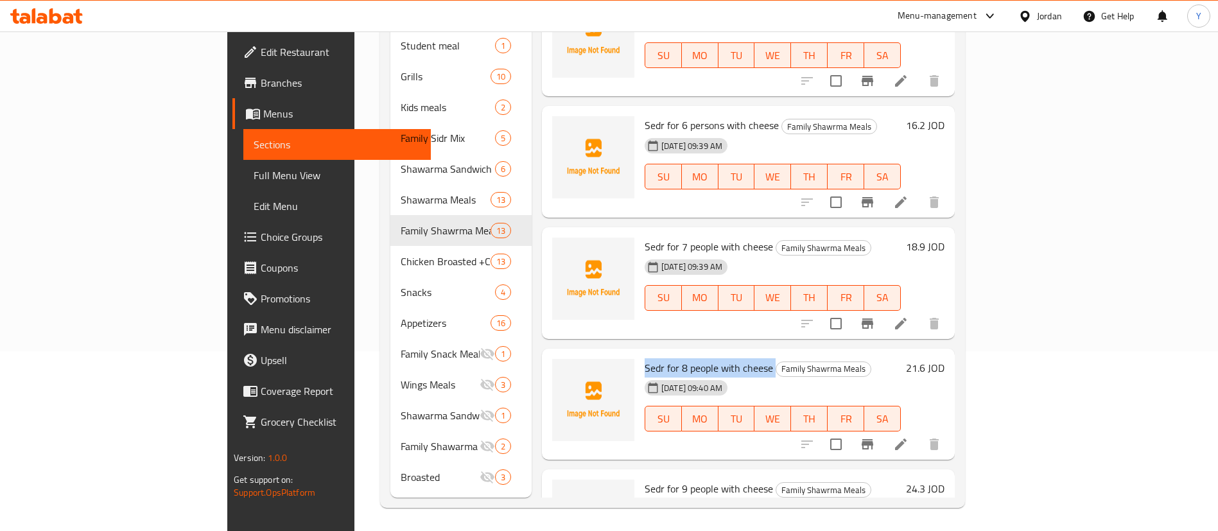
click at [650, 358] on span "Sedr for 8 people with cheese" at bounding box center [709, 367] width 128 height 19
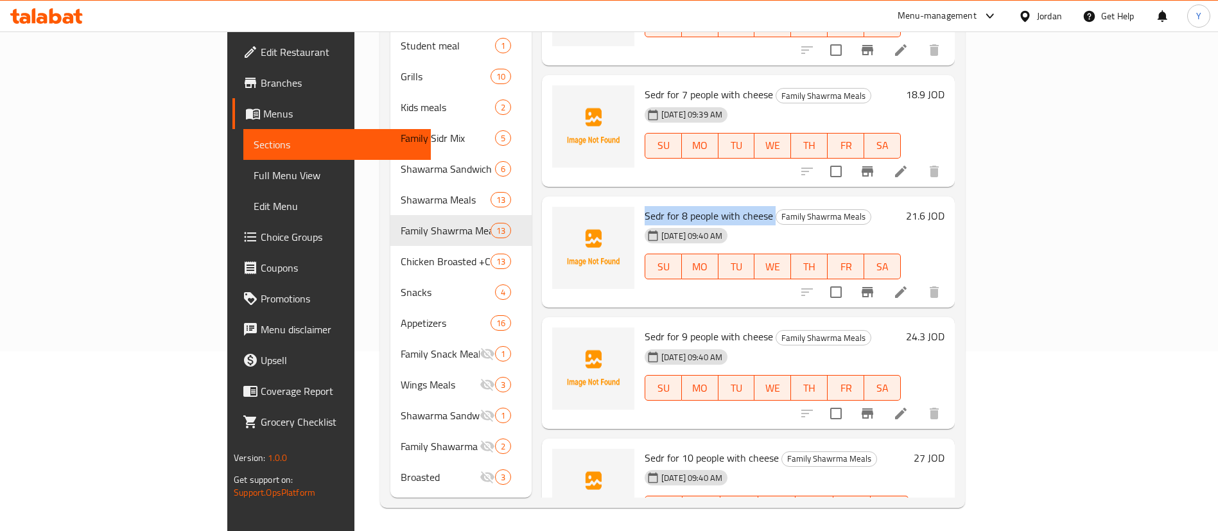
scroll to position [1152, 0]
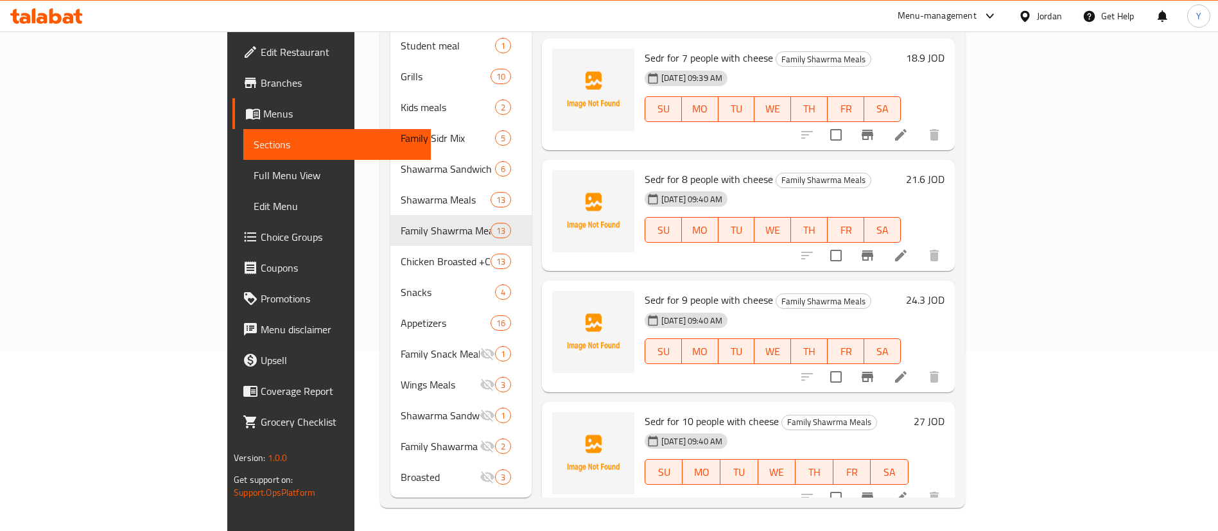
click at [645, 290] on span "Sedr for 9 people with cheese" at bounding box center [709, 299] width 128 height 19
click at [645, 412] on span "Sedr for 10 people with cheese" at bounding box center [712, 421] width 134 height 19
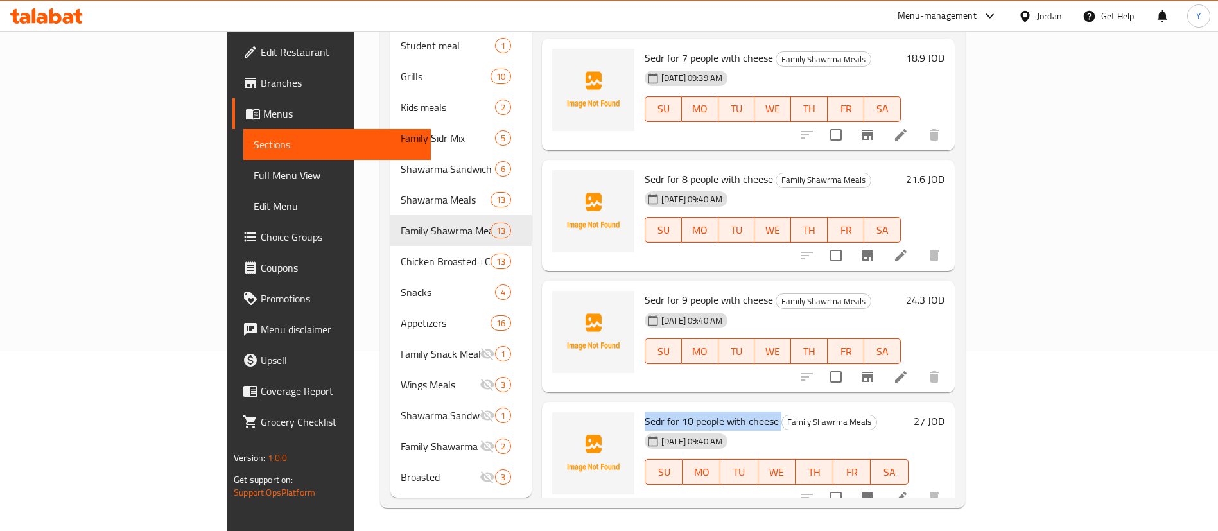
click at [645, 412] on span "Sedr for 10 people with cheese" at bounding box center [712, 421] width 134 height 19
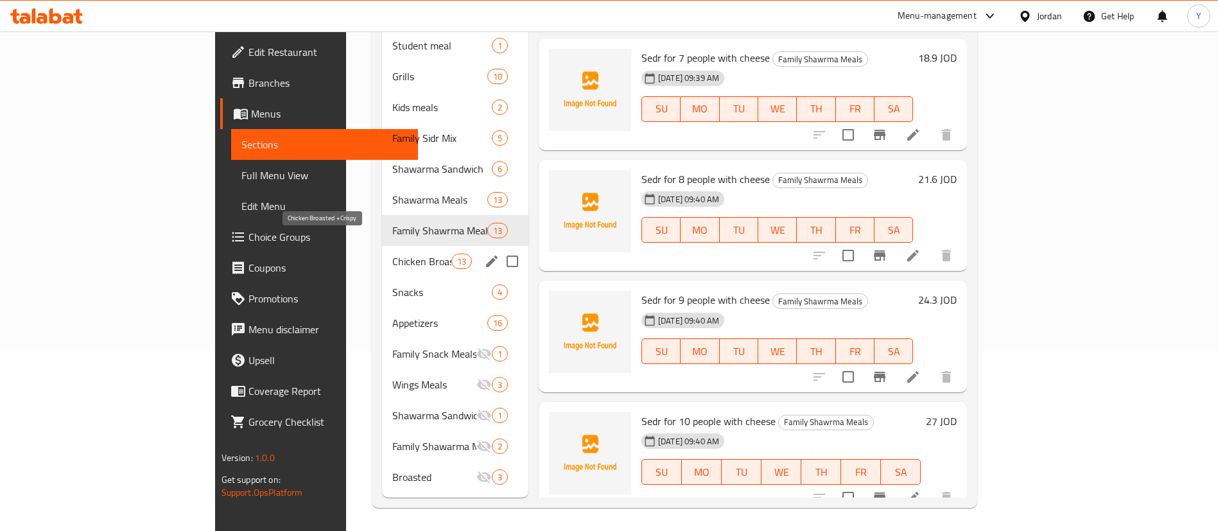
click at [392, 254] on span "Chicken Broasted +Crispy" at bounding box center [421, 261] width 58 height 15
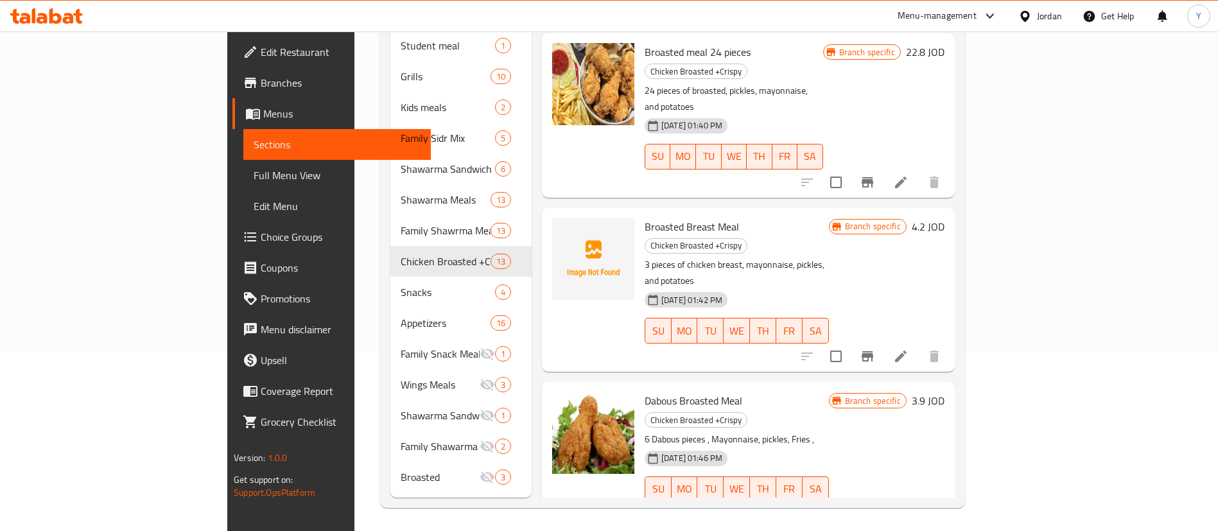
scroll to position [771, 0]
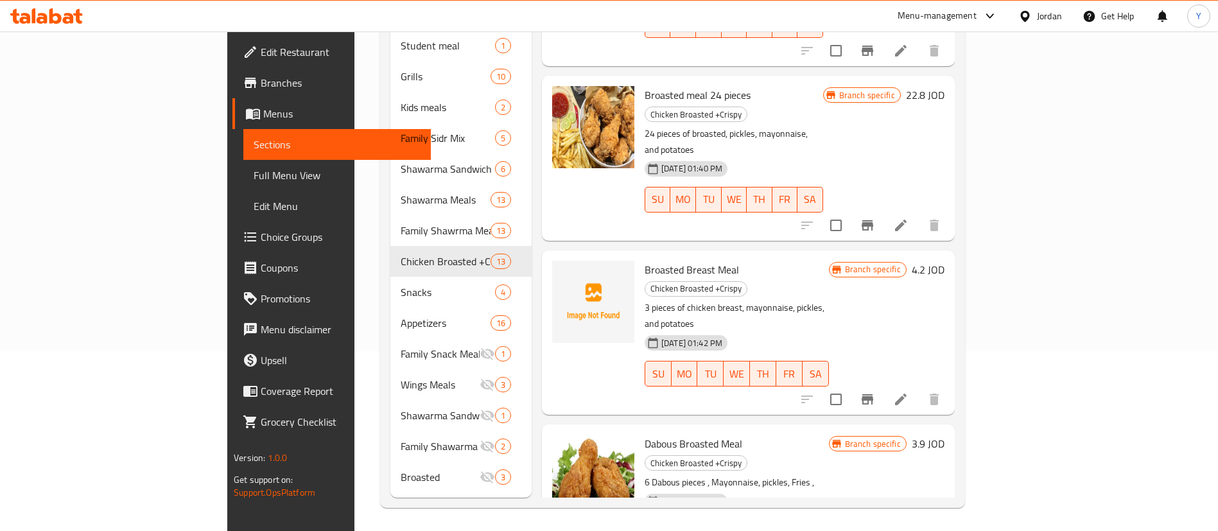
click at [645, 260] on span "Broasted Breast Meal" at bounding box center [692, 269] width 94 height 19
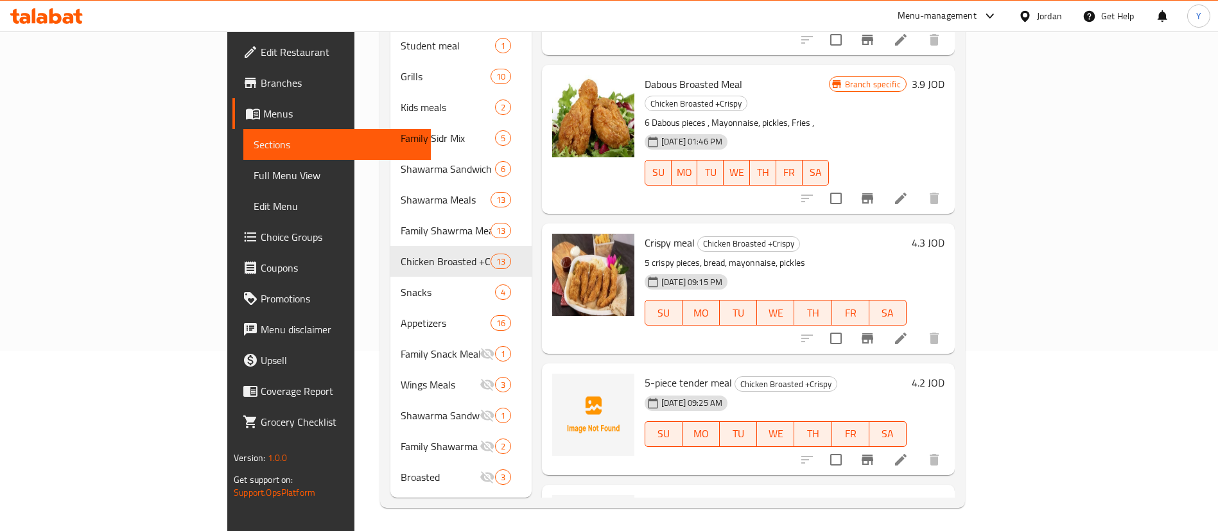
scroll to position [1156, 0]
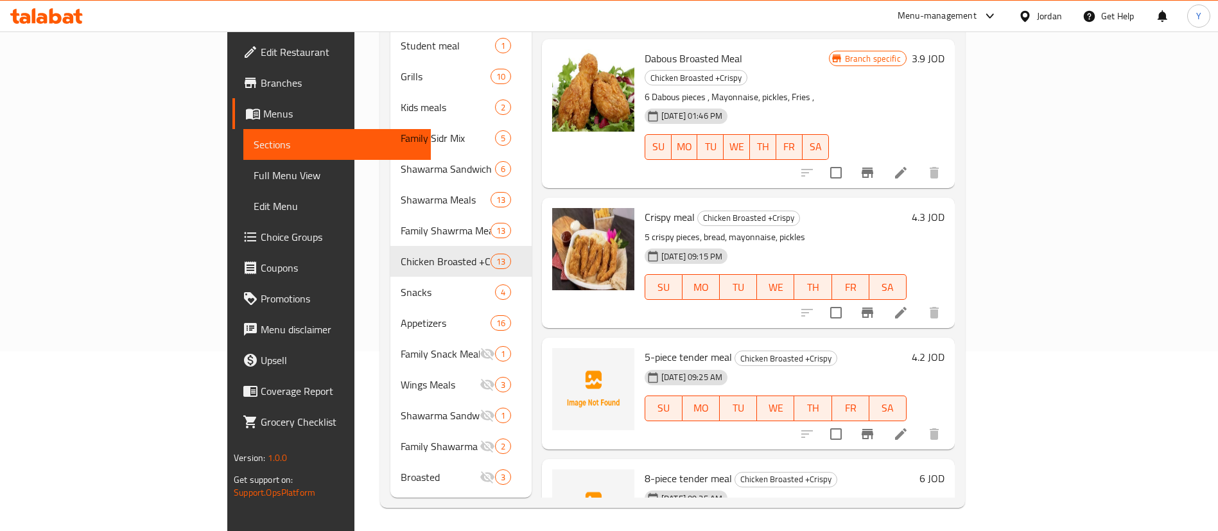
click at [645, 347] on span "5-piece tender meal" at bounding box center [688, 356] width 87 height 19
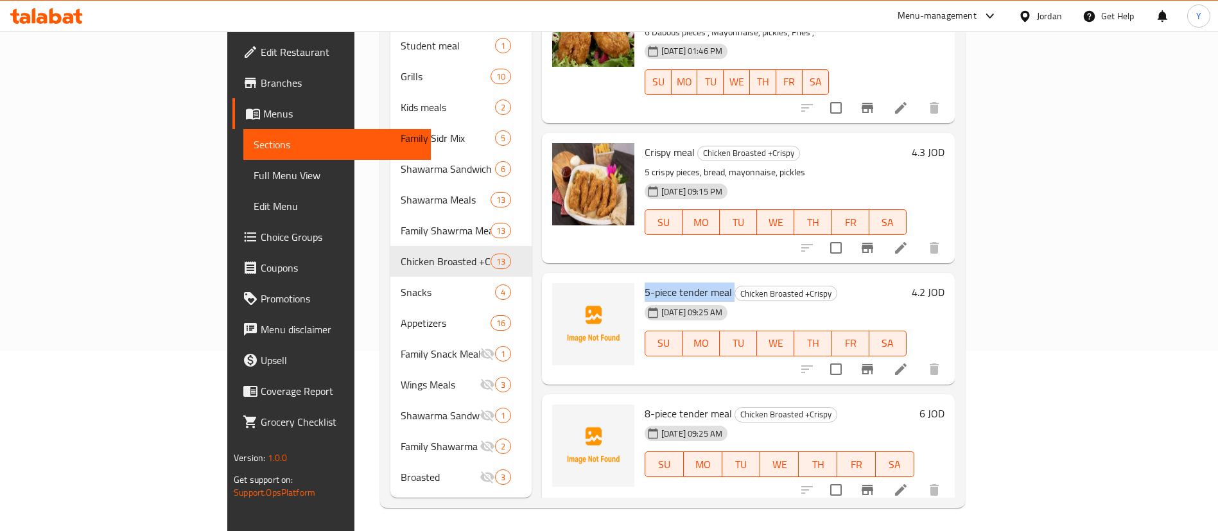
scroll to position [1248, 0]
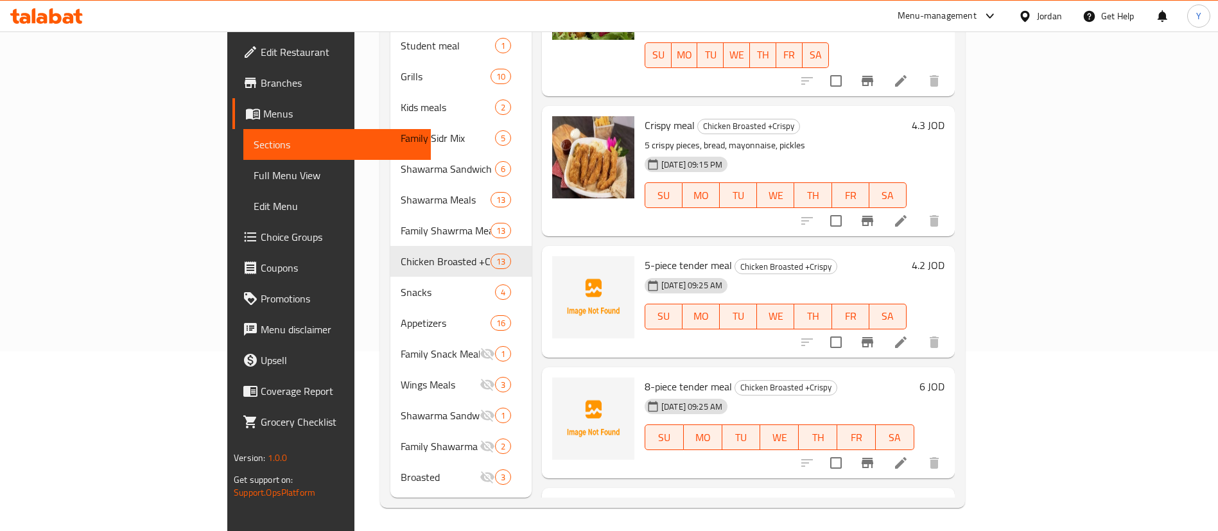
click at [645, 377] on span "8-piece tender meal" at bounding box center [688, 386] width 87 height 19
click at [645, 498] on span "Tender Meal 20 Pieces" at bounding box center [693, 507] width 97 height 19
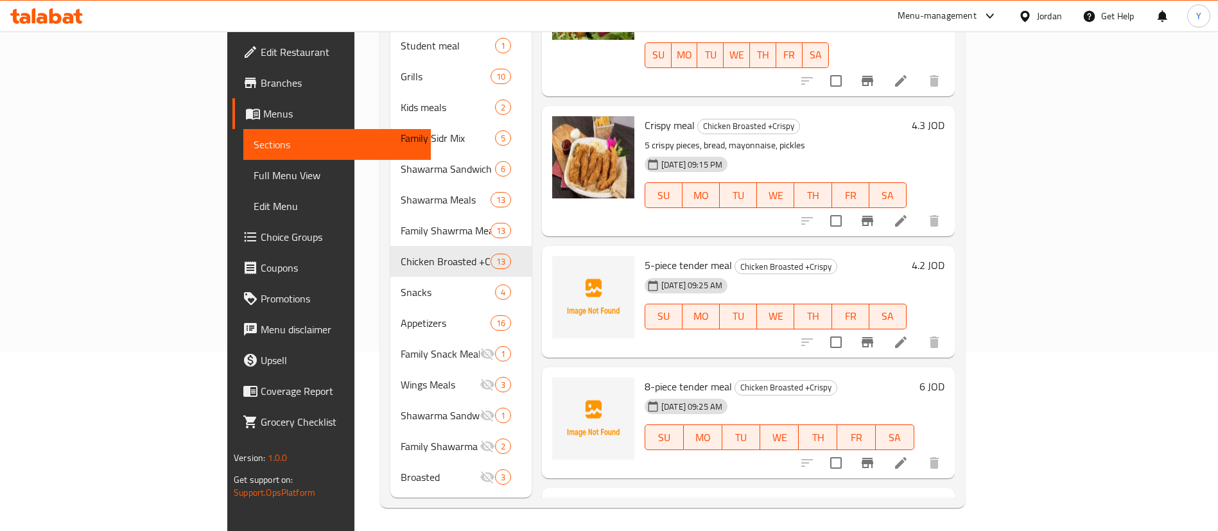
click at [645, 498] on span "Tender Meal 20 Pieces" at bounding box center [693, 507] width 97 height 19
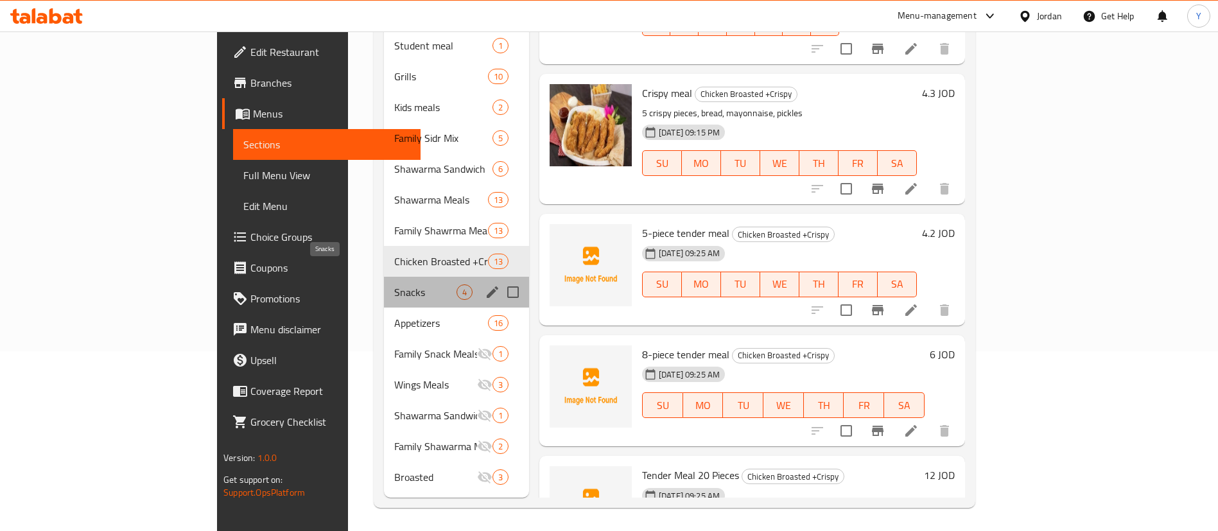
click at [394, 284] on span "Snacks" at bounding box center [425, 291] width 62 height 15
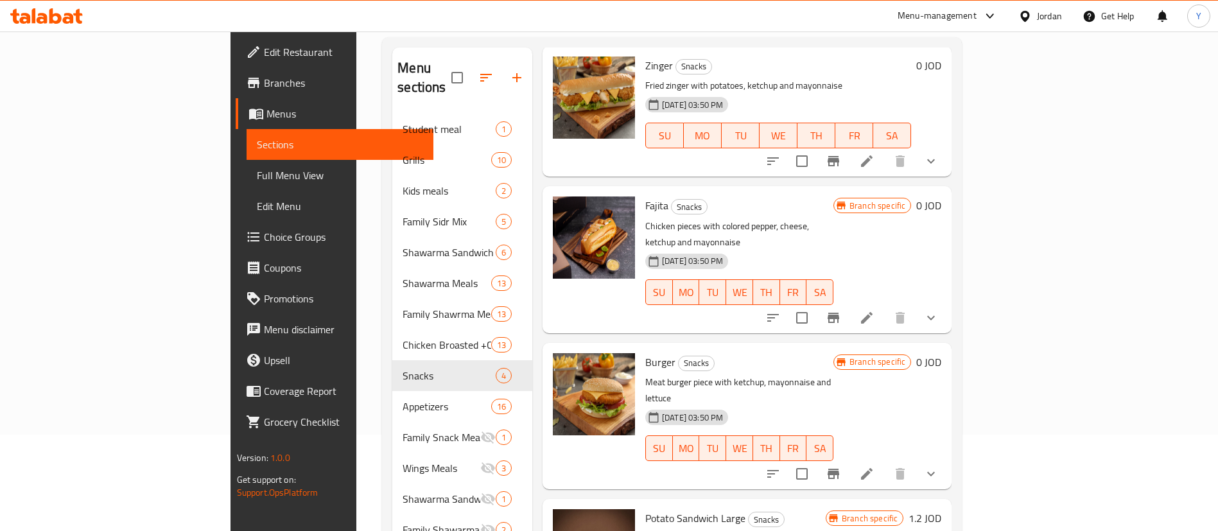
scroll to position [180, 0]
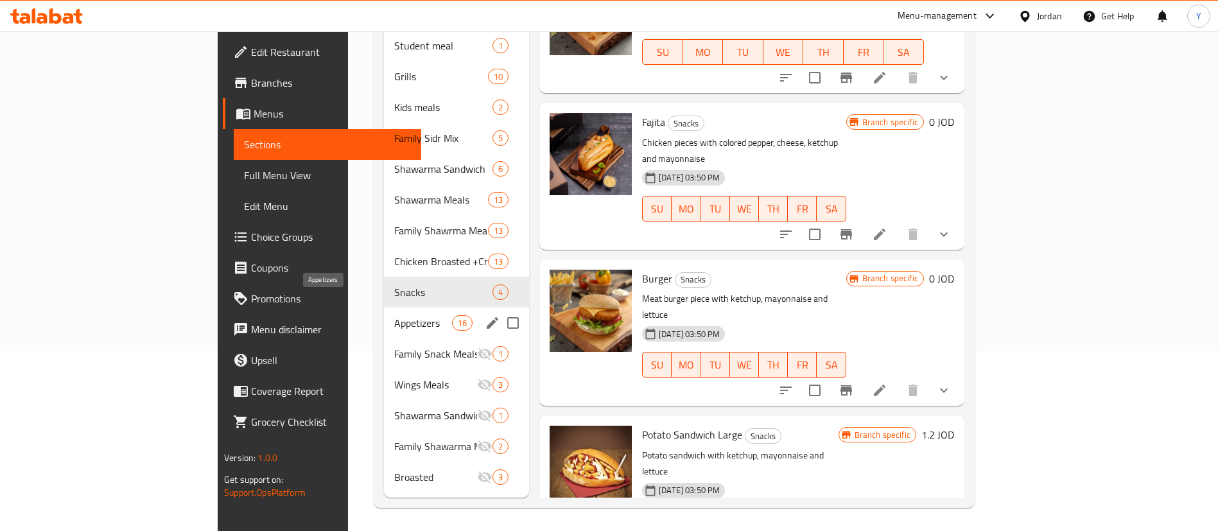
click at [394, 315] on span "Appetizers" at bounding box center [423, 322] width 58 height 15
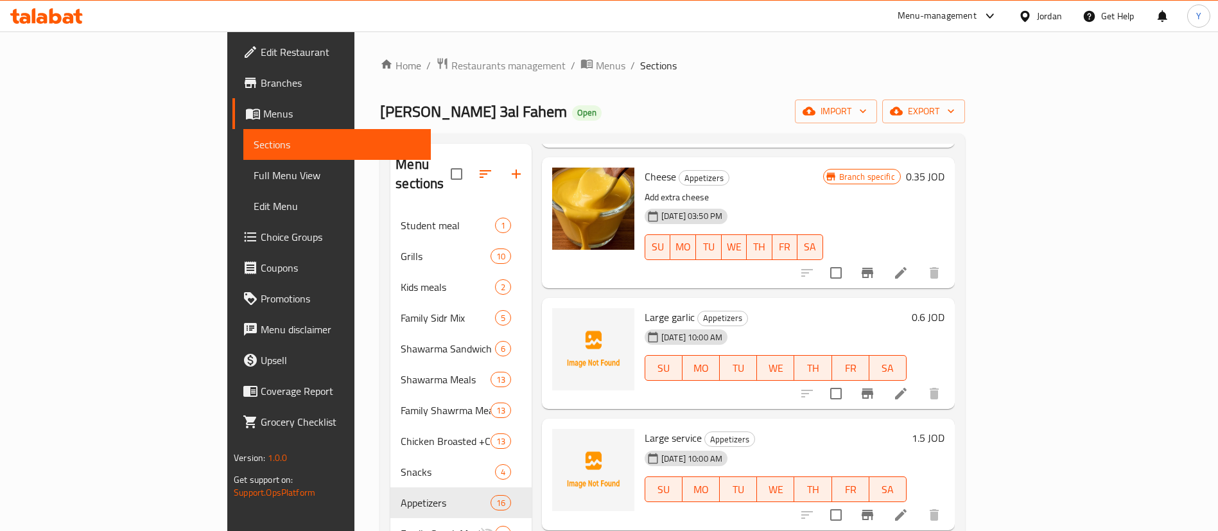
scroll to position [1060, 0]
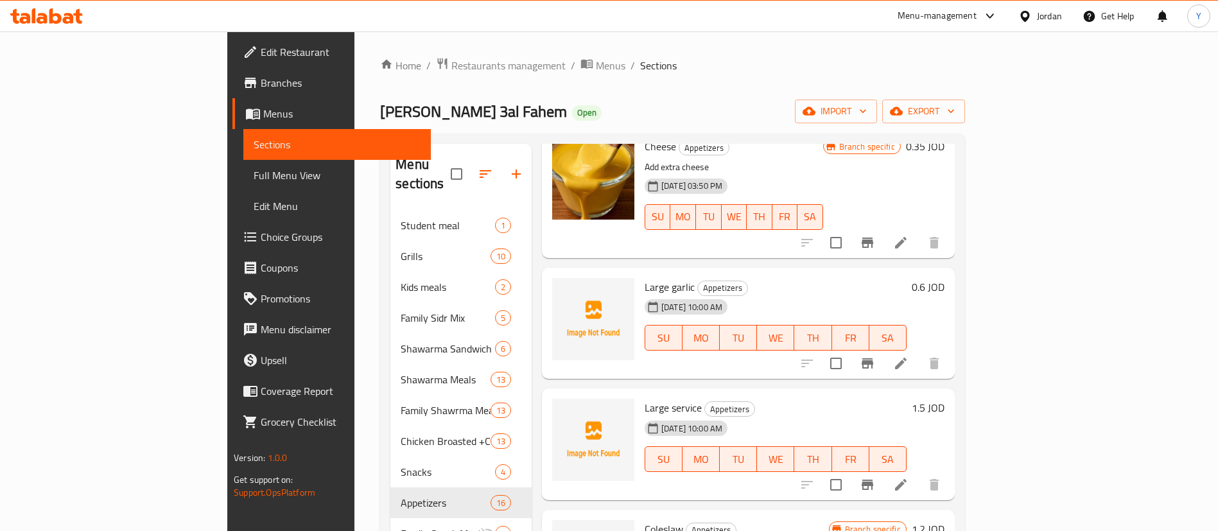
click at [645, 277] on span "Large garlic" at bounding box center [670, 286] width 50 height 19
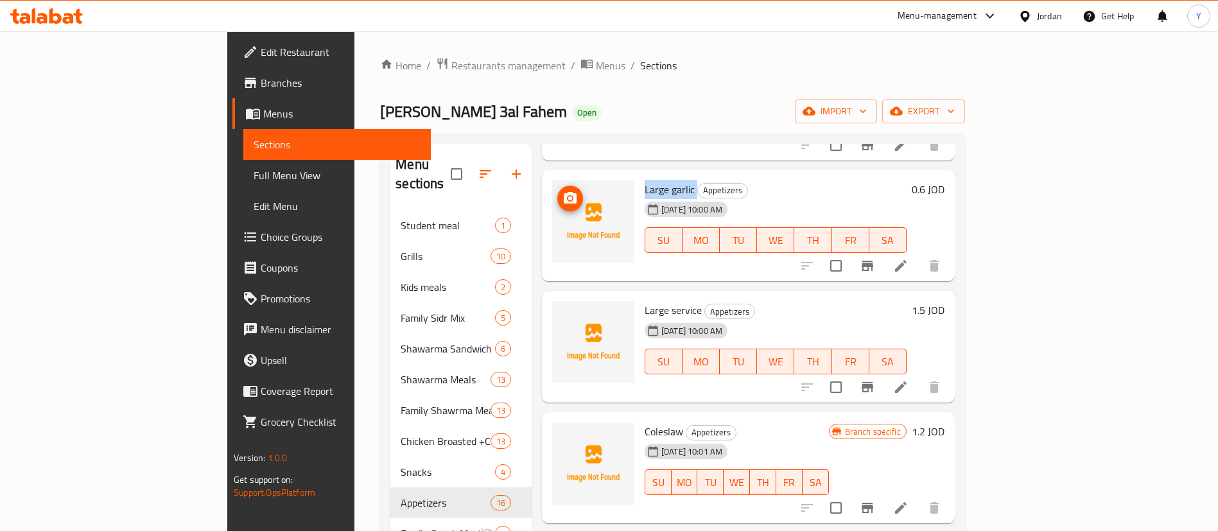
scroll to position [1252, 0]
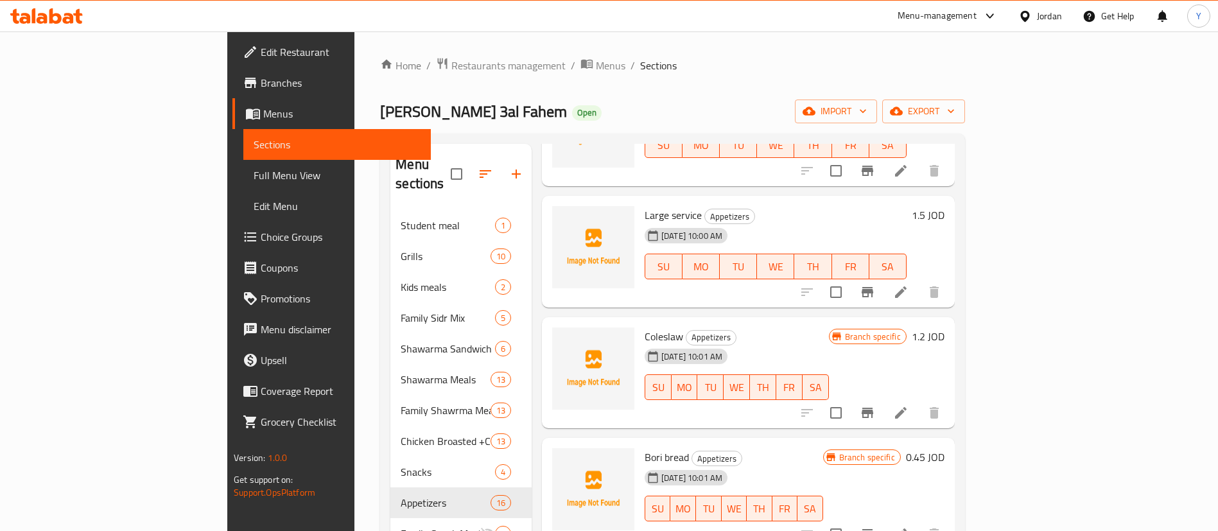
click at [645, 205] on span "Large service" at bounding box center [673, 214] width 57 height 19
click at [645, 327] on span "Coleslaw" at bounding box center [664, 336] width 39 height 19
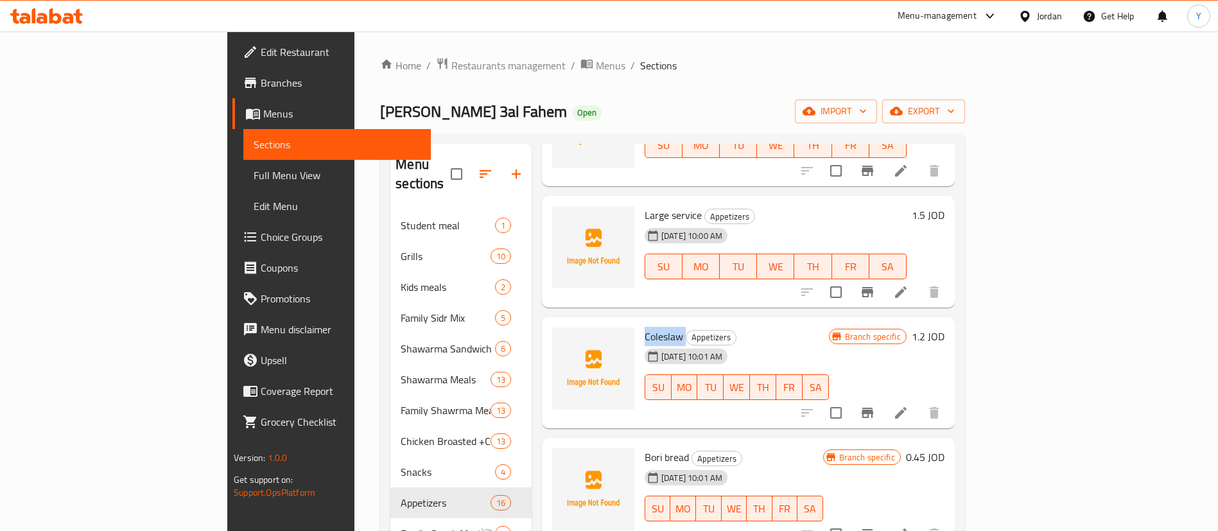
click at [645, 327] on span "Coleslaw" at bounding box center [664, 336] width 39 height 19
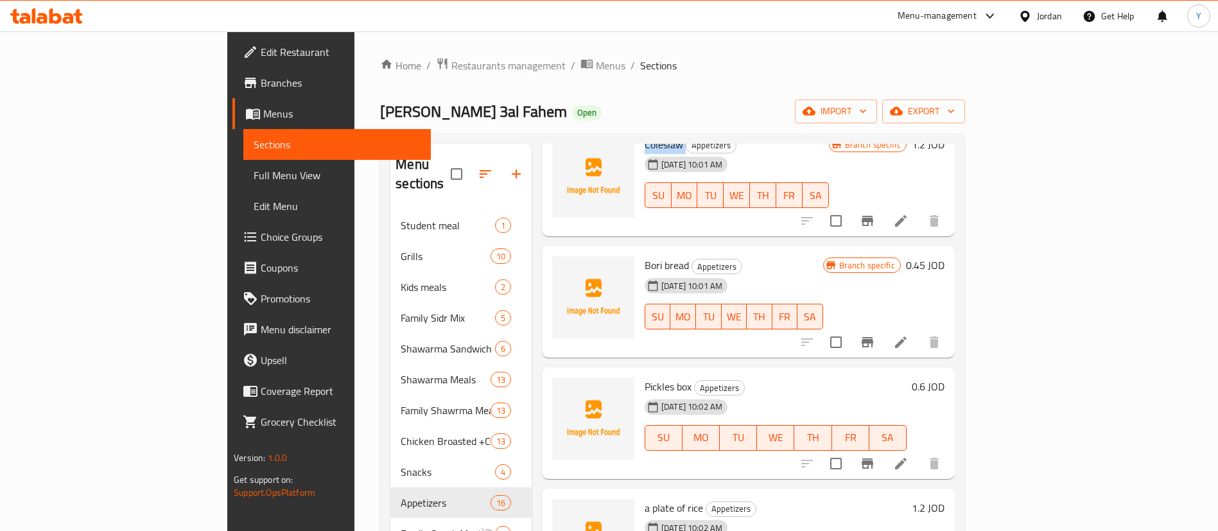
scroll to position [1445, 0]
click at [645, 255] on span "Bori bread" at bounding box center [667, 264] width 44 height 19
click at [645, 376] on span "Pickles box" at bounding box center [668, 385] width 47 height 19
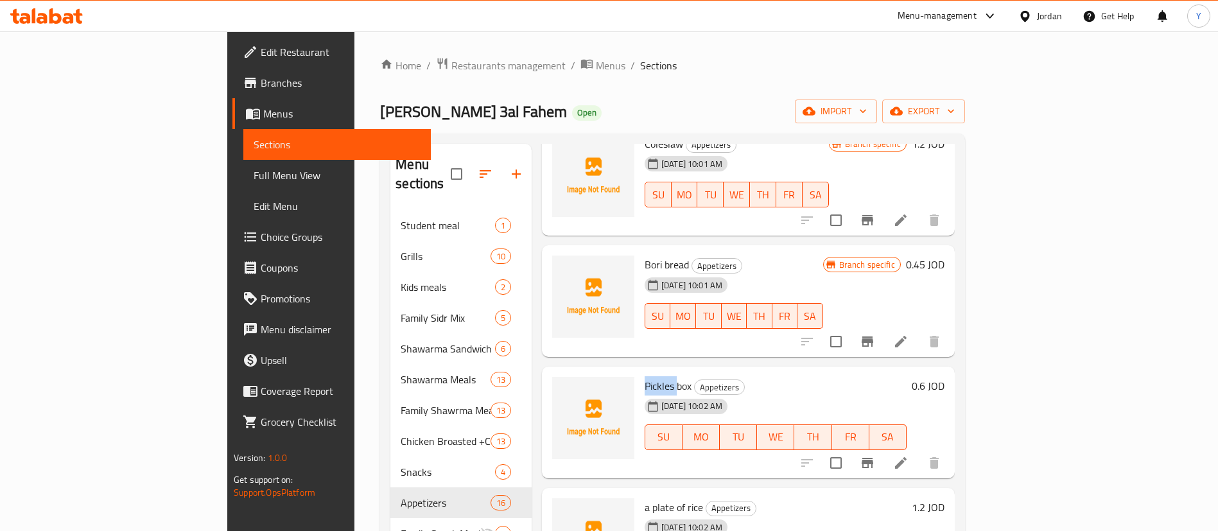
click at [645, 376] on span "Pickles box" at bounding box center [668, 385] width 47 height 19
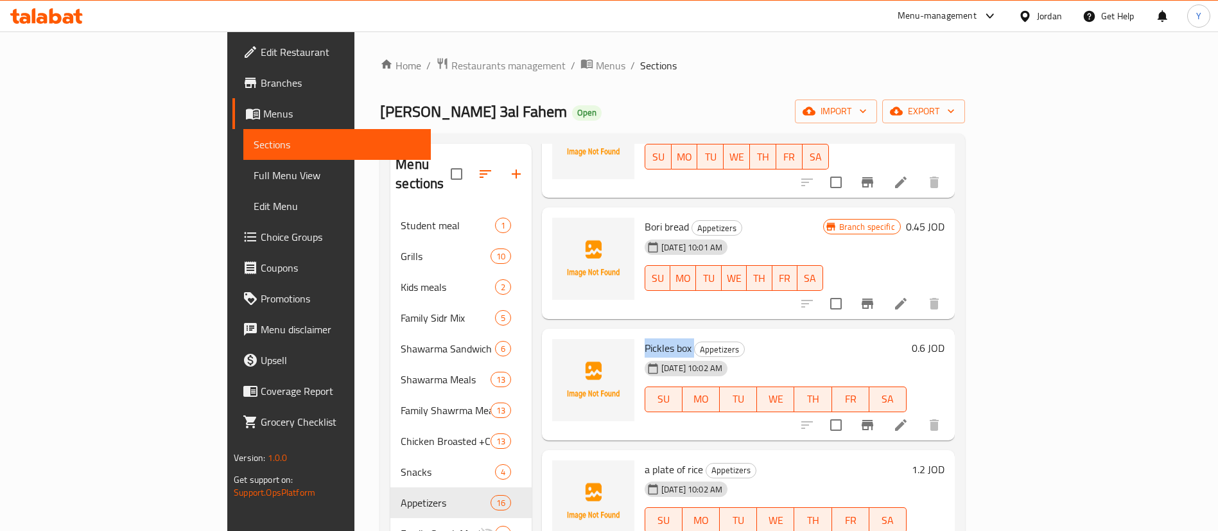
scroll to position [1541, 0]
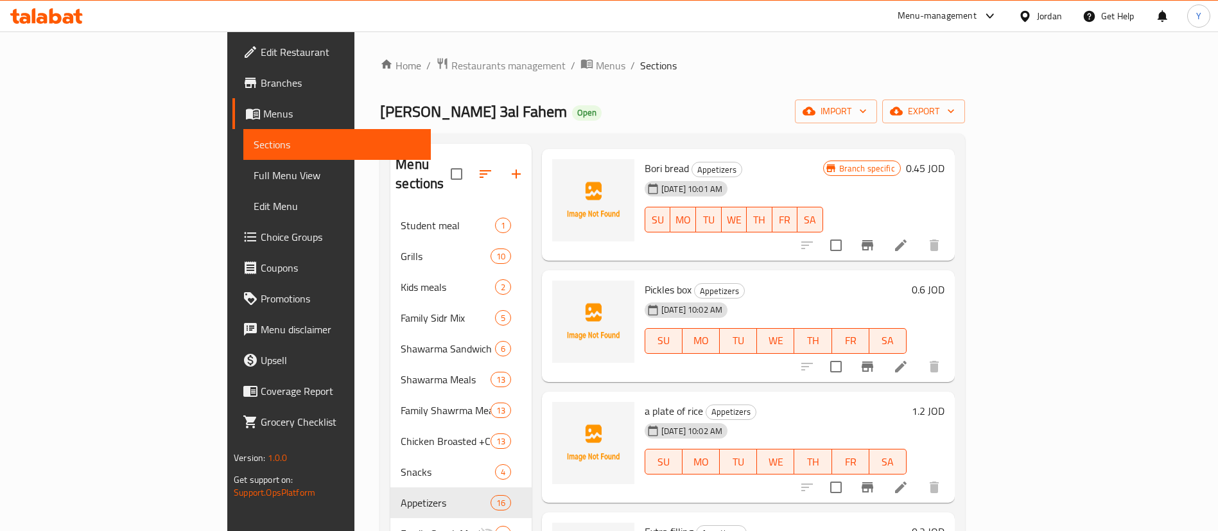
click at [645, 401] on span "a plate of rice" at bounding box center [674, 410] width 58 height 19
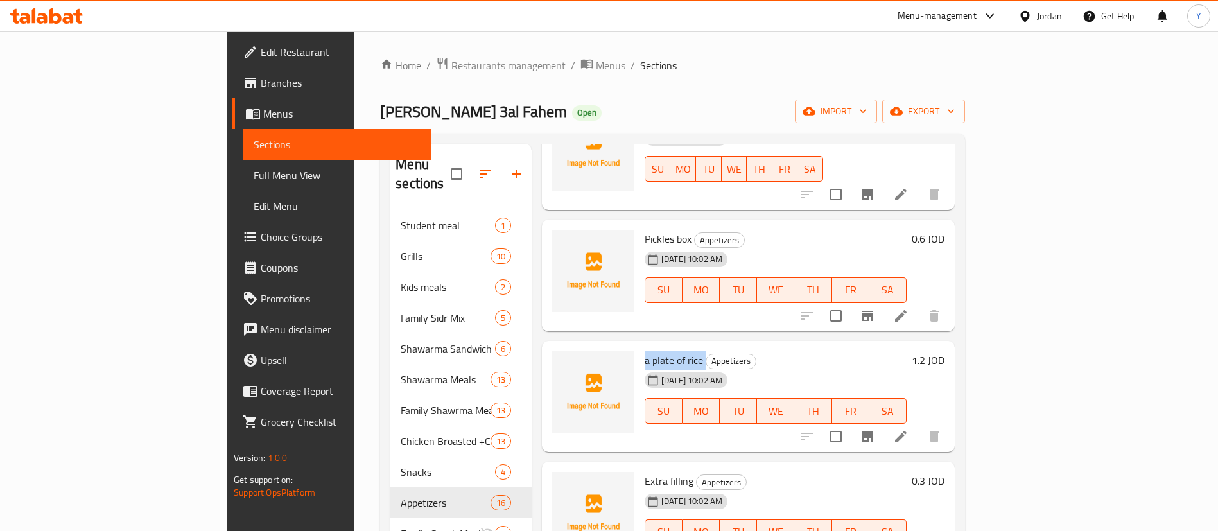
scroll to position [180, 0]
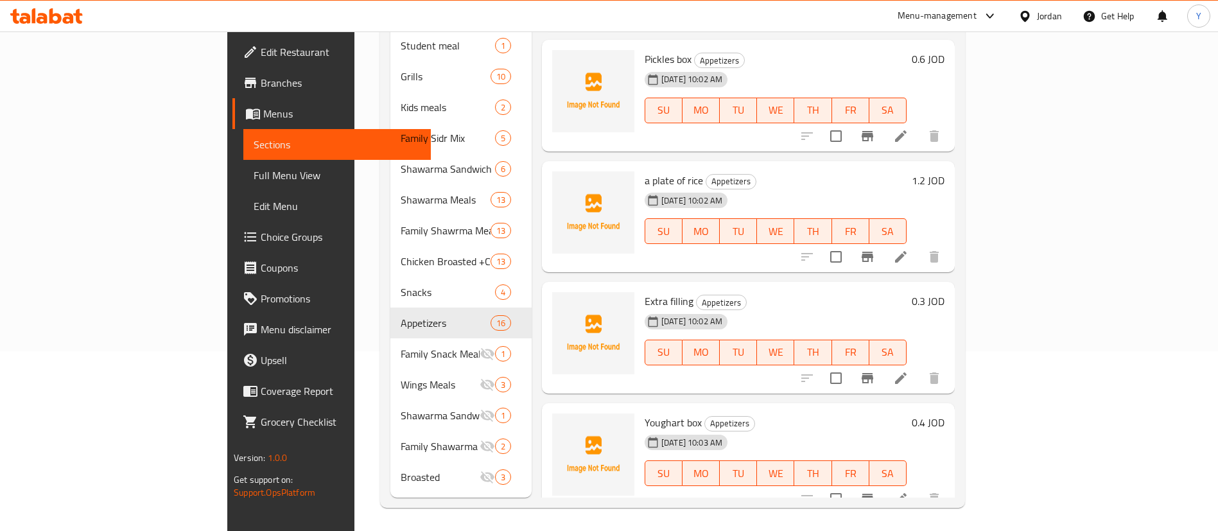
click at [645, 292] on span "Extra filling" at bounding box center [669, 301] width 49 height 19
click at [645, 413] on span "Youghart box" at bounding box center [673, 422] width 57 height 19
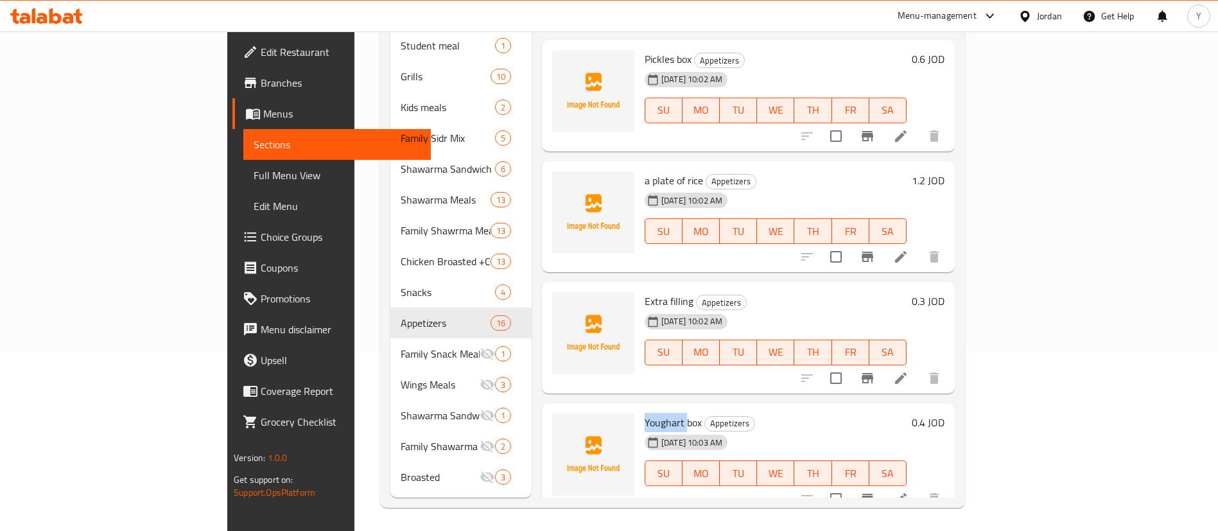
click at [645, 413] on span "Youghart box" at bounding box center [673, 422] width 57 height 19
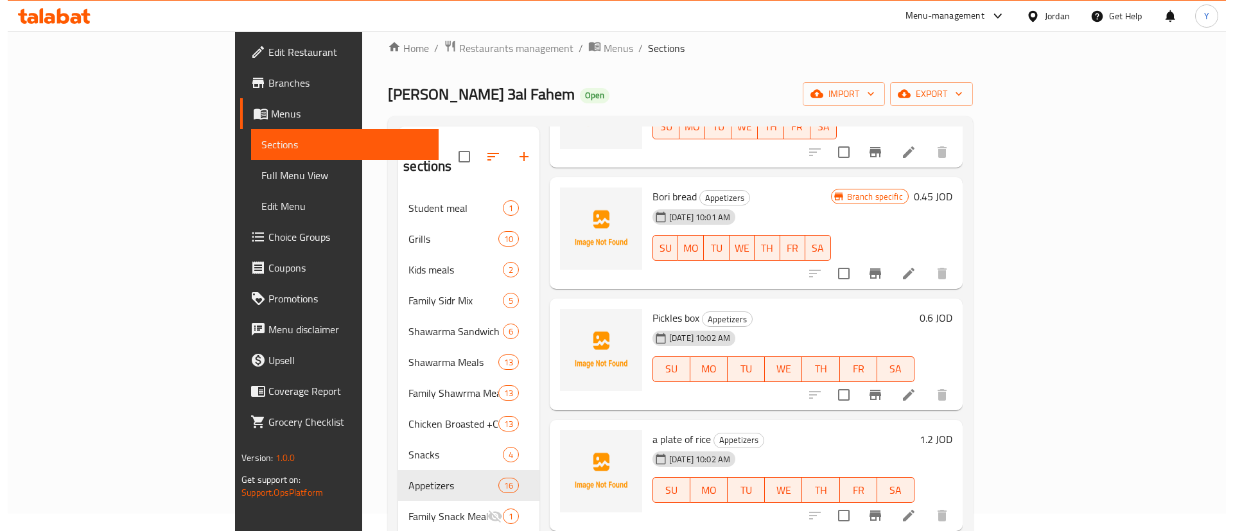
scroll to position [0, 0]
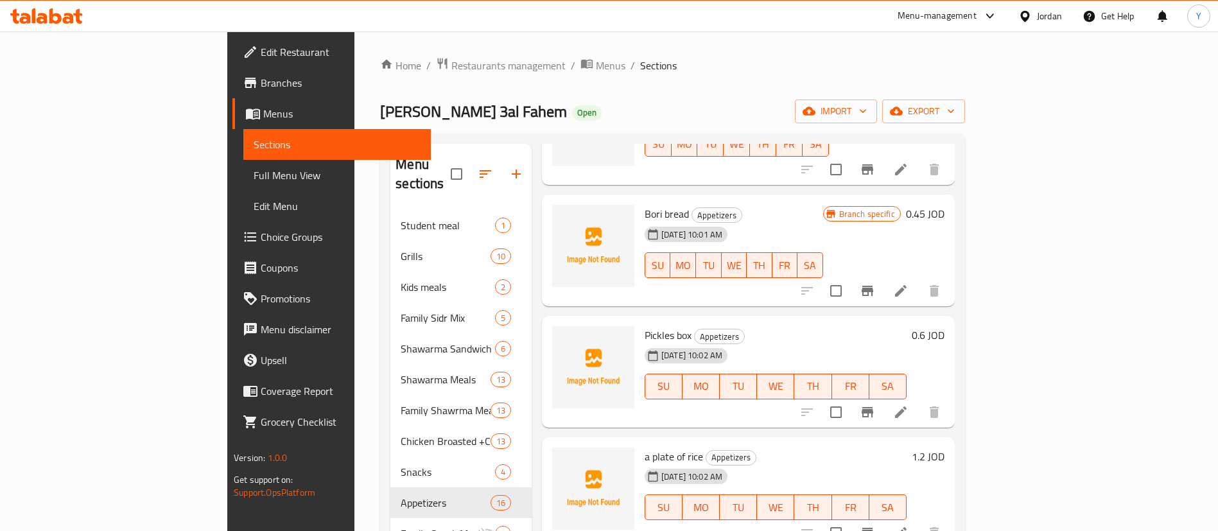
click at [478, 166] on icon "button" at bounding box center [485, 173] width 15 height 15
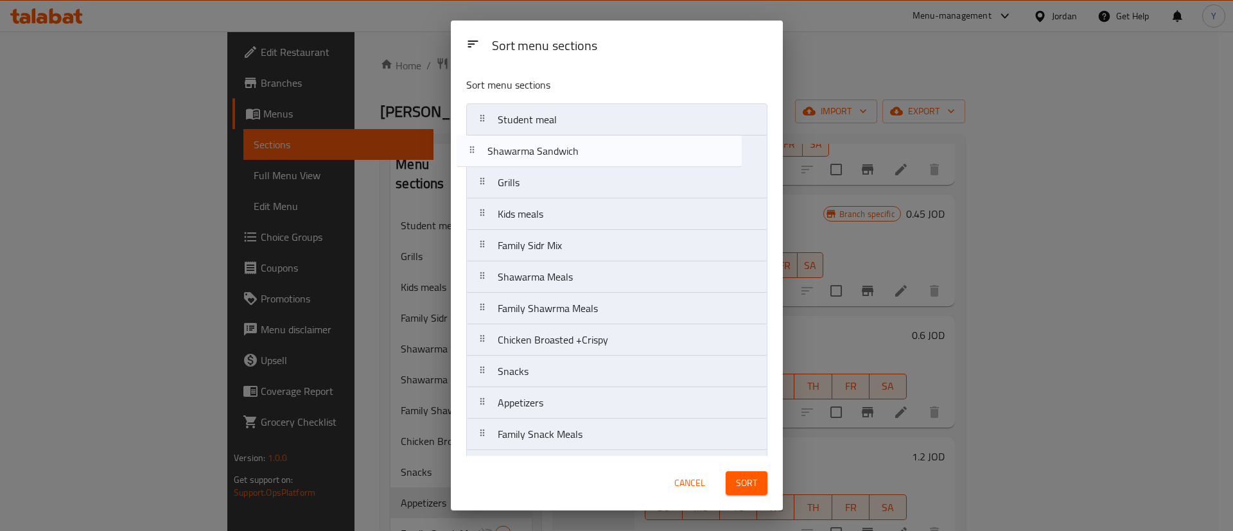
drag, startPoint x: 605, startPoint y: 252, endPoint x: 595, endPoint y: 154, distance: 98.1
click at [595, 154] on nav "Student meal Grills Kids meals Family Sidr Mix Shawarma Sandwich Shawarma Meals…" at bounding box center [616, 339] width 301 height 473
drag, startPoint x: 587, startPoint y: 285, endPoint x: 582, endPoint y: 185, distance: 100.3
click at [582, 185] on nav "Student meal Shawarma Sandwich Grills Kids meals Family Sidr Mix Shawarma Meals…" at bounding box center [616, 339] width 301 height 473
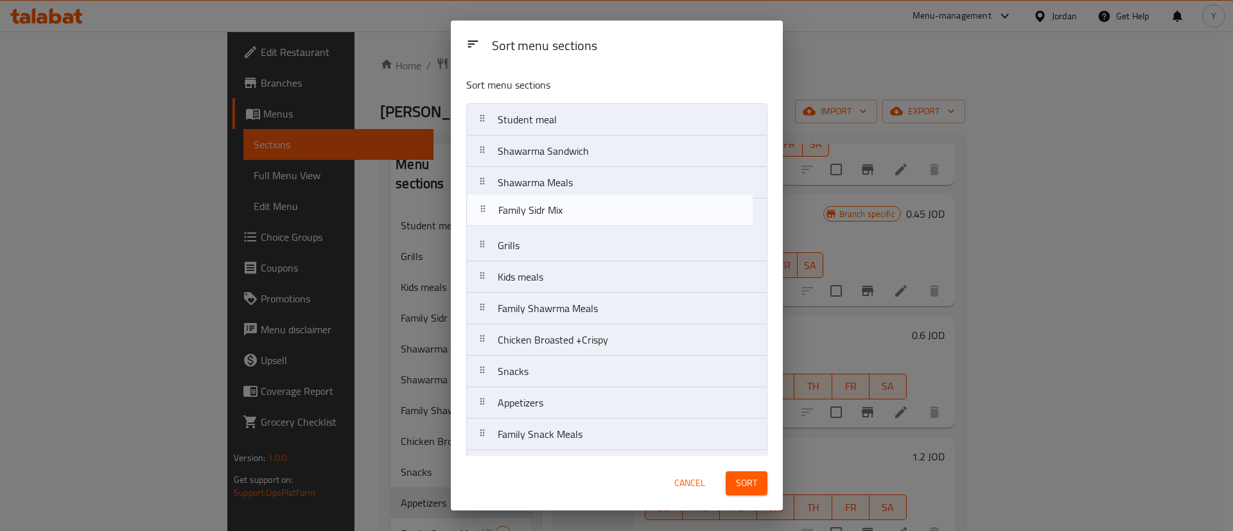
drag, startPoint x: 583, startPoint y: 276, endPoint x: 584, endPoint y: 206, distance: 70.0
click at [584, 206] on nav "Student meal Shawarma Sandwich Shawarma Meals Grills Kids meals Family Sidr Mix…" at bounding box center [616, 339] width 301 height 473
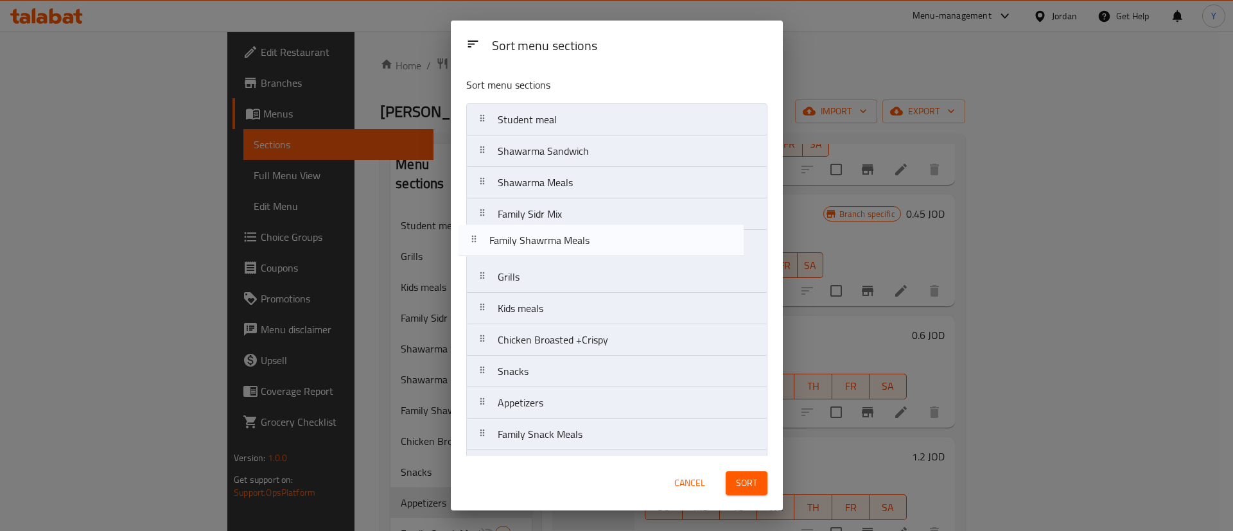
drag, startPoint x: 579, startPoint y: 315, endPoint x: 570, endPoint y: 243, distance: 71.8
click at [570, 243] on nav "Student meal Shawarma Sandwich Shawarma Meals Family Sidr Mix Grills Kids meals…" at bounding box center [616, 339] width 301 height 473
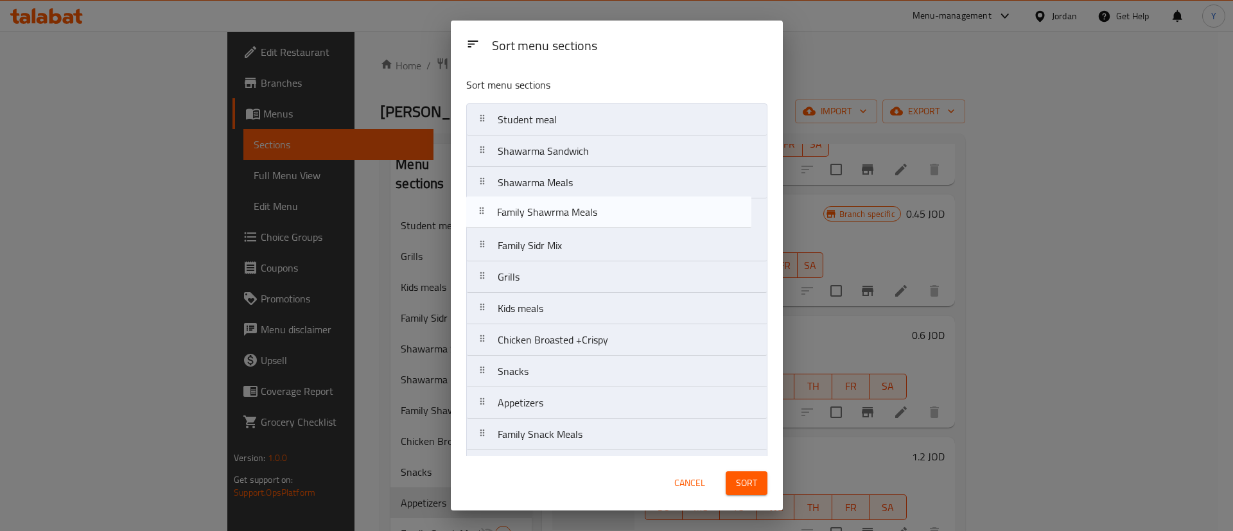
drag, startPoint x: 577, startPoint y: 247, endPoint x: 576, endPoint y: 208, distance: 38.5
click at [576, 208] on nav "Student meal Shawarma Sandwich Shawarma Meals Family Sidr Mix Family Shawrma Me…" at bounding box center [616, 339] width 301 height 473
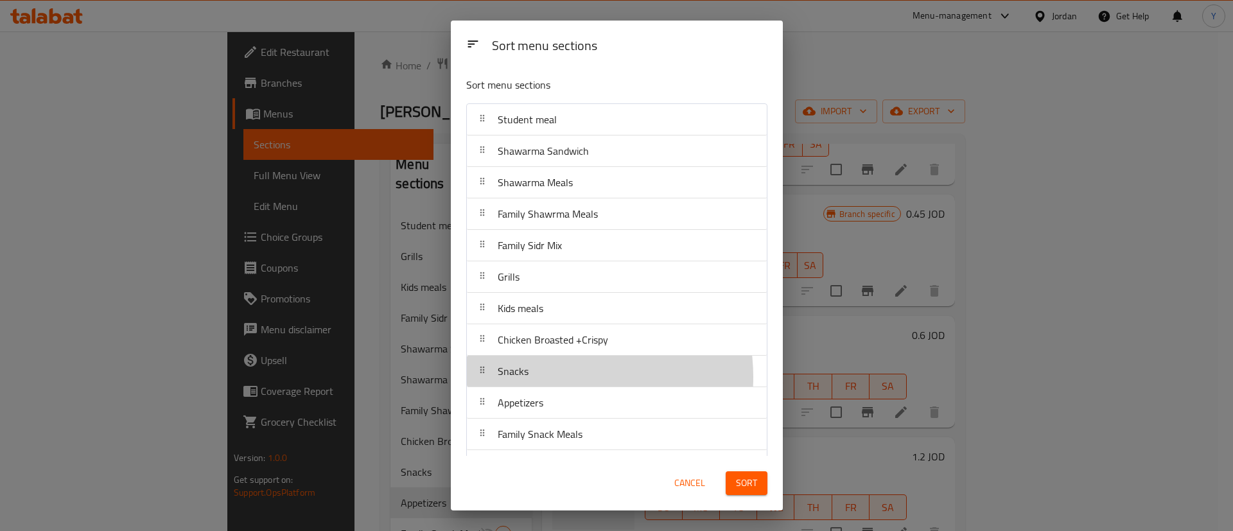
scroll to position [2, 0]
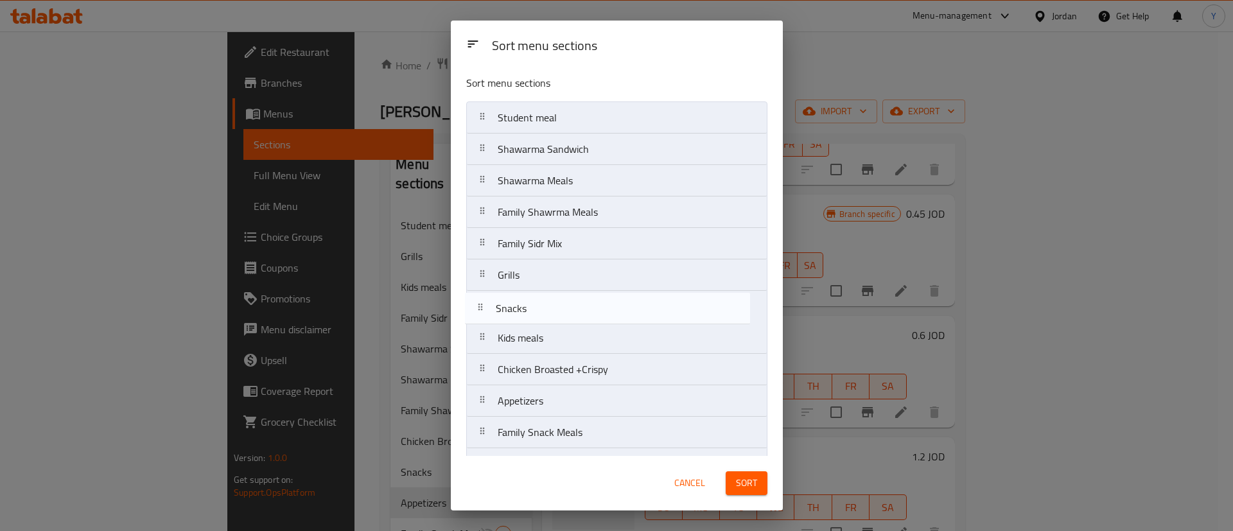
drag, startPoint x: 559, startPoint y: 377, endPoint x: 556, endPoint y: 310, distance: 67.5
click at [556, 310] on nav "Student meal Shawarma Sandwich Shawarma Meals Family Shawrma Meals Family Sidr …" at bounding box center [616, 337] width 301 height 473
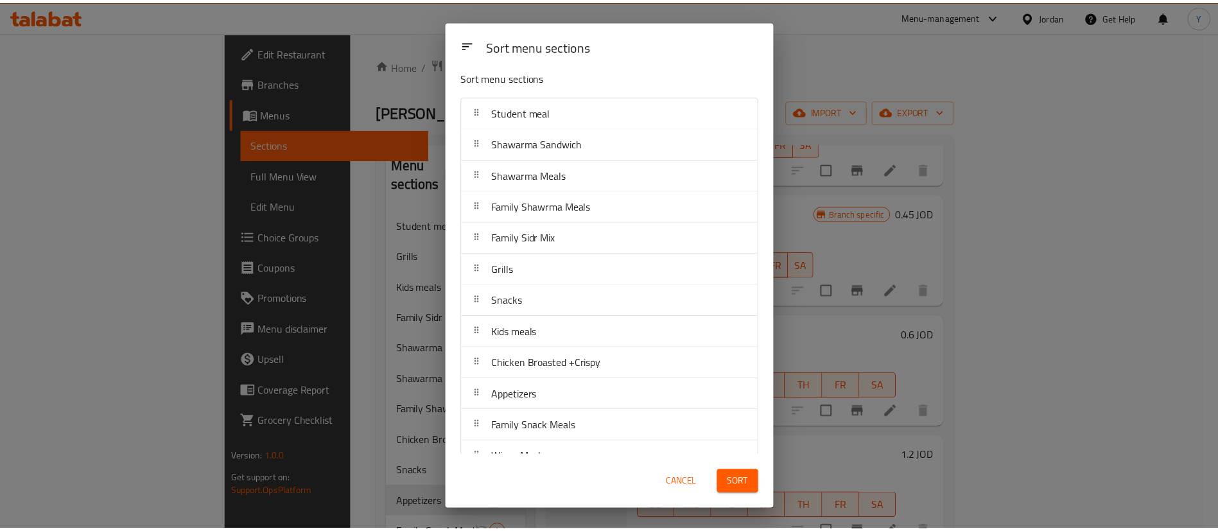
scroll to position [0, 0]
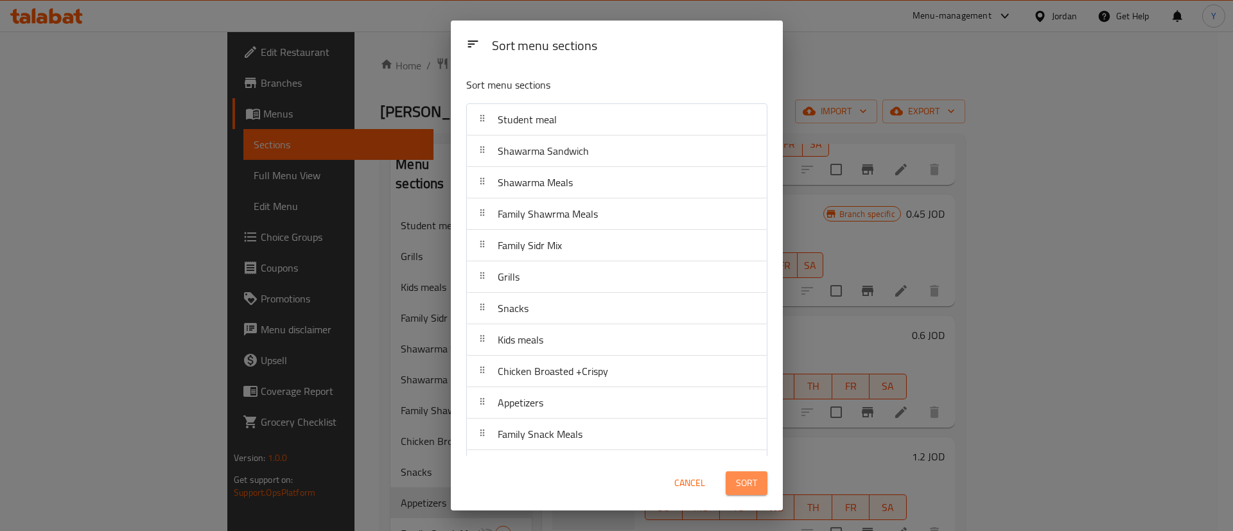
drag, startPoint x: 742, startPoint y: 478, endPoint x: 708, endPoint y: 463, distance: 37.4
click at [742, 478] on span "Sort" at bounding box center [746, 483] width 21 height 16
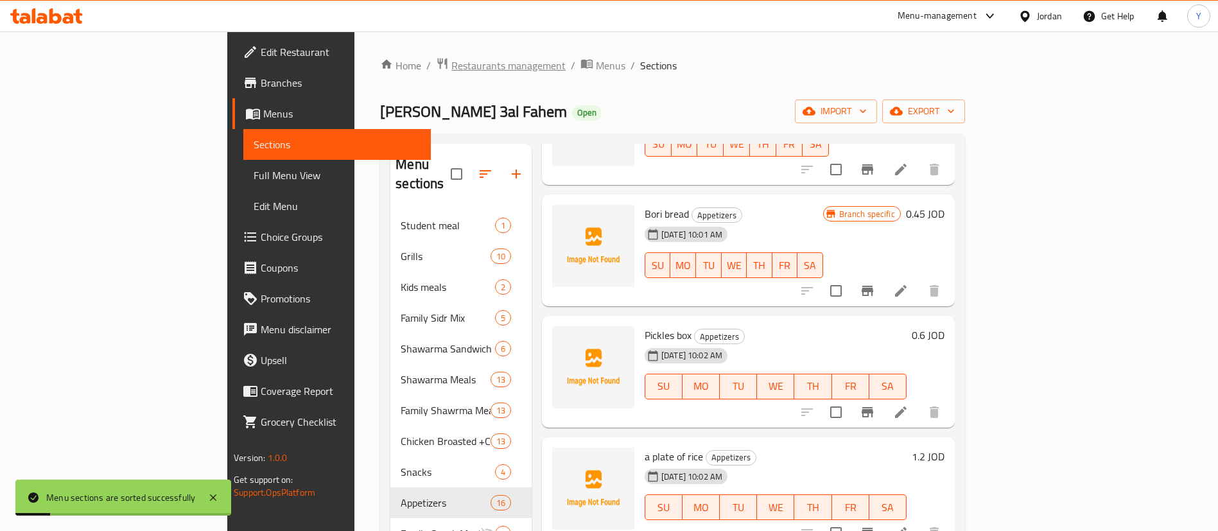
click at [451, 65] on span "Restaurants management" at bounding box center [508, 65] width 114 height 15
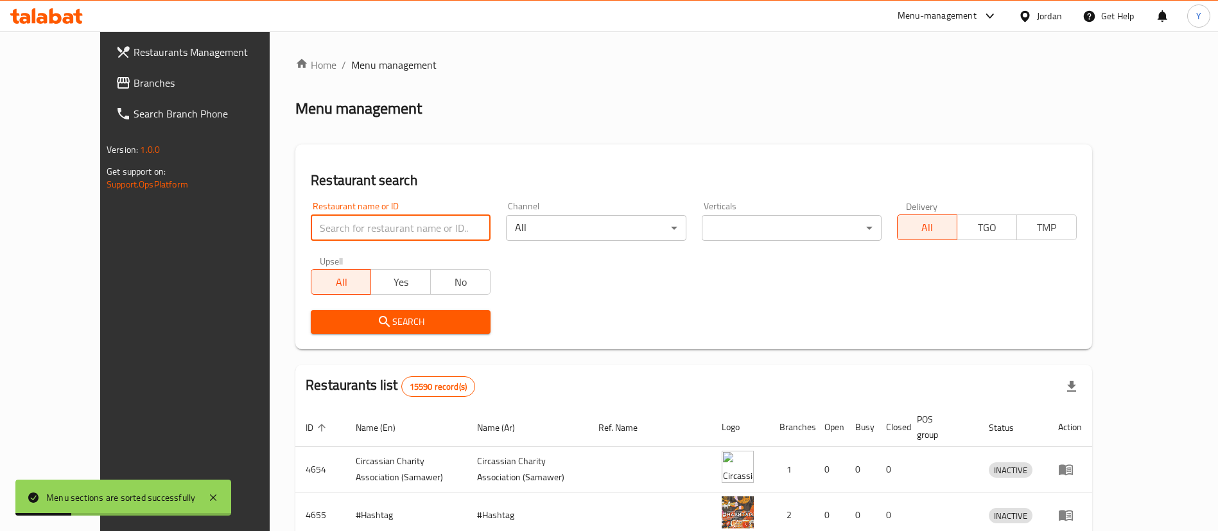
click at [353, 225] on input "search" at bounding box center [401, 228] width 180 height 26
type input "tikka wa"
click button "Search" at bounding box center [401, 322] width 180 height 24
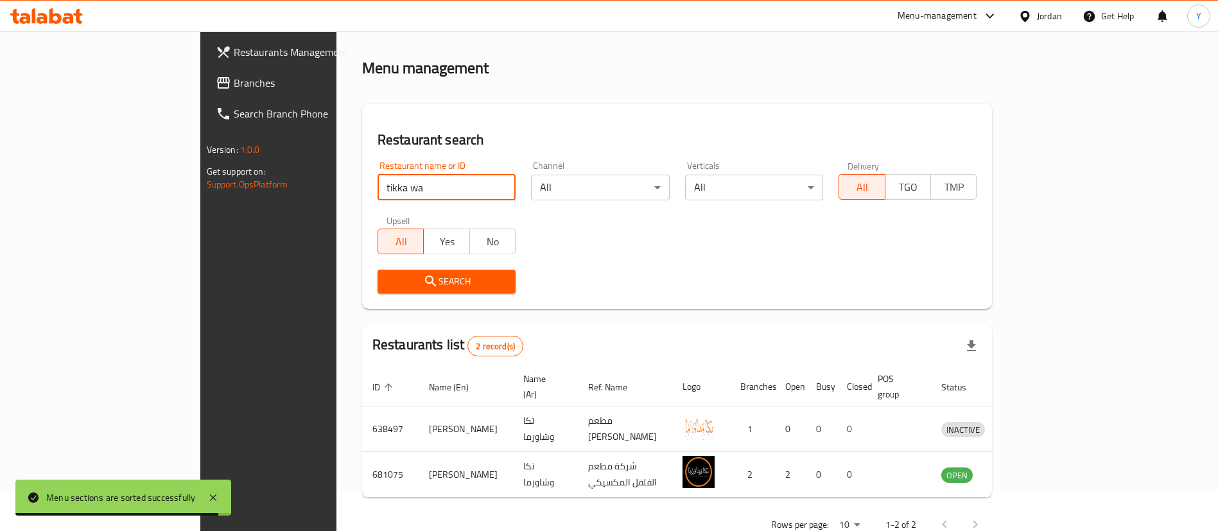
scroll to position [62, 0]
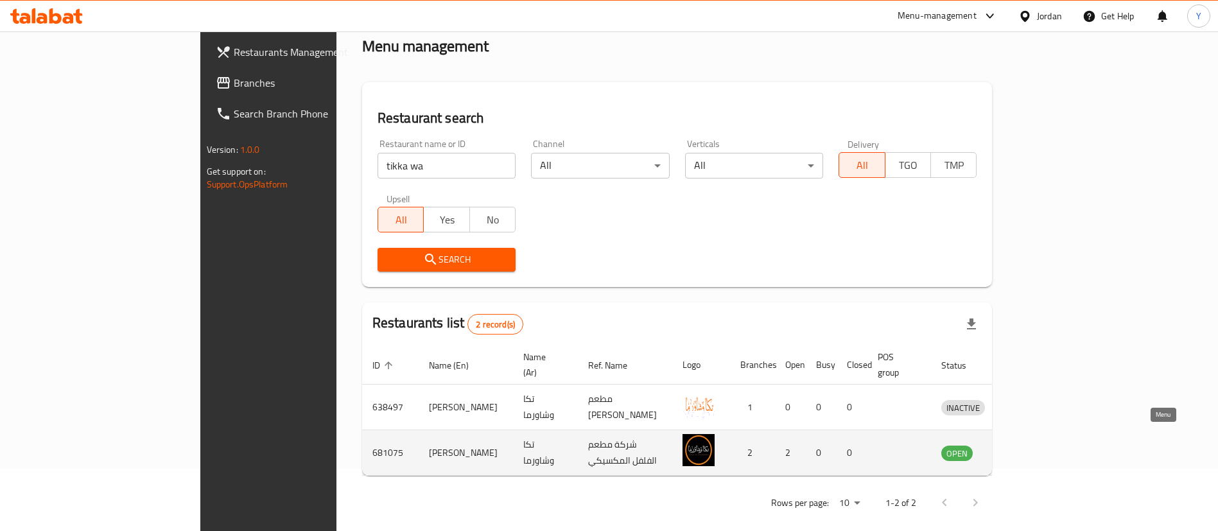
click at [1026, 445] on icon "enhanced table" at bounding box center [1018, 452] width 15 height 15
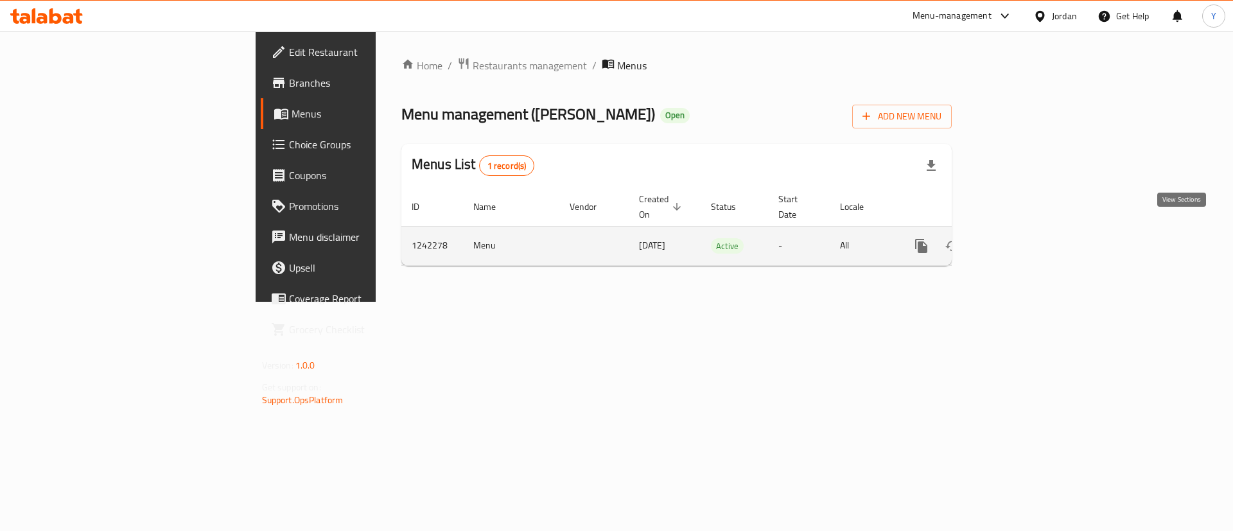
click at [1029, 242] on link "enhanced table" at bounding box center [1014, 246] width 31 height 31
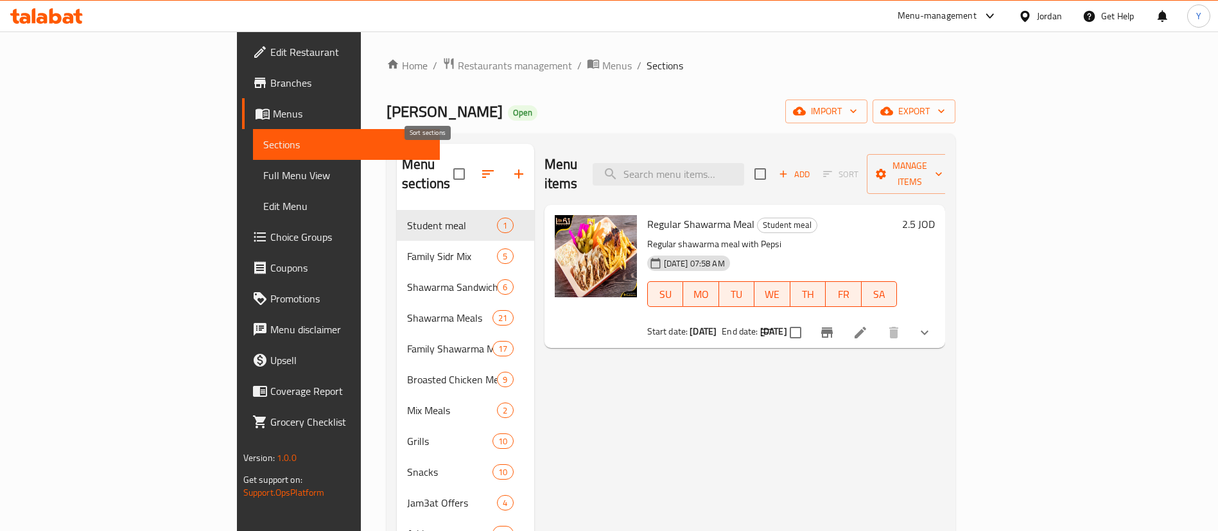
click at [480, 166] on icon "button" at bounding box center [487, 173] width 15 height 15
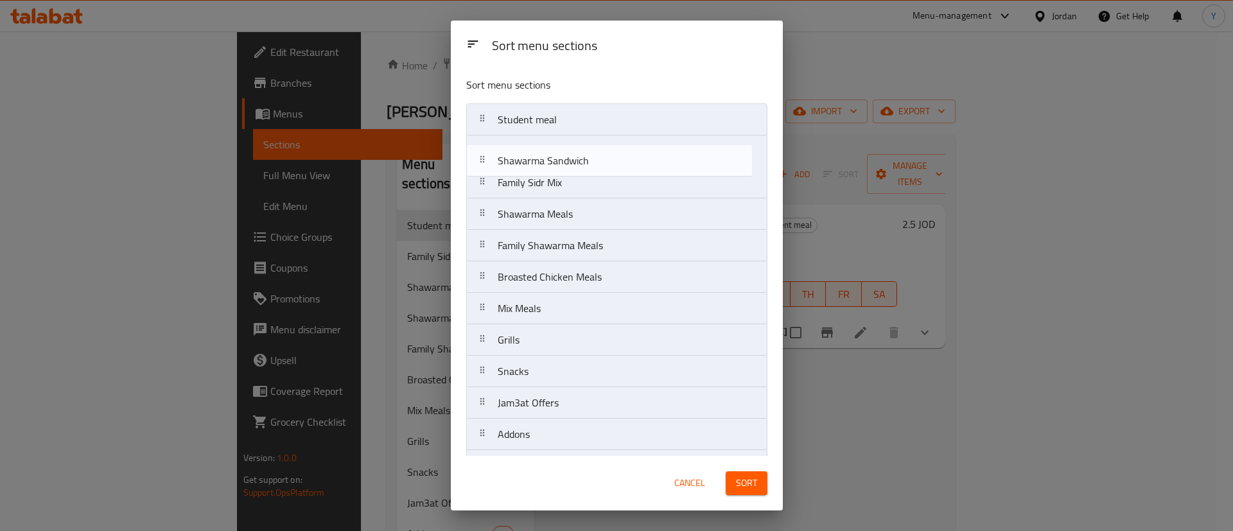
drag, startPoint x: 625, startPoint y: 190, endPoint x: 625, endPoint y: 161, distance: 29.5
click at [625, 161] on nav "Student meal Family Sidr Mix Shawarma Sandwich Shawarma Meals Family Shawarma M…" at bounding box center [616, 324] width 301 height 442
drag, startPoint x: 608, startPoint y: 218, endPoint x: 608, endPoint y: 179, distance: 39.2
click at [608, 179] on nav "Student meal Shawarma Sandwich Family Sidr Mix Shawarma Meals Family Shawarma M…" at bounding box center [616, 324] width 301 height 442
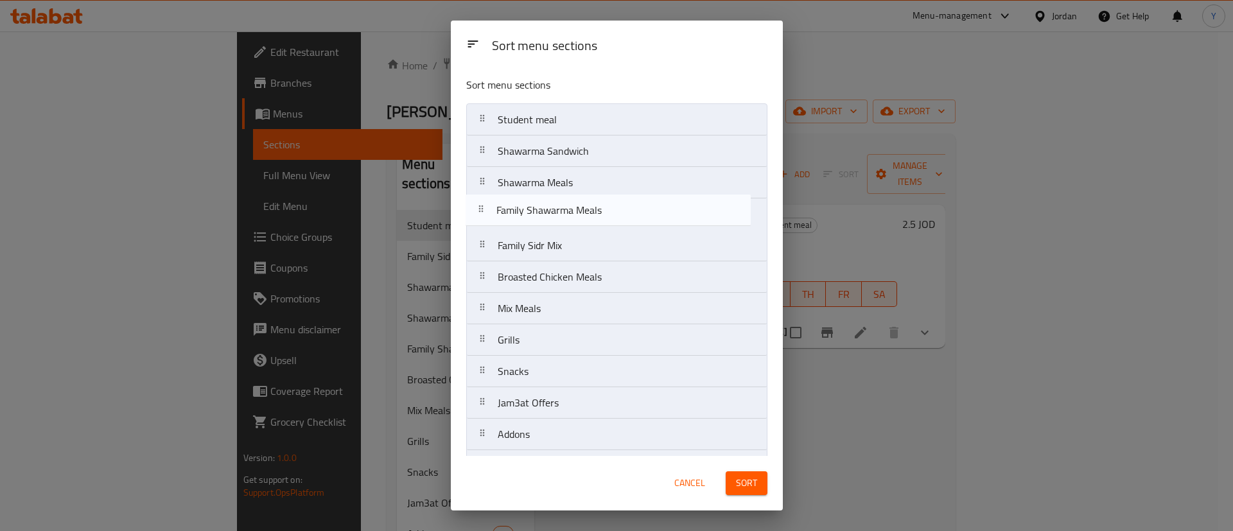
drag, startPoint x: 604, startPoint y: 255, endPoint x: 599, endPoint y: 211, distance: 44.5
click at [599, 211] on nav "Student meal Shawarma Sandwich Shawarma Meals Family Sidr Mix Family Shawarma M…" at bounding box center [616, 324] width 301 height 442
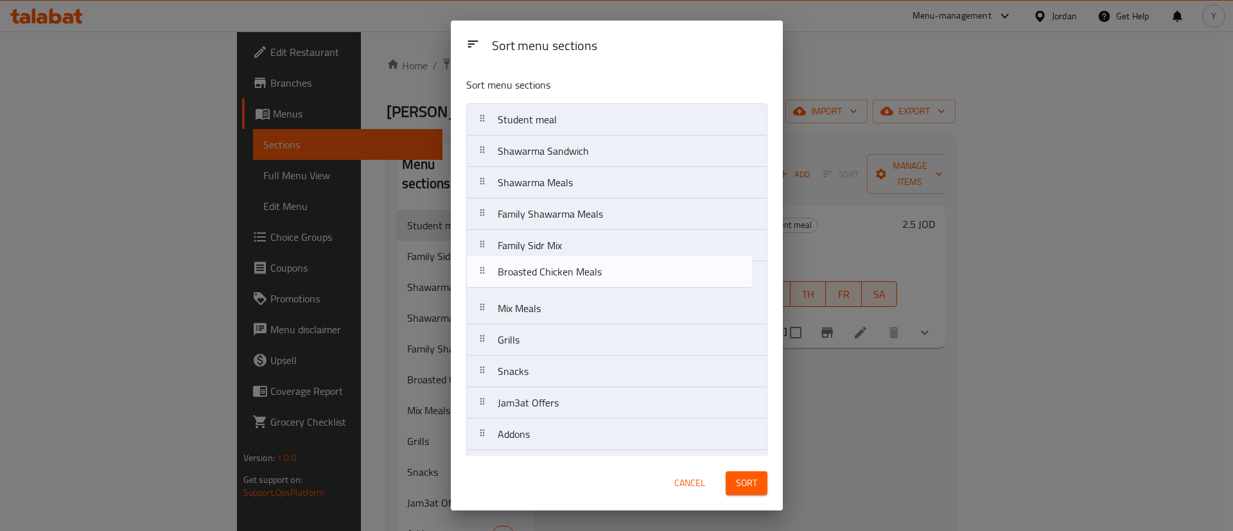
drag, startPoint x: 597, startPoint y: 284, endPoint x: 597, endPoint y: 275, distance: 8.3
click at [597, 275] on nav "Student meal Shawarma Sandwich Shawarma Meals Family Shawarma Meals Family Sidr…" at bounding box center [616, 324] width 301 height 442
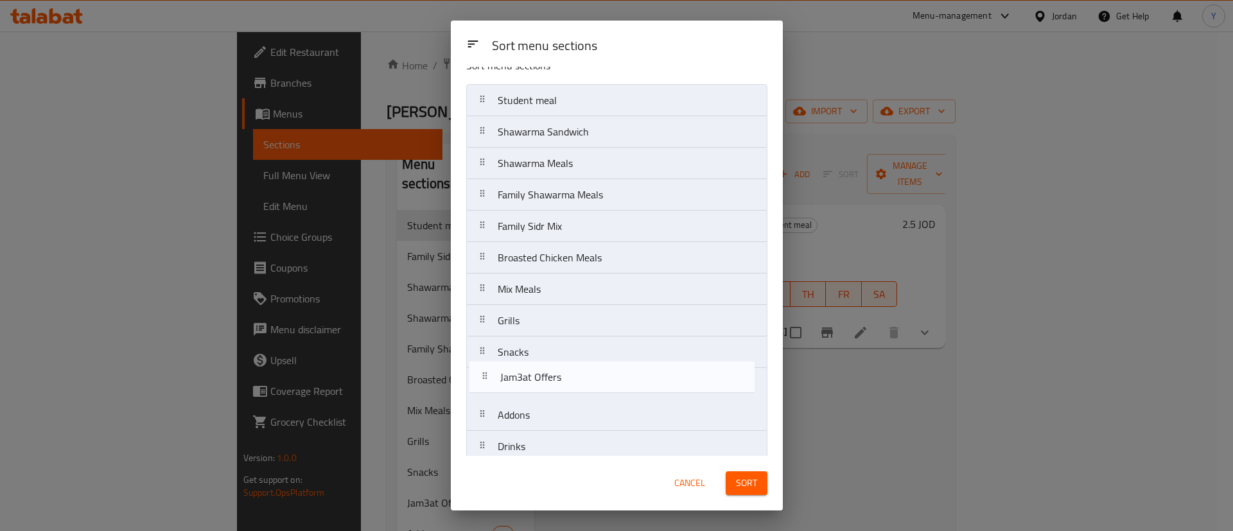
scroll to position [32, 0]
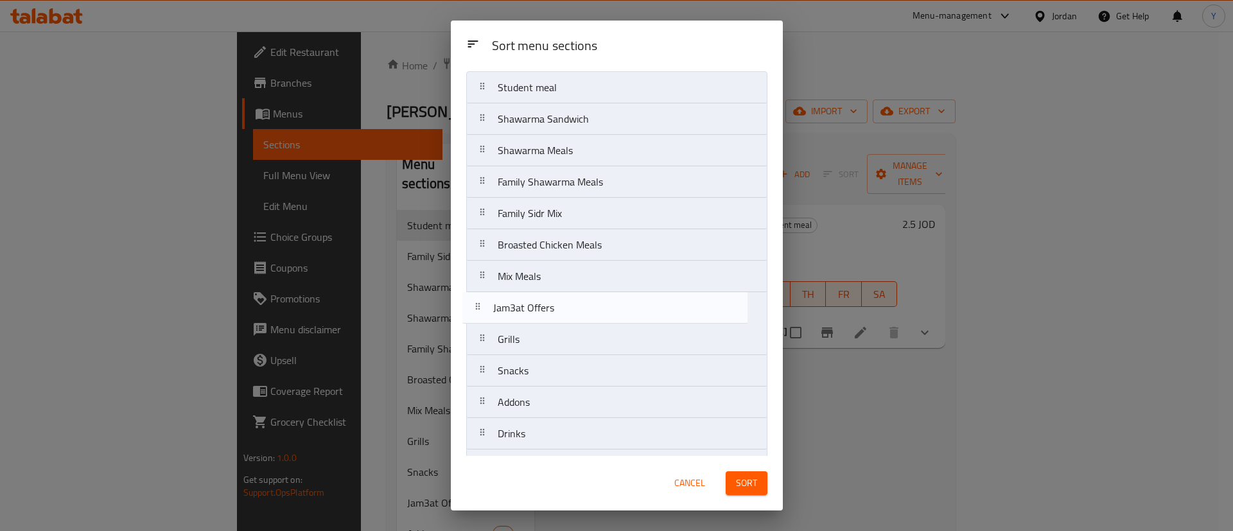
drag, startPoint x: 573, startPoint y: 407, endPoint x: 568, endPoint y: 308, distance: 99.0
click at [568, 308] on nav "Student meal Shawarma Sandwich Shawarma Meals Family Shawarma Meals Family Sidr…" at bounding box center [616, 292] width 301 height 442
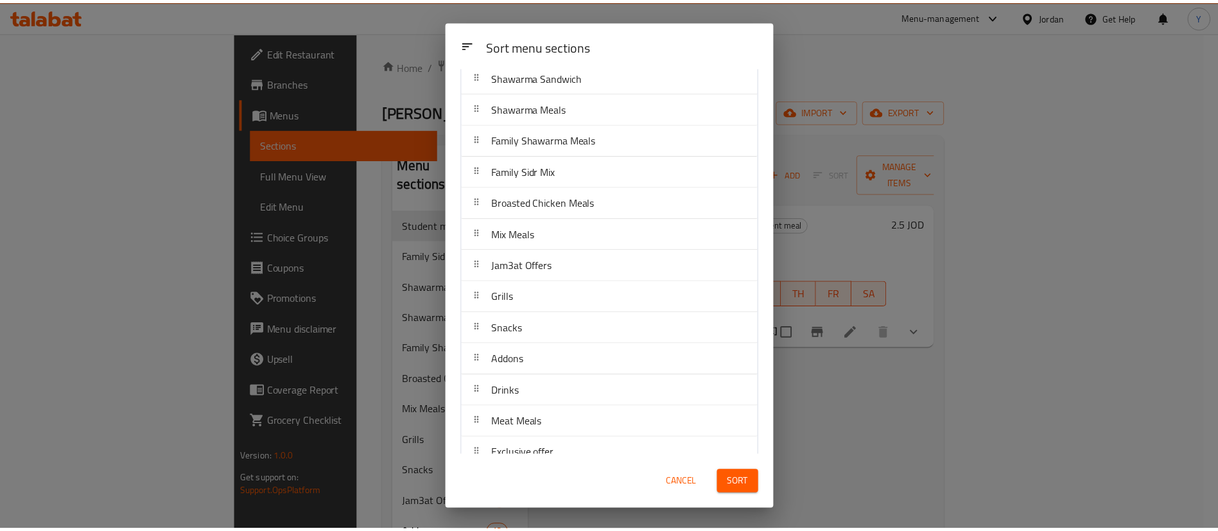
scroll to position [94, 0]
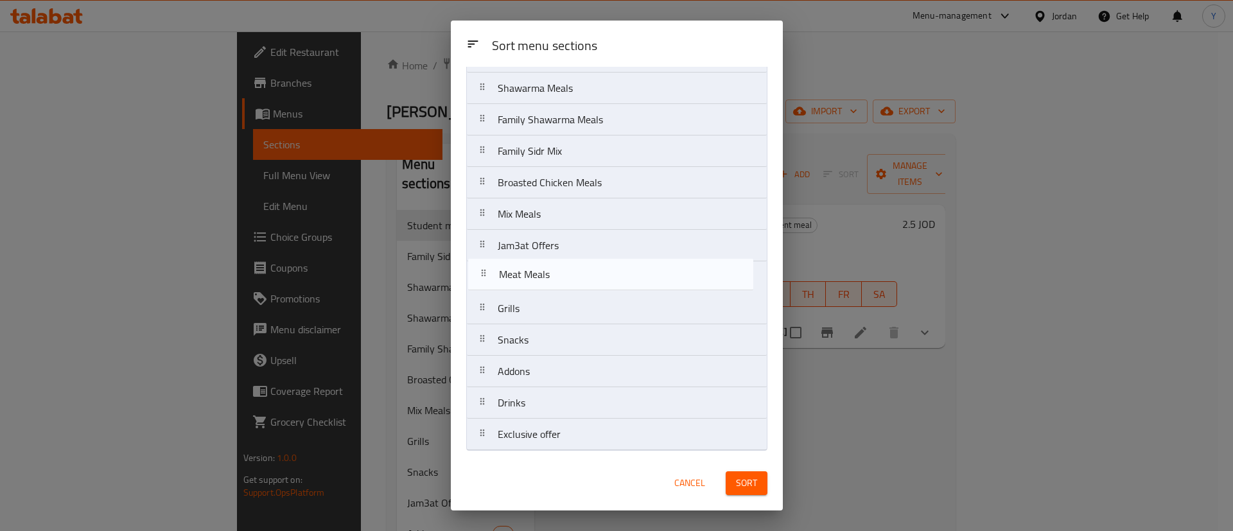
drag, startPoint x: 576, startPoint y: 410, endPoint x: 578, endPoint y: 278, distance: 131.7
click at [578, 278] on nav "Student meal Shawarma Sandwich Shawarma Meals Family Shawarma Meals Family Sidr…" at bounding box center [616, 230] width 301 height 442
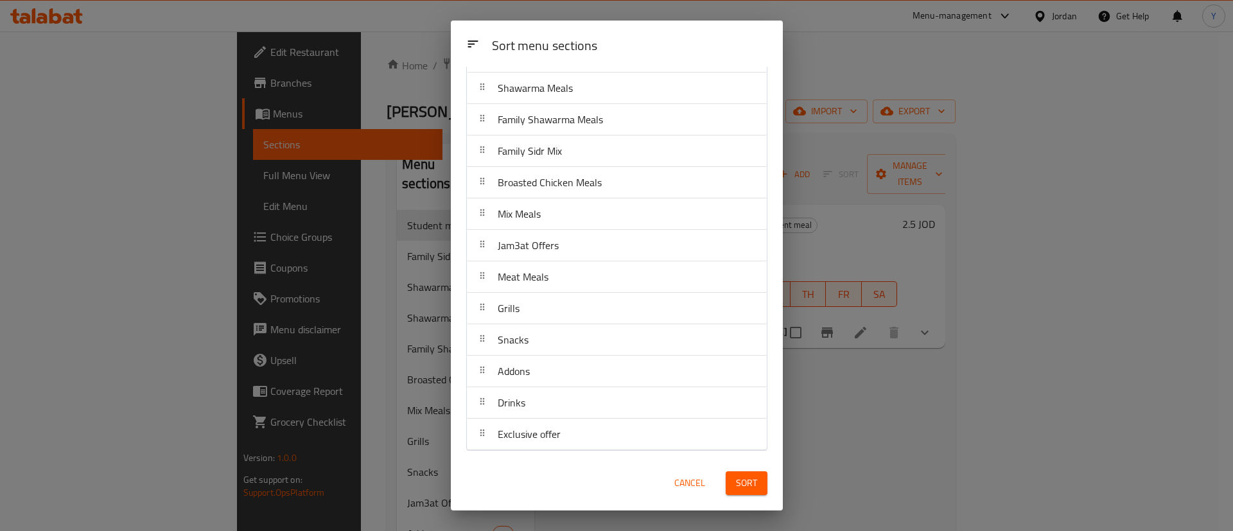
click at [749, 486] on span "Sort" at bounding box center [746, 483] width 21 height 16
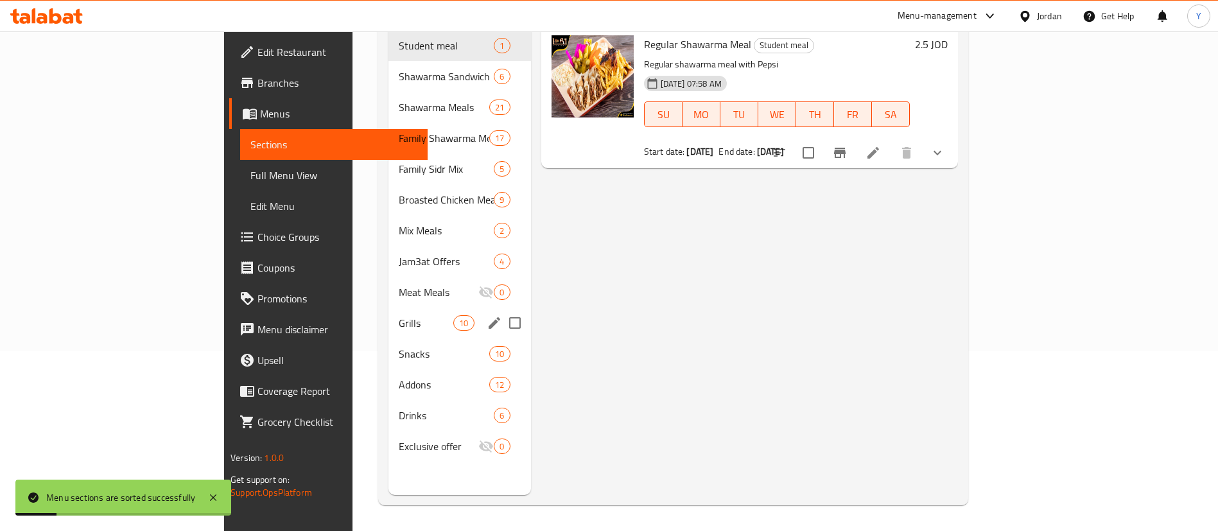
scroll to position [0, 0]
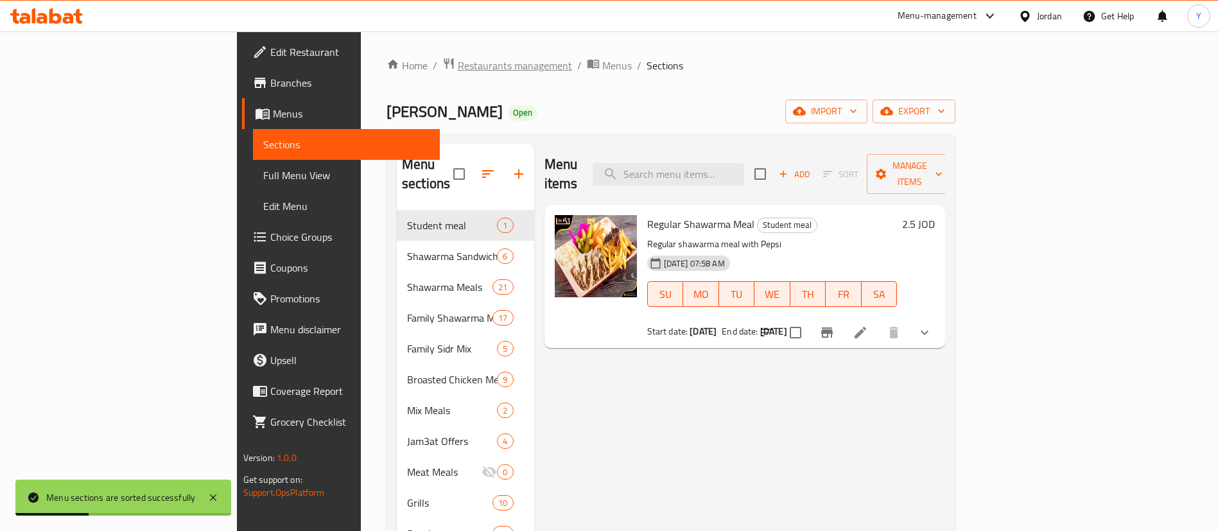
click at [458, 65] on span "Restaurants management" at bounding box center [515, 65] width 114 height 15
